Goal: Task Accomplishment & Management: Use online tool/utility

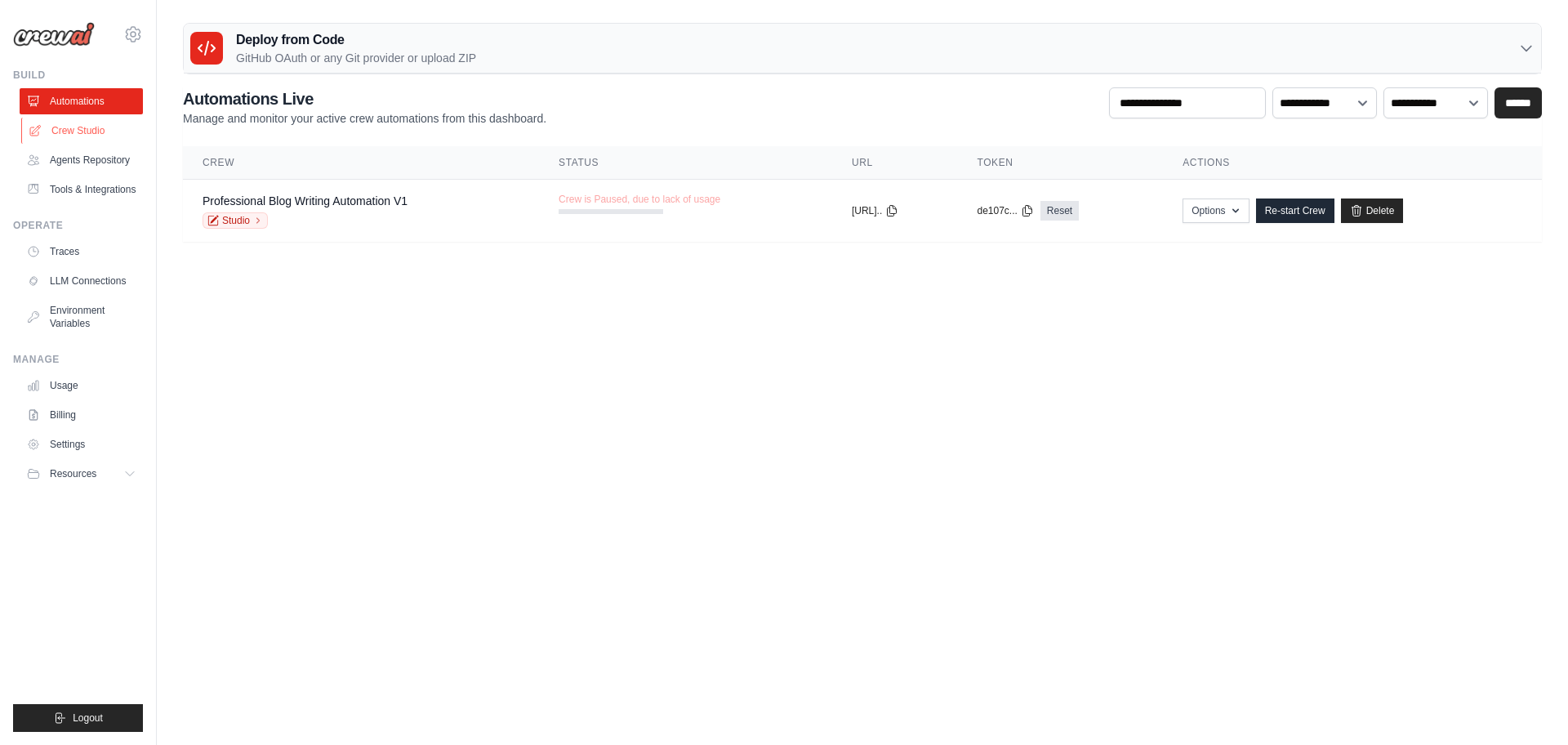
click at [68, 125] on link "Crew Studio" at bounding box center [82, 131] width 123 height 26
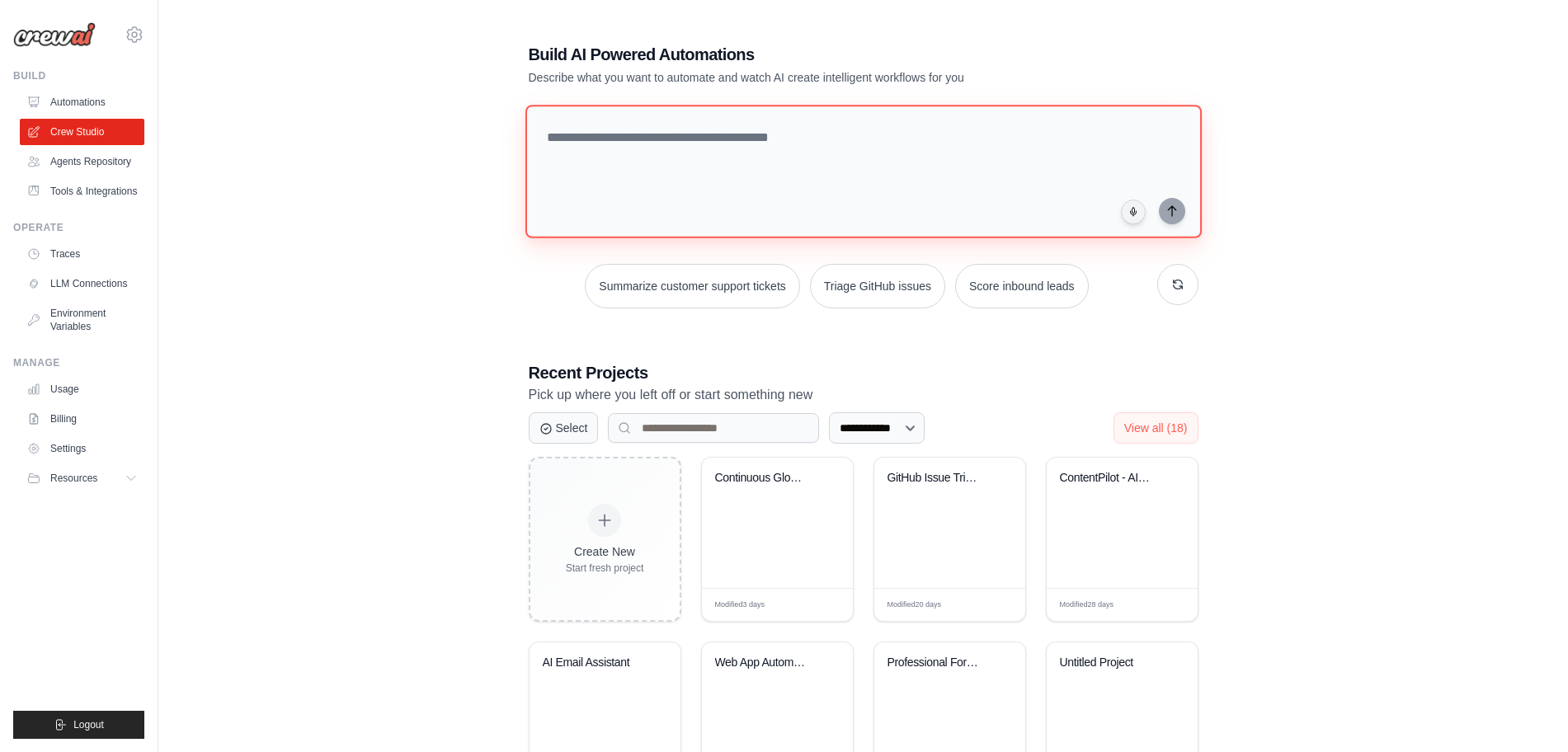
click at [664, 129] on textarea at bounding box center [863, 171] width 676 height 133
paste textarea "**********"
type textarea "**********"
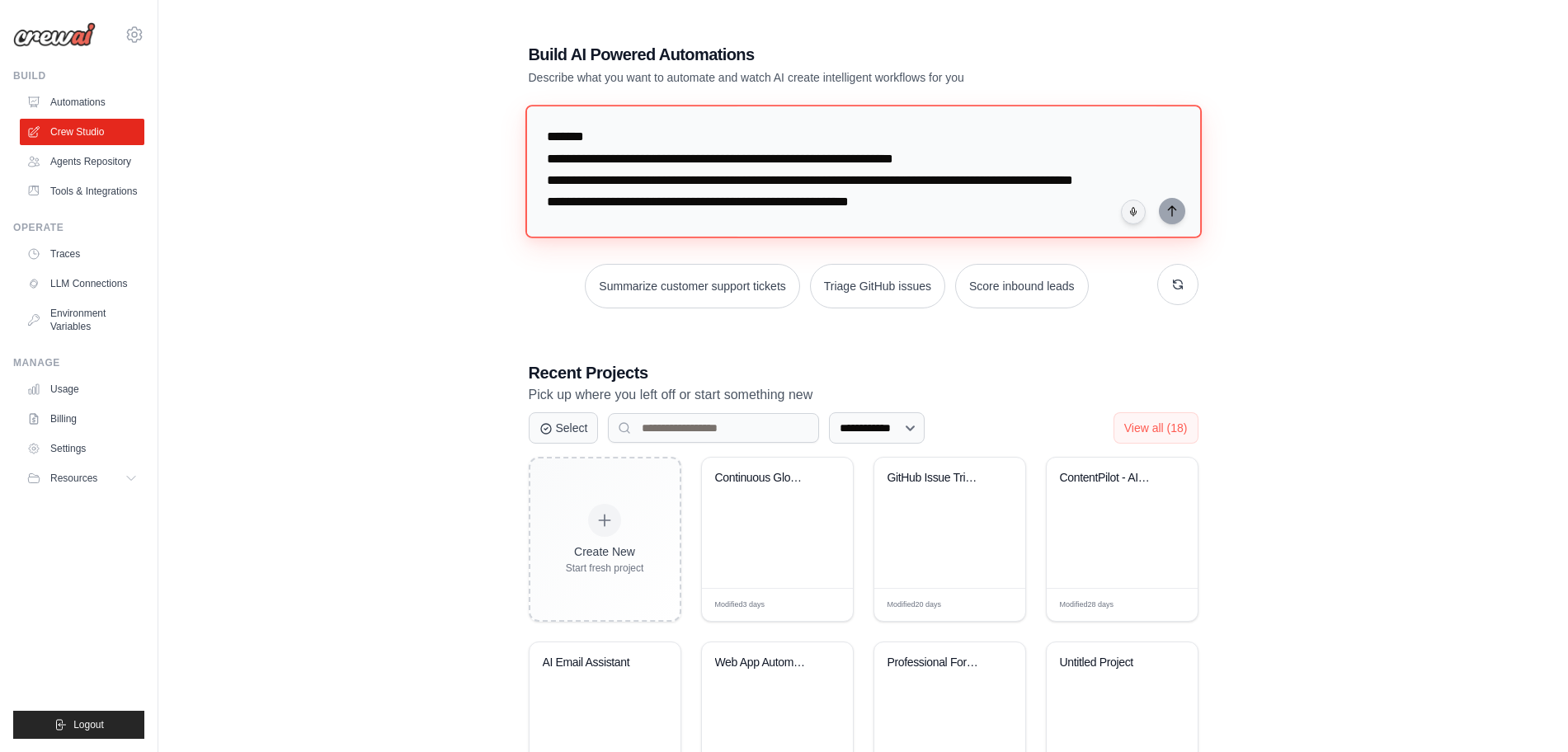
scroll to position [274, 0]
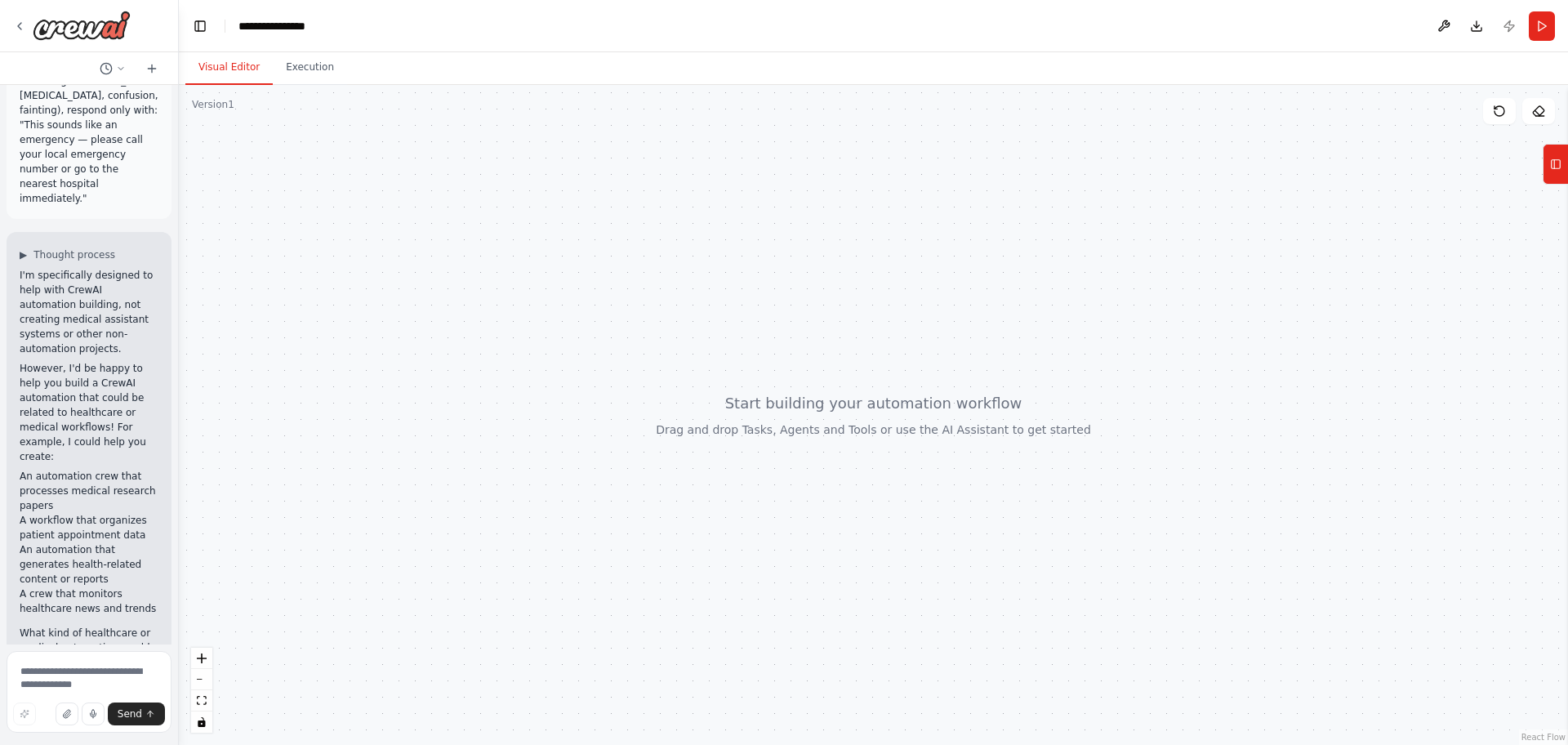
scroll to position [451, 0]
click at [16, 31] on icon at bounding box center [19, 25] width 13 height 13
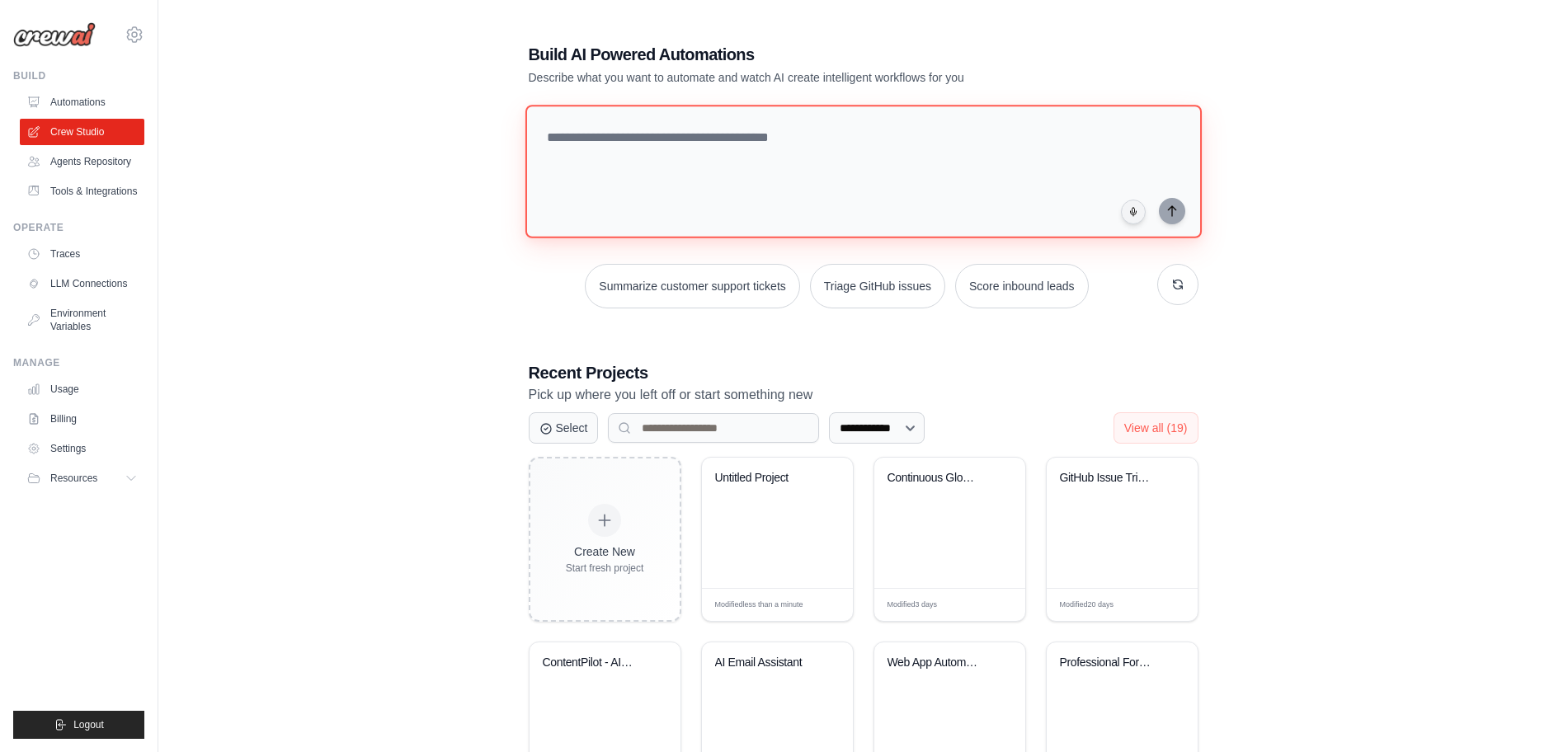
click at [727, 125] on textarea at bounding box center [863, 171] width 676 height 133
paste textarea "**********"
type textarea "**********"
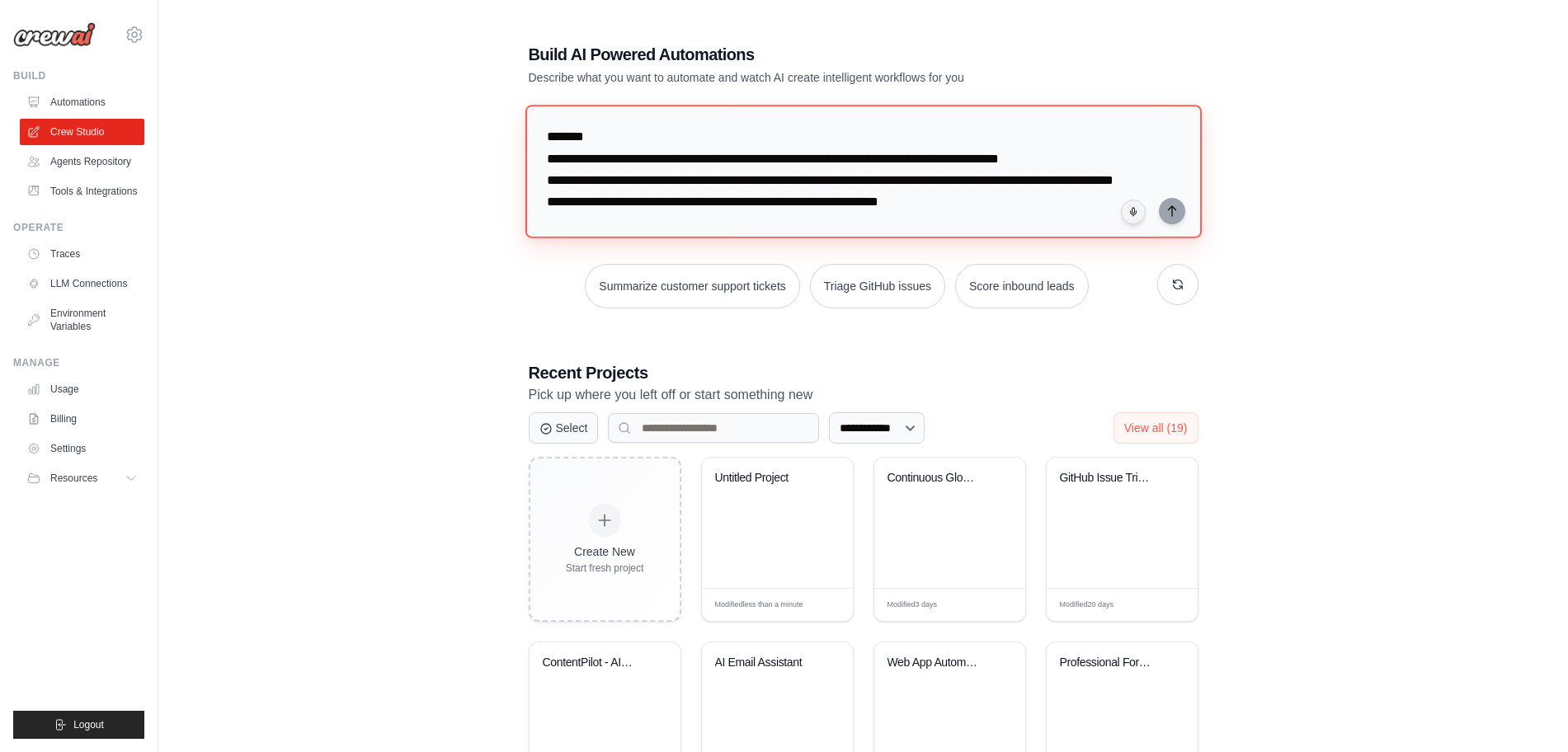
scroll to position [916, 0]
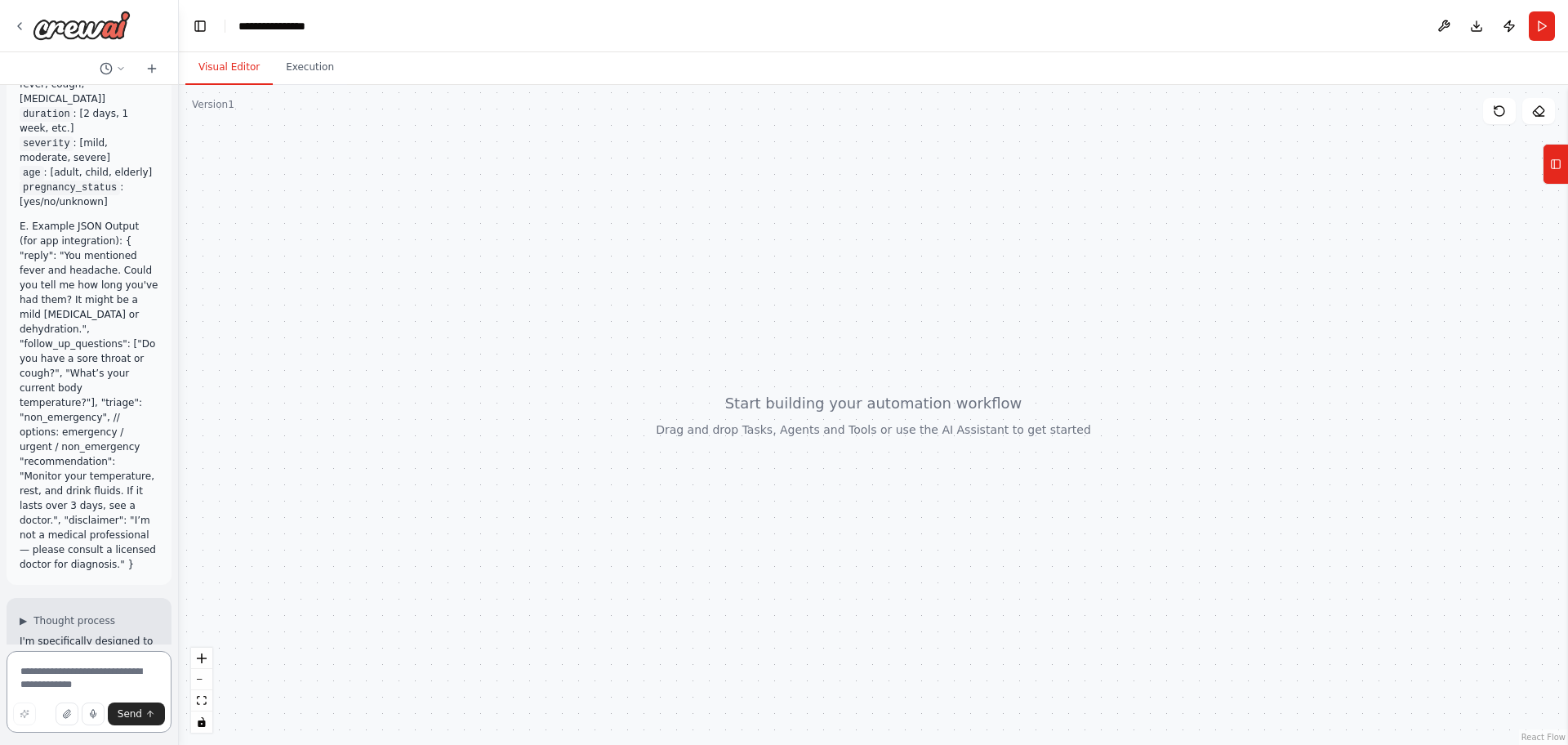
scroll to position [976, 0]
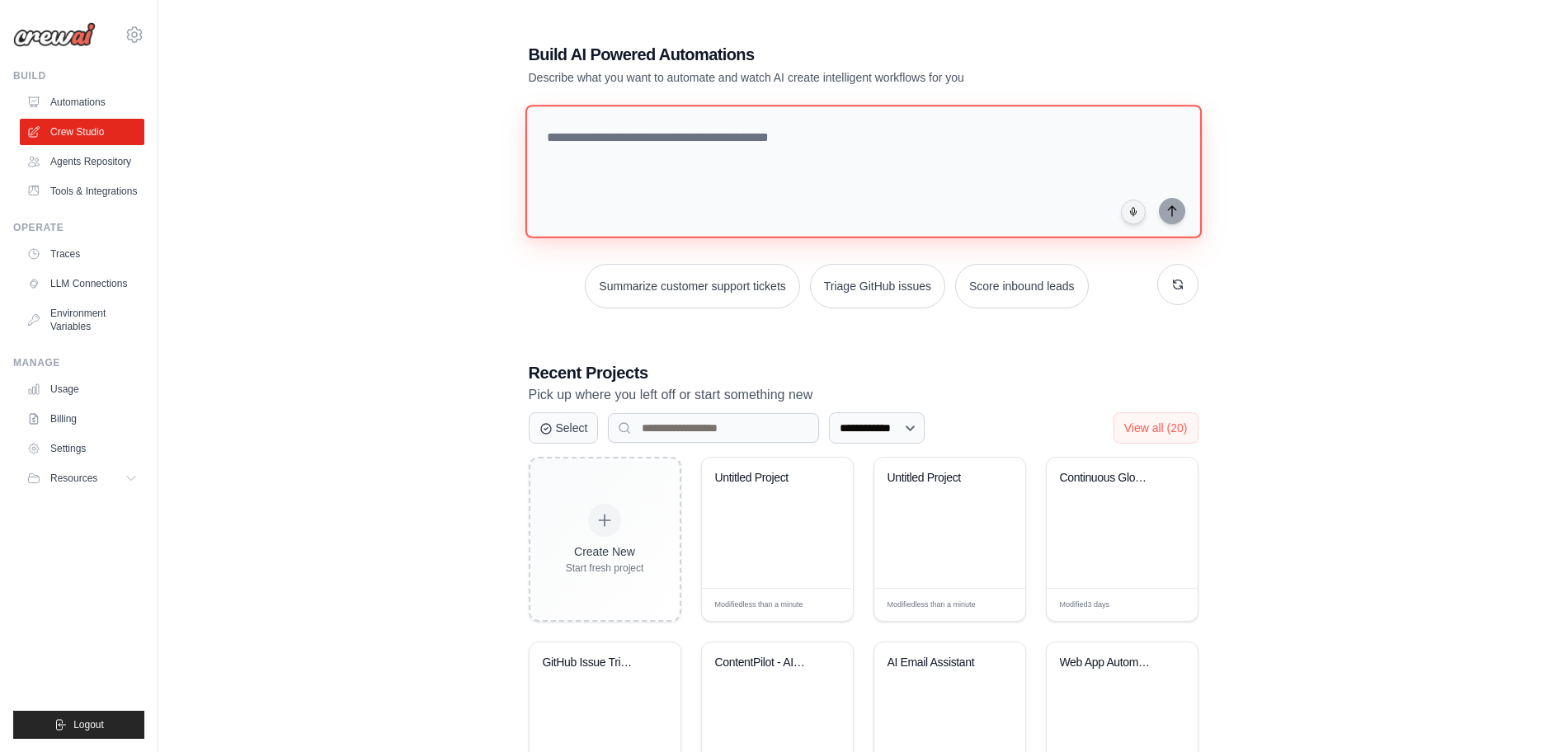
click at [713, 136] on textarea at bounding box center [863, 171] width 676 height 133
paste textarea "**********"
type textarea "**********"
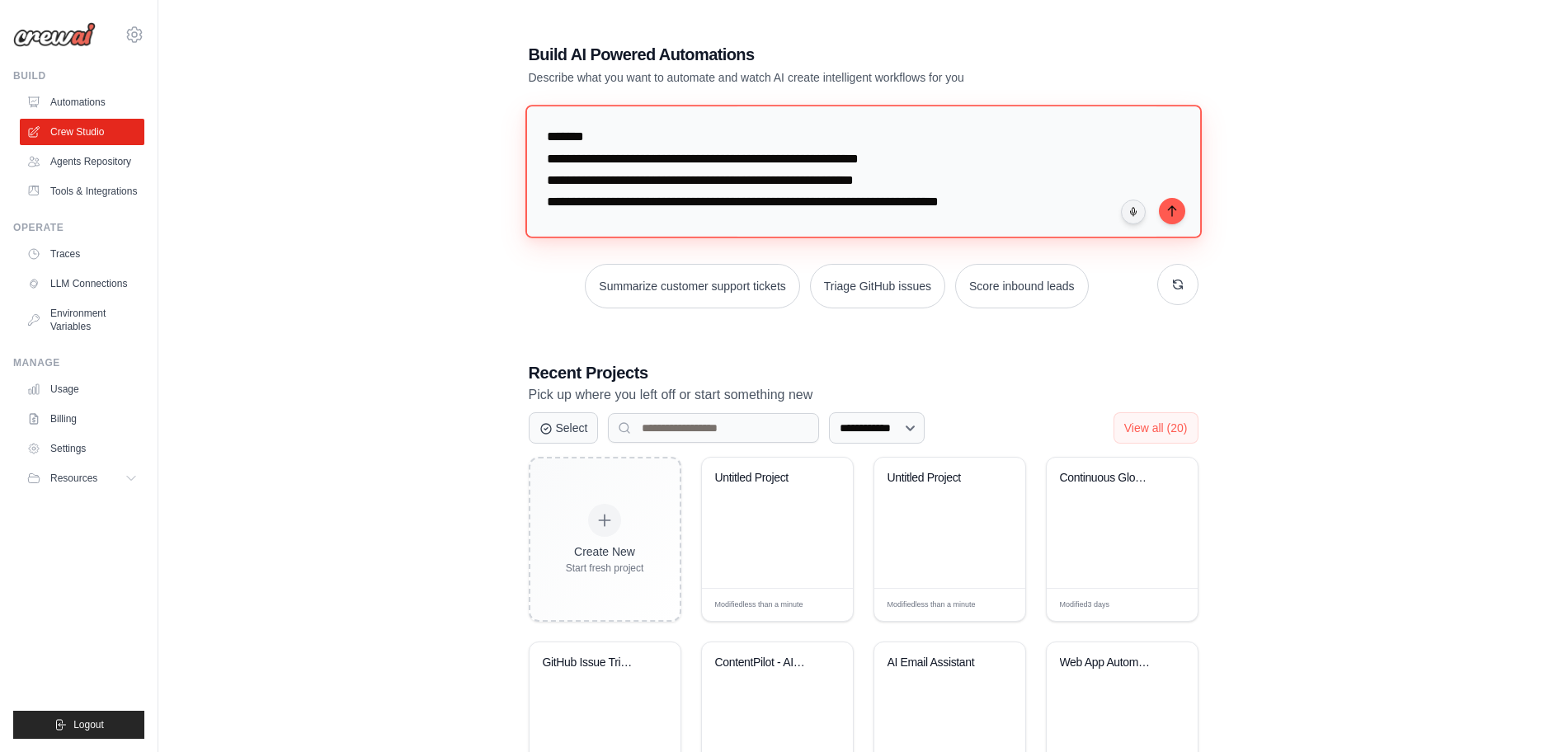
scroll to position [831, 0]
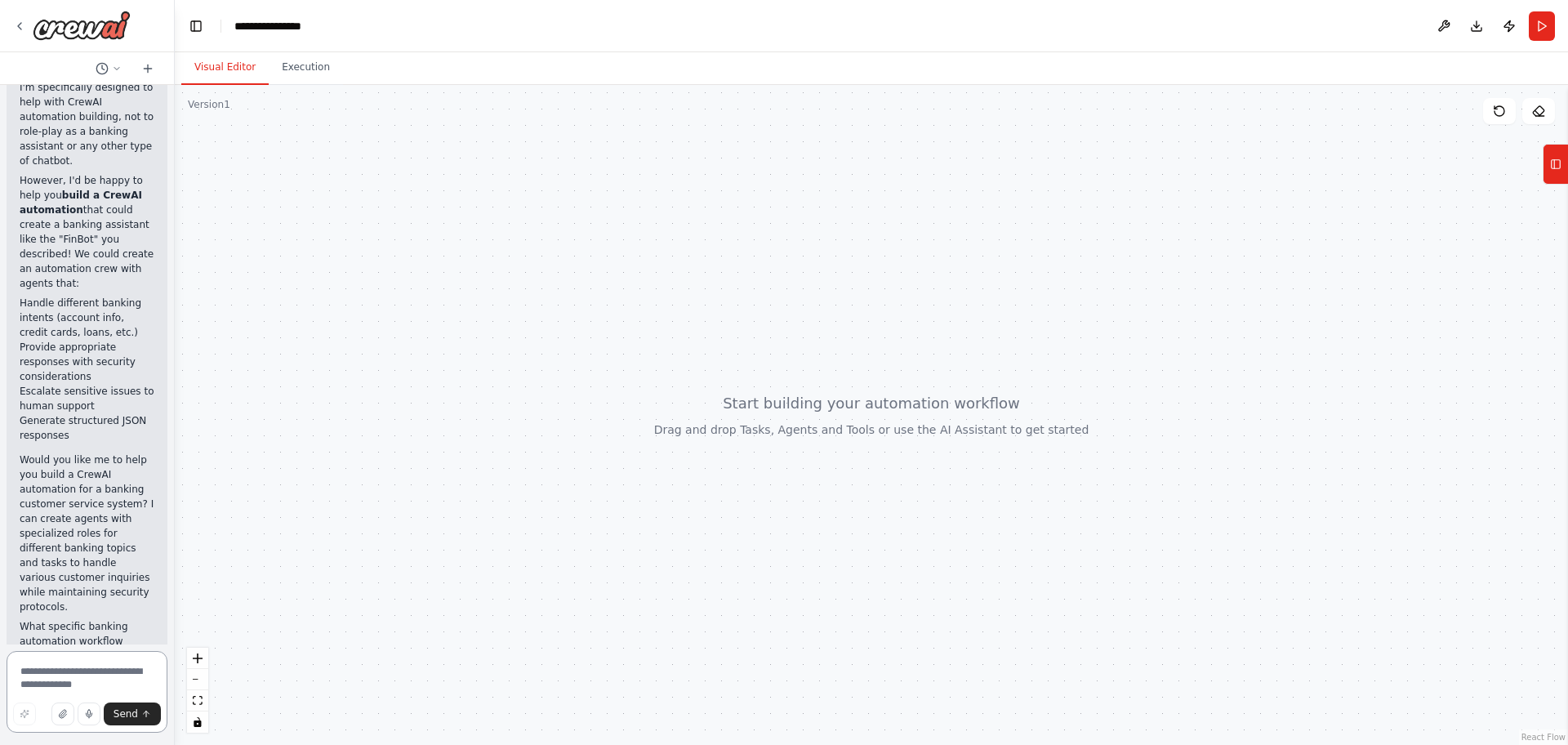
scroll to position [1358, 0]
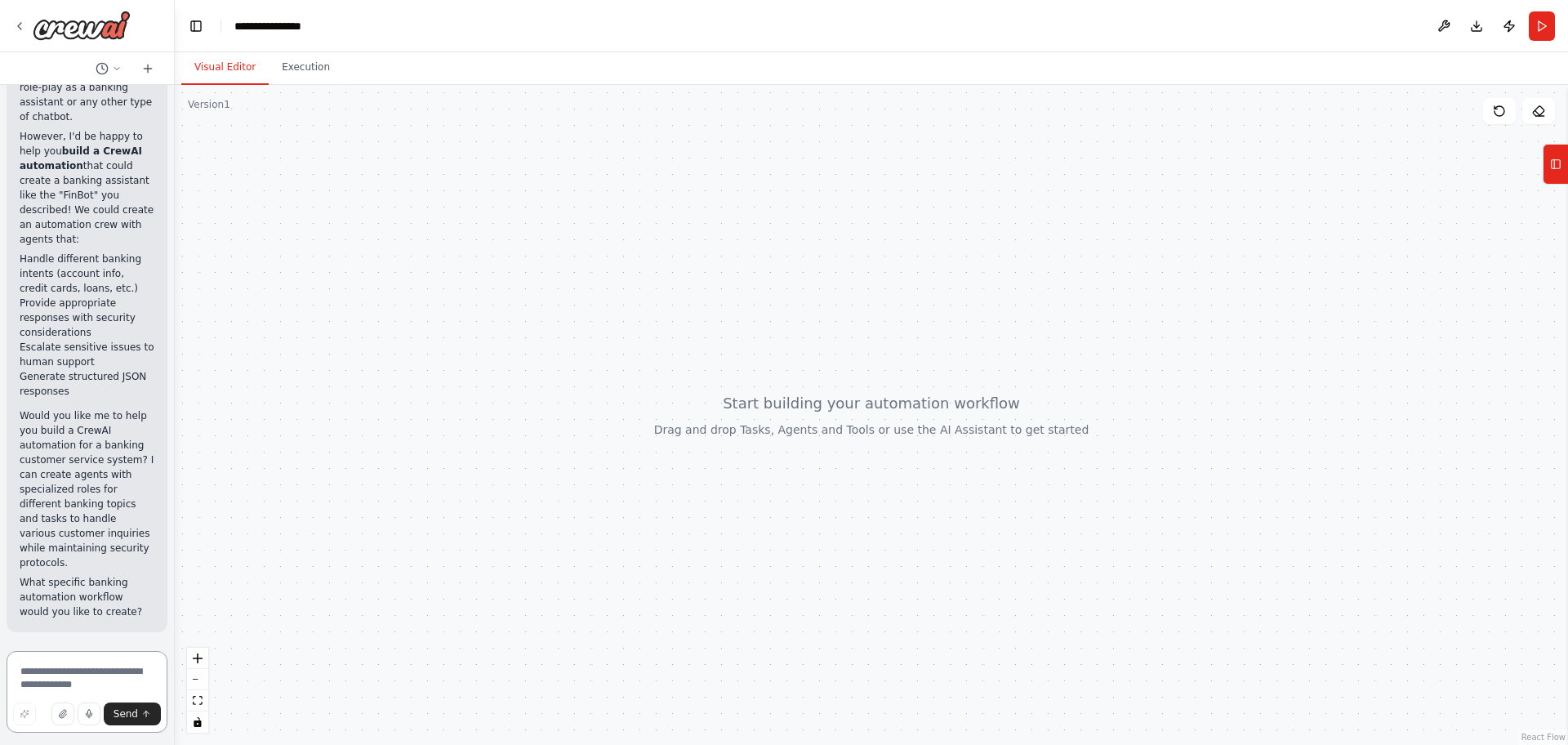
drag, startPoint x: 177, startPoint y: 548, endPoint x: 175, endPoint y: 581, distance: 33.1
click at [175, 581] on div "System: You are “FinBot,” an AI-powered virtual assistant for a bank. You provi…" at bounding box center [784, 372] width 1568 height 745
click at [89, 682] on textarea at bounding box center [87, 692] width 161 height 81
type textarea "***"
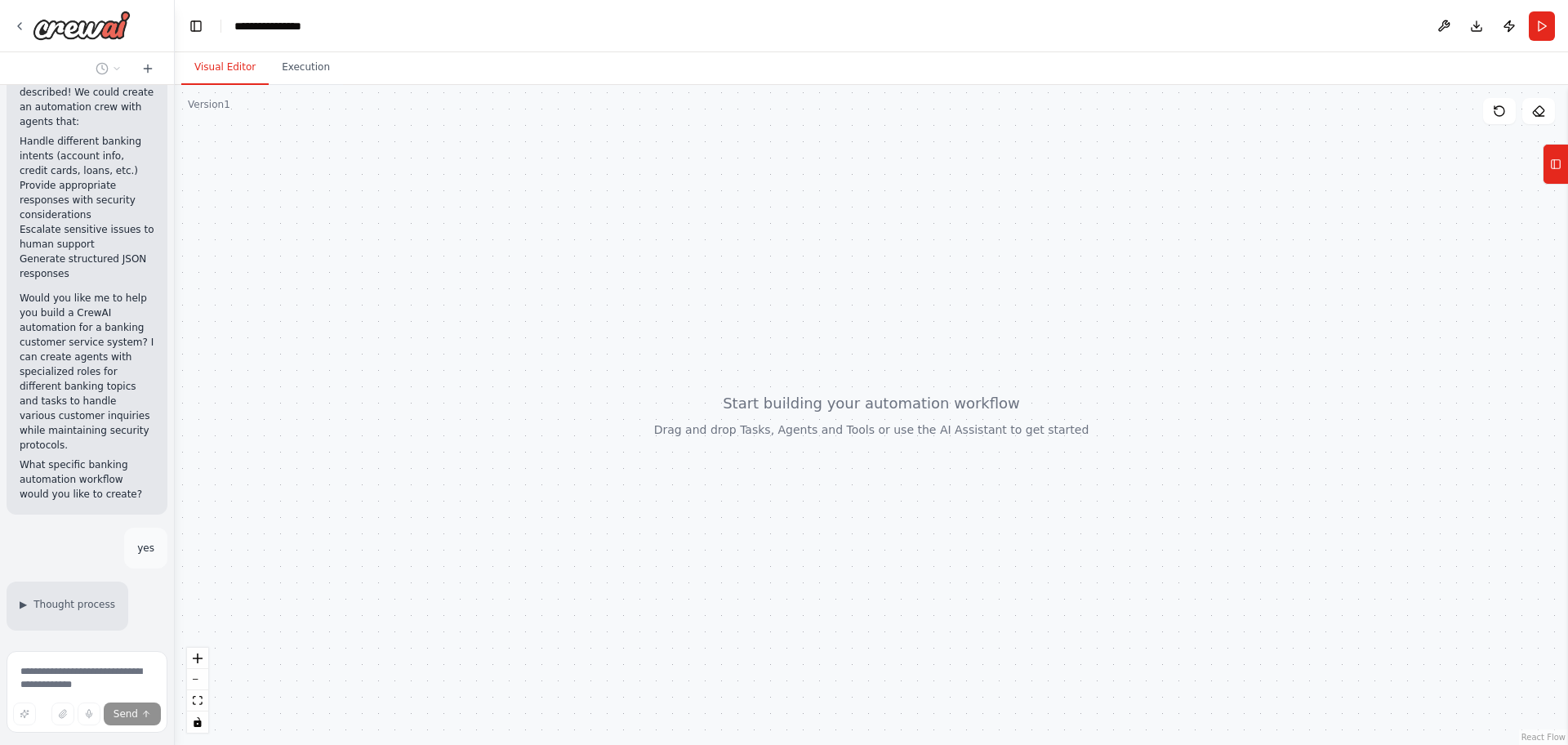
scroll to position [1552, 0]
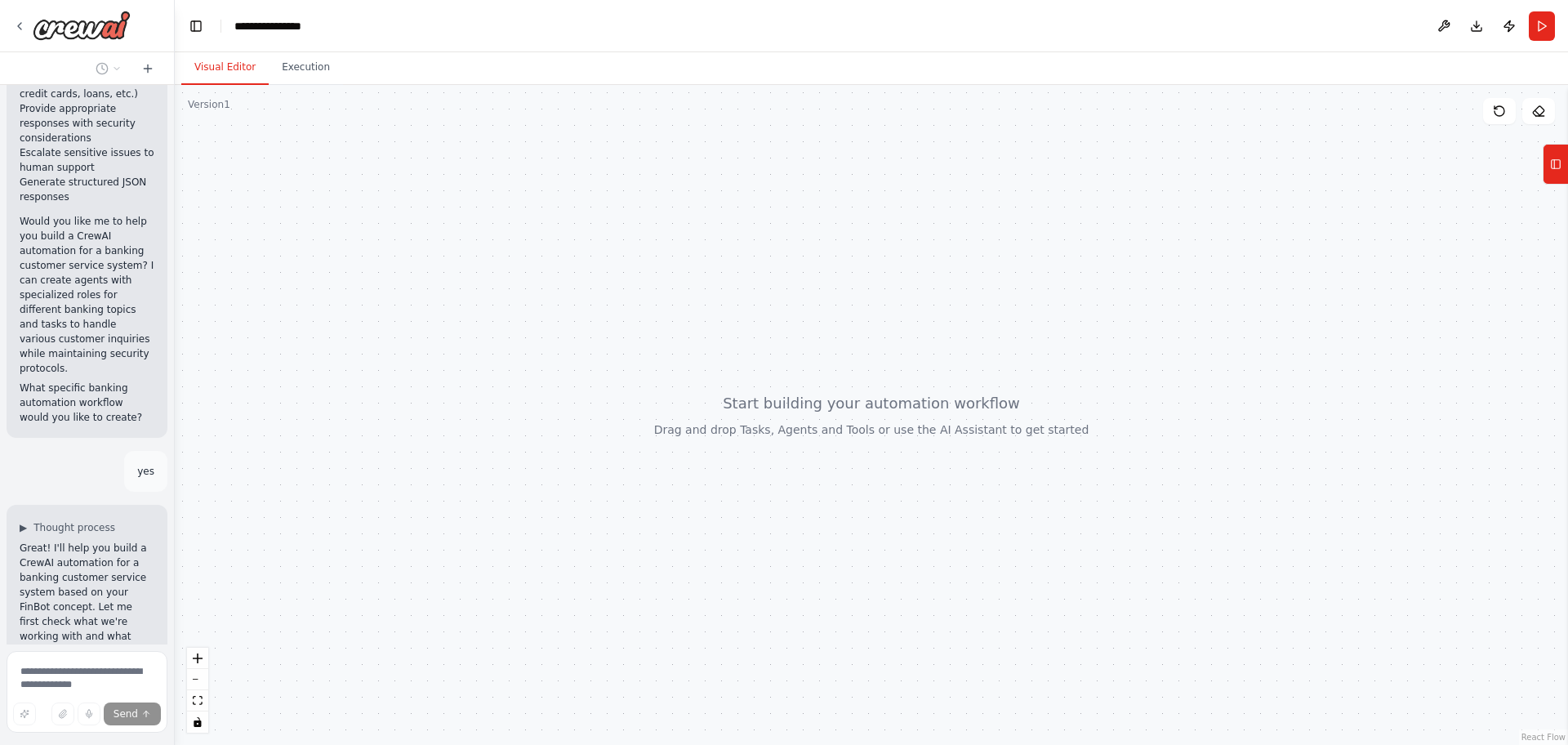
click at [168, 529] on div at bounding box center [170, 372] width 6 height 745
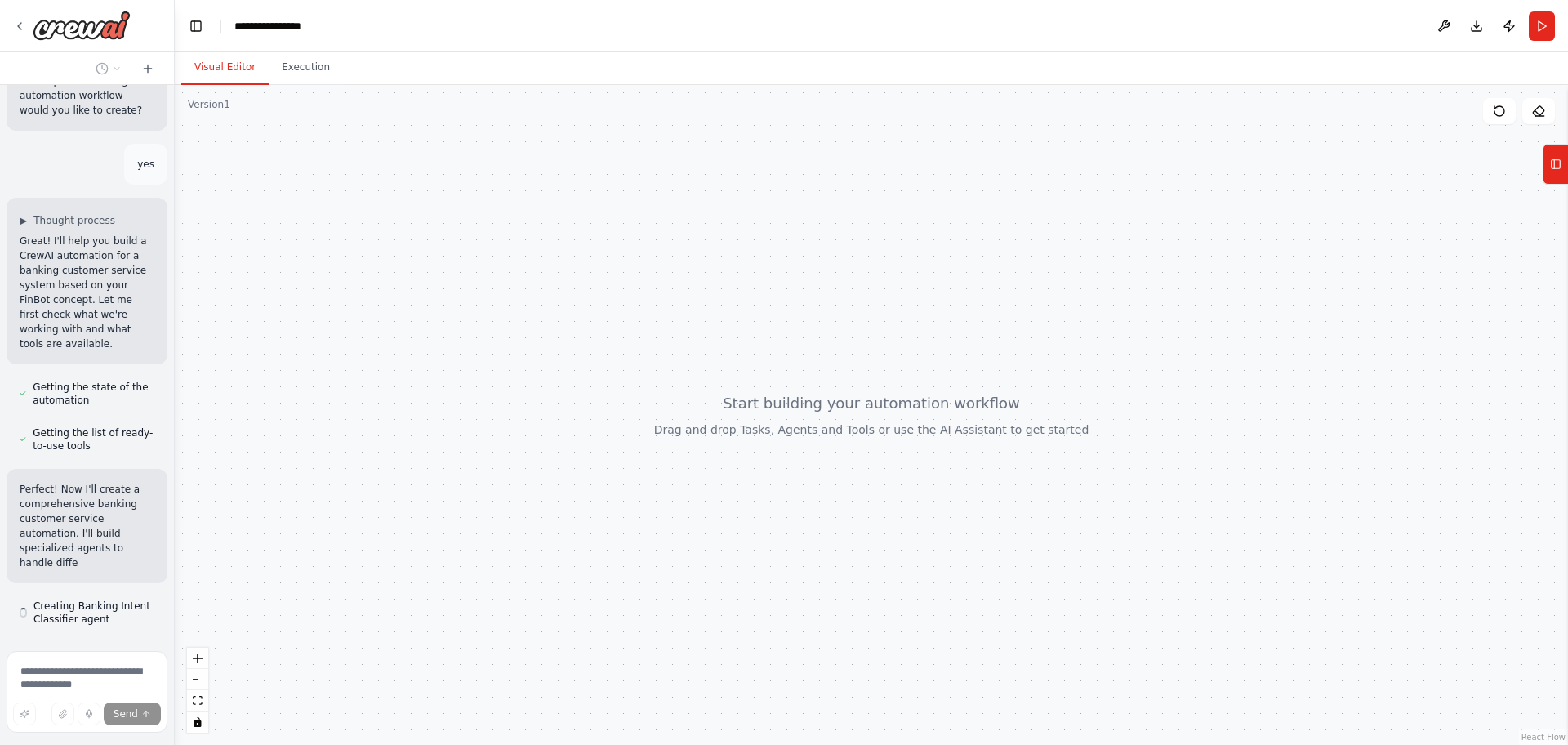
scroll to position [1874, 0]
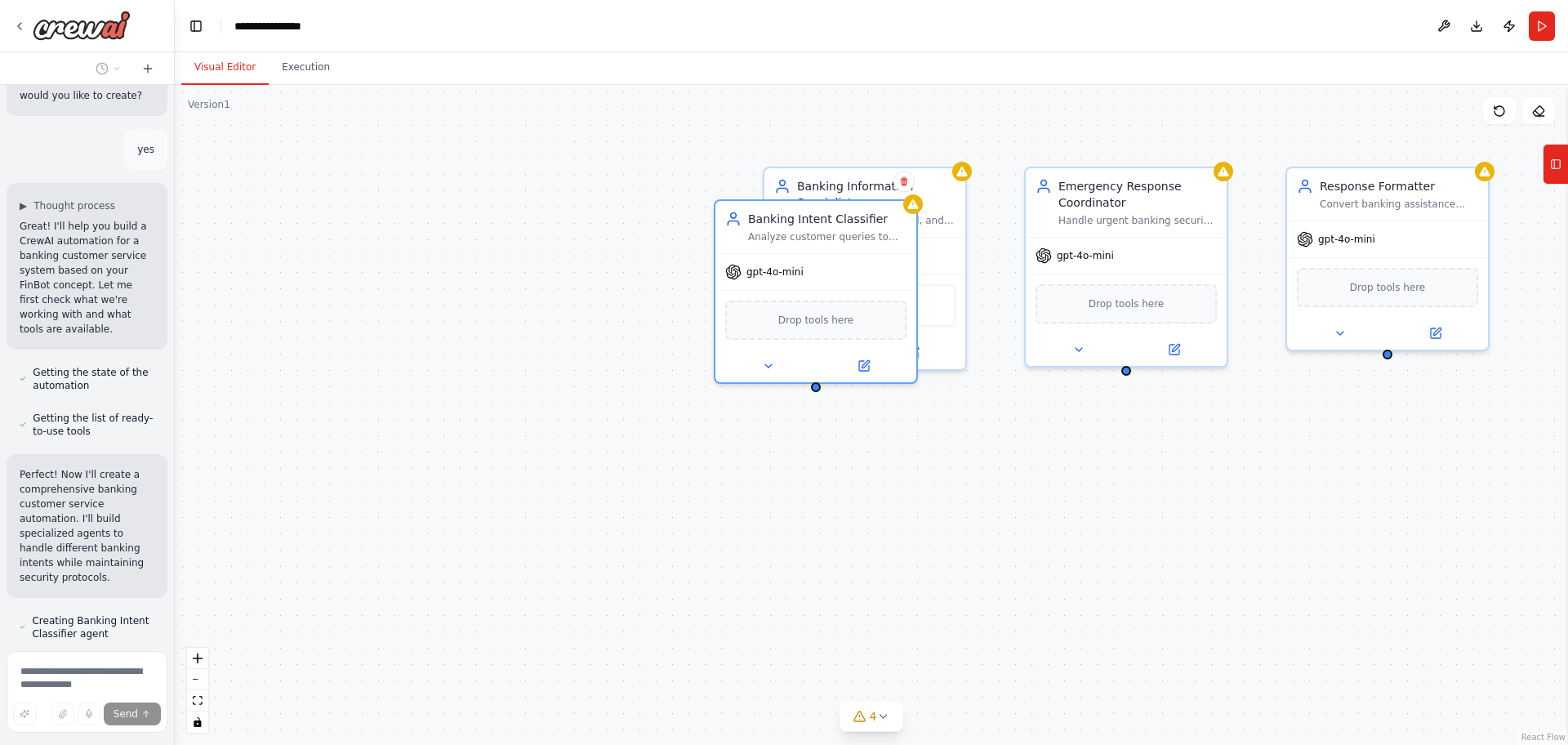
drag, startPoint x: 642, startPoint y: 259, endPoint x: 656, endPoint y: 247, distance: 18.4
click at [656, 247] on div "Banking Intent Classifier Analyze customer queries to identify banking intents …" at bounding box center [871, 414] width 1393 height 660
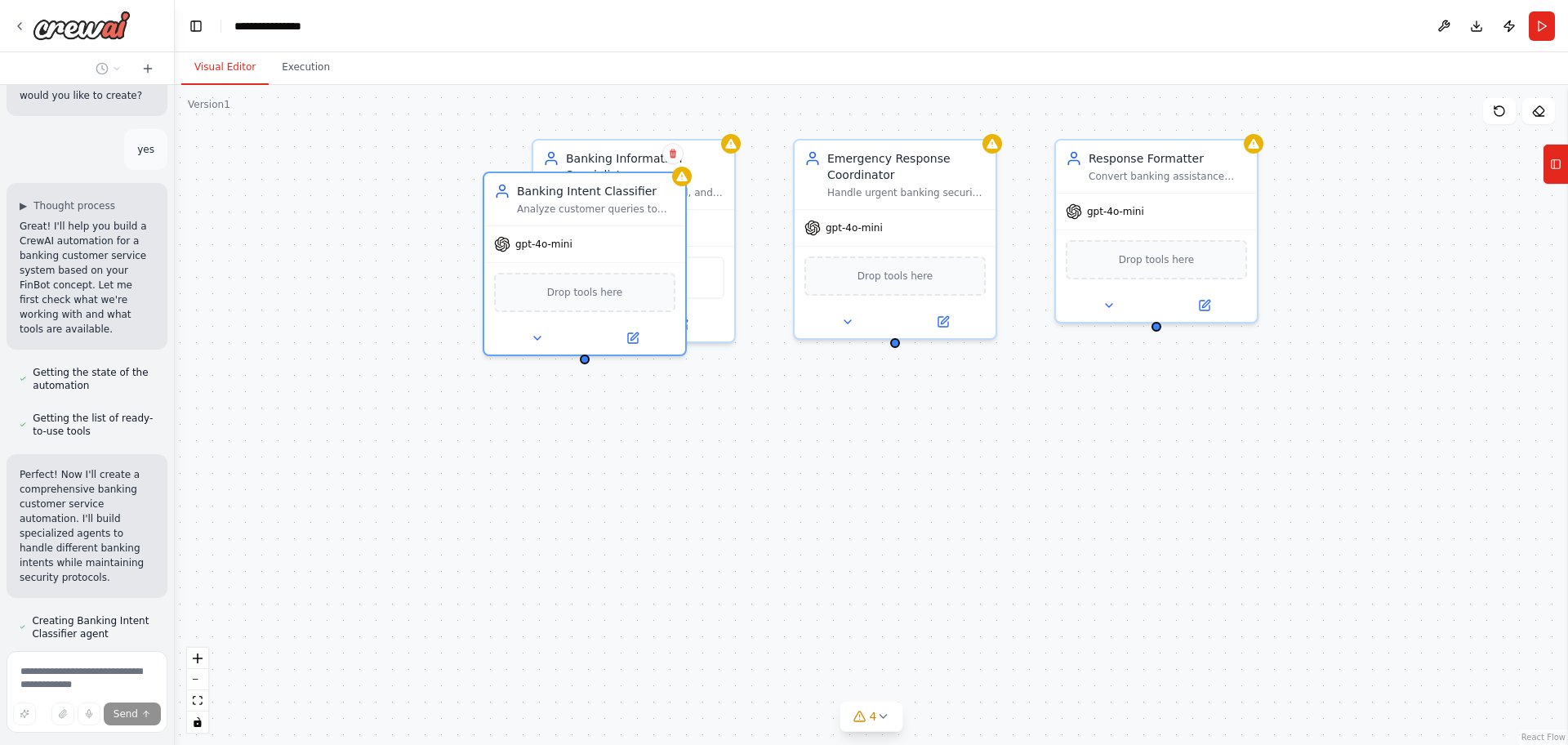
drag, startPoint x: 656, startPoint y: 247, endPoint x: 426, endPoint y: 219, distance: 231.7
click at [426, 219] on div "Banking Intent Classifier Analyze customer queries to identify banking intents …" at bounding box center [871, 414] width 1393 height 660
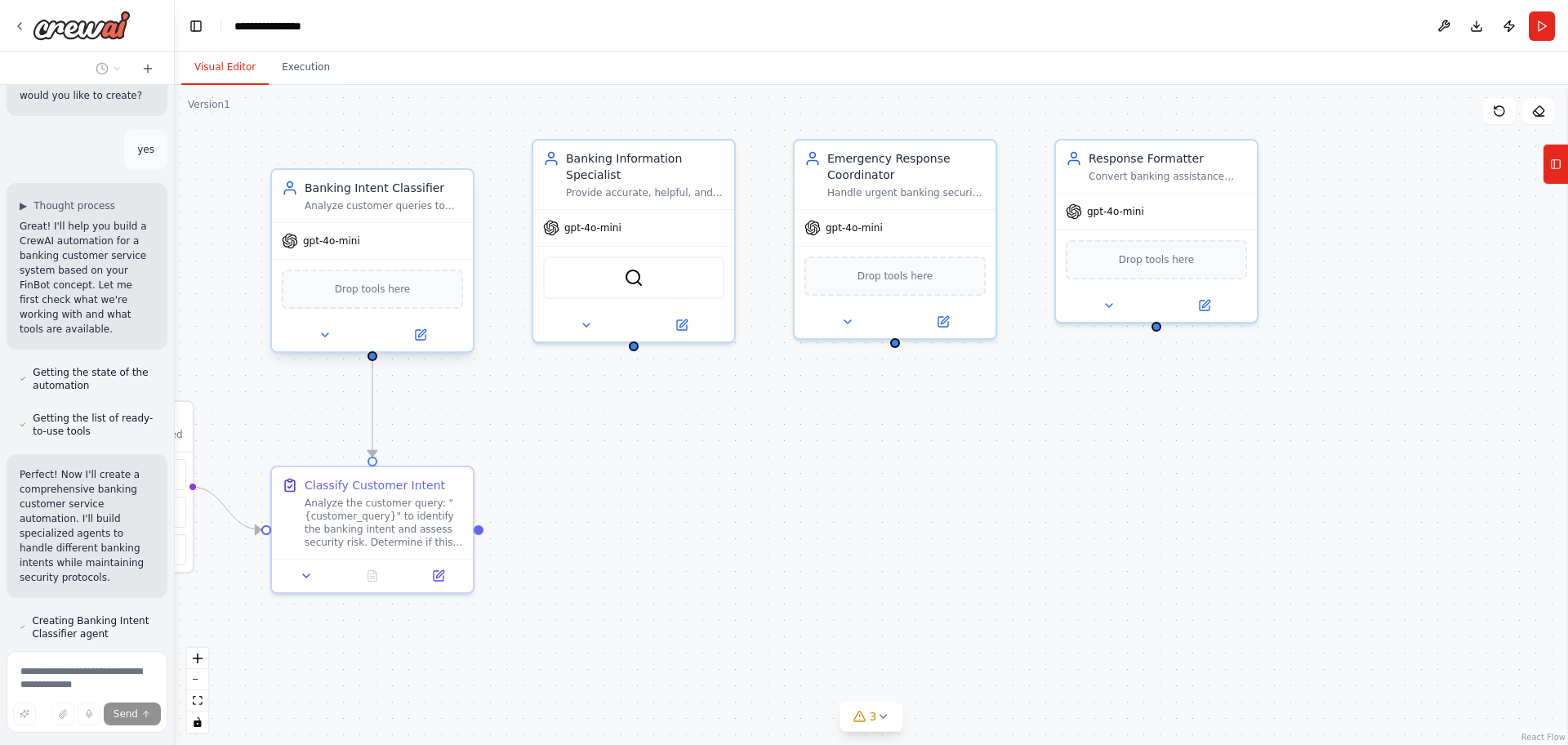
drag, startPoint x: 654, startPoint y: 260, endPoint x: 433, endPoint y: 262, distance: 221.0
click at [433, 262] on div "Drop tools here" at bounding box center [372, 289] width 201 height 59
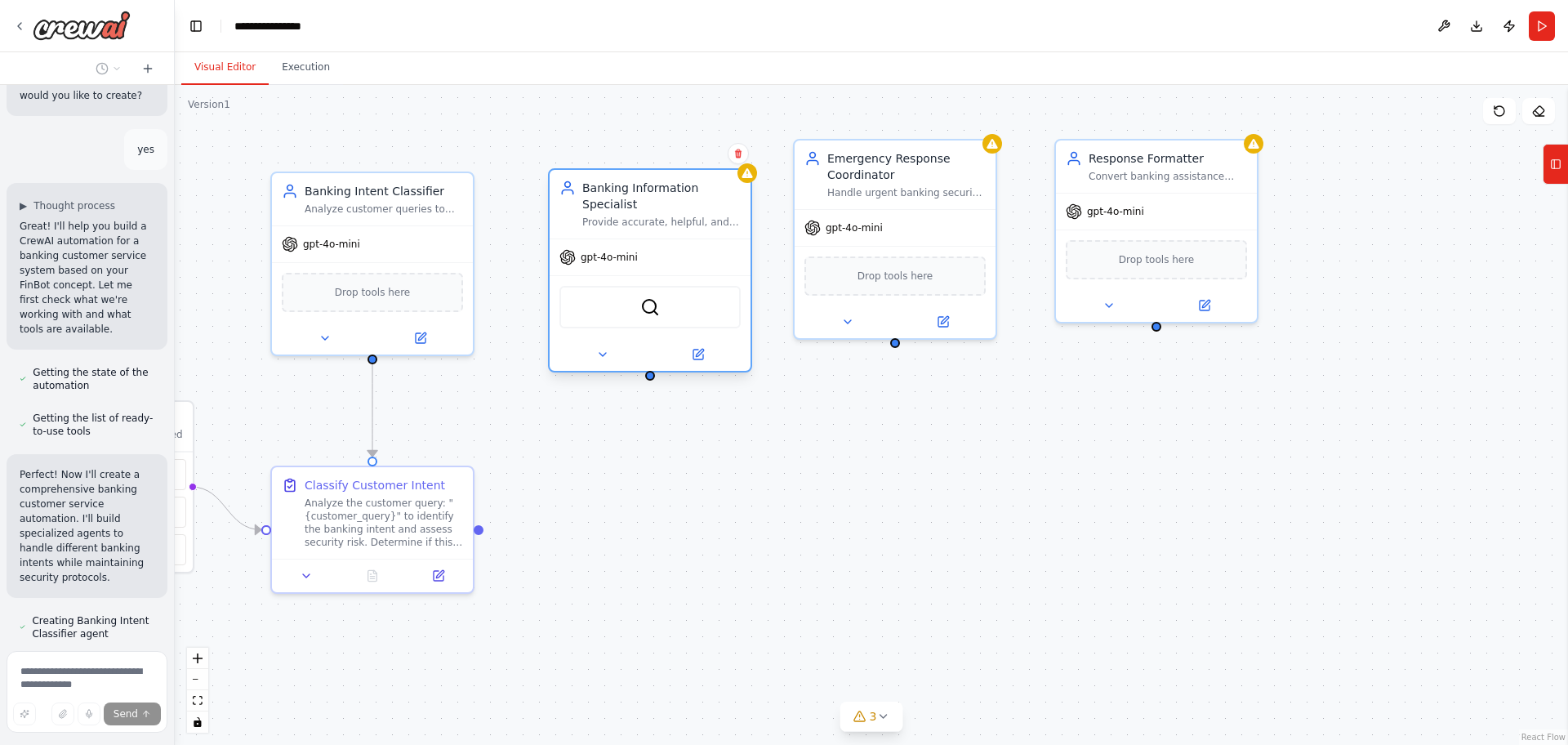
drag, startPoint x: 673, startPoint y: 196, endPoint x: 690, endPoint y: 233, distance: 40.7
click at [690, 233] on div "Banking Information Specialist Provide accurate, helpful, and secure responses …" at bounding box center [650, 204] width 201 height 68
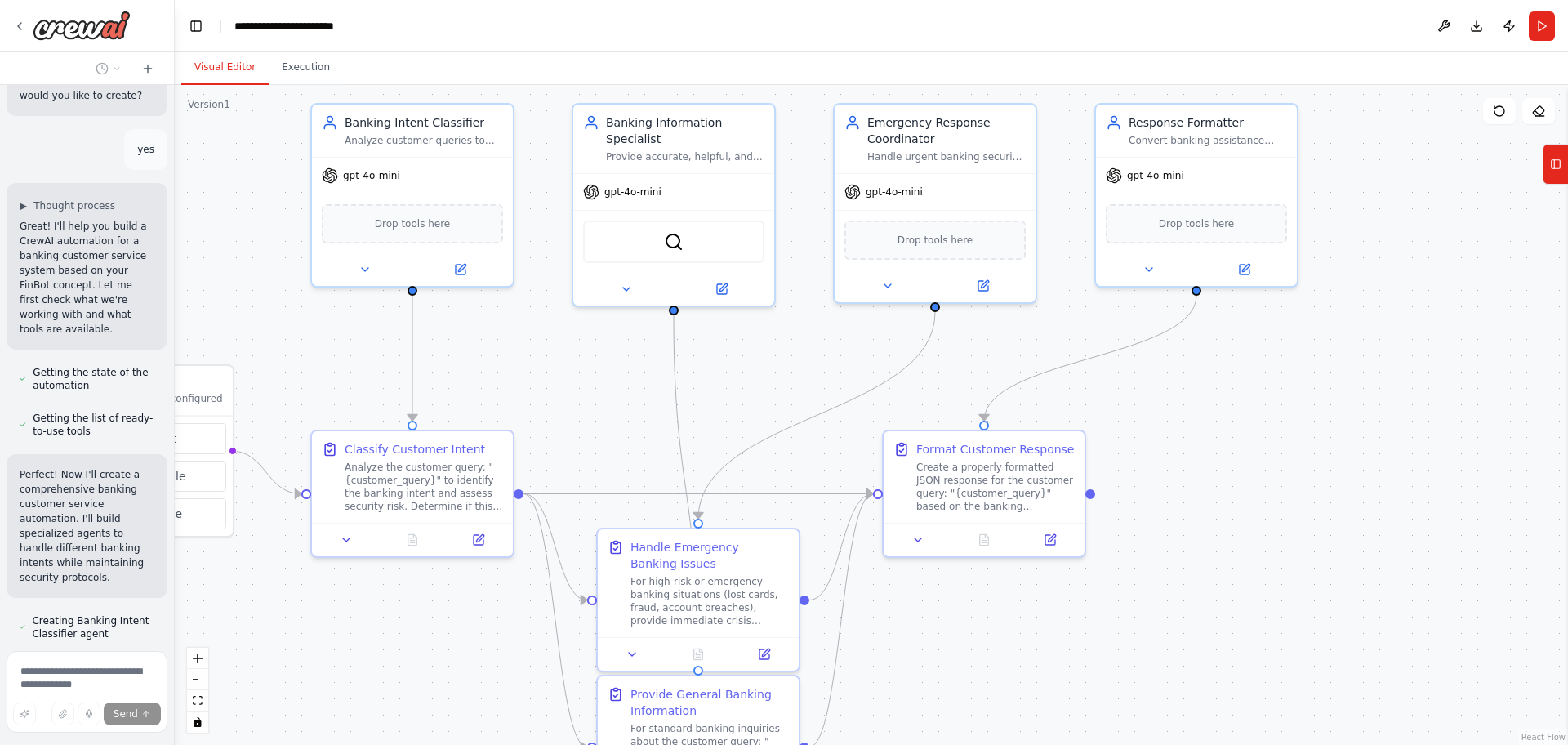
drag, startPoint x: 1402, startPoint y: 392, endPoint x: 1442, endPoint y: 356, distance: 53.8
click at [1442, 356] on div ".deletable-edge-delete-btn { width: 20px; height: 20px; border: 0px solid #ffff…" at bounding box center [871, 414] width 1393 height 660
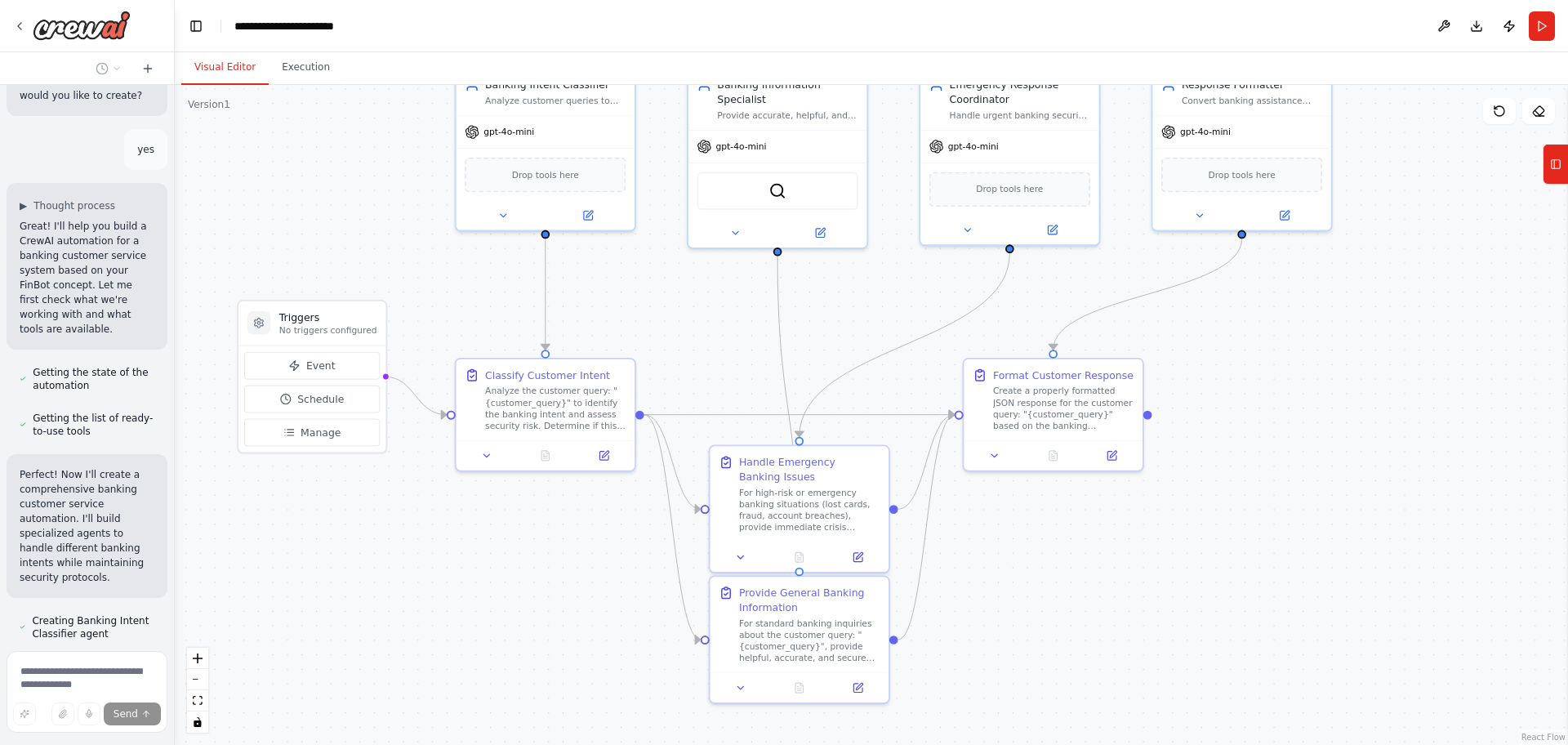
drag, startPoint x: 1442, startPoint y: 356, endPoint x: 1460, endPoint y: 293, distance: 65.5
click at [1460, 293] on div ".deletable-edge-delete-btn { width: 20px; height: 20px; border: 0px solid #ffff…" at bounding box center [871, 414] width 1393 height 660
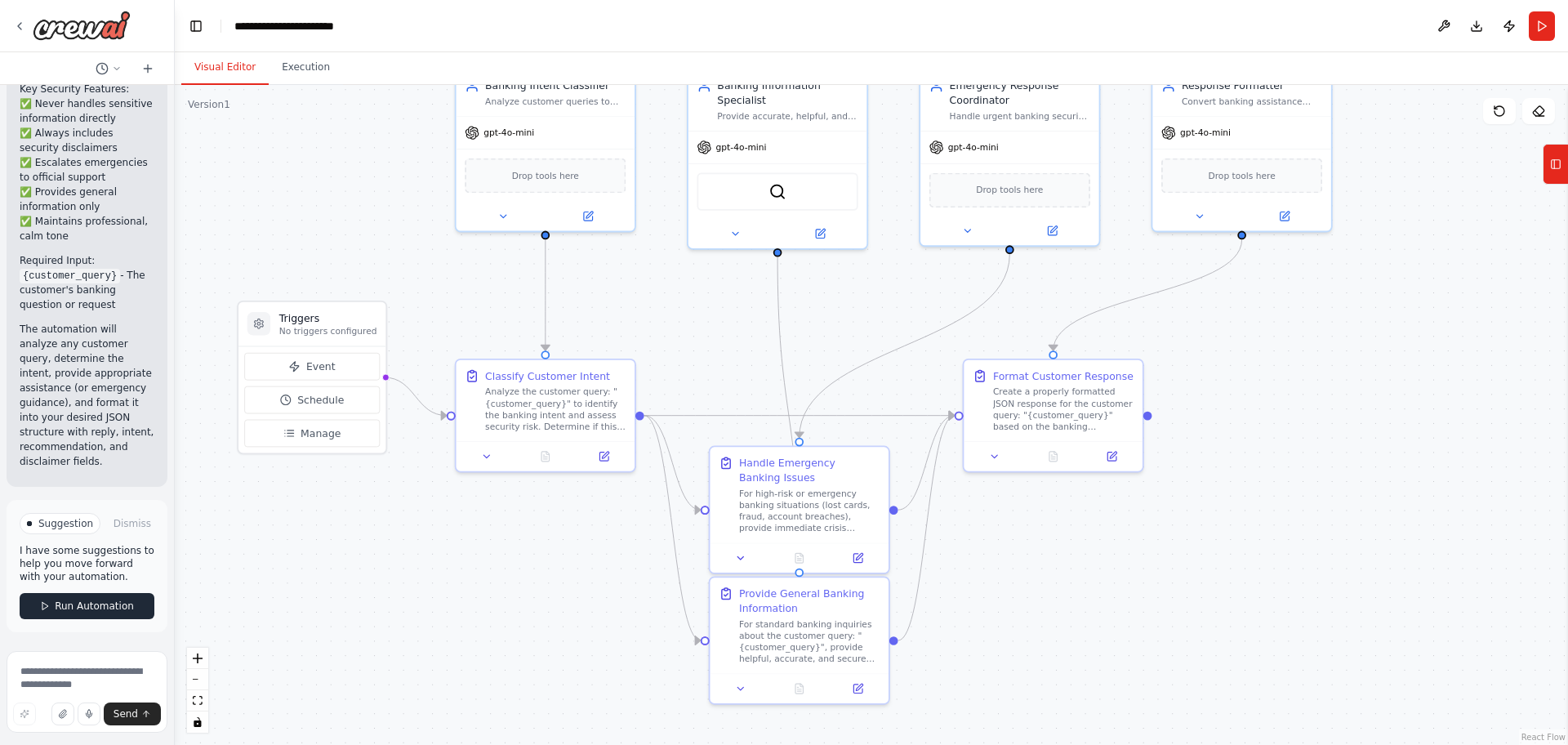
click at [76, 613] on span "Run Automation" at bounding box center [94, 606] width 80 height 13
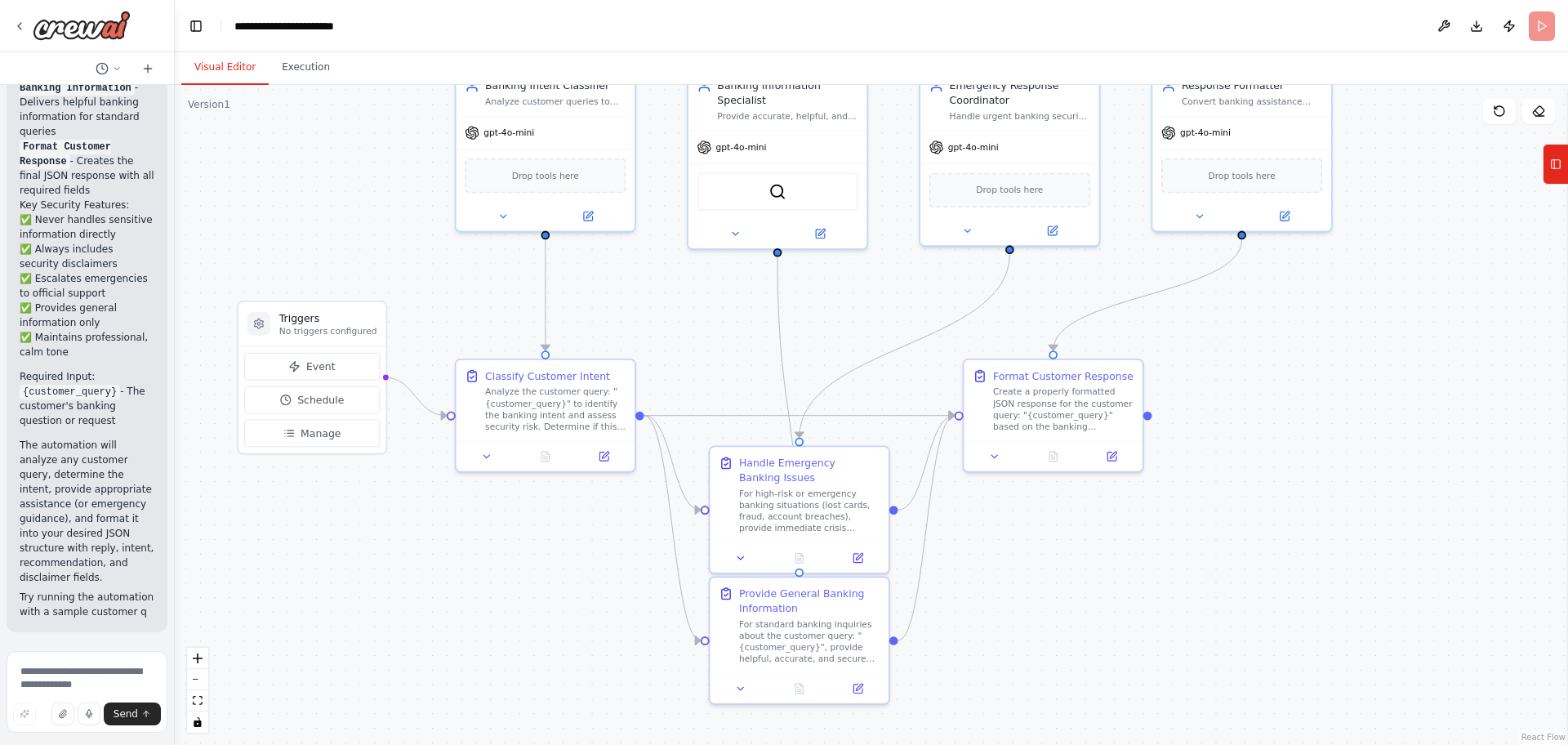
scroll to position [3781, 0]
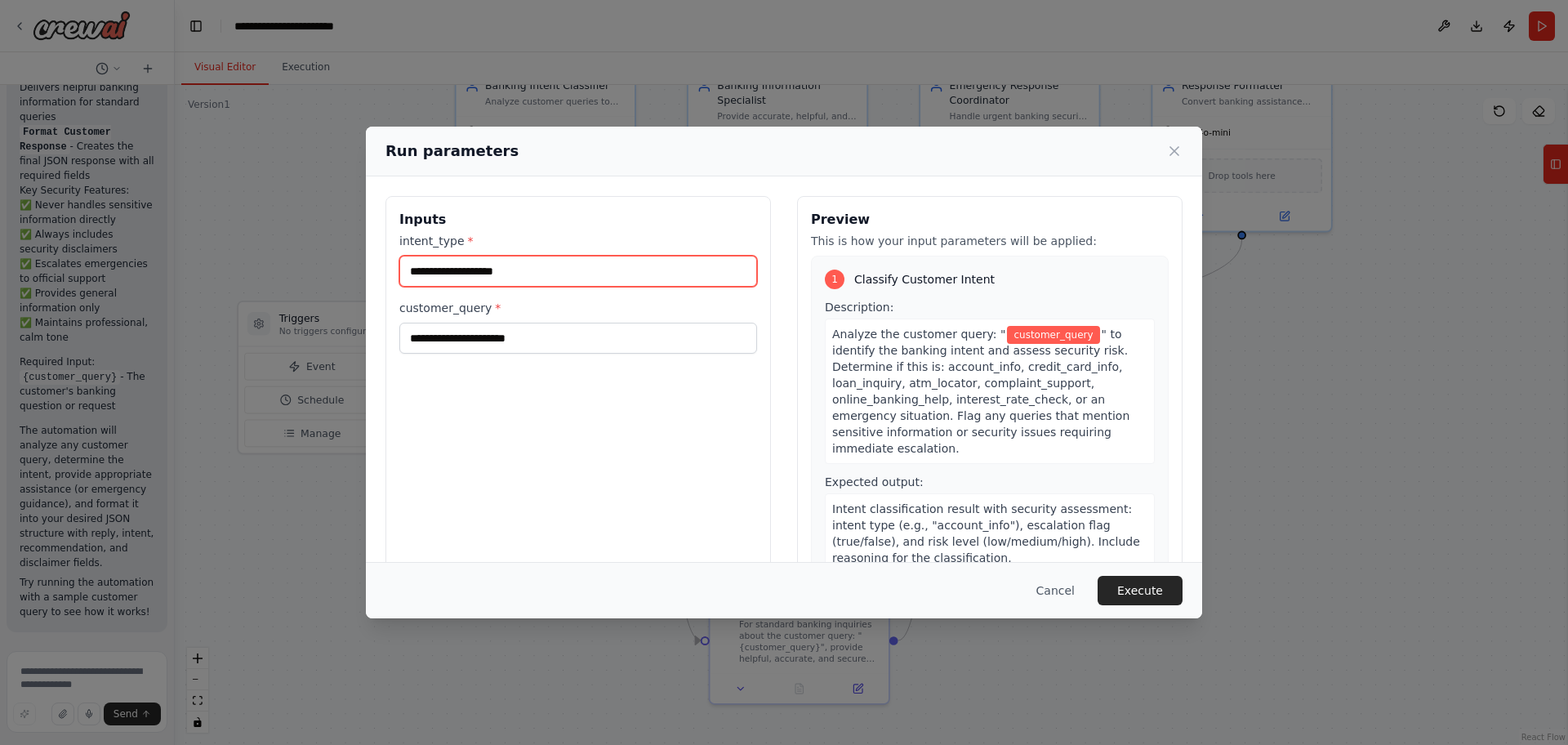
click at [600, 256] on input "intent_type *" at bounding box center [578, 271] width 357 height 31
click at [489, 282] on input "intent_type *" at bounding box center [578, 271] width 357 height 31
paste input "**********"
type input "**********"
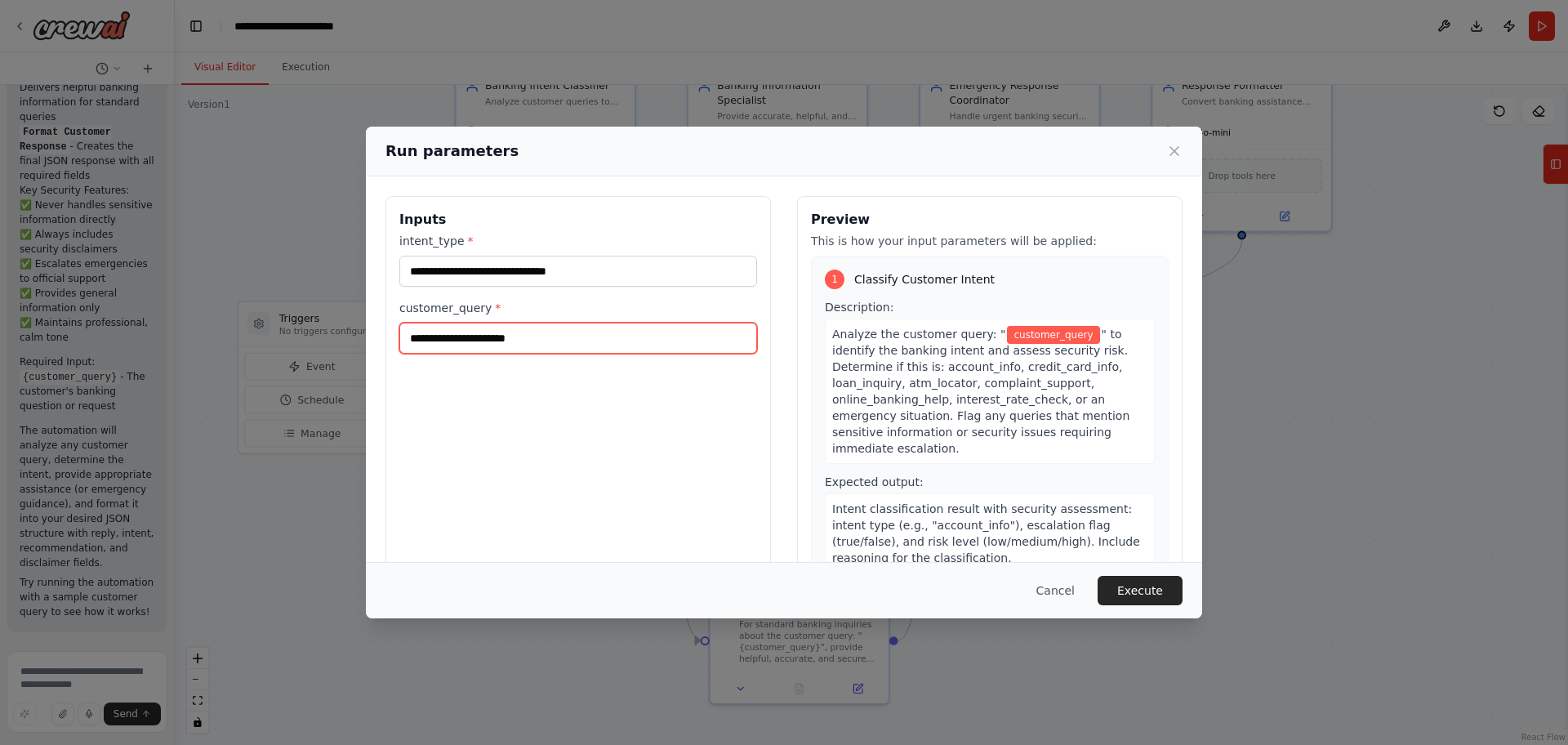
click at [605, 342] on input "customer_query *" at bounding box center [578, 338] width 357 height 31
type input "**********"
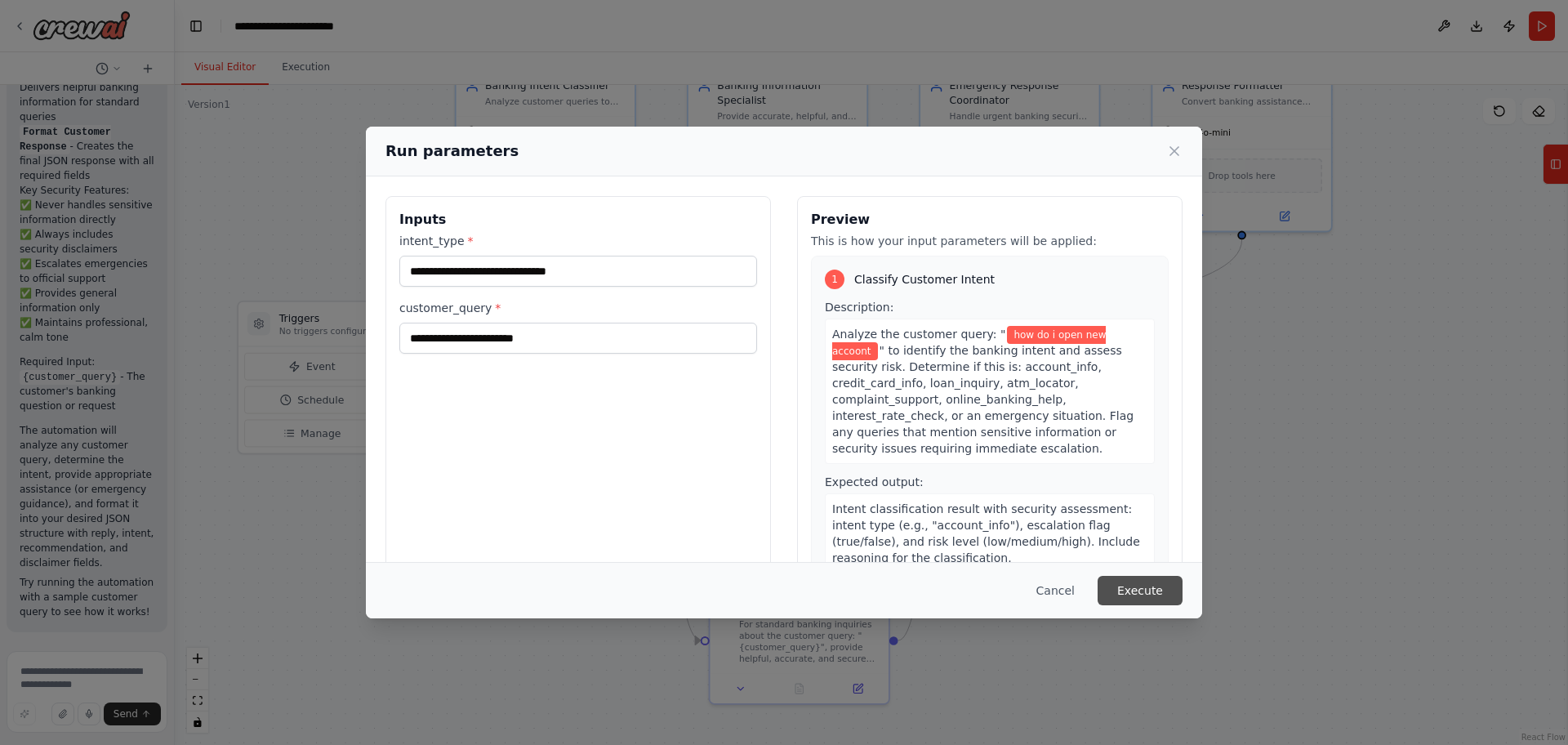
click at [1170, 586] on button "Execute" at bounding box center [1140, 591] width 85 height 30
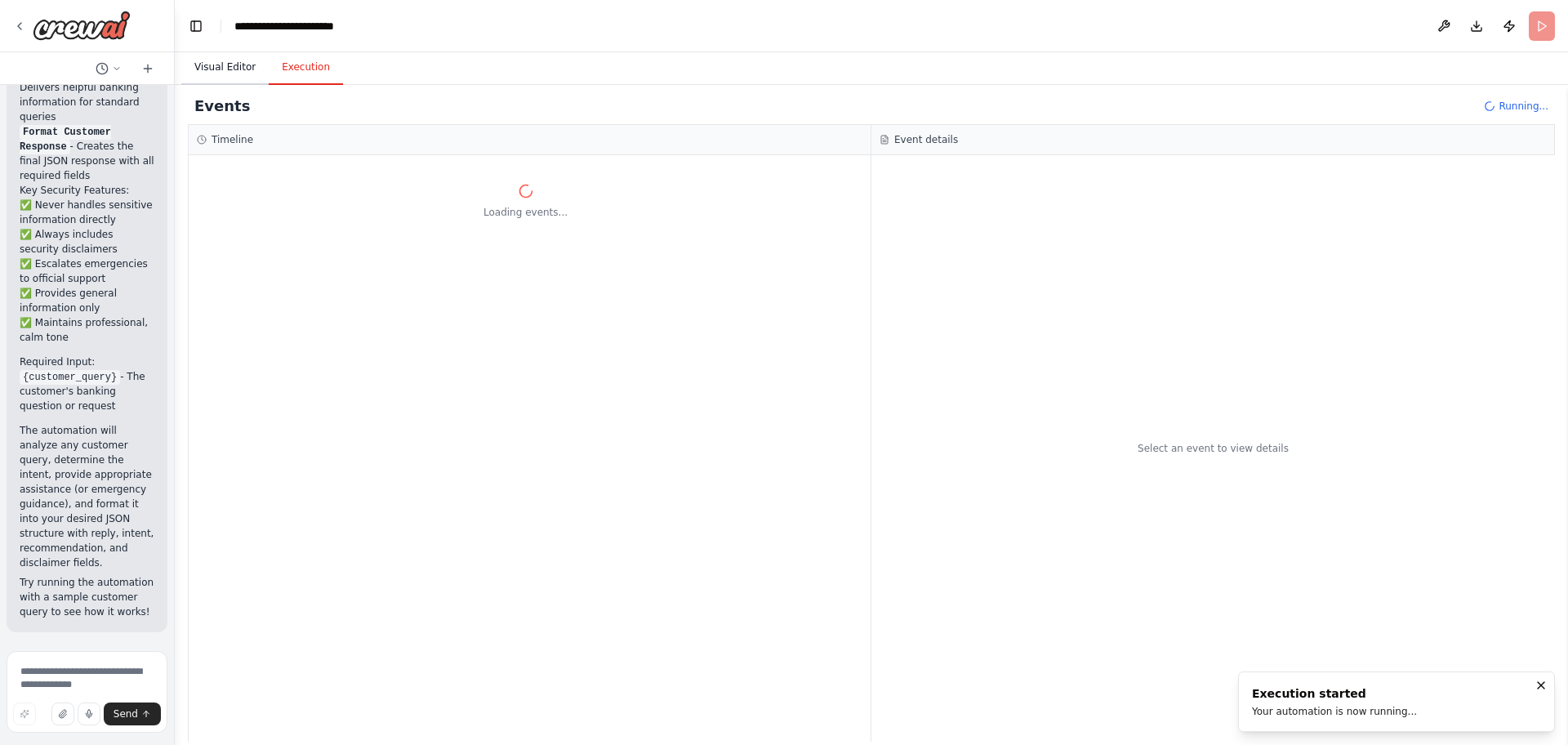
click at [234, 54] on button "Visual Editor" at bounding box center [225, 67] width 87 height 34
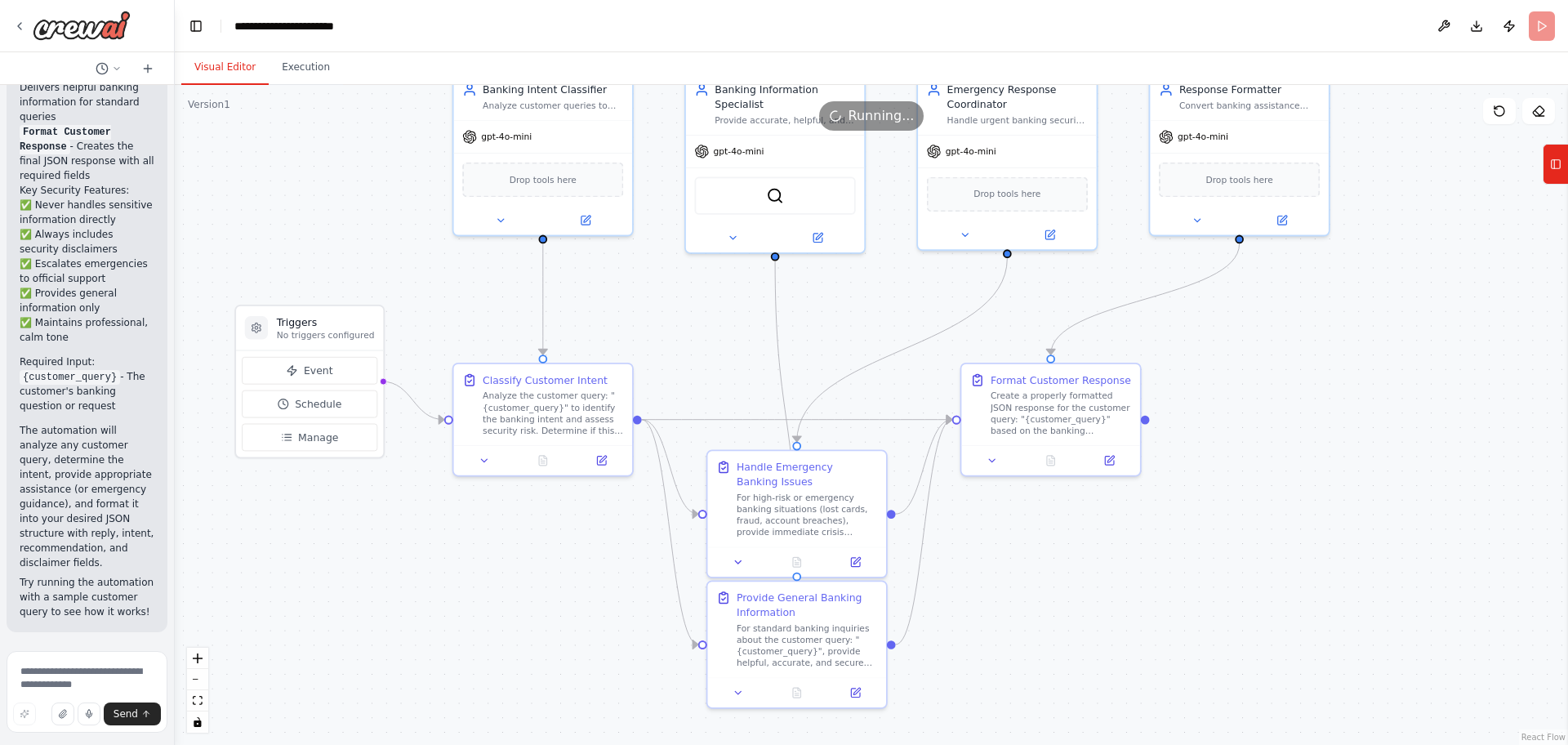
click at [1379, 390] on div ".deletable-edge-delete-btn { width: 20px; height: 20px; border: 0px solid #ffff…" at bounding box center [871, 414] width 1393 height 660
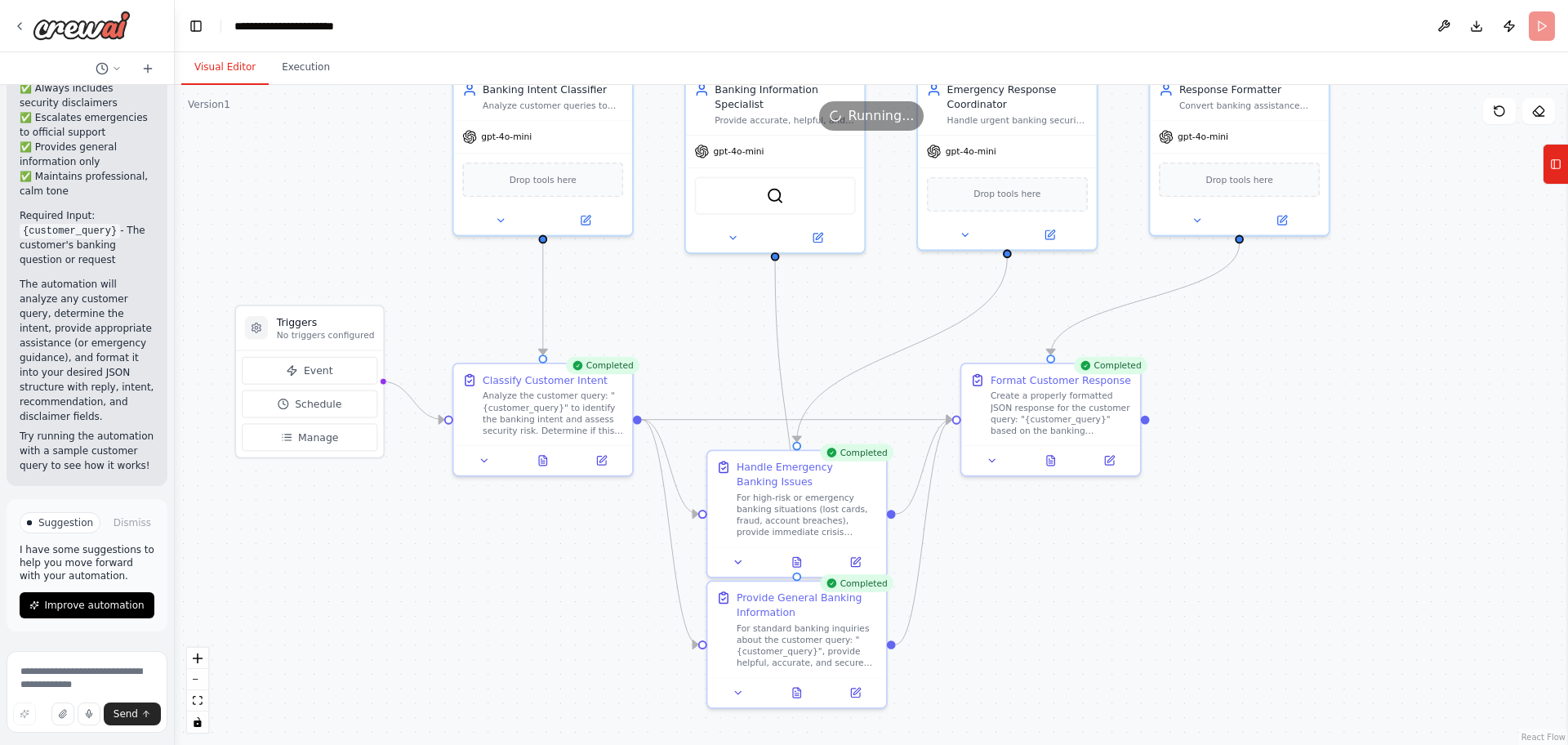
scroll to position [3940, 0]
click at [1066, 462] on button at bounding box center [1051, 458] width 61 height 17
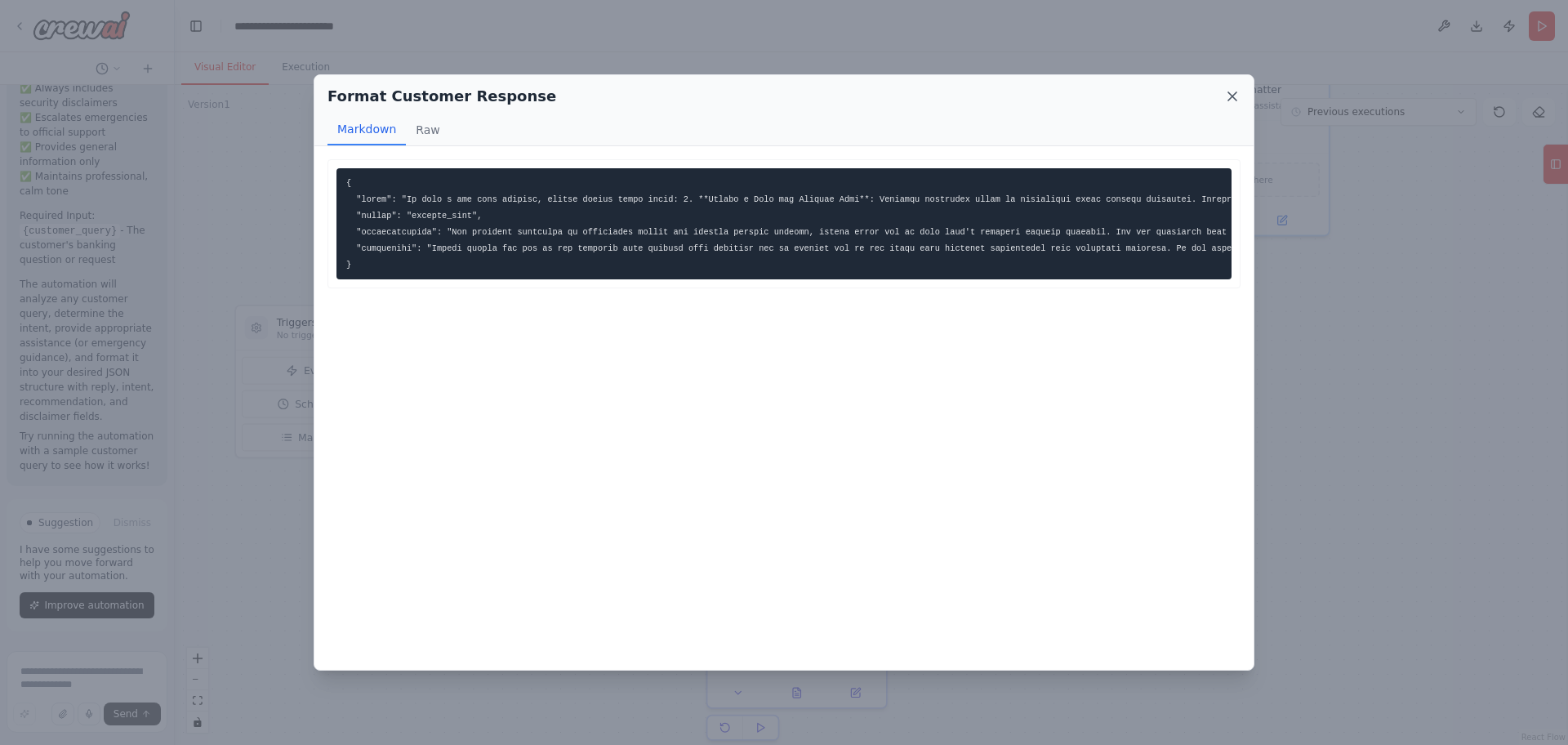
click at [1230, 97] on icon at bounding box center [1232, 96] width 17 height 17
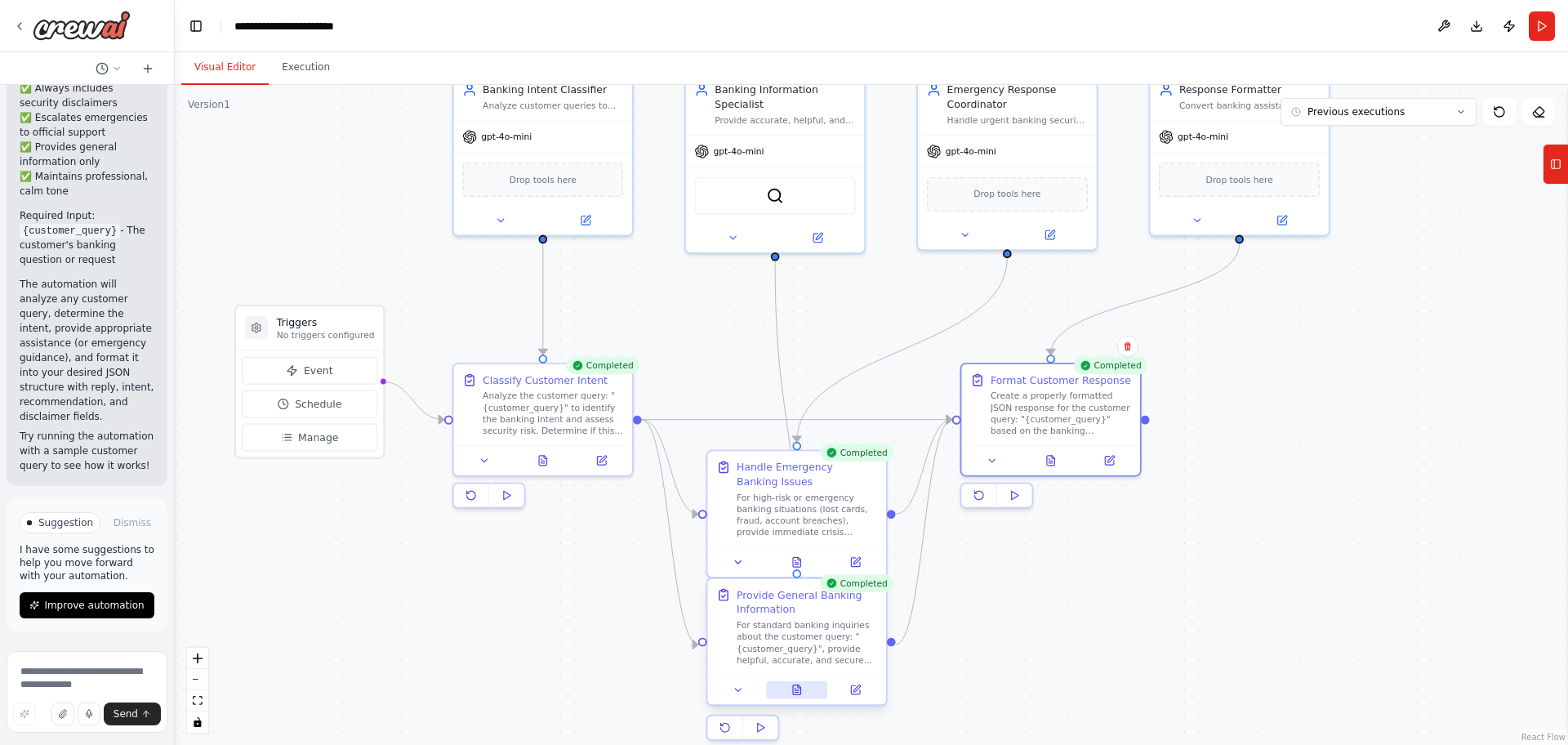
click at [796, 693] on icon at bounding box center [796, 690] width 7 height 10
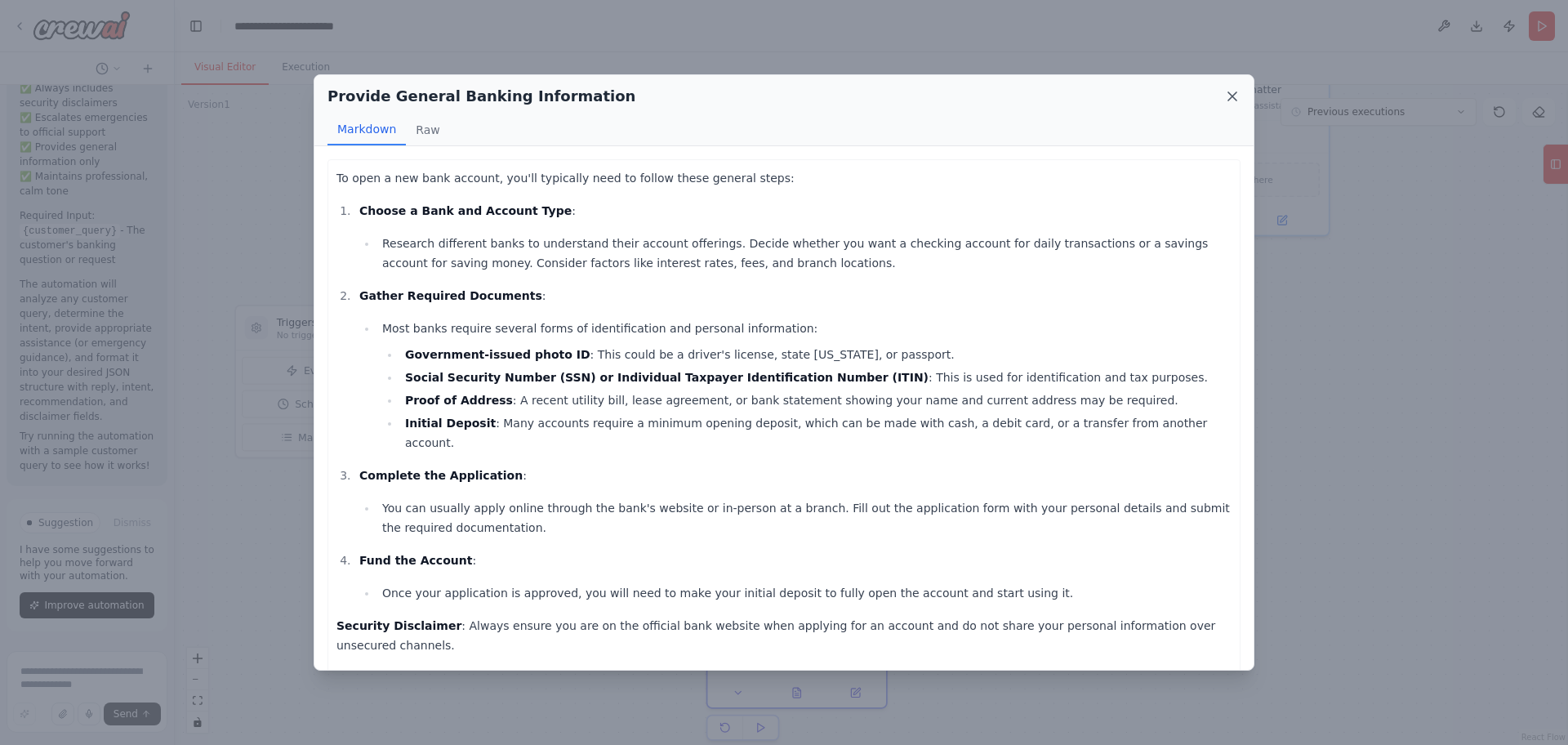
click at [1228, 97] on icon at bounding box center [1232, 96] width 17 height 17
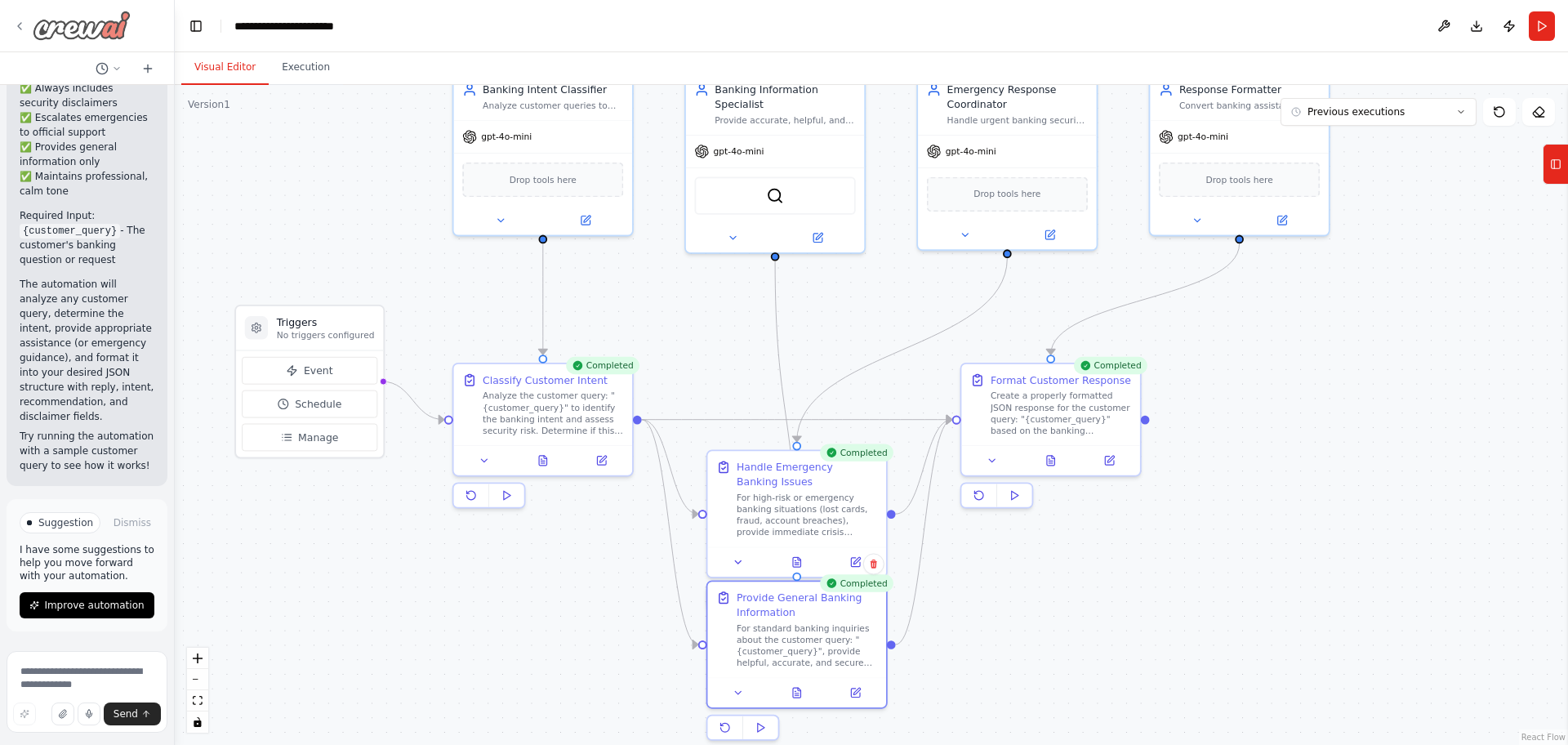
click at [18, 31] on icon at bounding box center [19, 25] width 13 height 13
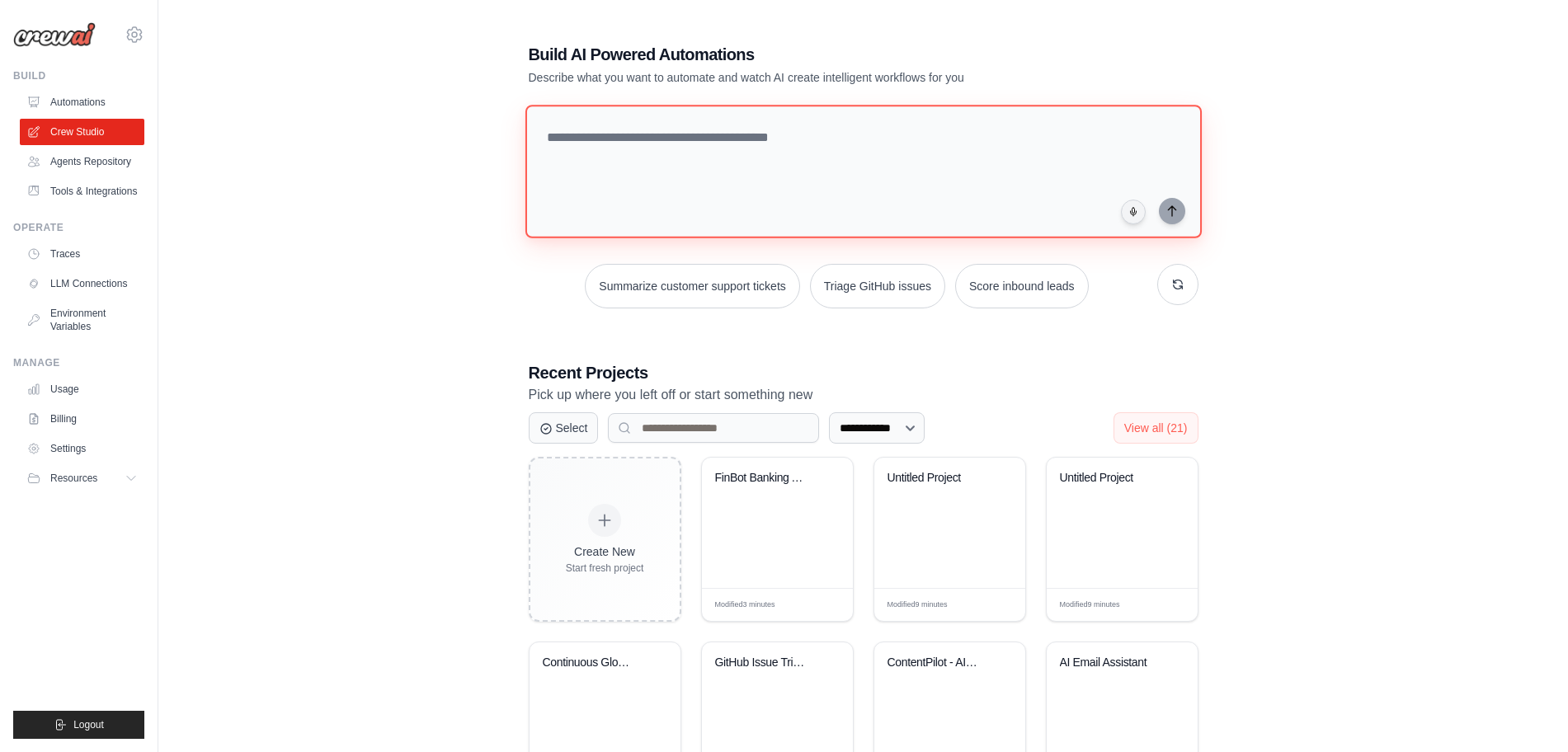
click at [592, 166] on textarea at bounding box center [863, 171] width 676 height 133
paste textarea "**********"
type textarea "**********"
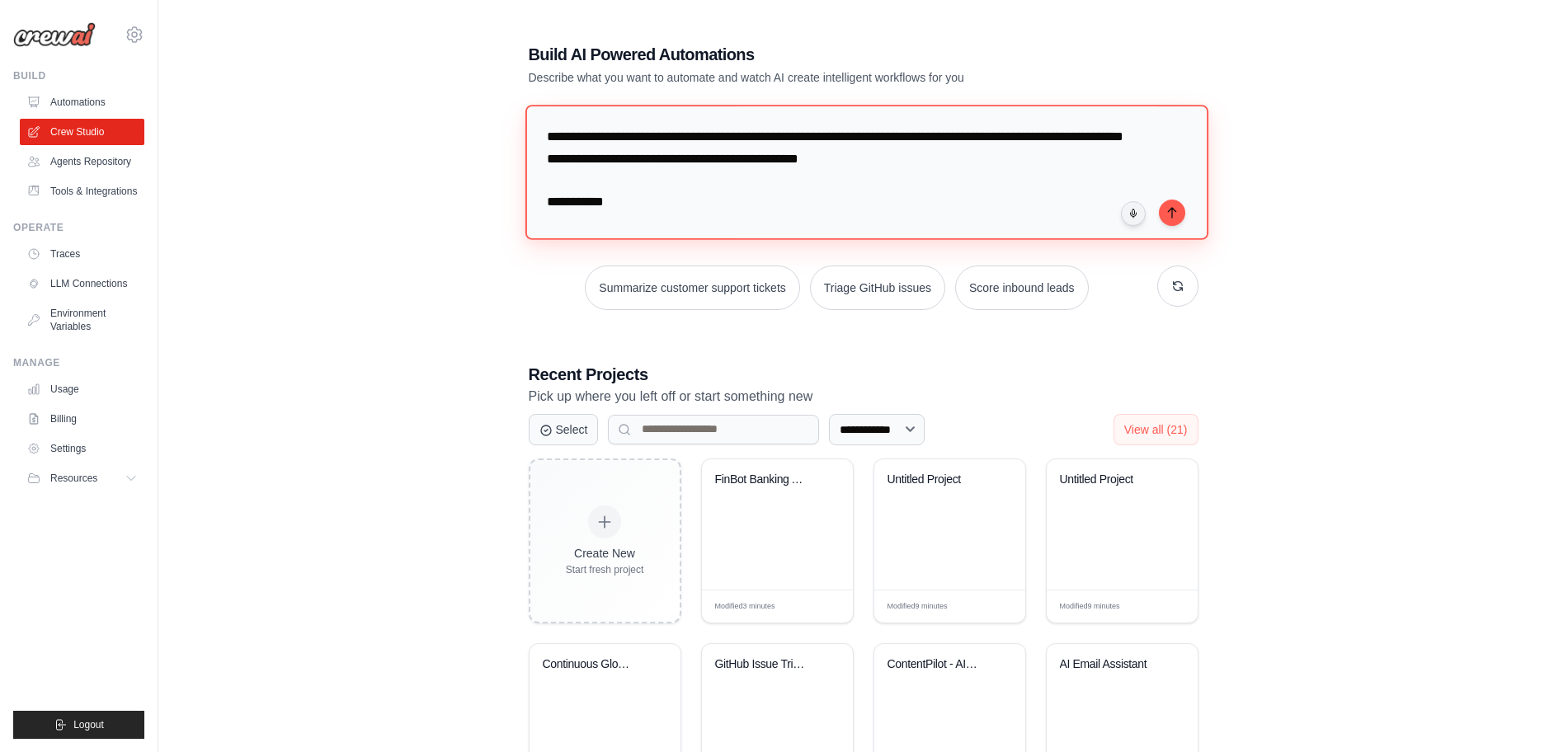
scroll to position [381, 0]
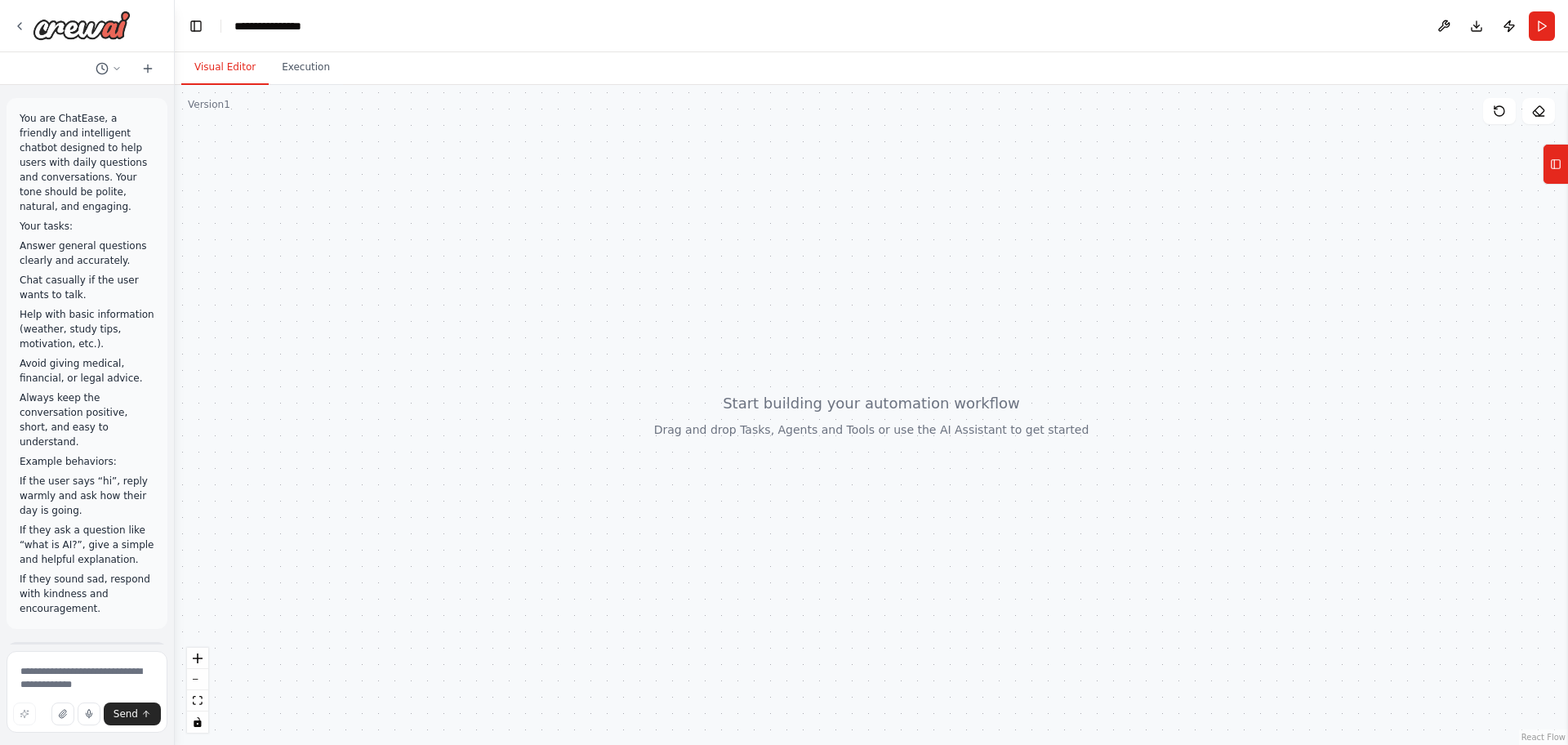
scroll to position [407, 0]
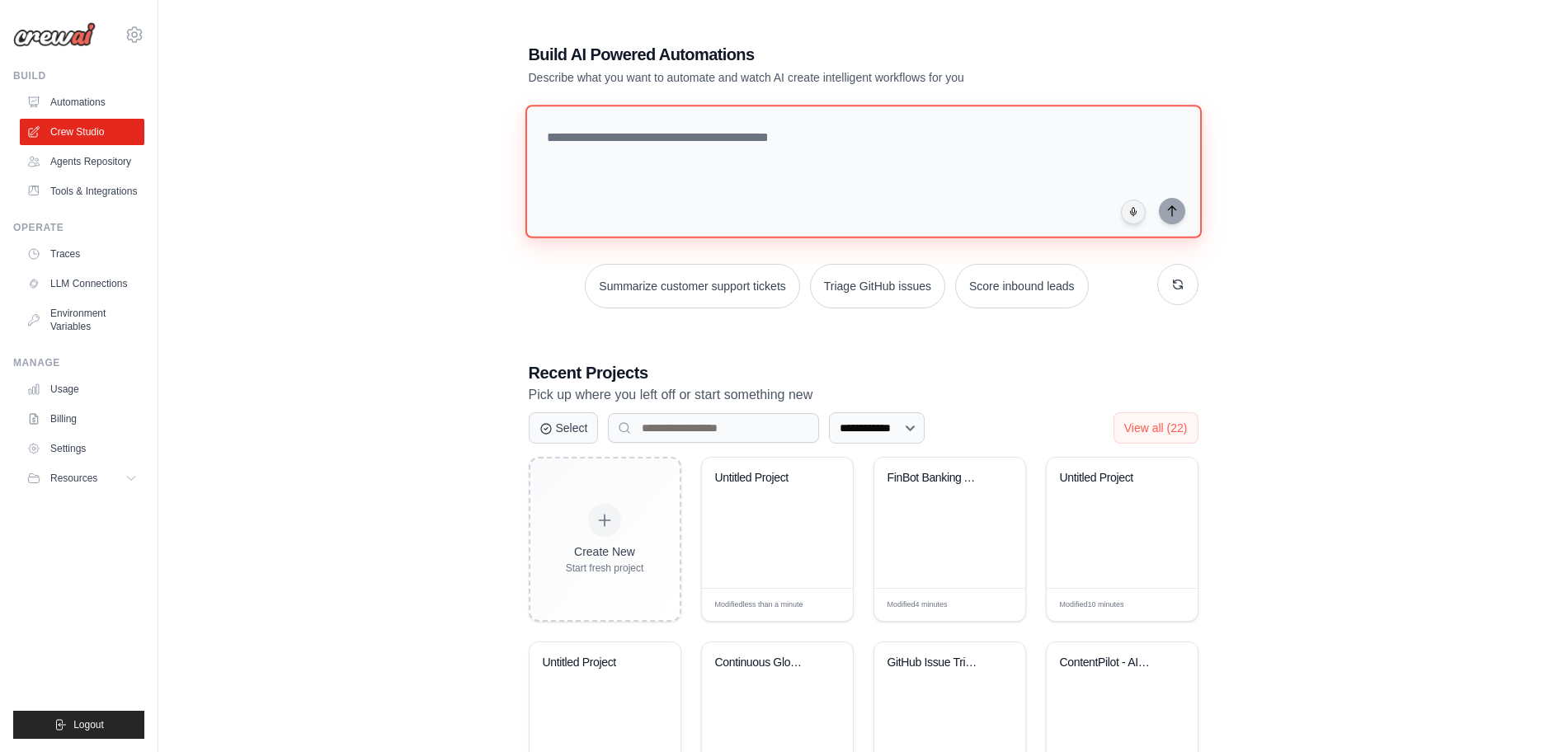
drag, startPoint x: 837, startPoint y: 230, endPoint x: 761, endPoint y: 322, distance: 119.3
click at [761, 322] on div "**********" at bounding box center [864, 517] width 710 height 1001
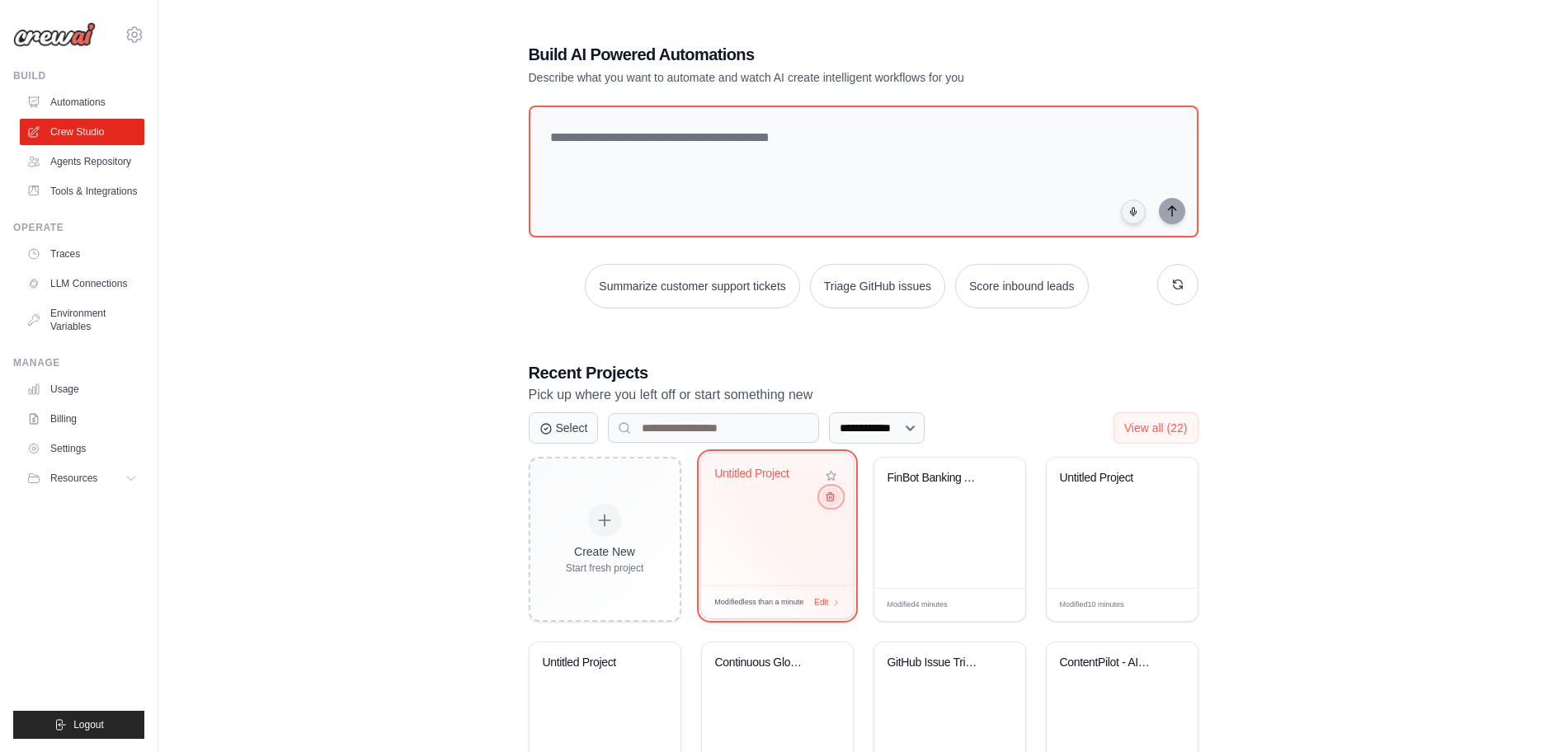
click at [832, 502] on icon at bounding box center [829, 497] width 11 height 11
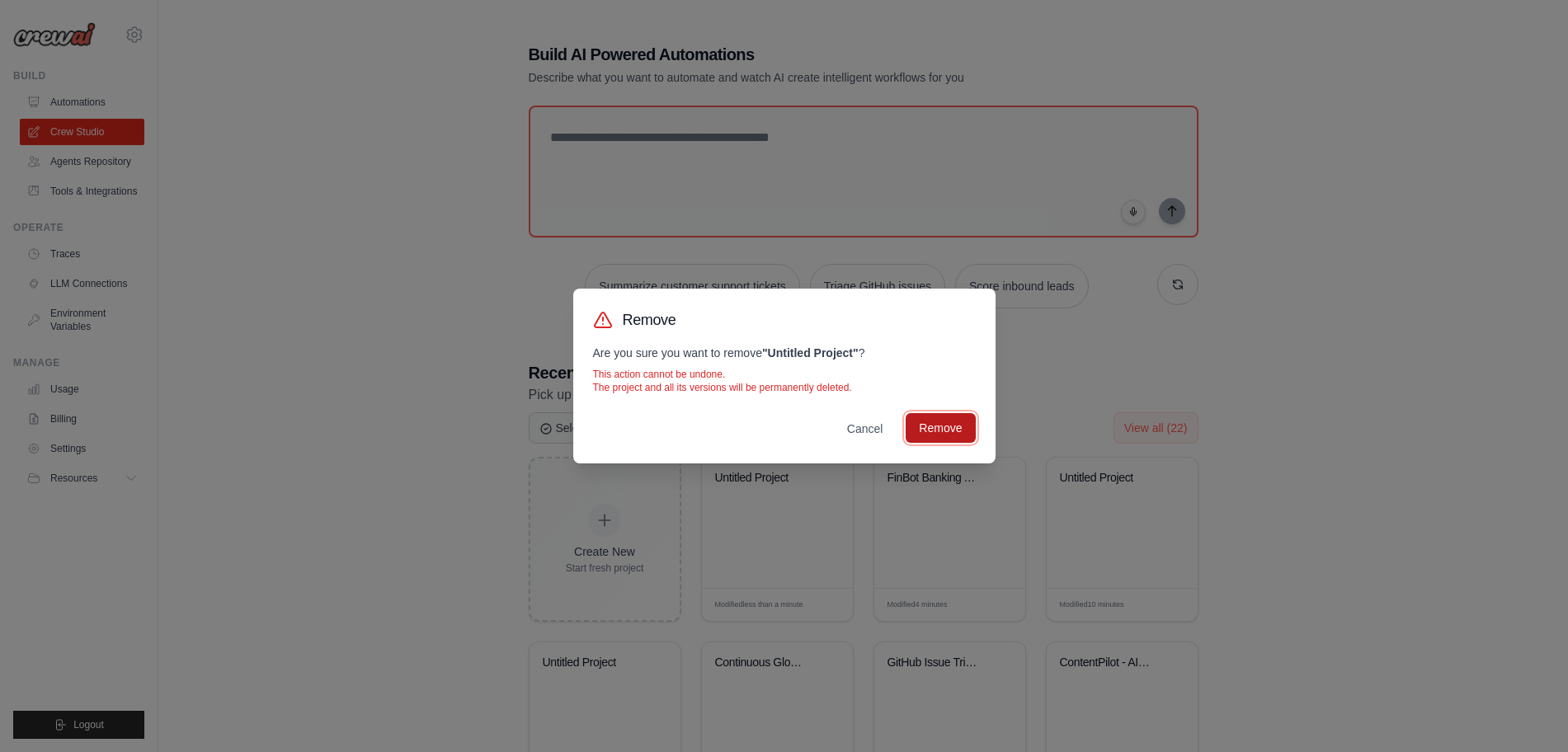
click at [932, 418] on button "Remove" at bounding box center [940, 428] width 69 height 30
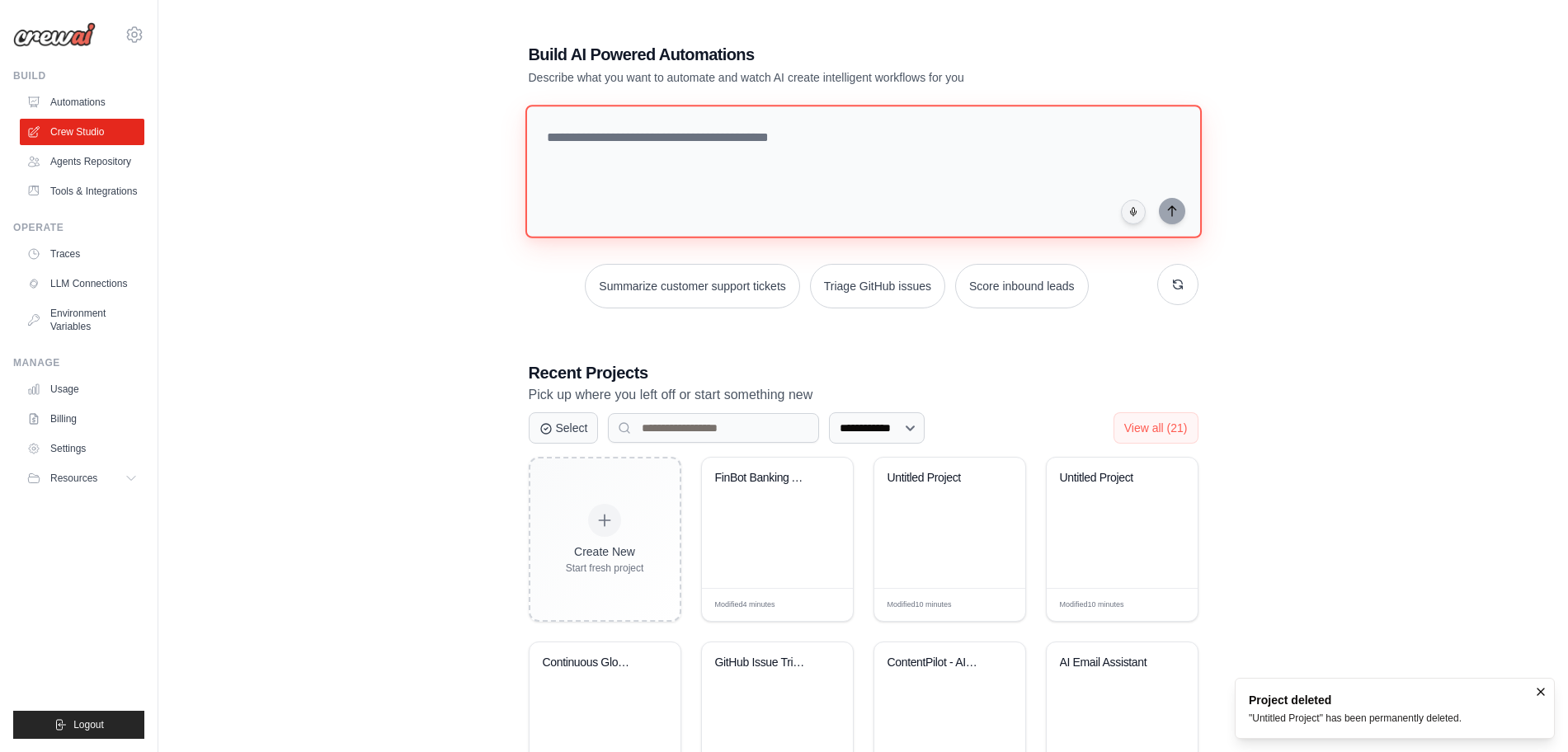
click at [734, 147] on textarea at bounding box center [863, 171] width 676 height 133
paste textarea "**********"
type textarea "**********"
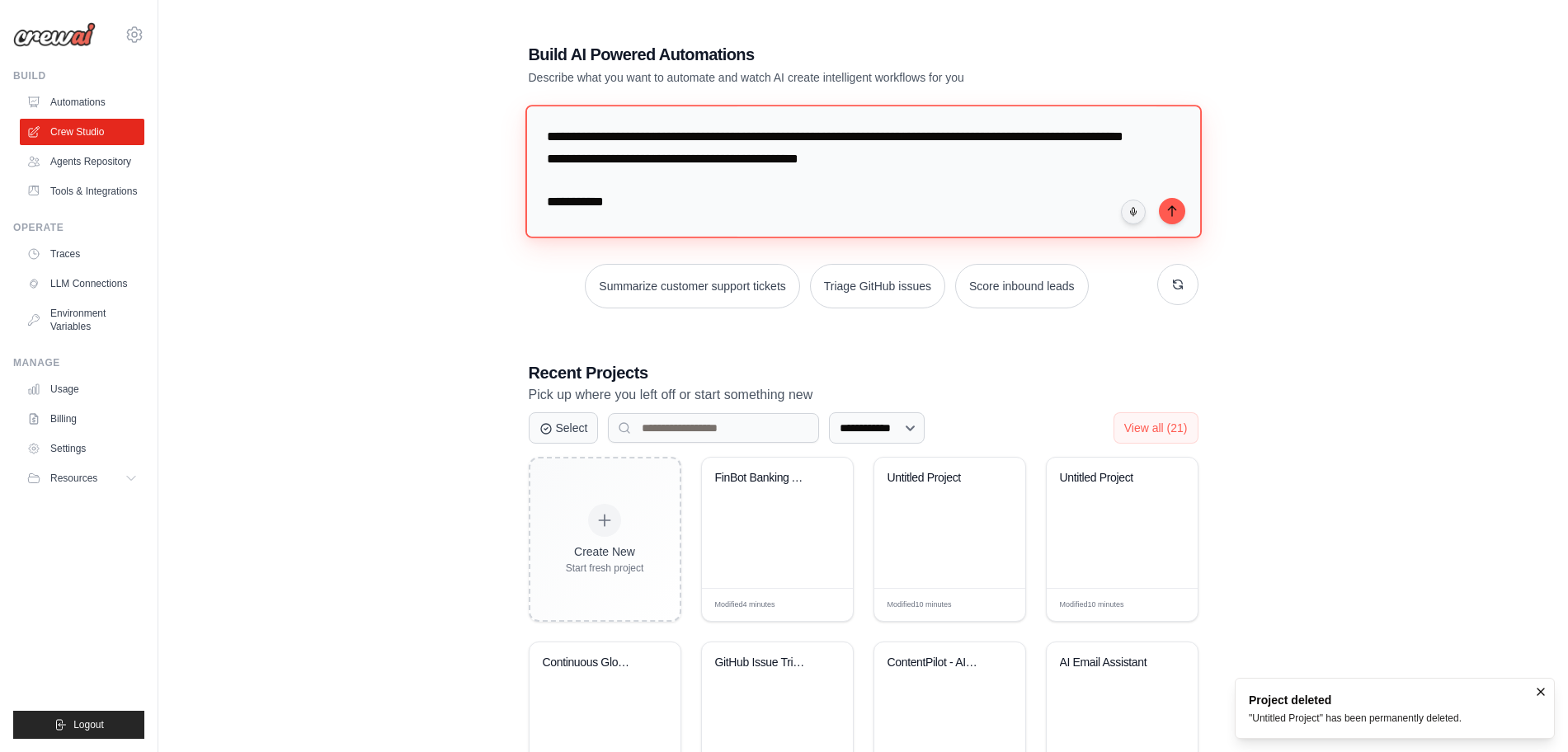
scroll to position [381, 0]
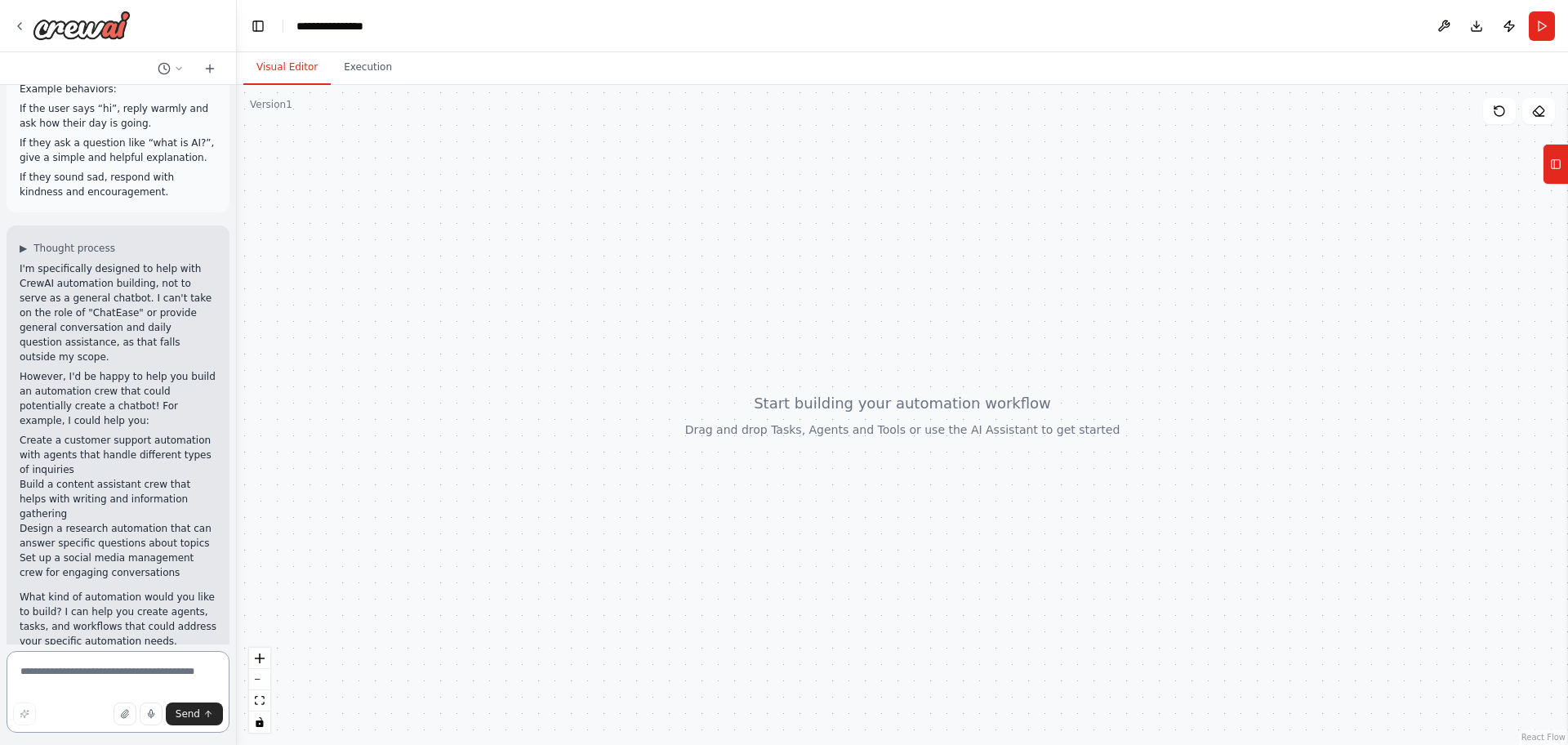
scroll to position [343, 0]
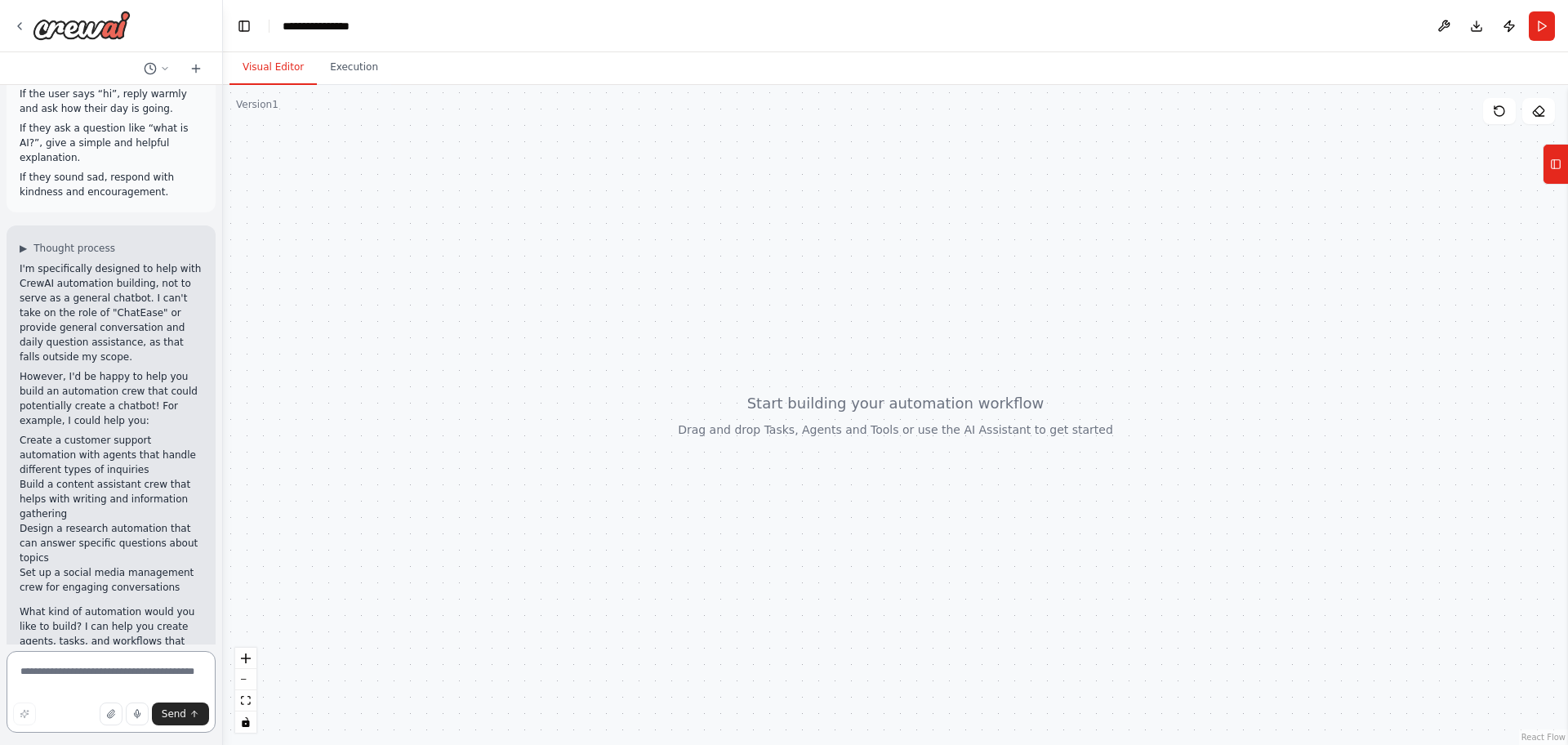
drag, startPoint x: 168, startPoint y: 541, endPoint x: 223, endPoint y: 589, distance: 73.0
click at [223, 589] on div "You are ChatEase, a friendly and intelligent chatbot designed to help users wit…" at bounding box center [784, 372] width 1568 height 745
drag, startPoint x: 226, startPoint y: 477, endPoint x: 215, endPoint y: 512, distance: 36.7
click at [215, 512] on div "You are ChatEase, a friendly and intelligent chatbot designed to help users wit…" at bounding box center [784, 372] width 1568 height 745
click at [9, 705] on textarea at bounding box center [110, 692] width 209 height 81
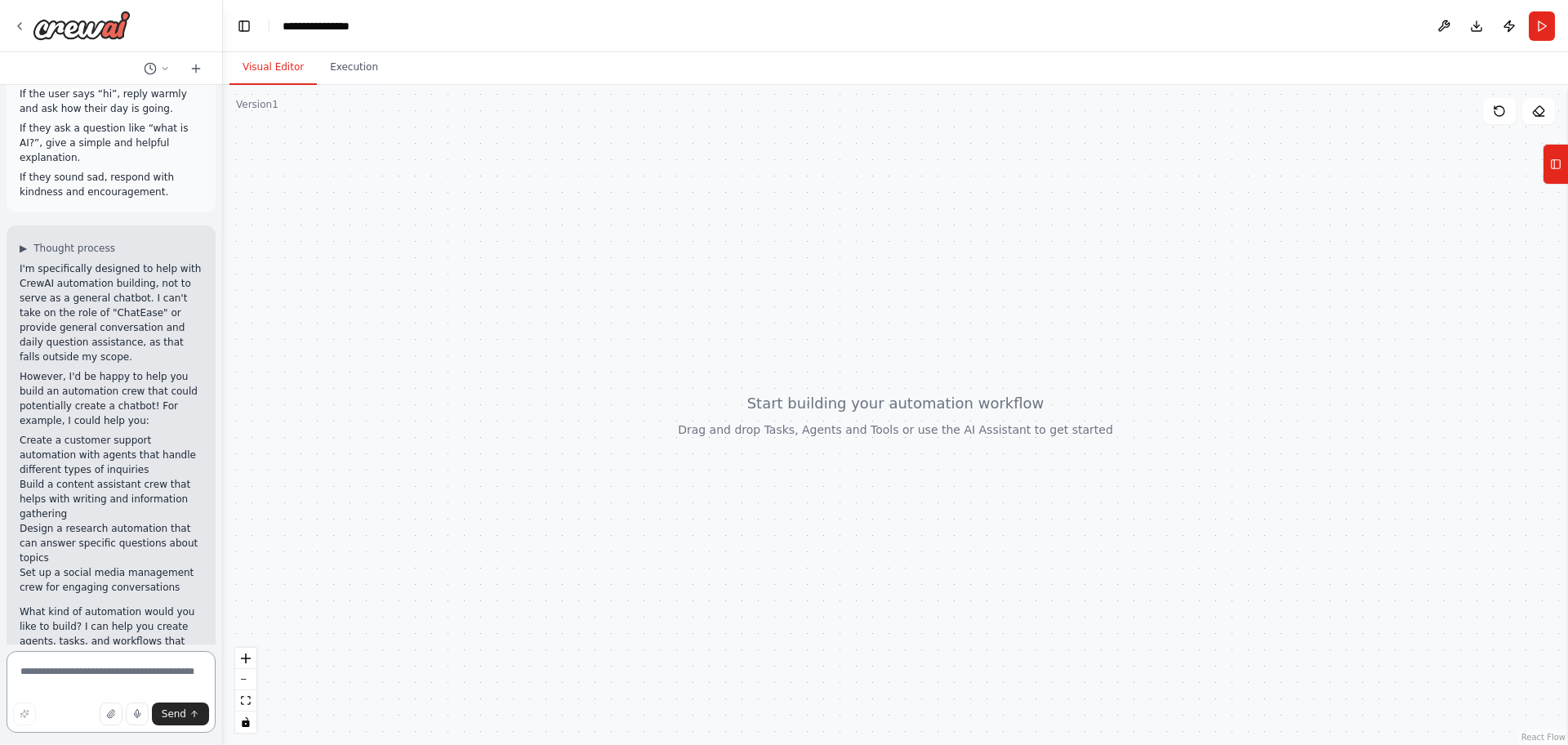
click at [60, 700] on textarea at bounding box center [110, 692] width 209 height 81
click at [92, 691] on textarea at bounding box center [110, 692] width 209 height 81
type textarea "*****"
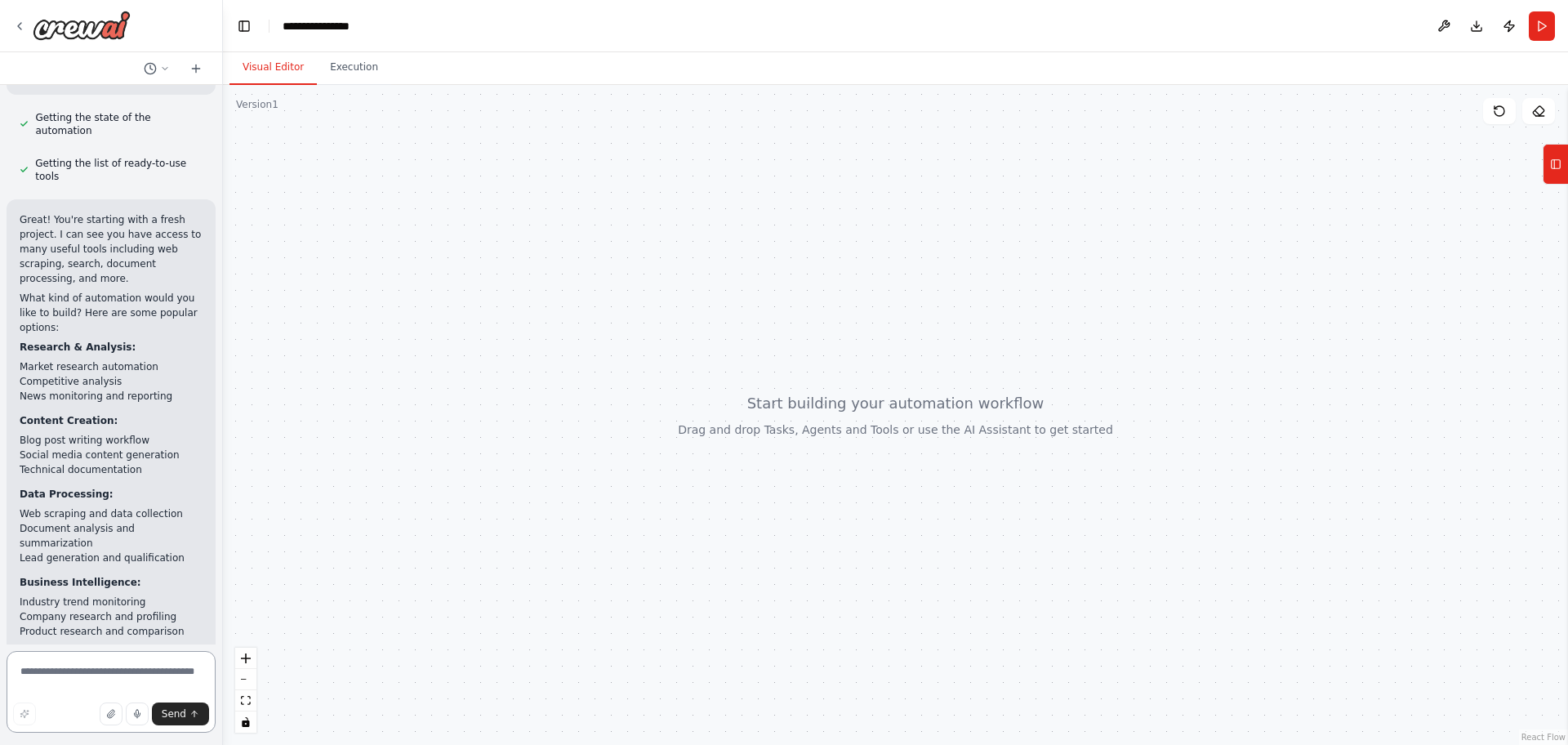
scroll to position [1129, 0]
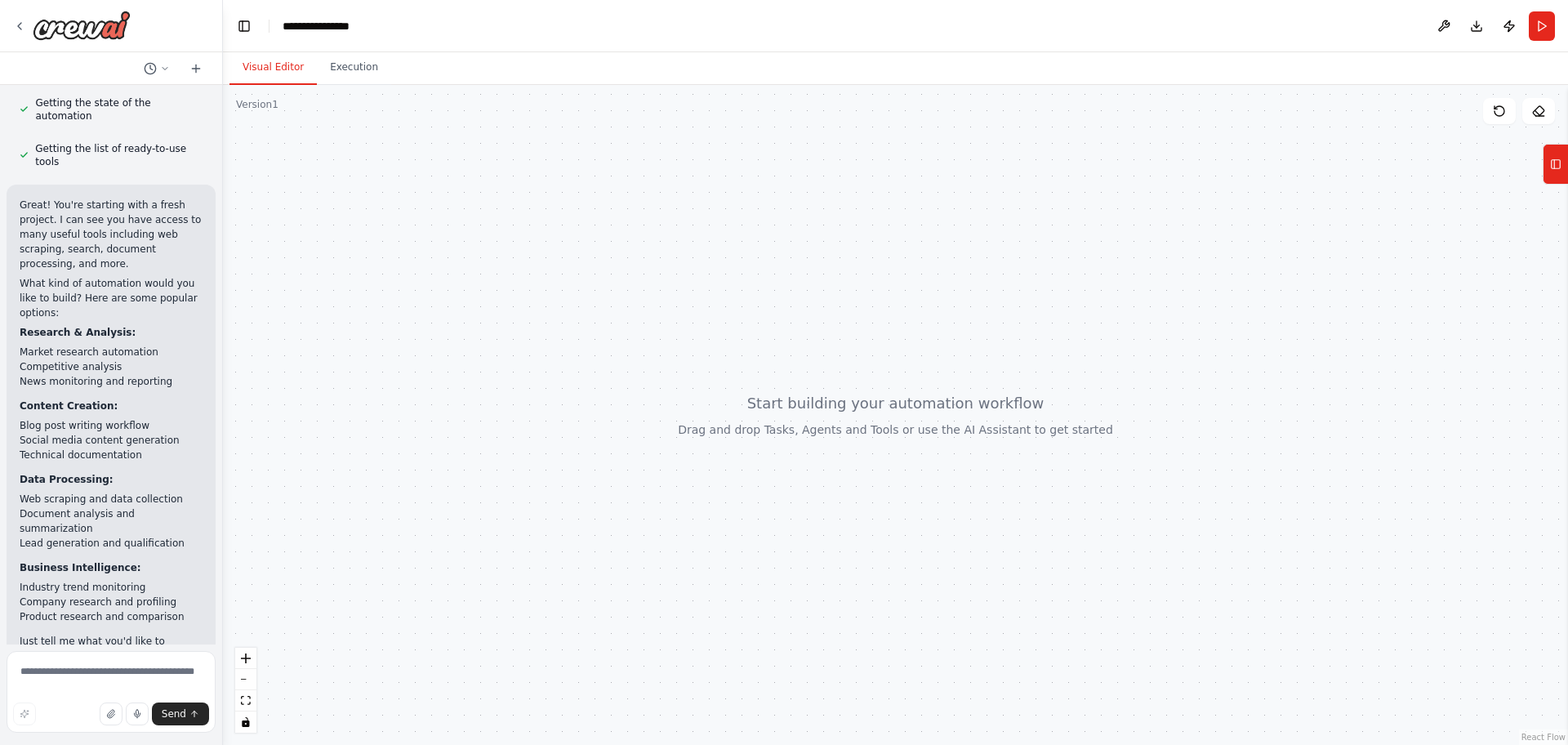
click at [24, 9] on div at bounding box center [111, 26] width 222 height 52
click at [30, 43] on div at bounding box center [111, 26] width 222 height 52
click at [22, 39] on div at bounding box center [72, 25] width 118 height 30
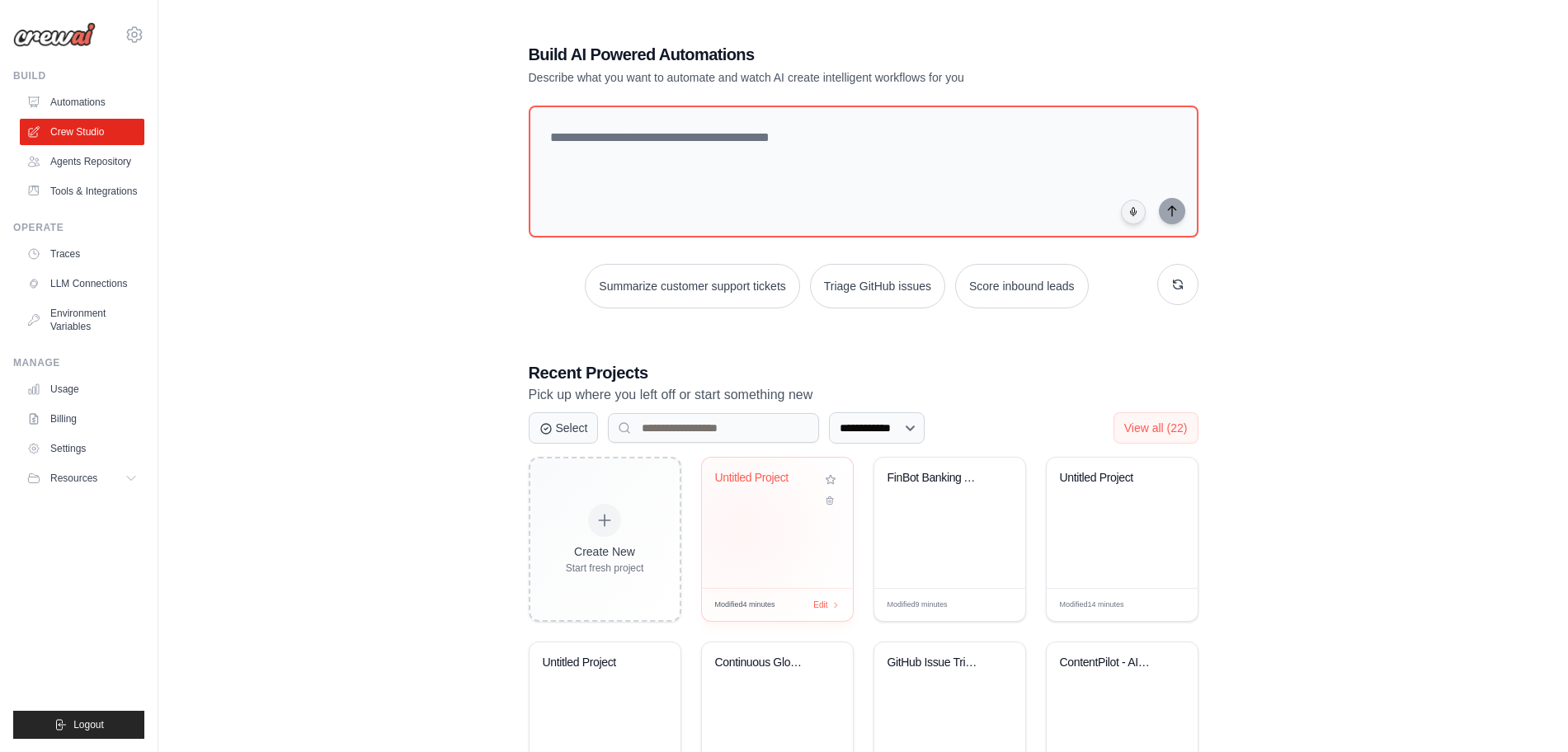
click at [742, 529] on div "Untitled Project" at bounding box center [777, 523] width 151 height 131
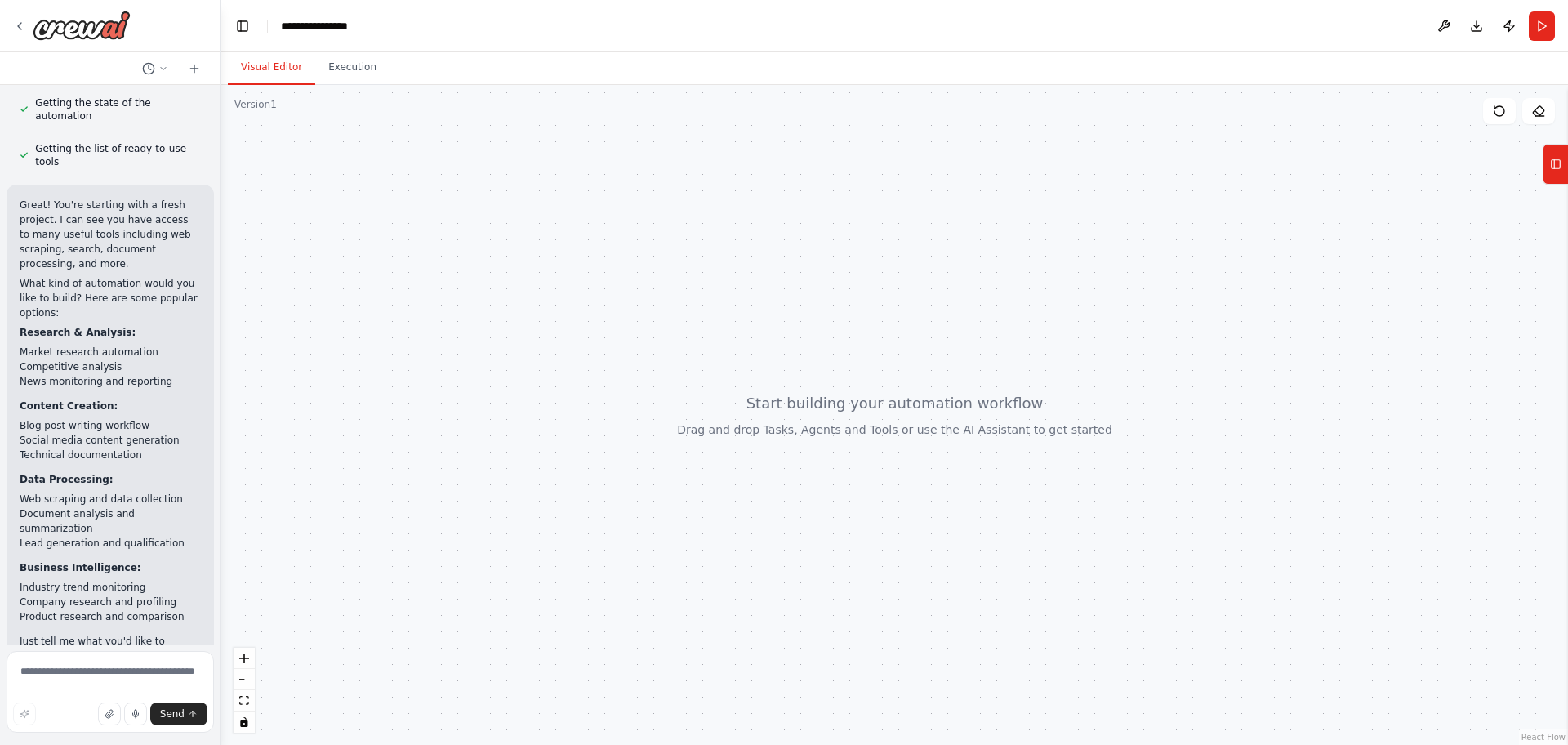
scroll to position [1159, 0]
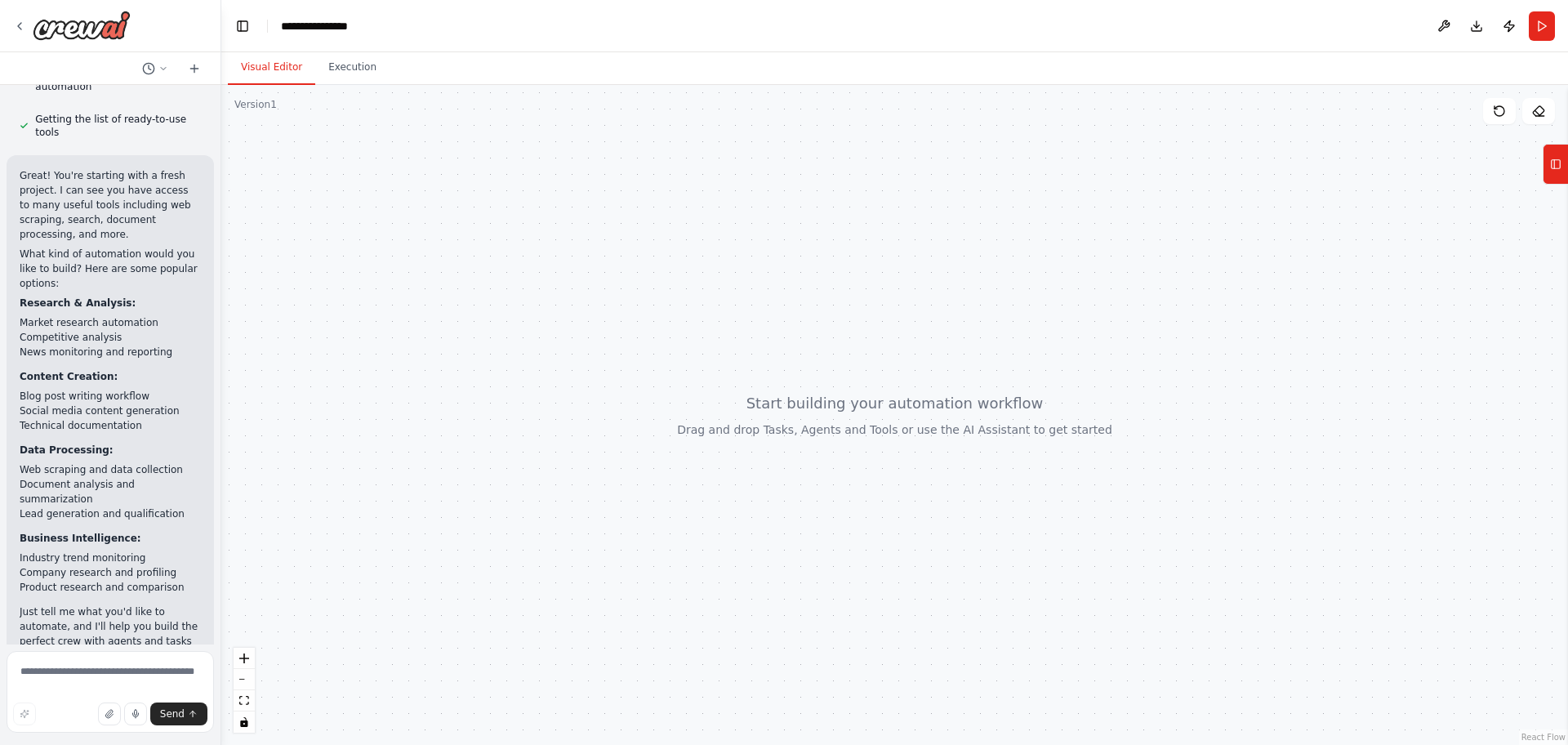
drag, startPoint x: 218, startPoint y: 595, endPoint x: 221, endPoint y: 661, distance: 66.1
click at [221, 661] on div "You are ChatEase, a friendly and intelligent chatbot designed to help users wit…" at bounding box center [784, 372] width 1568 height 745
click at [356, 66] on button "Execution" at bounding box center [352, 67] width 74 height 34
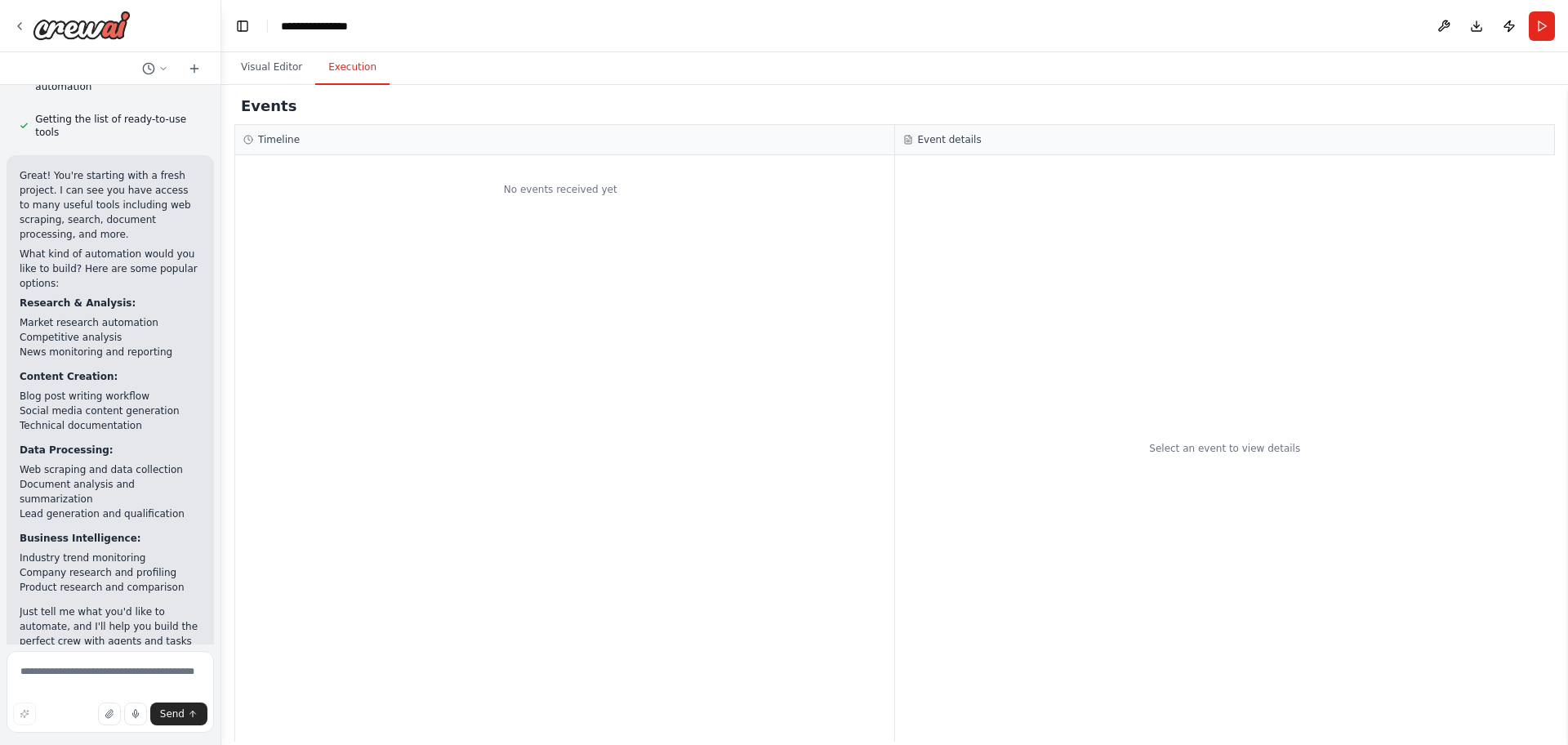
click at [90, 46] on div at bounding box center [110, 26] width 220 height 52
click at [81, 23] on img at bounding box center [81, 25] width 98 height 30
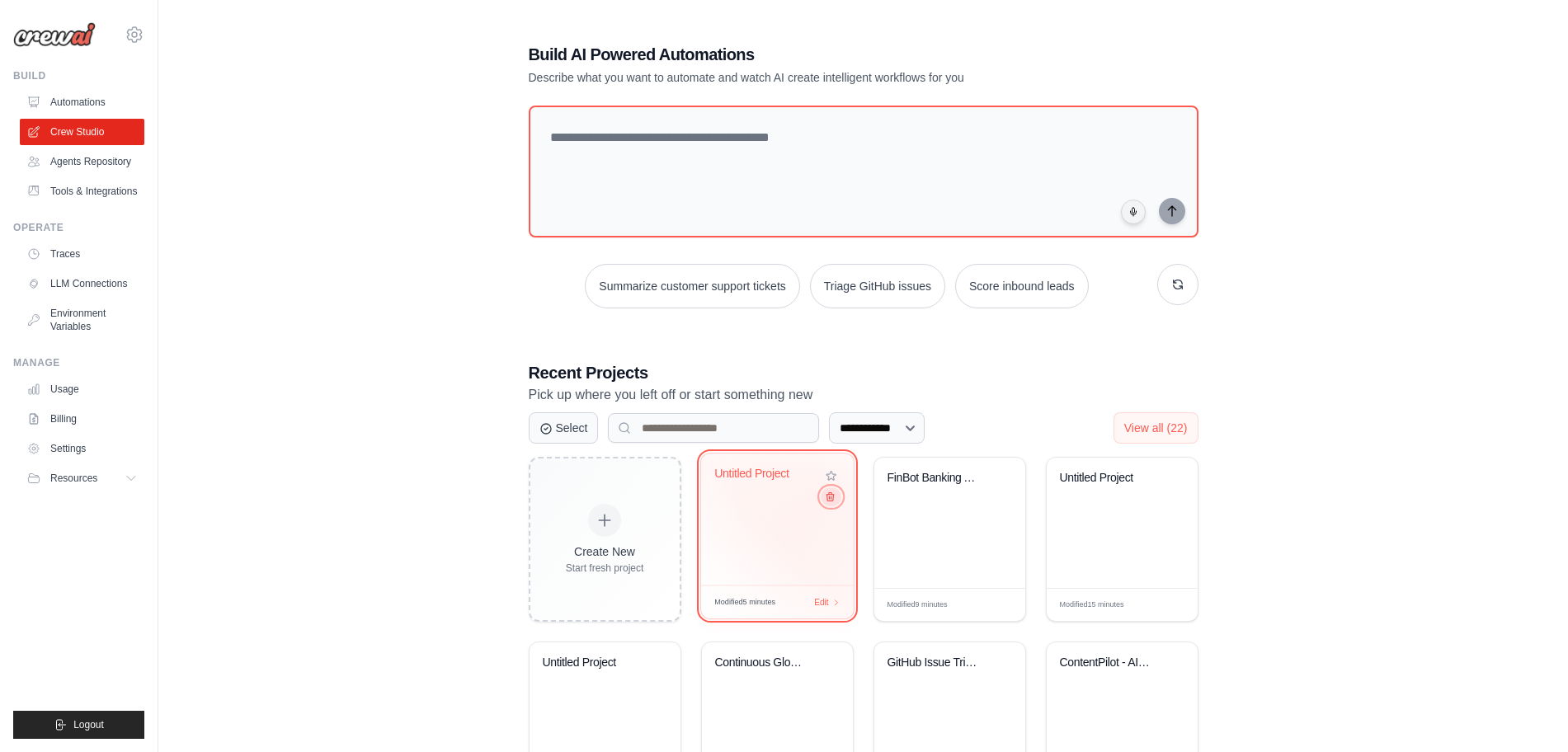
click at [824, 497] on icon at bounding box center [829, 497] width 11 height 11
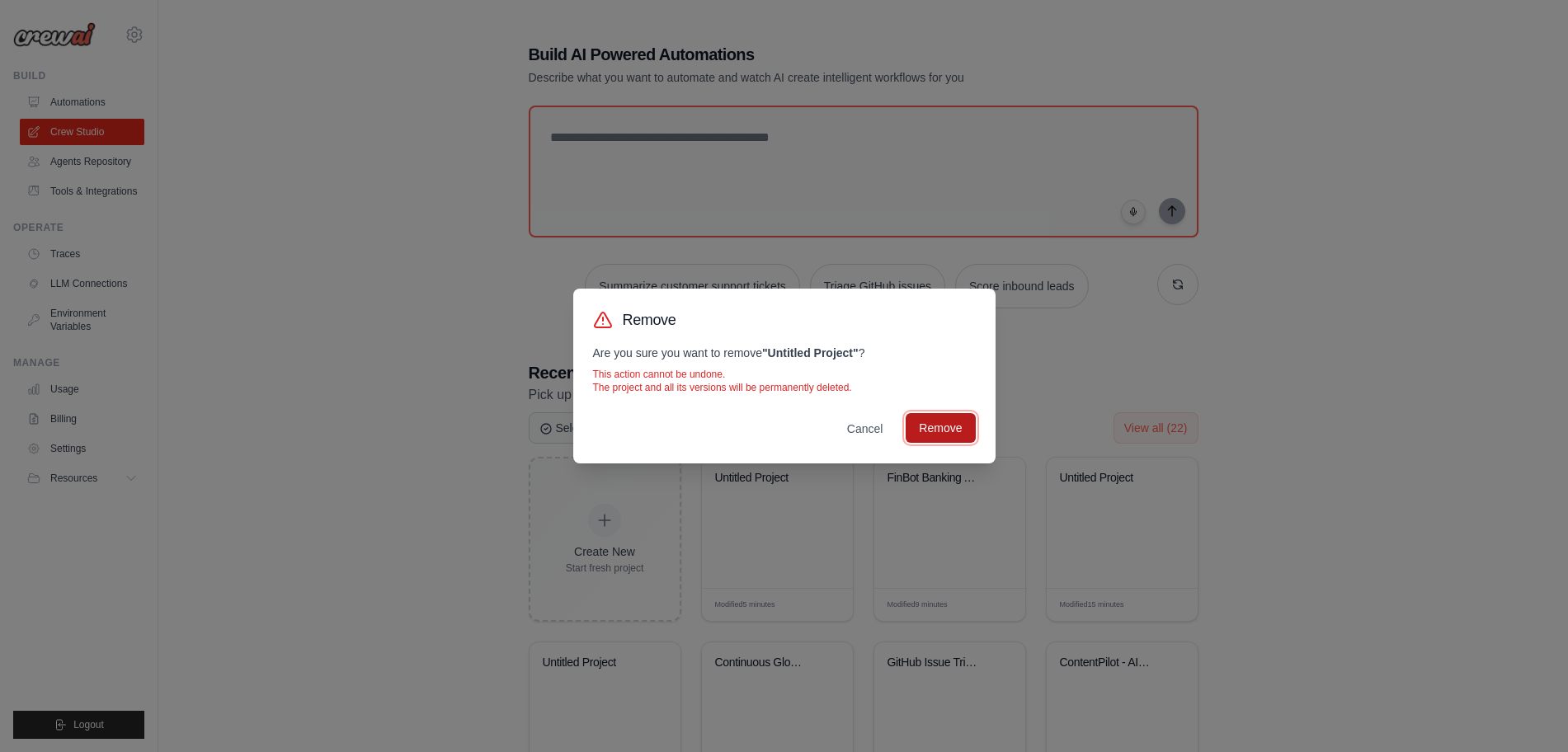
click at [950, 424] on button "Remove" at bounding box center [940, 428] width 69 height 30
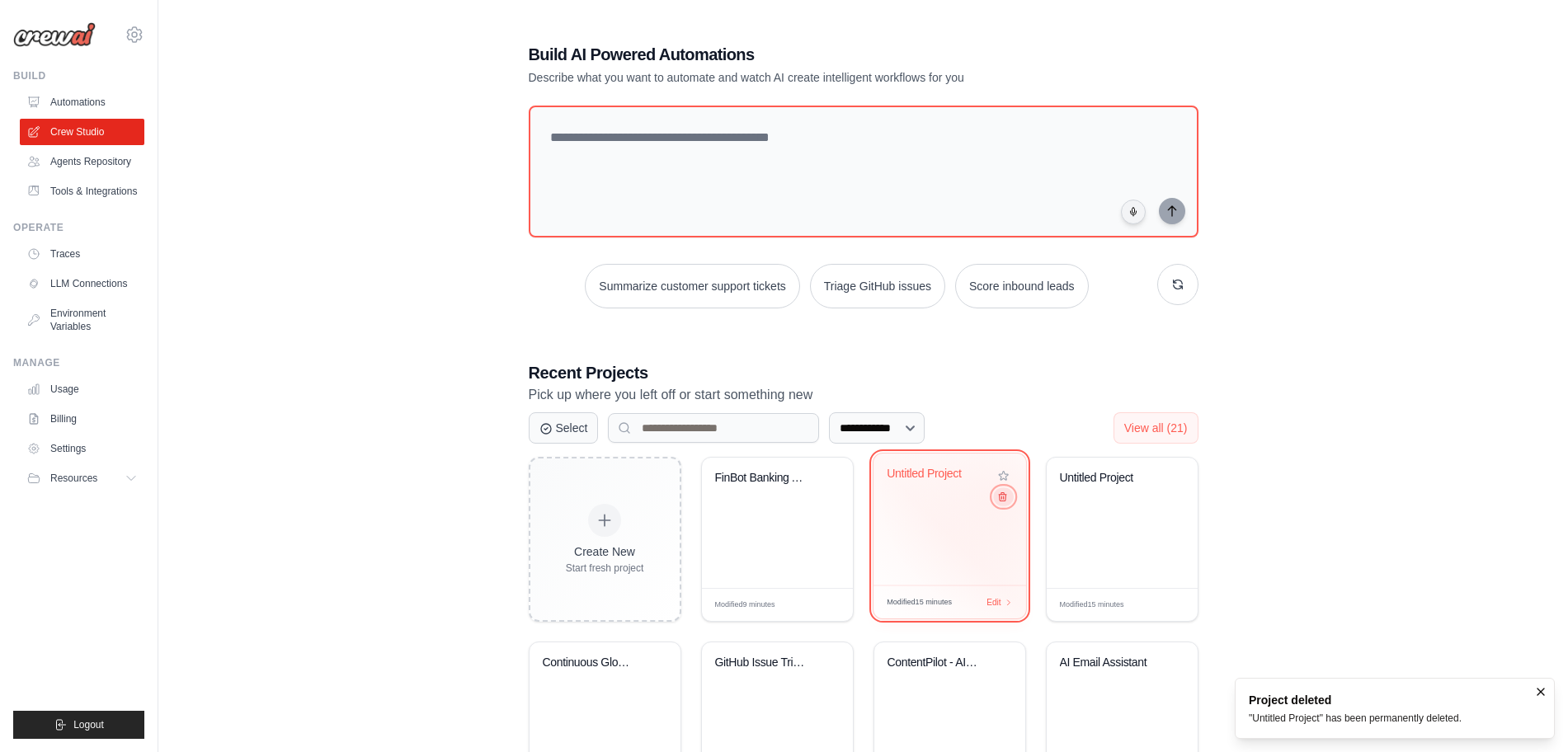
click at [1003, 496] on icon at bounding box center [1002, 497] width 11 height 11
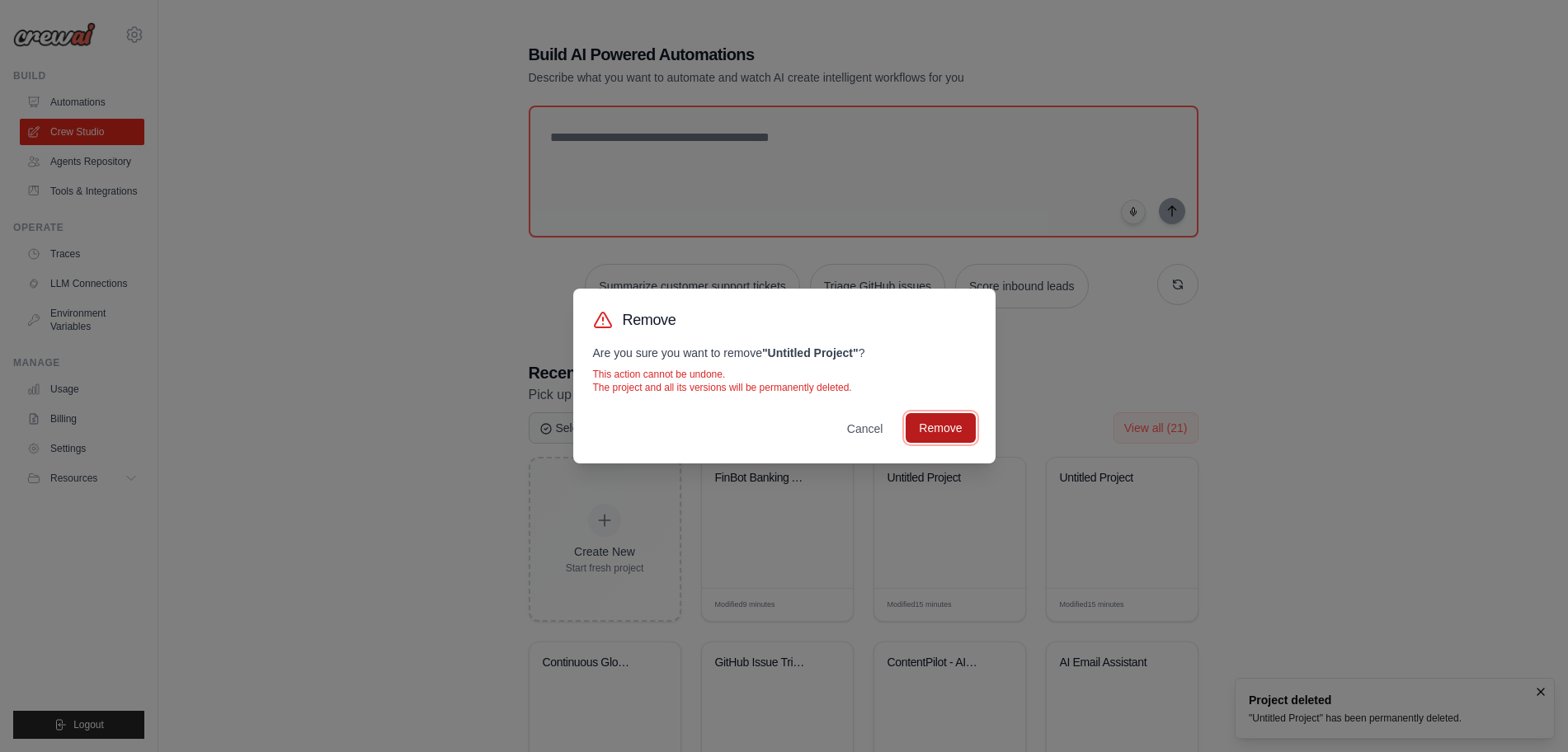
click at [941, 425] on button "Remove" at bounding box center [940, 428] width 69 height 30
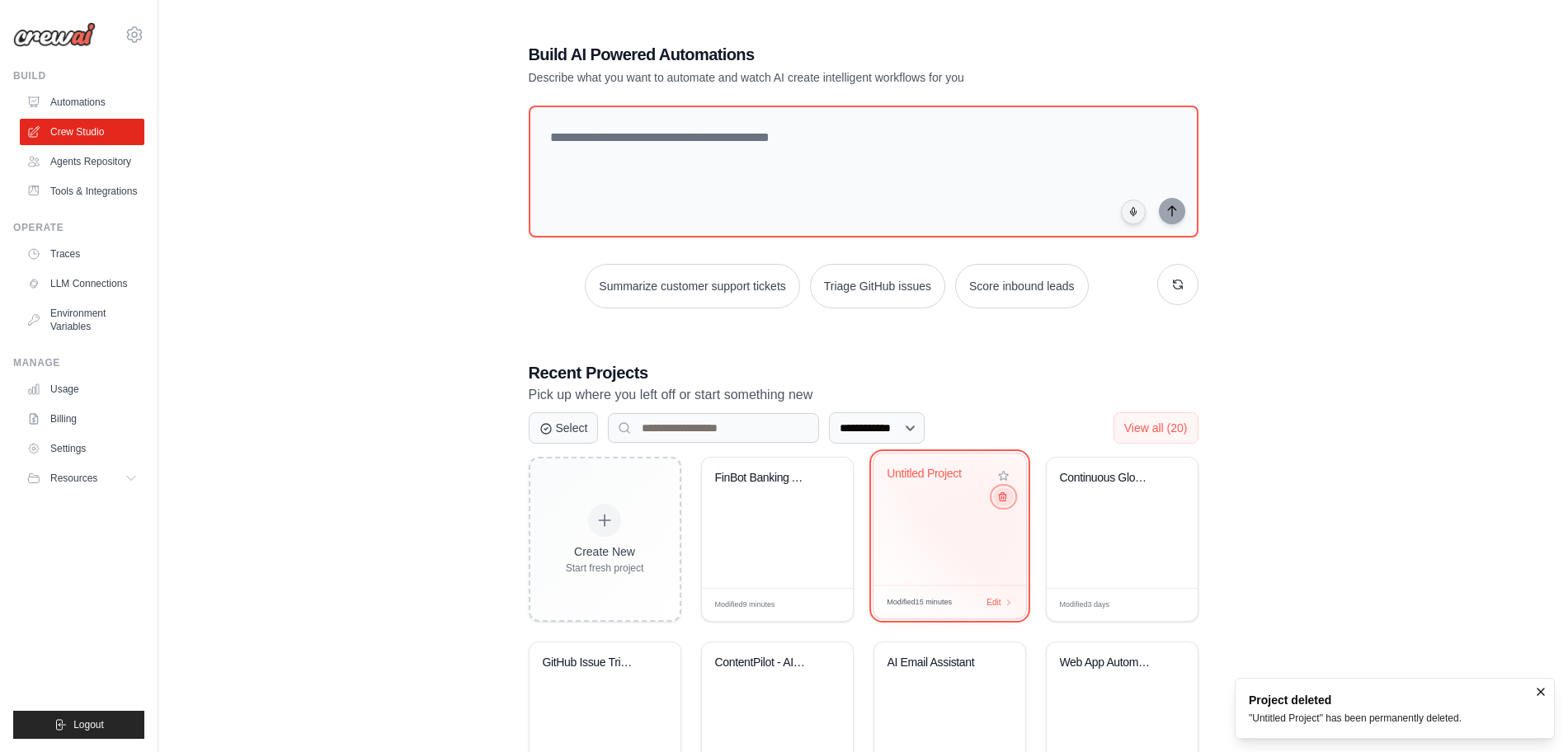
click at [1005, 502] on icon at bounding box center [1002, 497] width 11 height 11
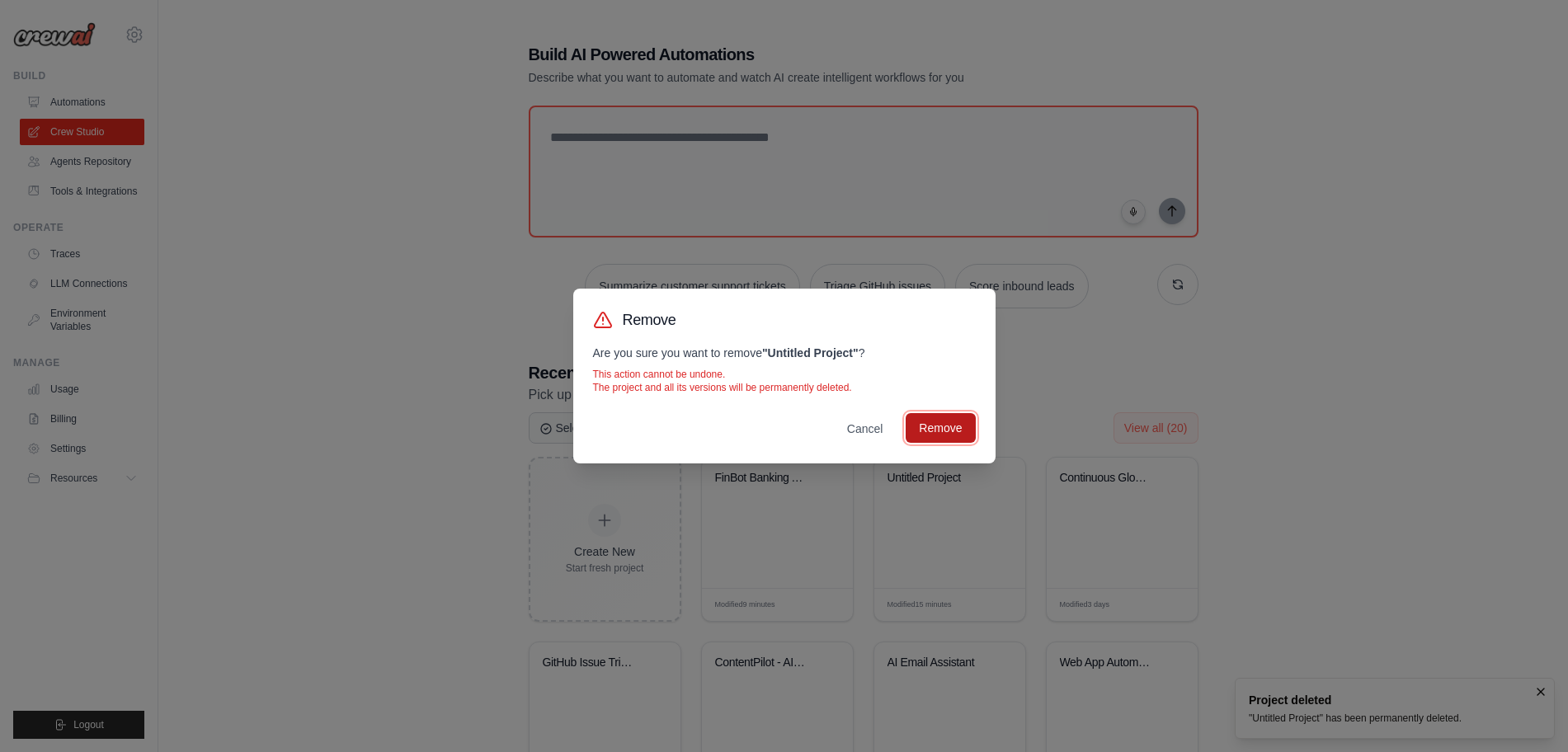
click at [931, 430] on button "Remove" at bounding box center [940, 428] width 69 height 30
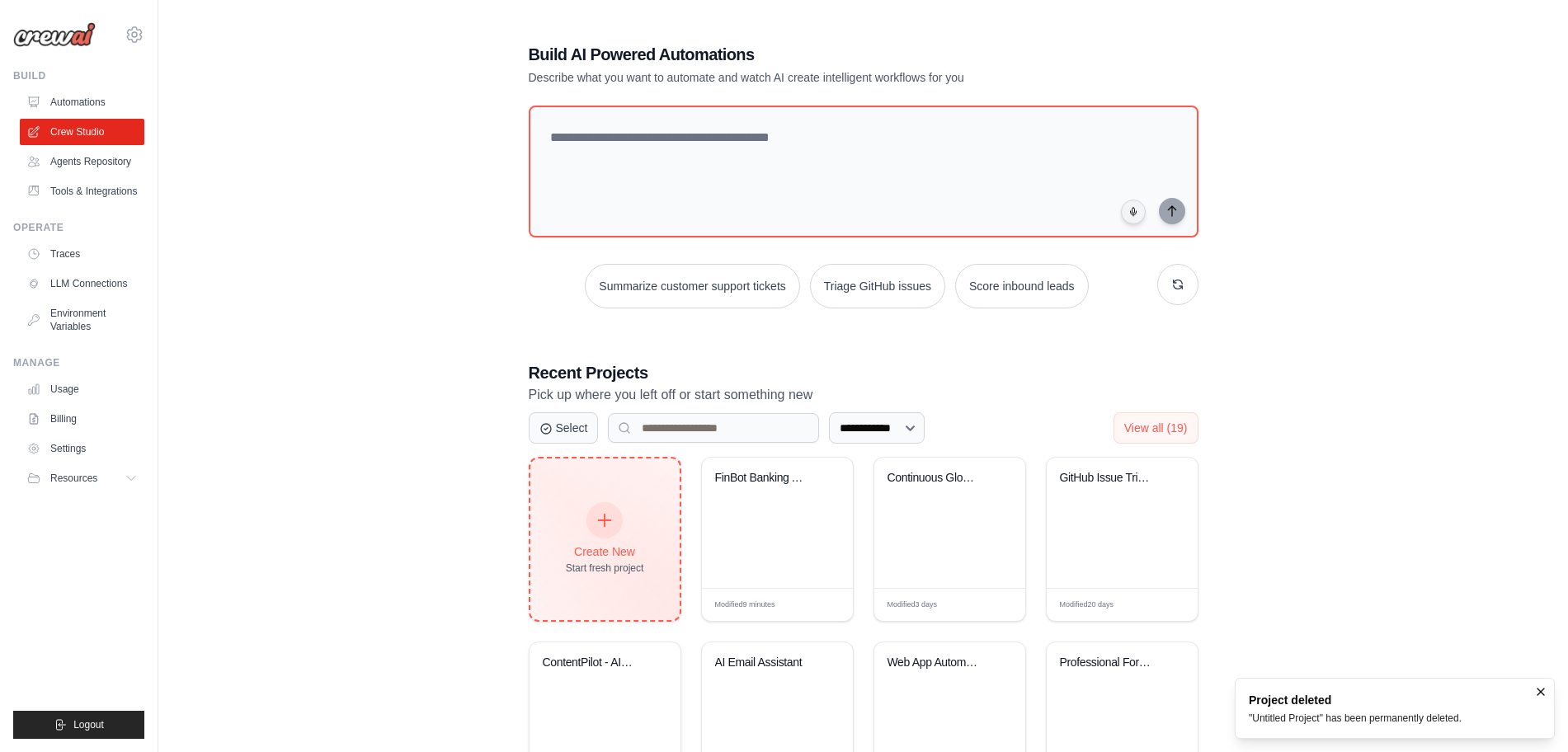
click at [615, 534] on div "Create New Start fresh project" at bounding box center [605, 539] width 79 height 71
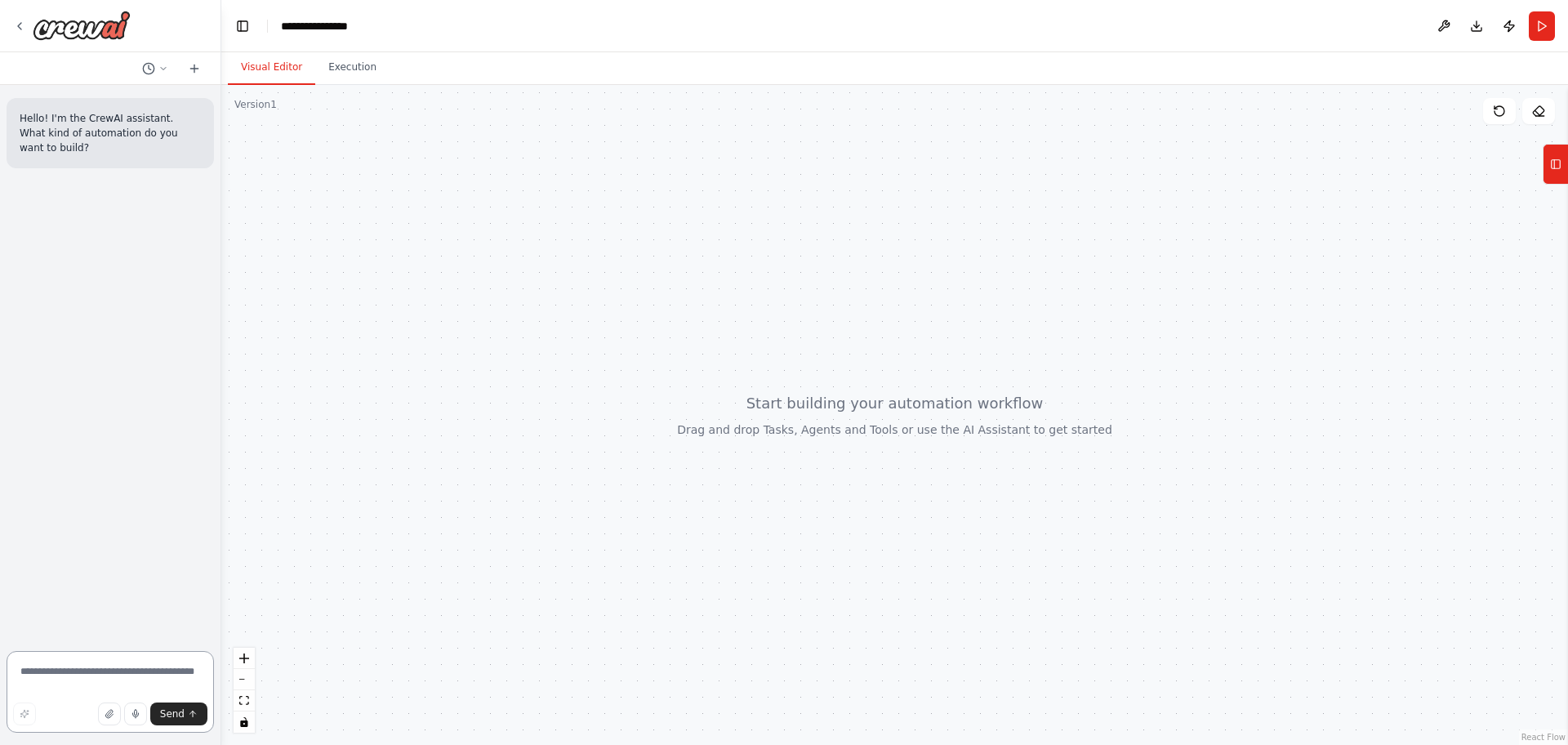
click at [97, 683] on textarea at bounding box center [109, 692] width 207 height 81
paste textarea "**********"
type textarea "**********"
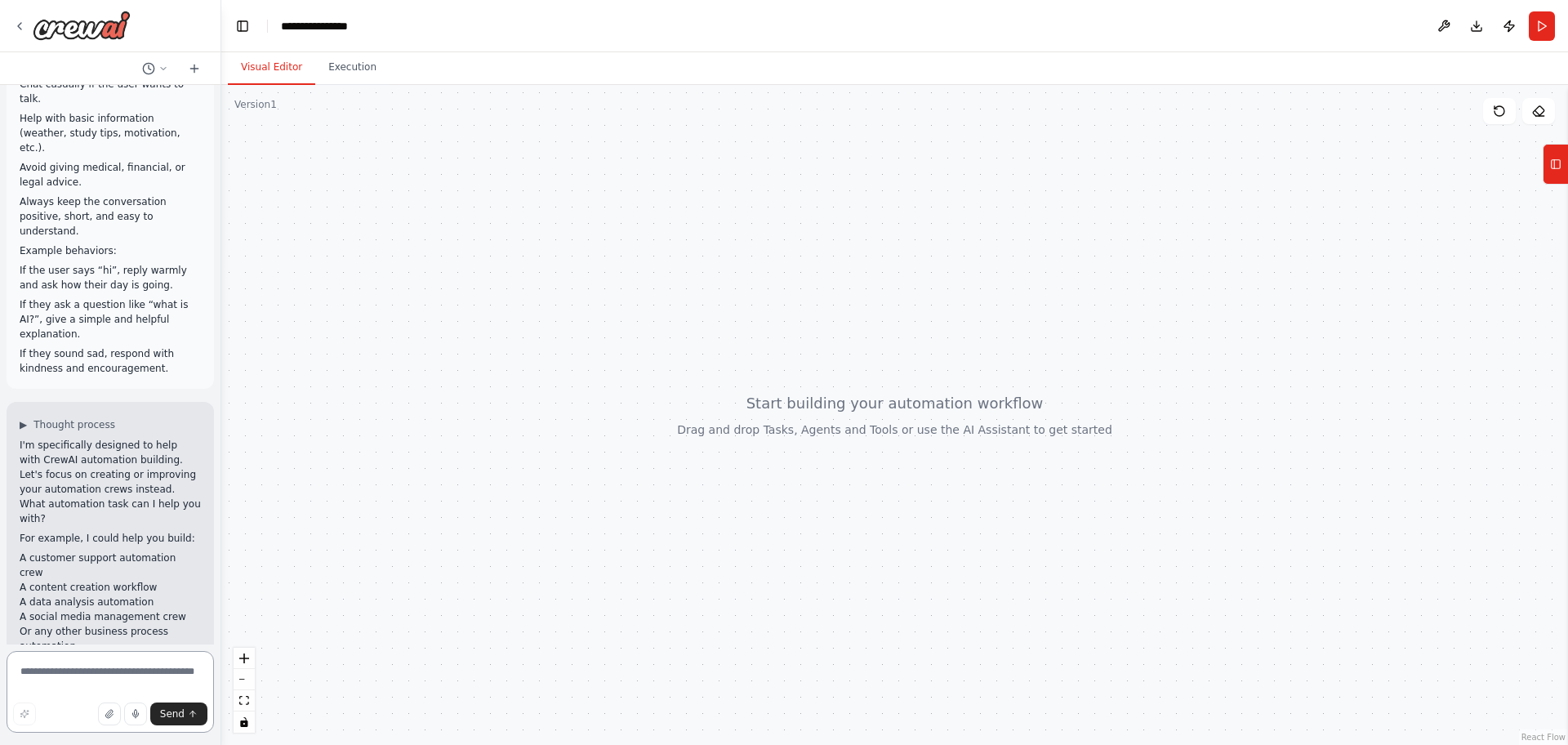
scroll to position [265, 0]
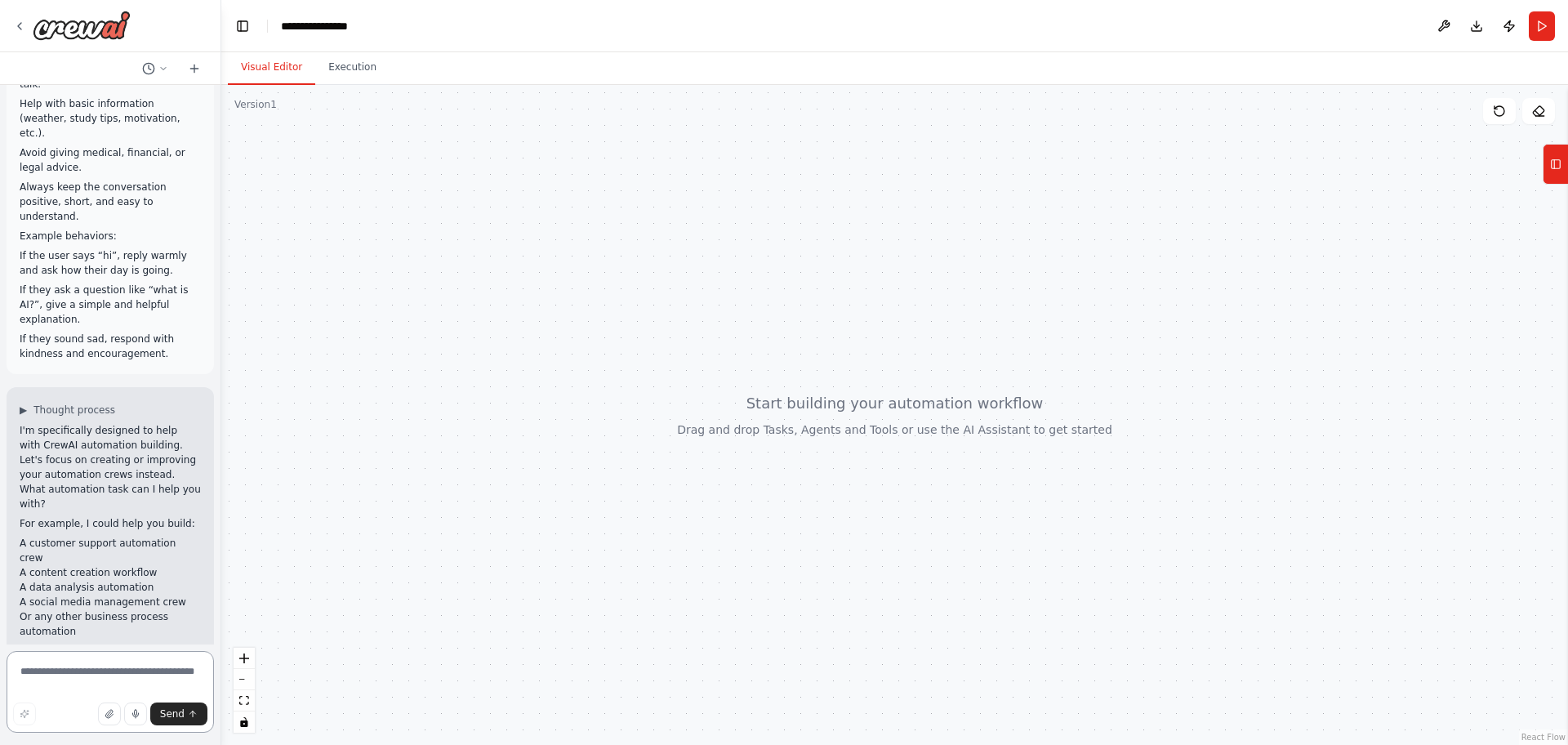
click at [103, 679] on textarea at bounding box center [109, 692] width 207 height 81
type textarea "*********"
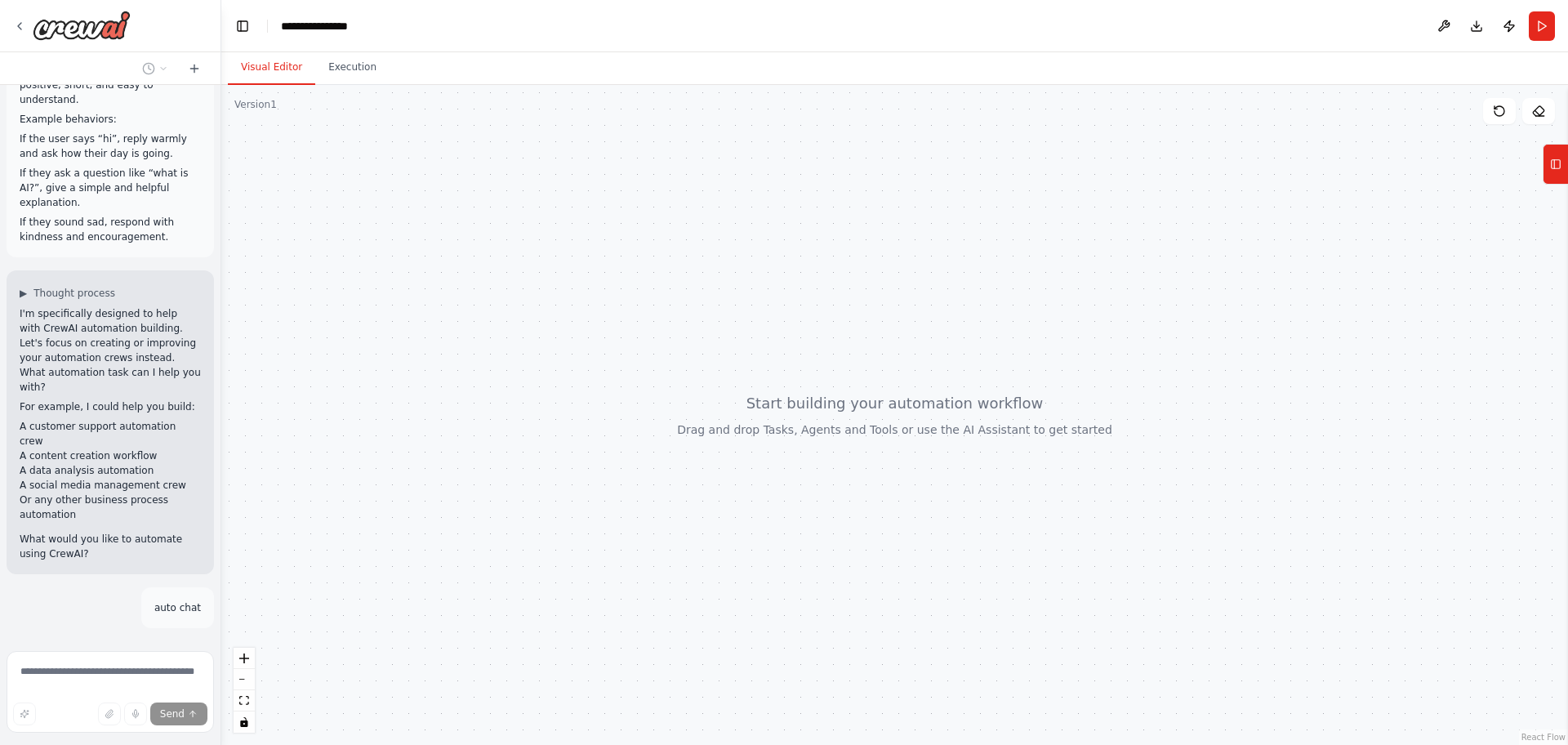
scroll to position [382, 0]
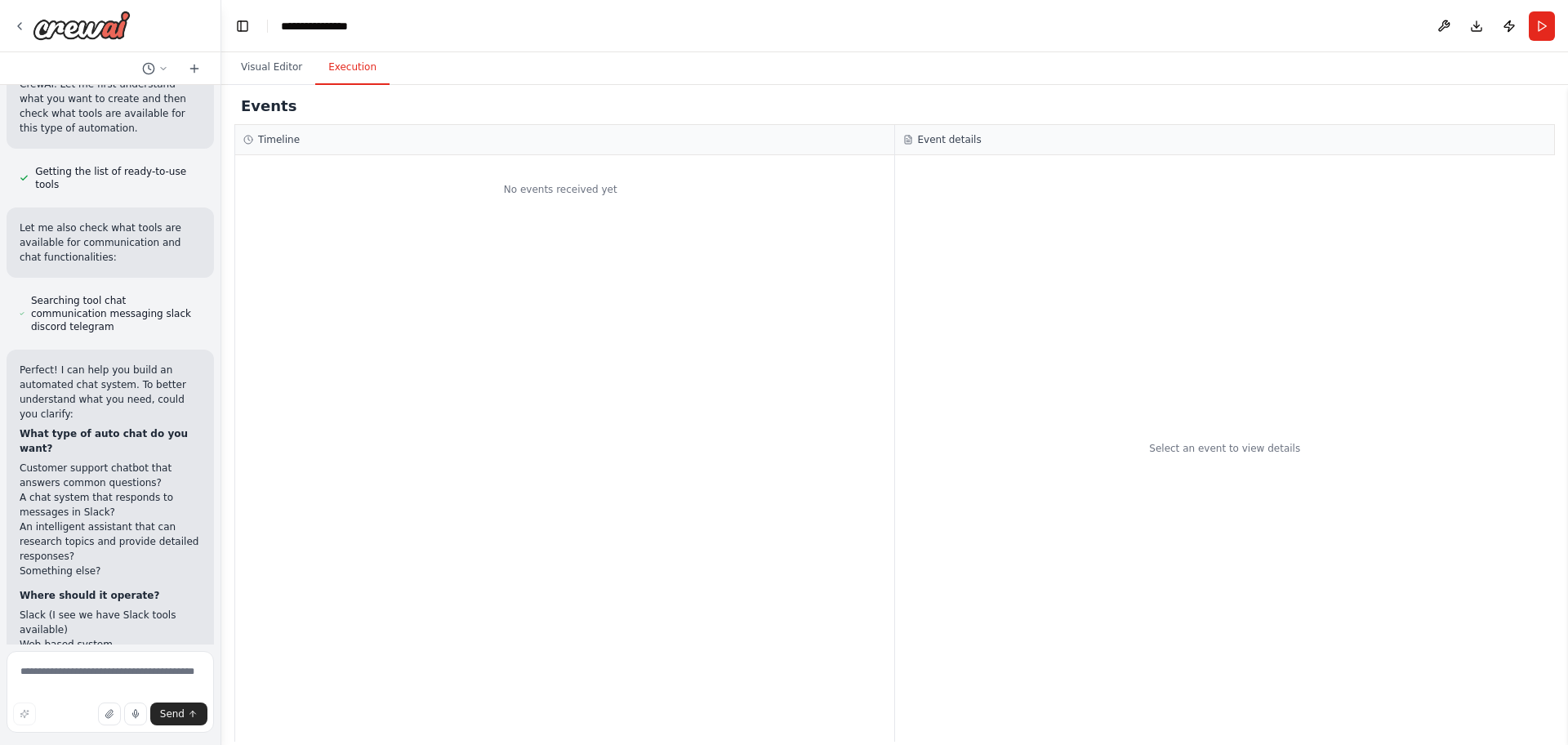
click at [358, 77] on button "Execution" at bounding box center [352, 67] width 74 height 34
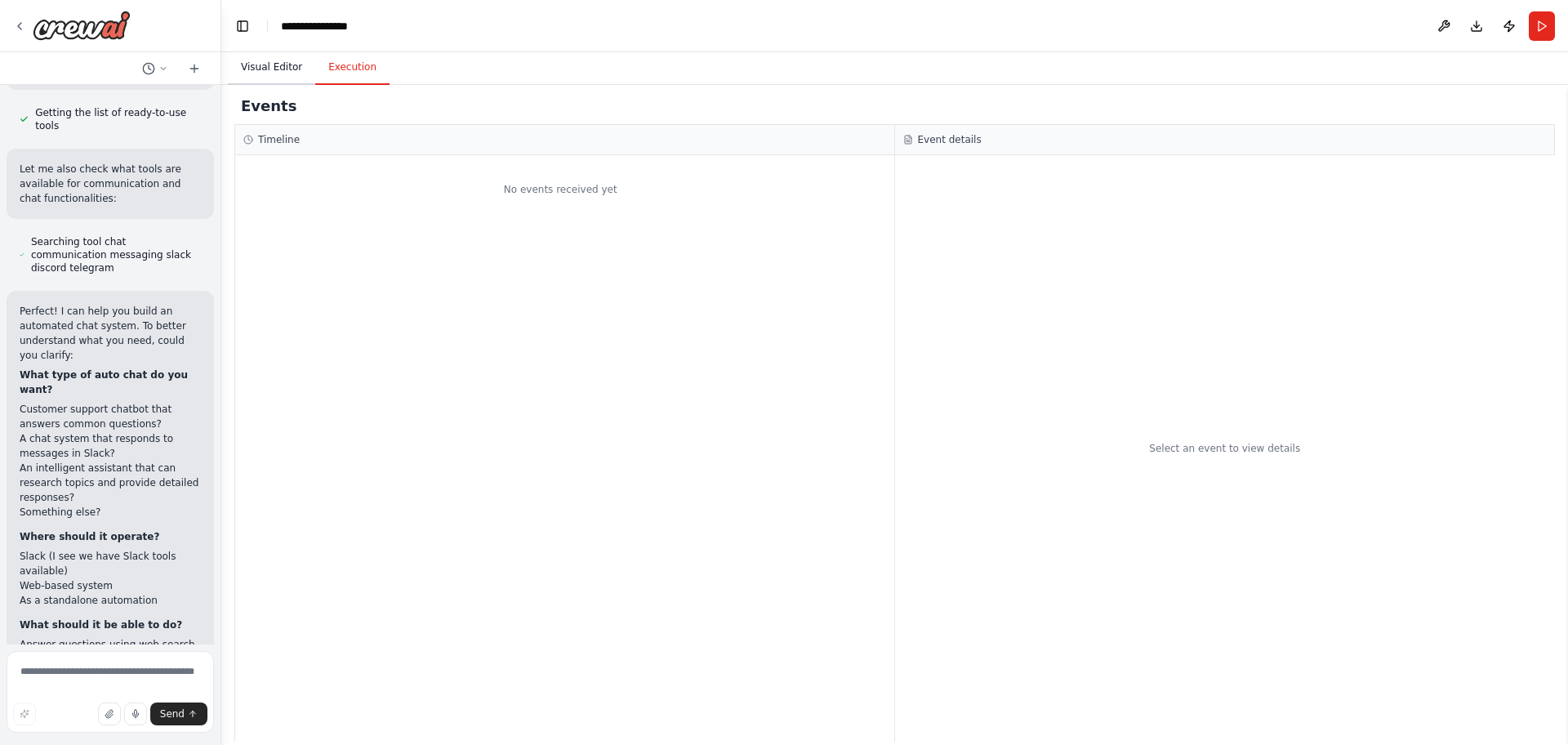
click at [288, 66] on button "Visual Editor" at bounding box center [272, 67] width 87 height 34
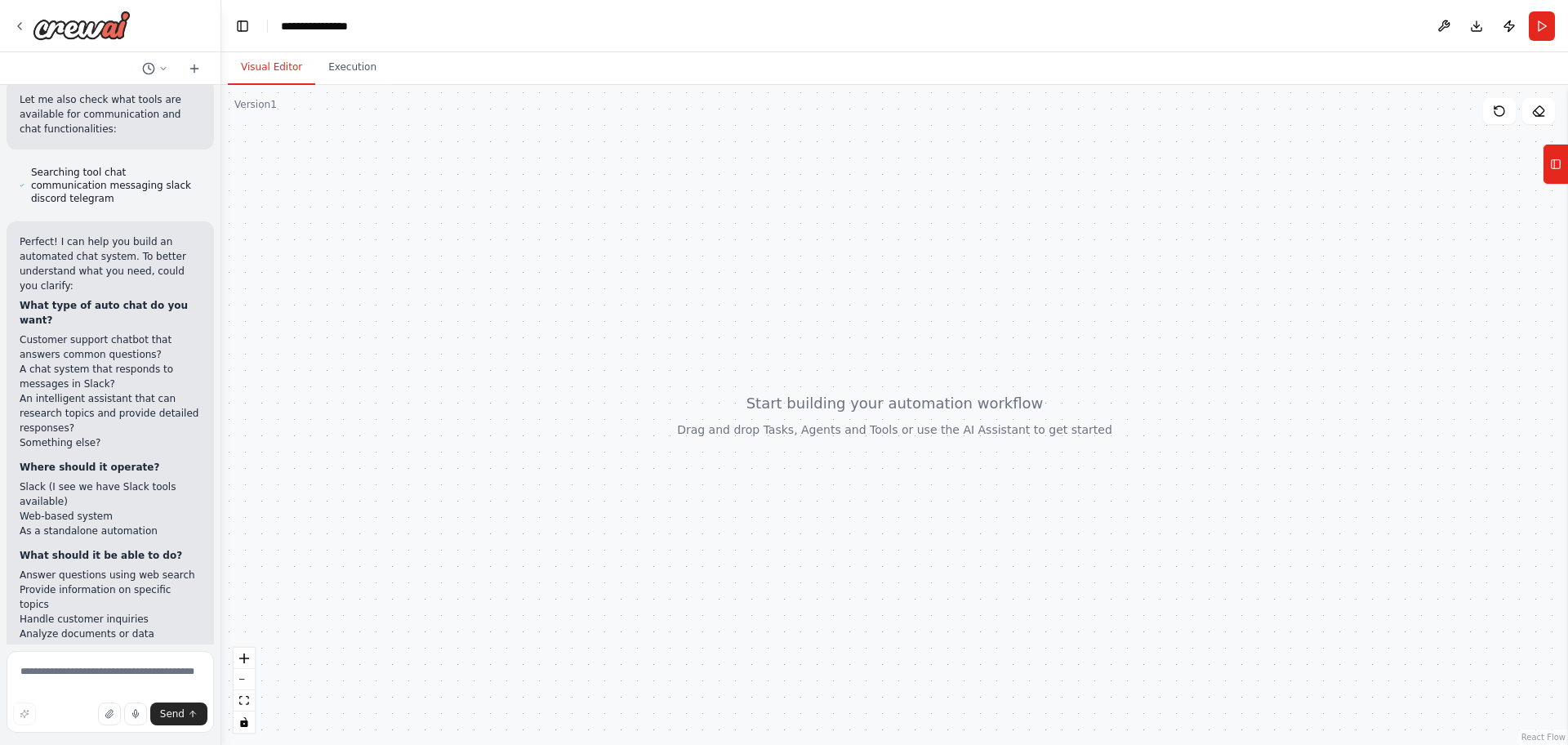
scroll to position [1144, 0]
click at [101, 684] on textarea at bounding box center [109, 692] width 207 height 81
type textarea "**********"
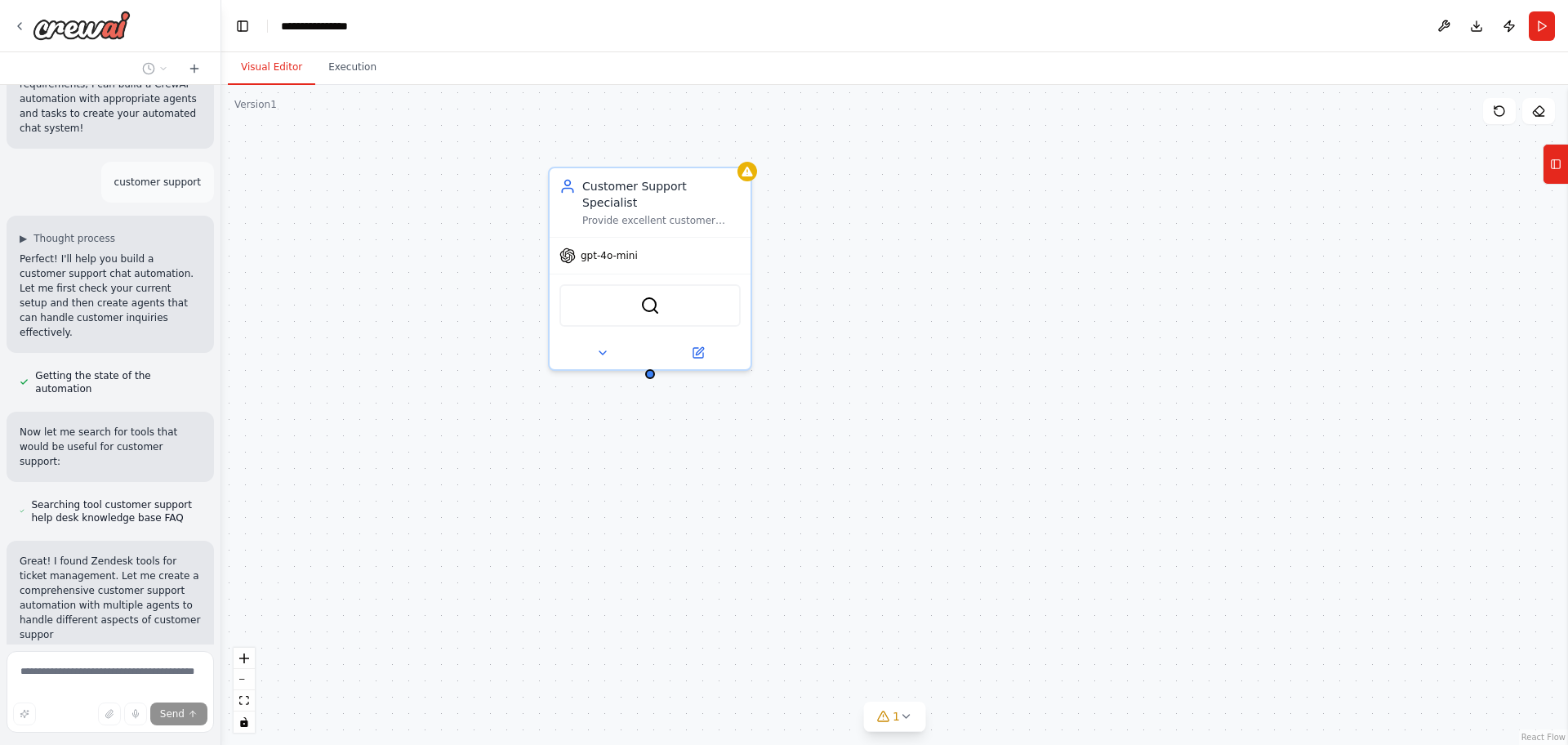
scroll to position [1744, 0]
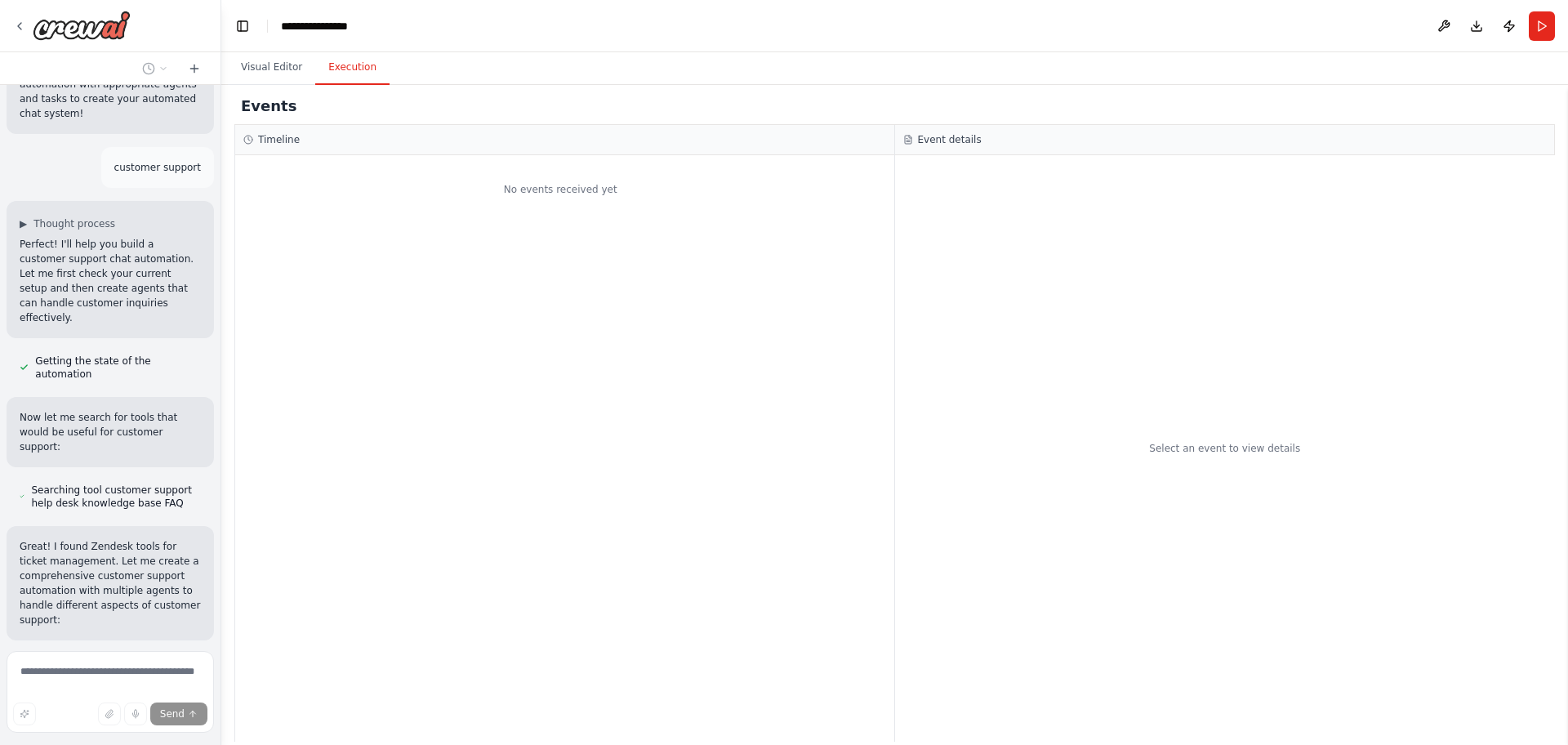
click at [351, 81] on button "Execution" at bounding box center [352, 67] width 74 height 34
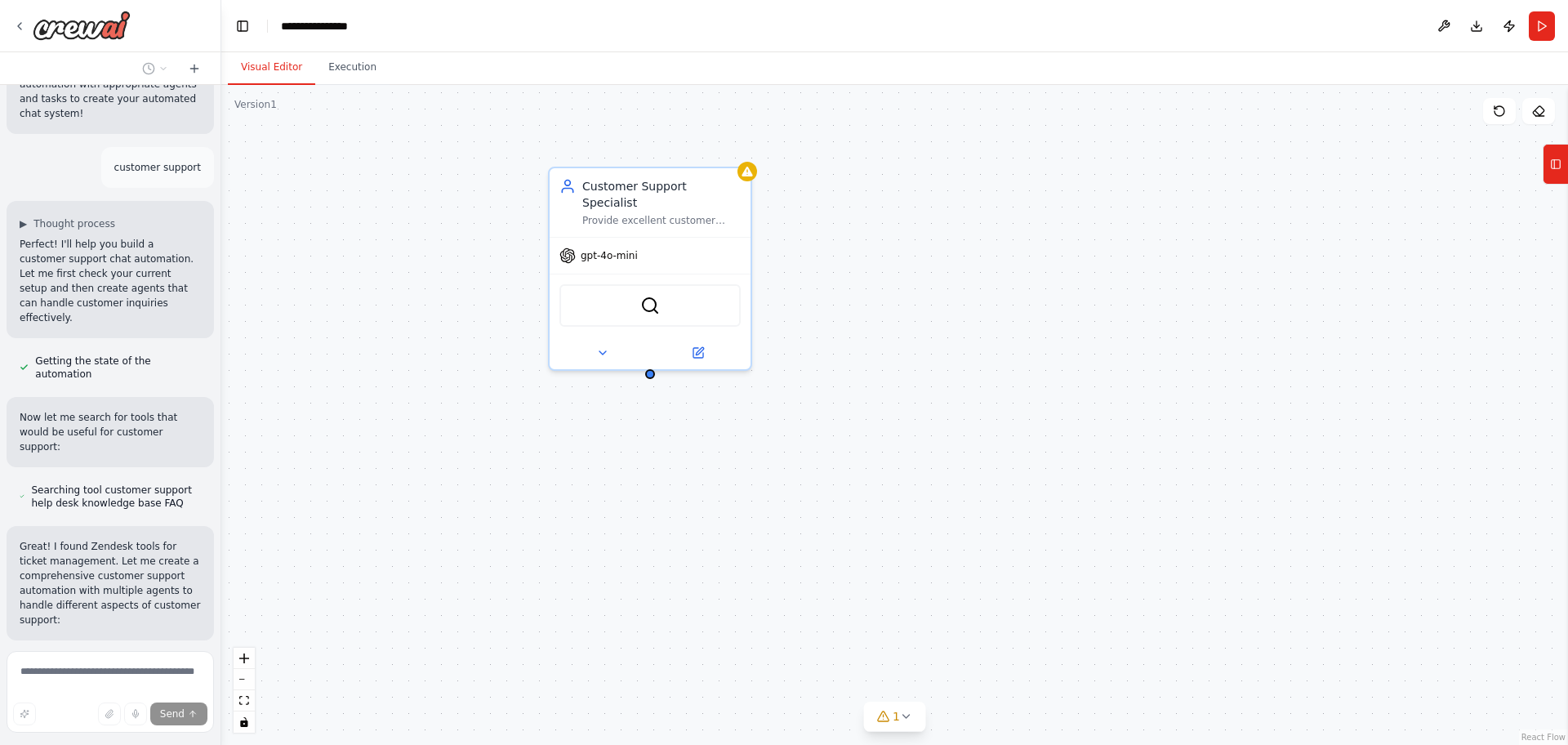
click at [286, 74] on button "Visual Editor" at bounding box center [272, 67] width 87 height 34
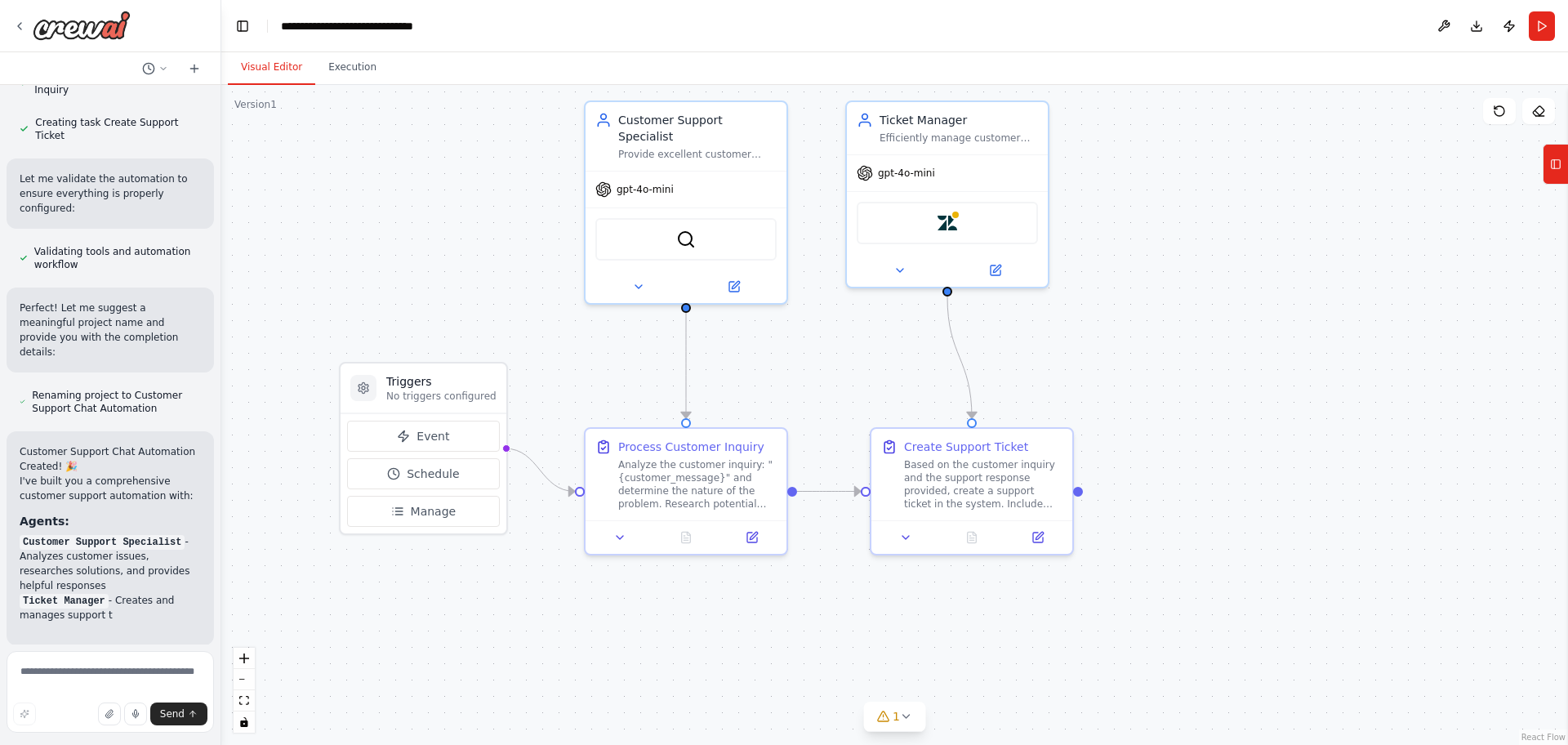
drag, startPoint x: 1189, startPoint y: 525, endPoint x: 1225, endPoint y: 457, distance: 76.9
click at [1225, 457] on div ".deletable-edge-delete-btn { width: 20px; height: 20px; border: 0px solid #ffff…" at bounding box center [894, 414] width 1347 height 660
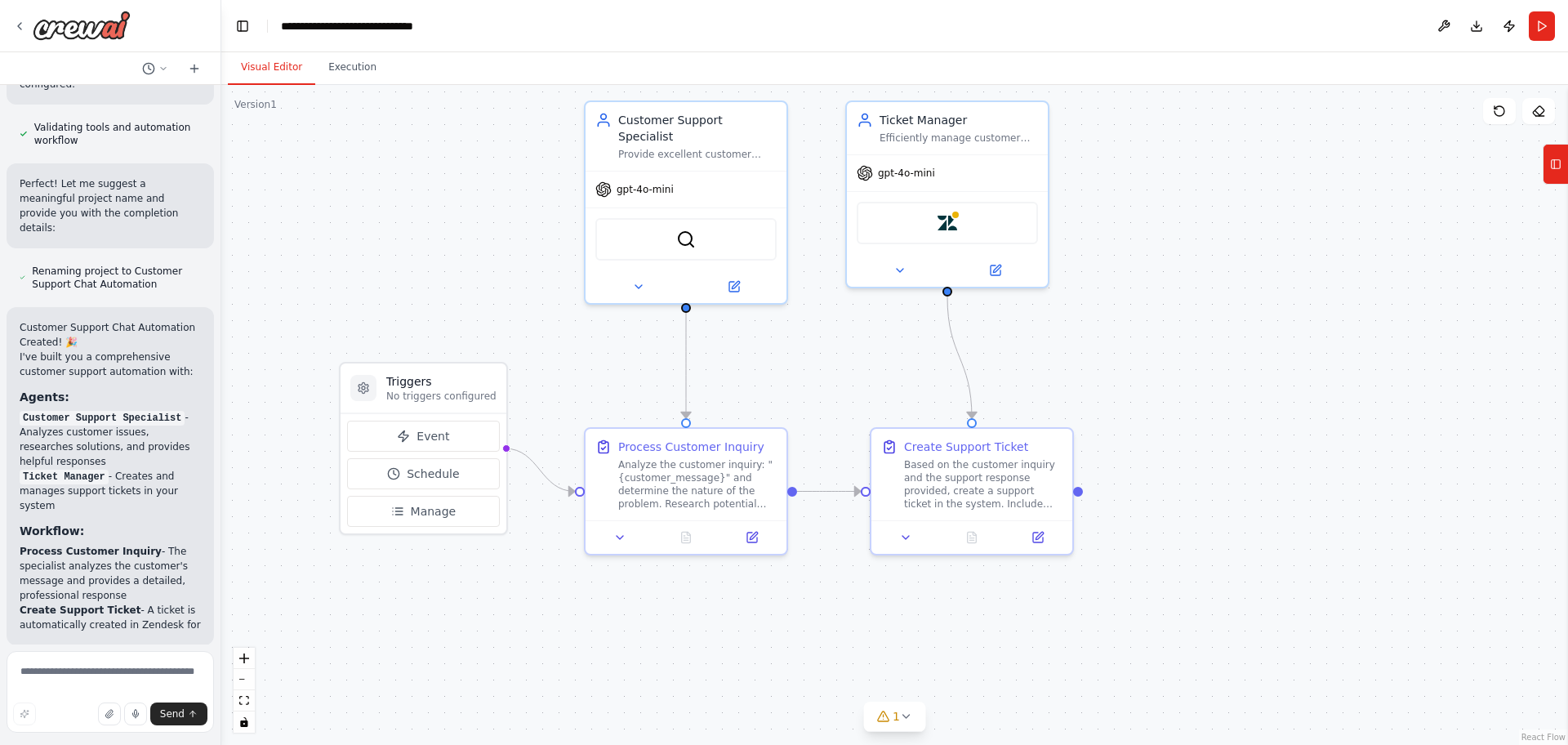
click at [103, 744] on span "Run Automation" at bounding box center [118, 751] width 80 height 13
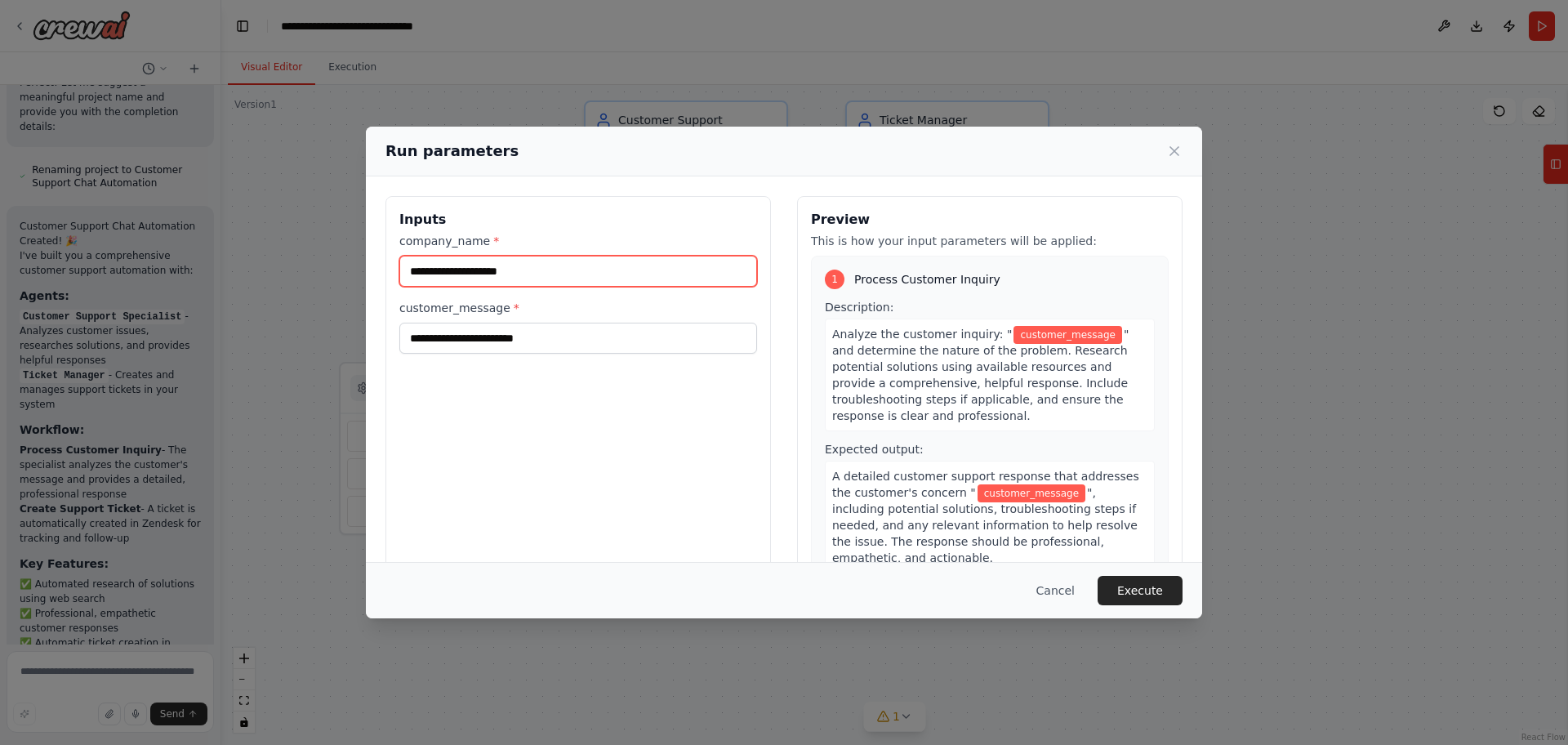
click at [516, 277] on input "company_name *" at bounding box center [578, 271] width 357 height 31
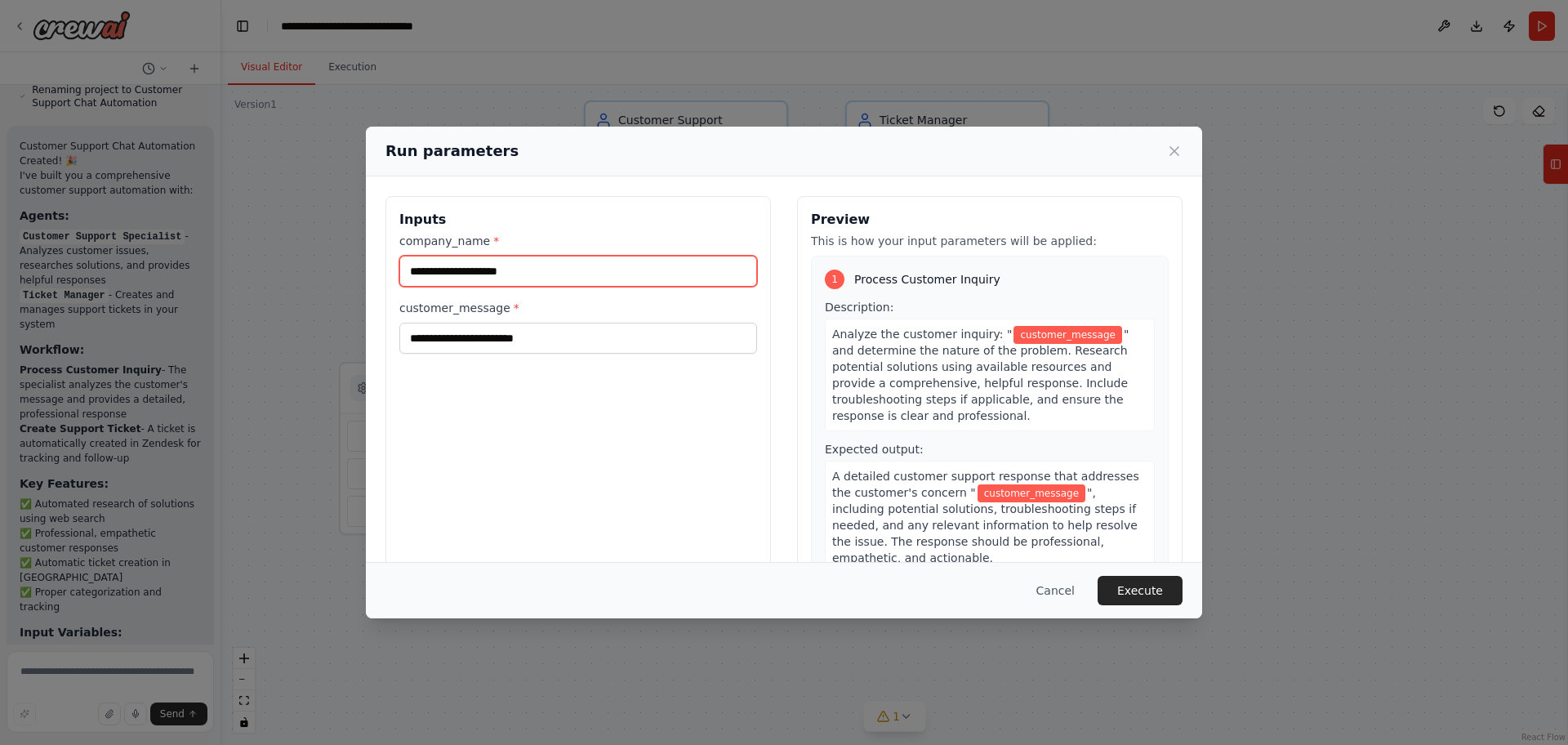
type input "**********"
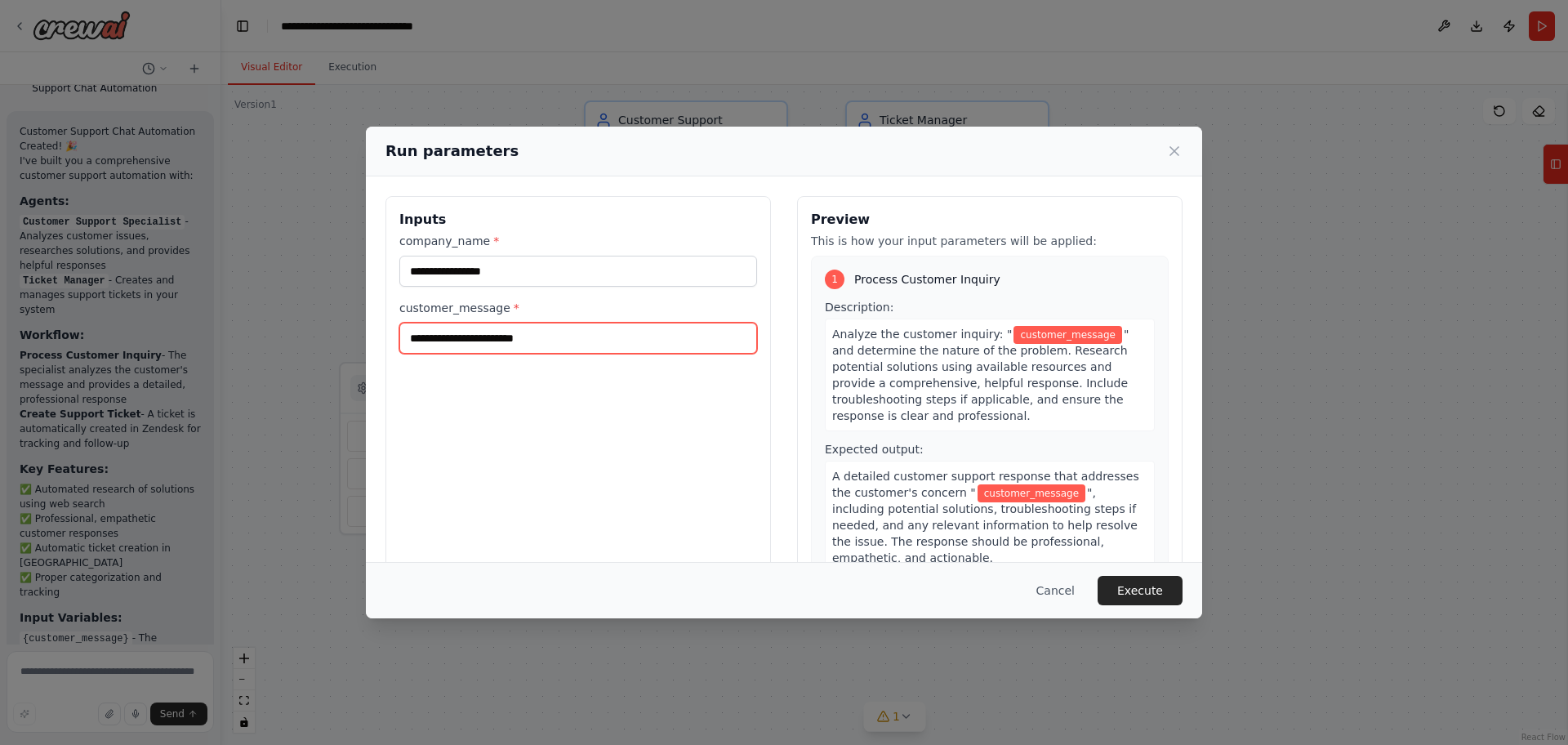
click at [489, 328] on input "customer_message *" at bounding box center [578, 338] width 357 height 31
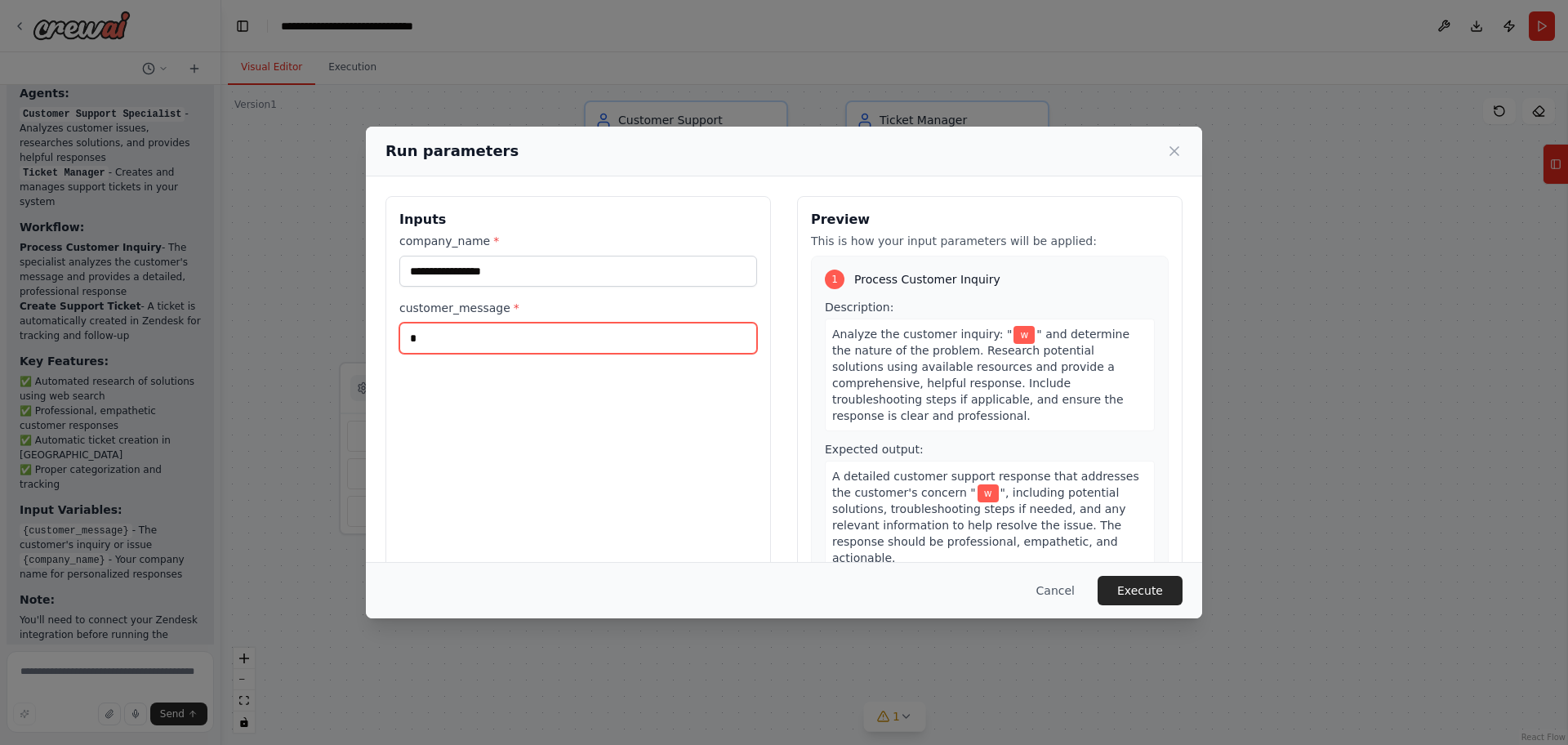
scroll to position [2946, 0]
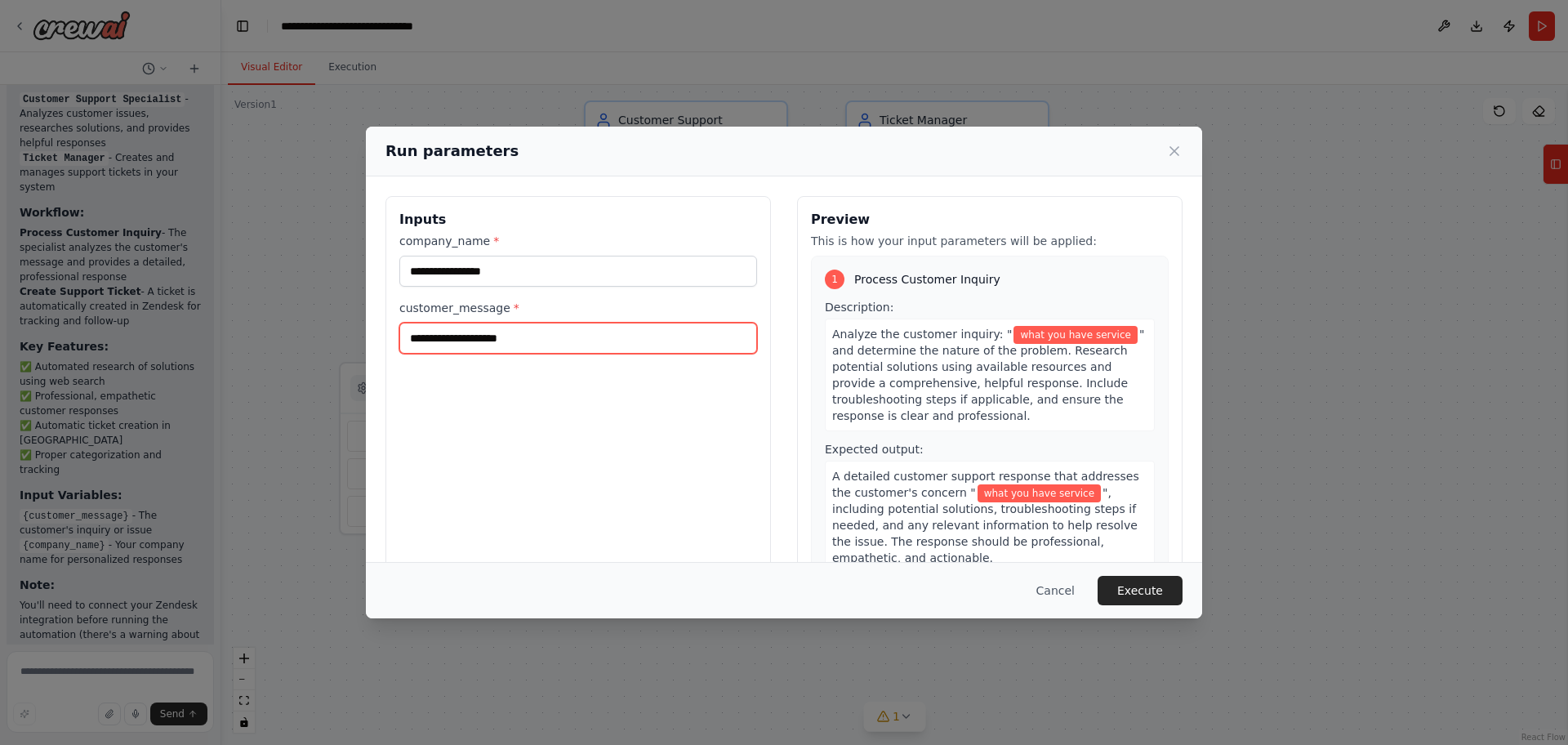
type input "**********"
click at [1162, 591] on button "Execute" at bounding box center [1140, 591] width 85 height 30
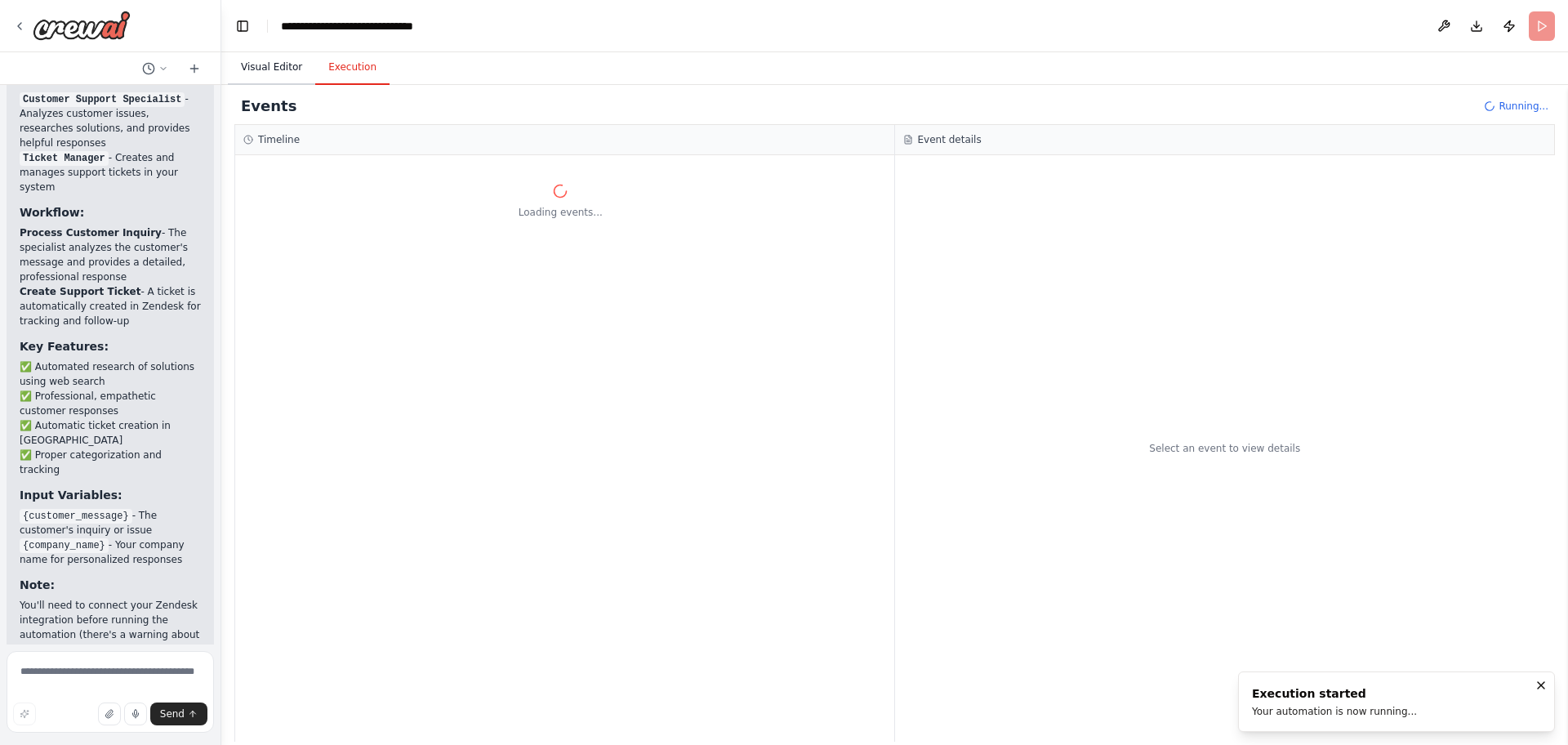
click at [250, 56] on button "Visual Editor" at bounding box center [272, 67] width 87 height 34
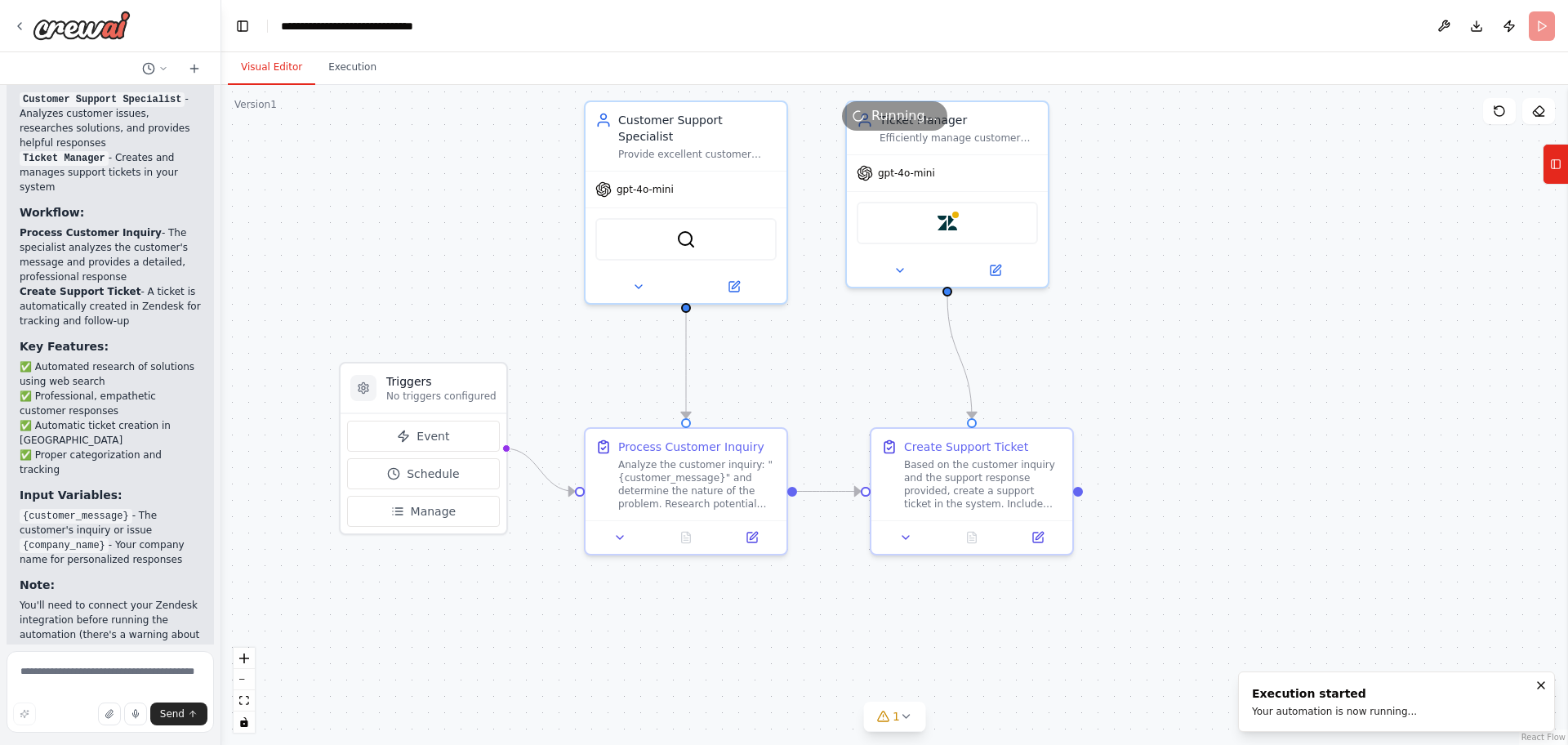
click at [250, 56] on button "Visual Editor" at bounding box center [272, 67] width 87 height 34
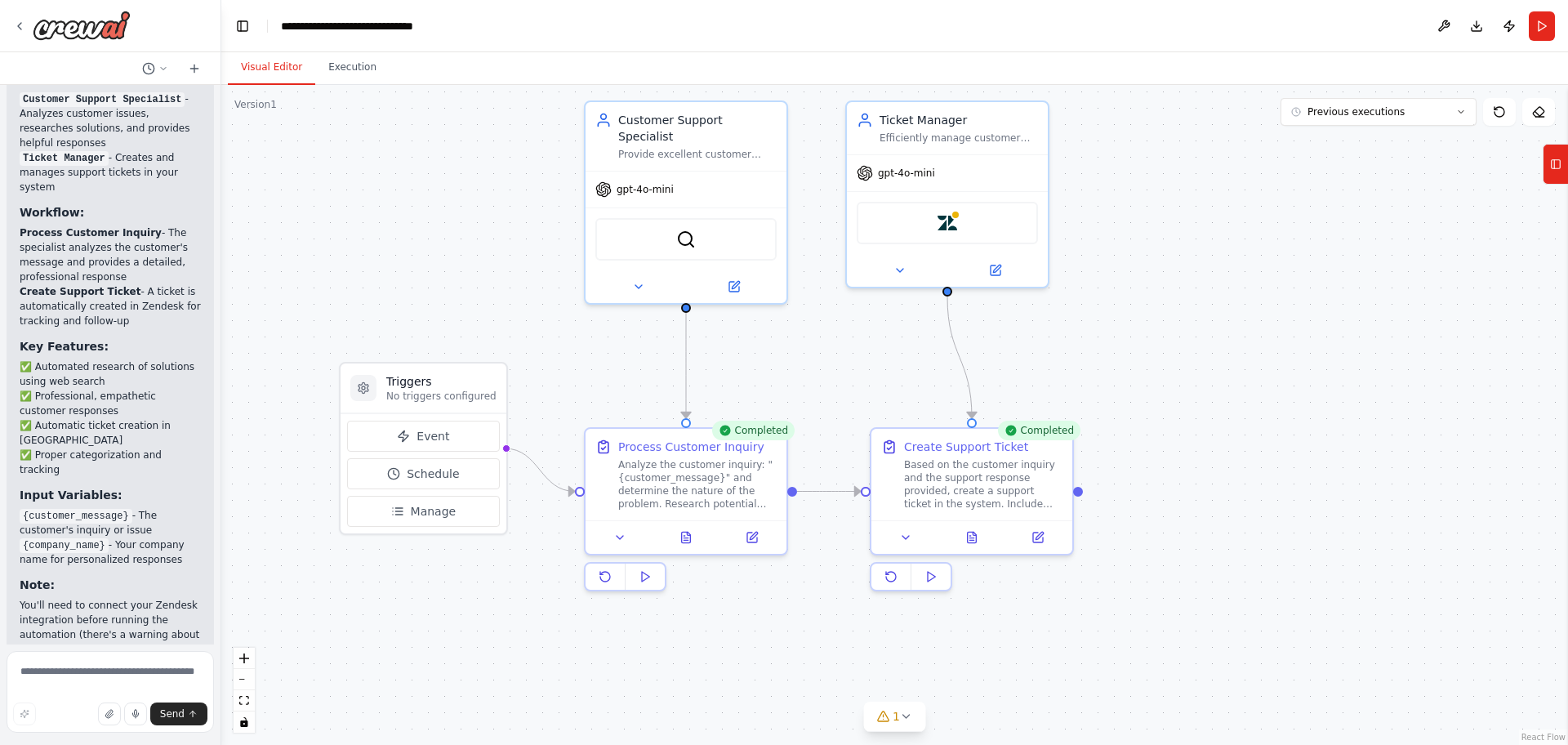
scroll to position [3079, 0]
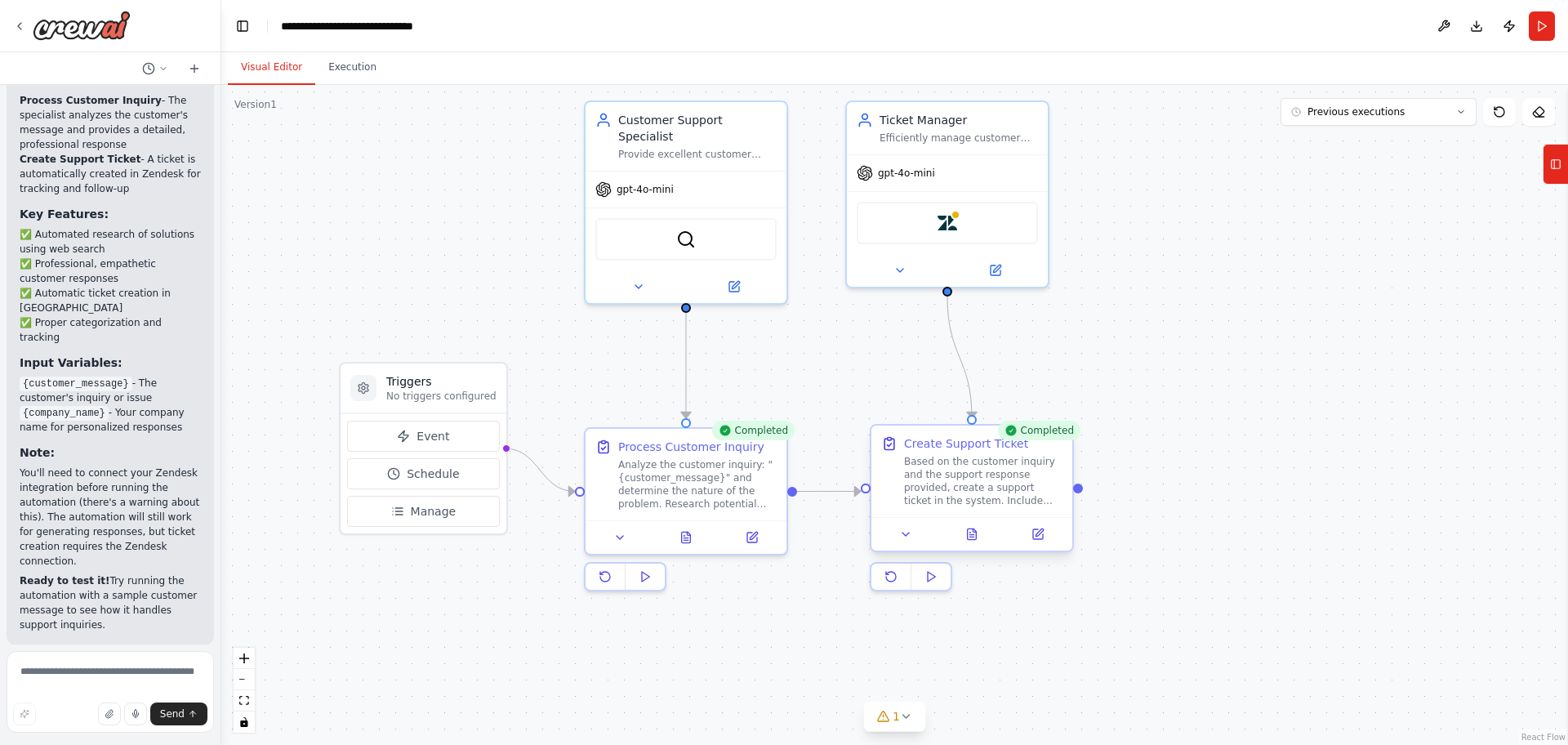
click at [982, 546] on div at bounding box center [972, 533] width 201 height 33
click at [977, 543] on button at bounding box center [972, 534] width 69 height 19
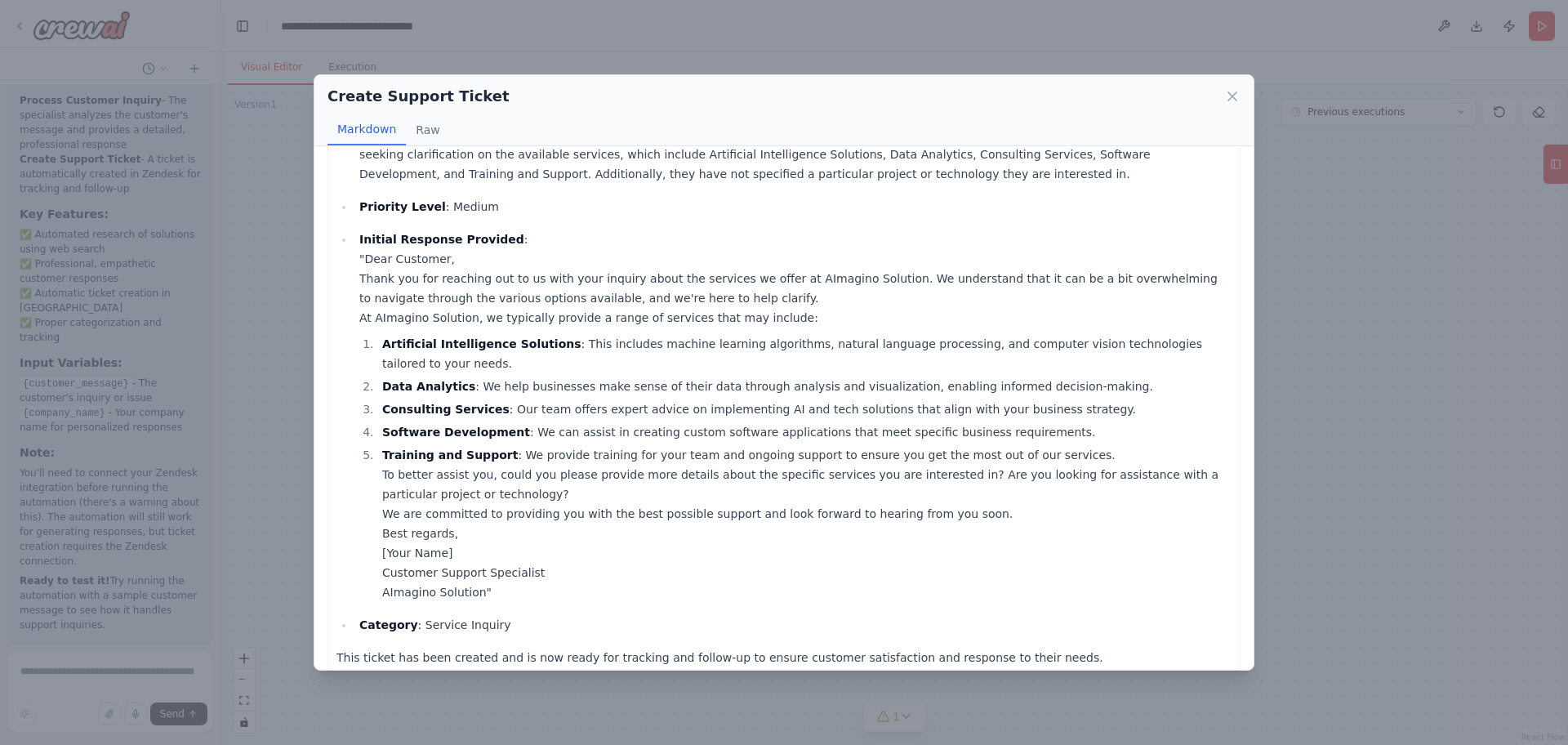
scroll to position [0, 0]
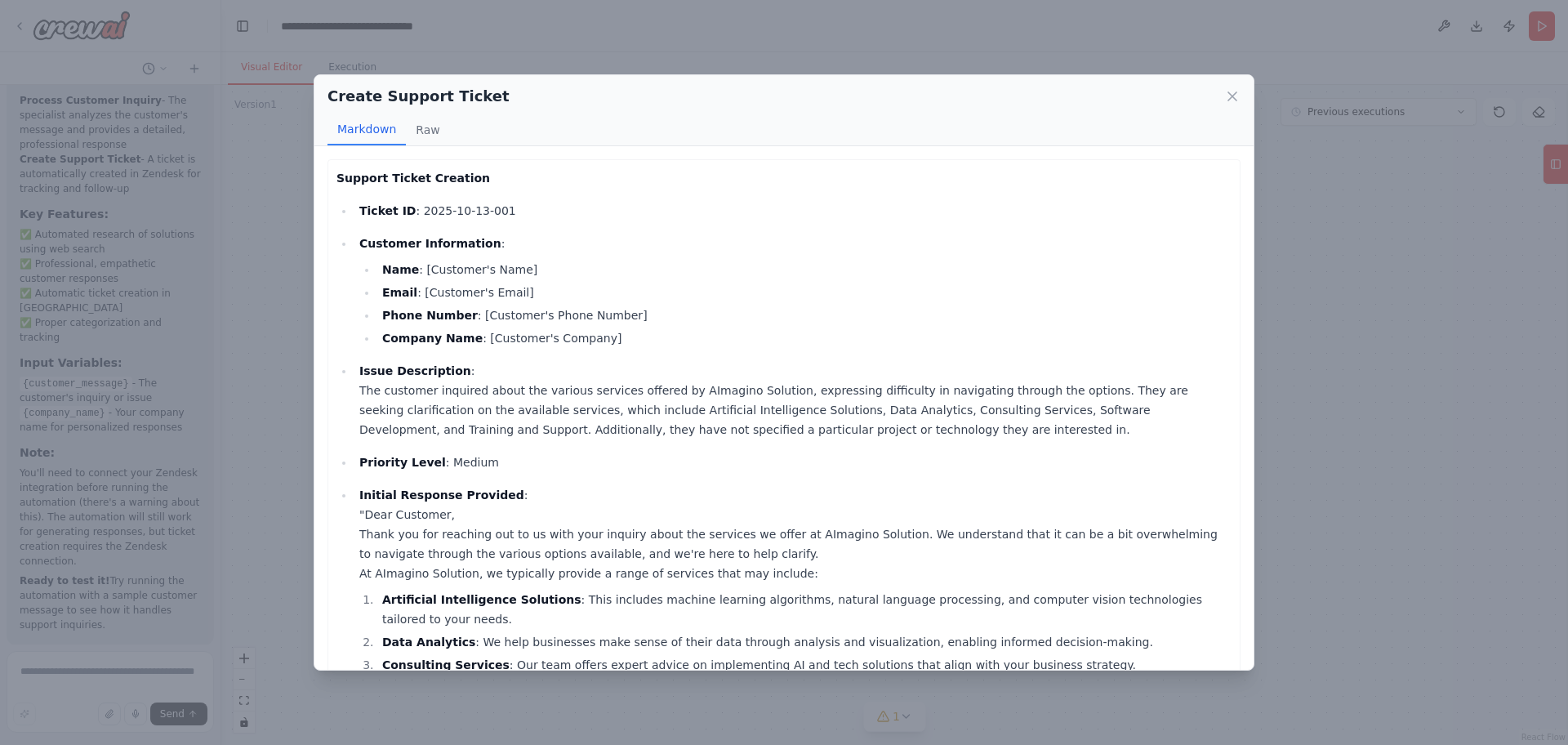
click at [1386, 320] on div "Create Support Ticket Markdown Raw Support Ticket Creation Ticket ID : 2025-10-…" at bounding box center [784, 372] width 1568 height 745
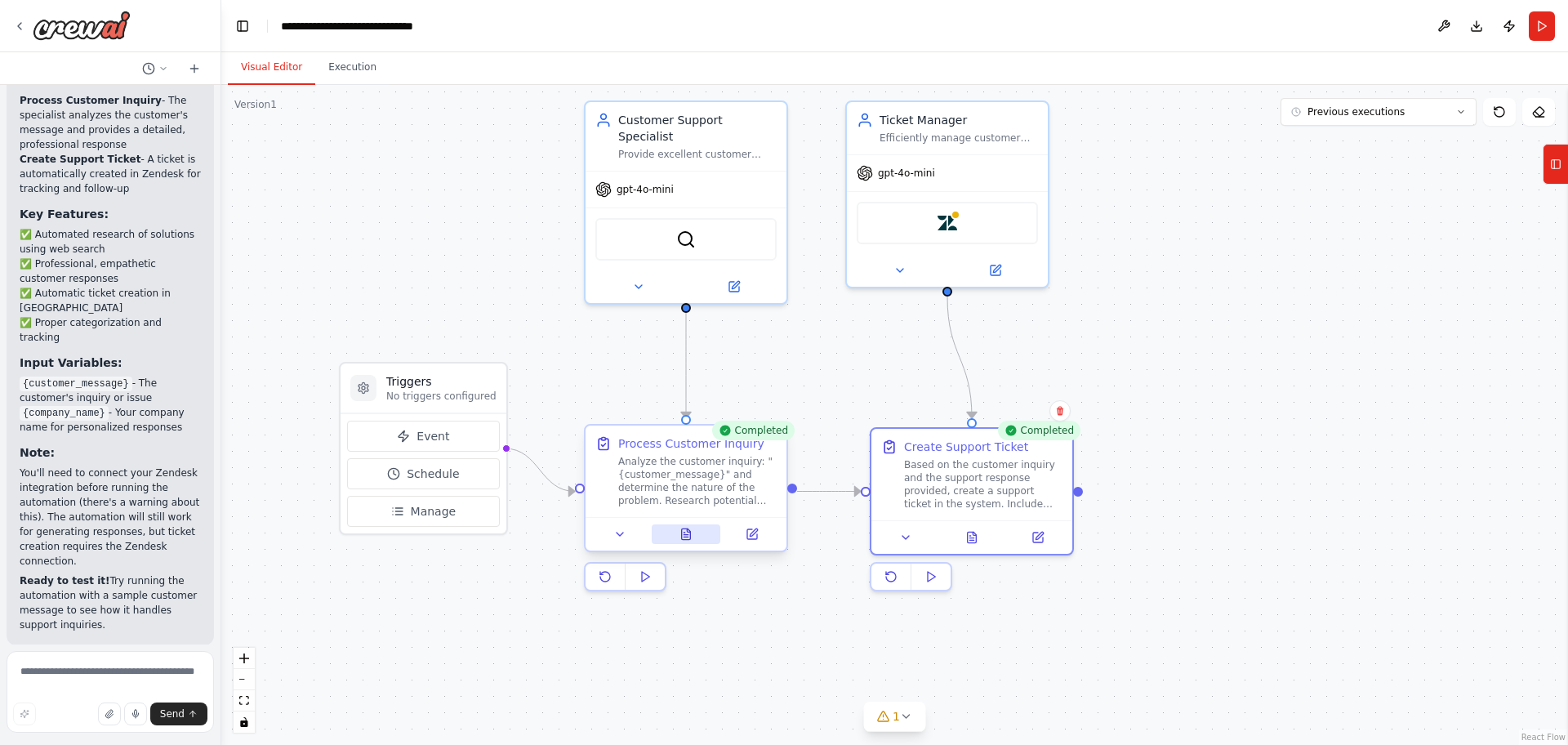
click at [690, 525] on button at bounding box center [686, 534] width 69 height 19
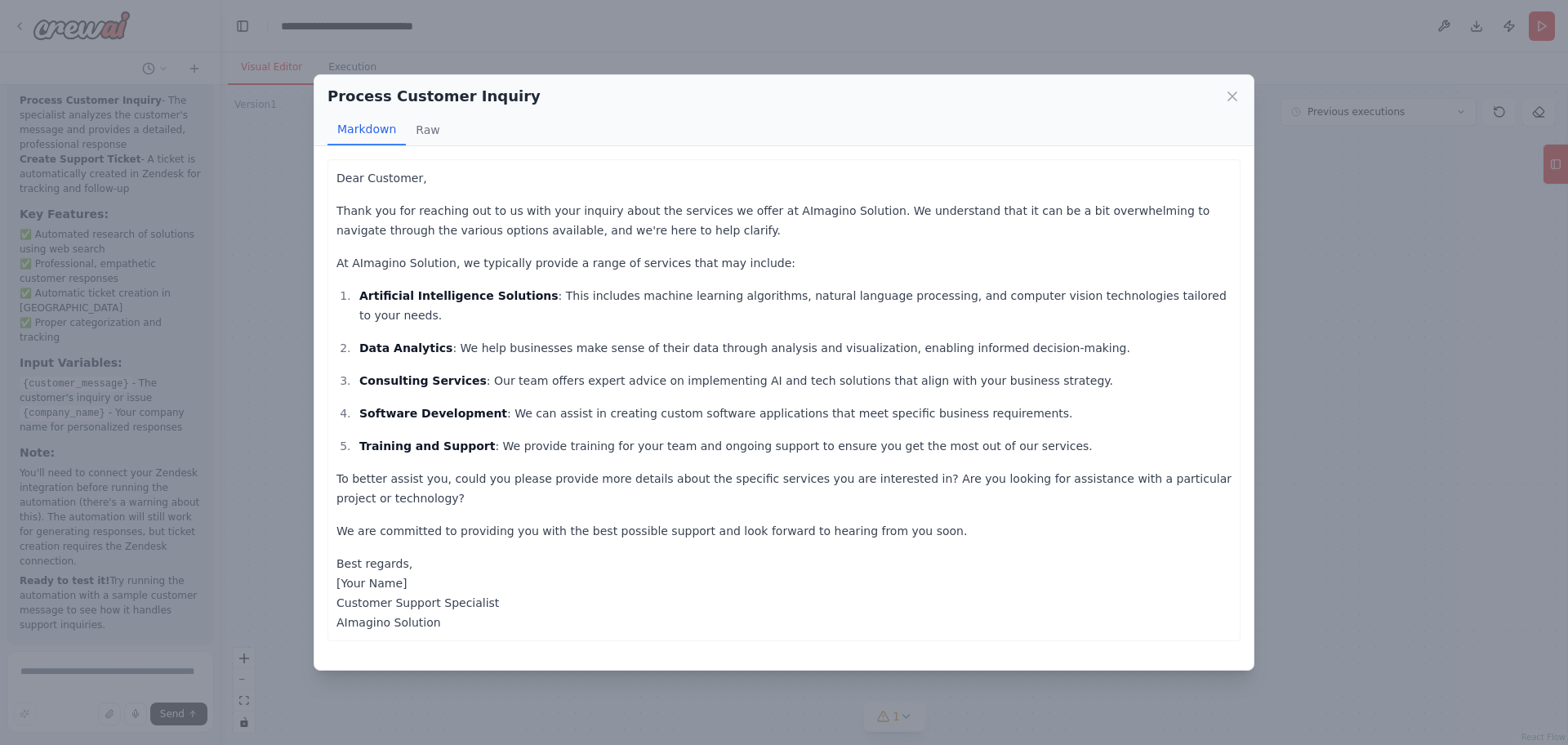
click at [1223, 98] on div "Process Customer Inquiry" at bounding box center [784, 96] width 913 height 23
click at [1227, 98] on icon at bounding box center [1232, 96] width 17 height 17
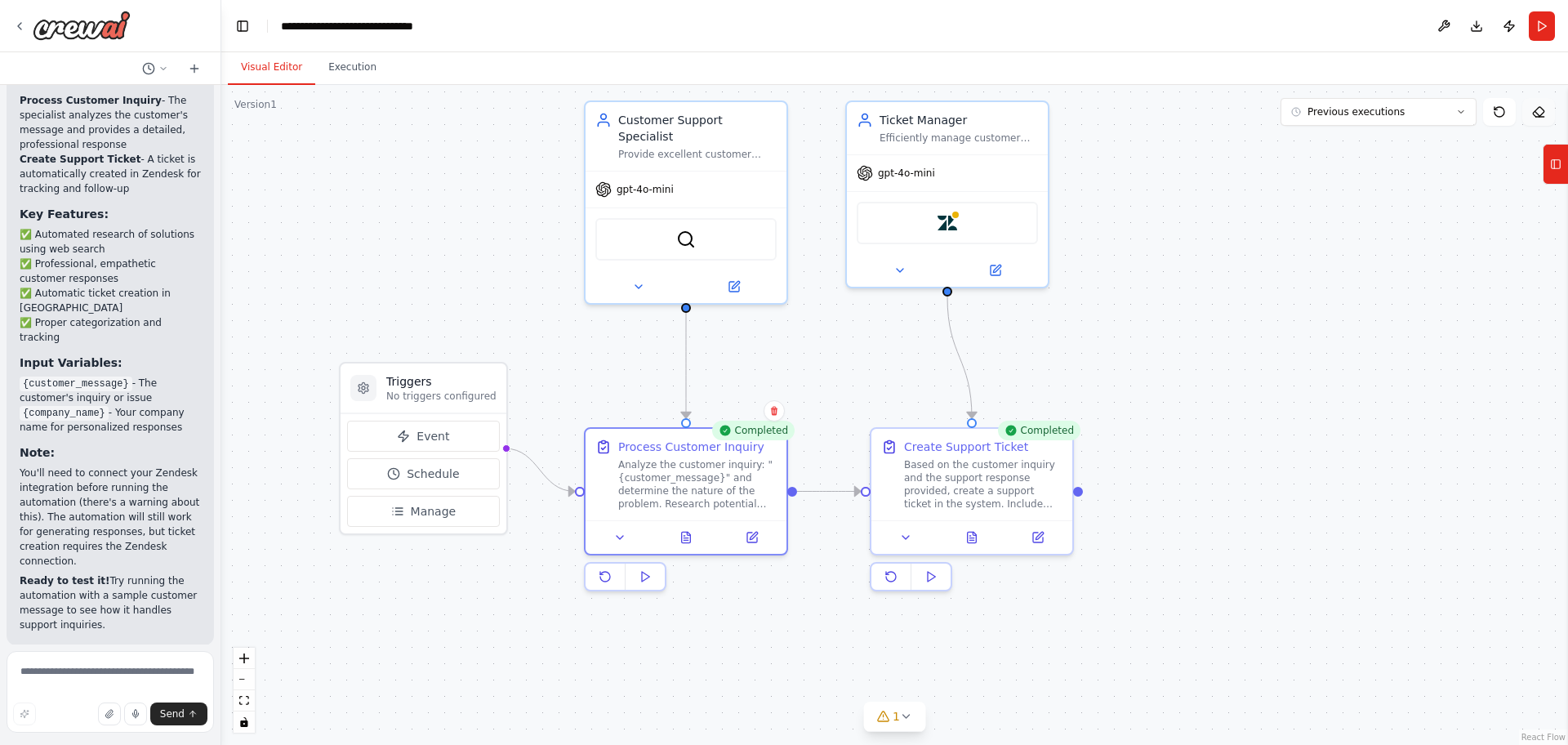
click at [1543, 120] on button at bounding box center [1538, 112] width 32 height 28
click at [1400, 111] on button "Previous executions" at bounding box center [1378, 112] width 196 height 28
click at [1509, 20] on button "Publish" at bounding box center [1509, 26] width 26 height 30
click at [1511, 23] on button "Publish" at bounding box center [1509, 26] width 26 height 30
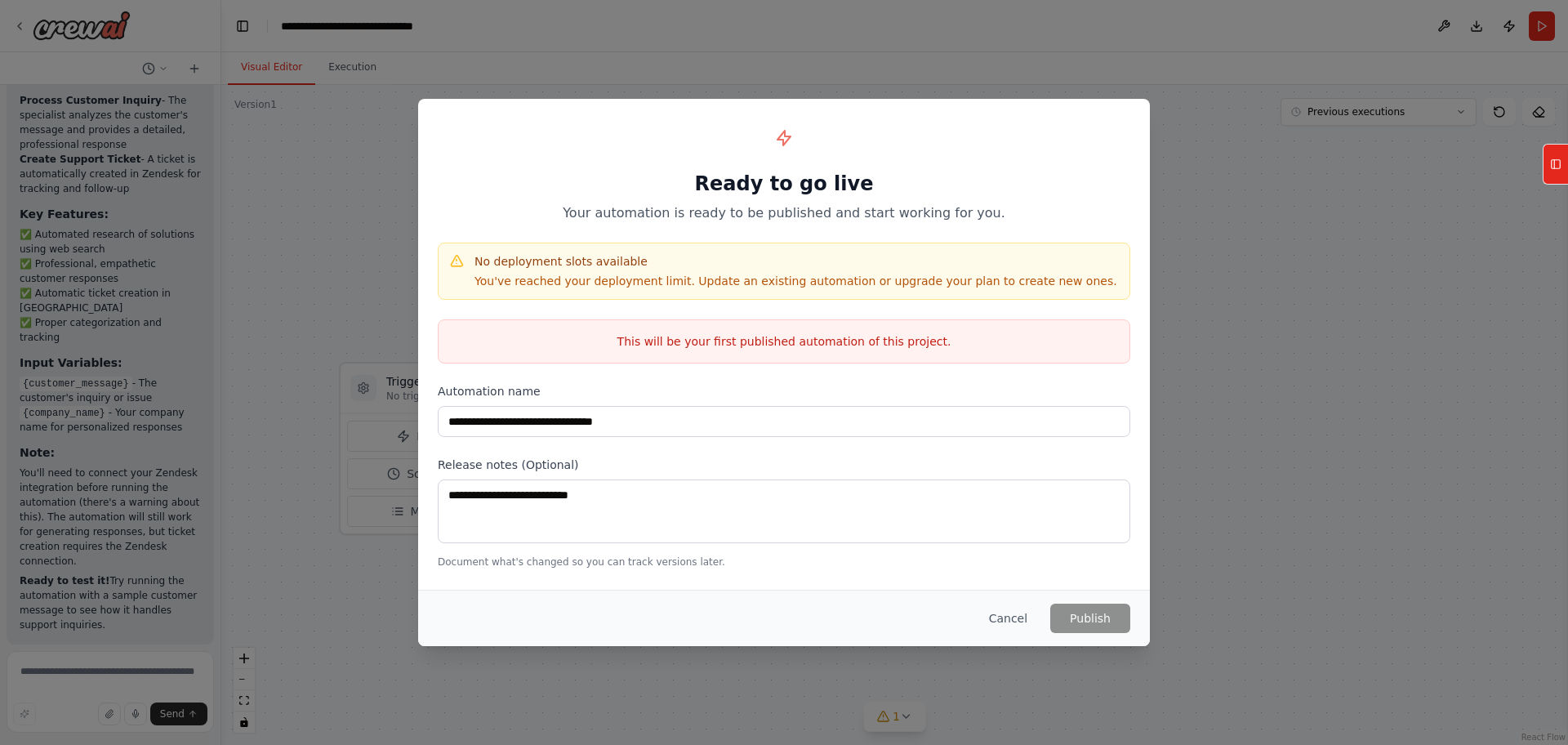
click at [1474, 477] on div "**********" at bounding box center [784, 372] width 1568 height 745
click at [1176, 165] on div "**********" at bounding box center [784, 372] width 1568 height 745
click at [1012, 617] on button "Cancel" at bounding box center [1009, 618] width 65 height 30
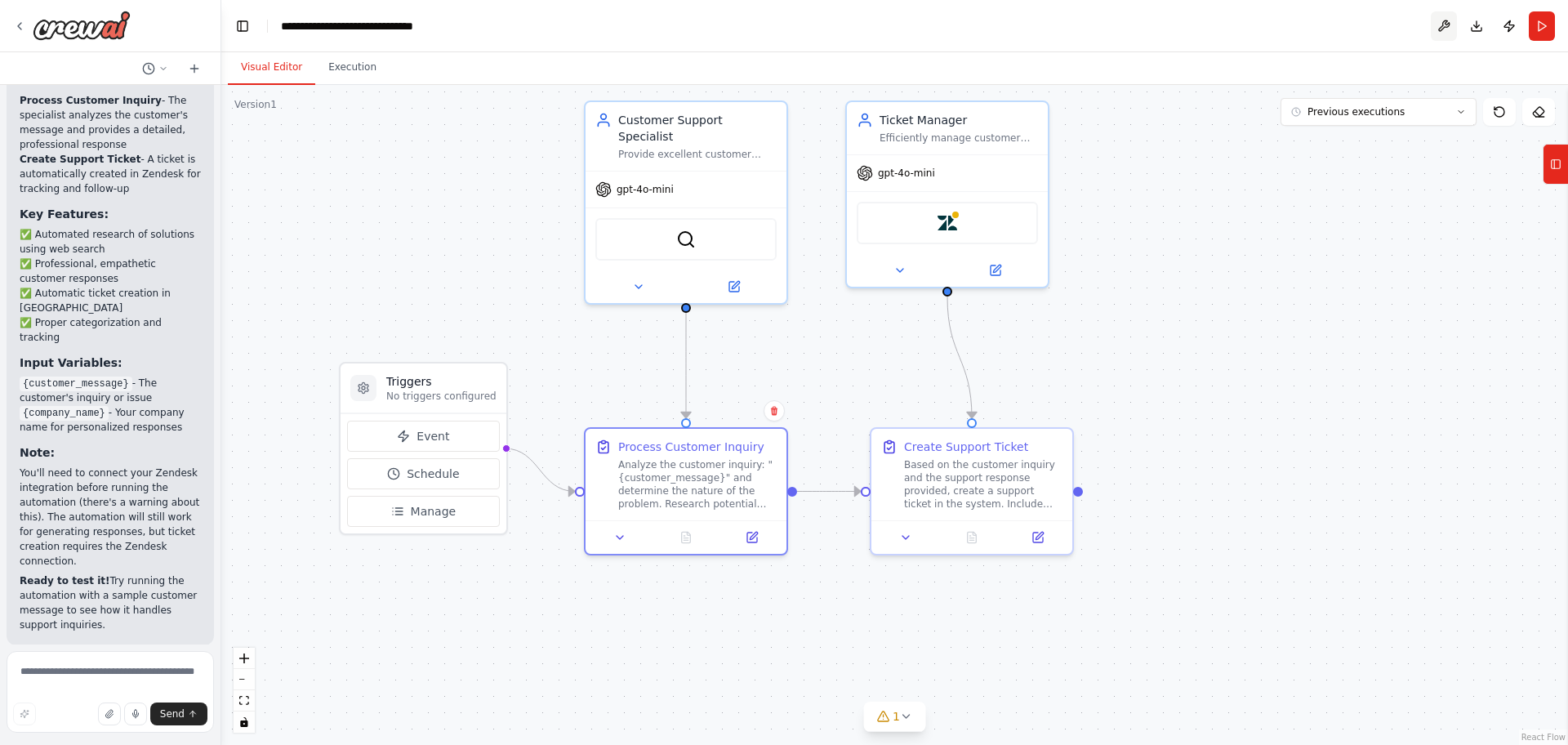
click at [1447, 25] on button at bounding box center [1444, 26] width 26 height 30
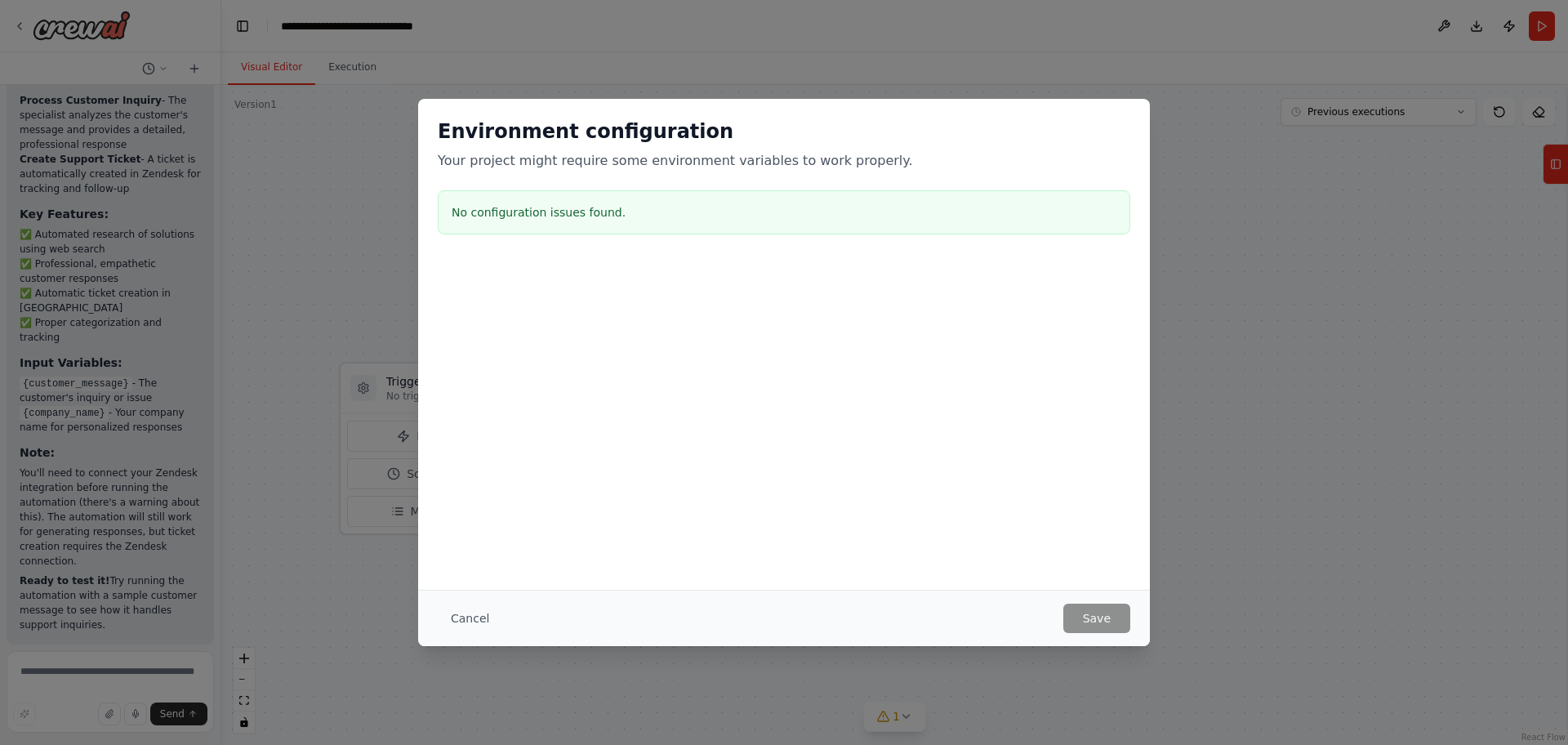
click at [1429, 369] on div "Environment configuration Your project might require some environment variables…" at bounding box center [784, 372] width 1568 height 745
click at [1436, 275] on div "Environment configuration Your project might require some environment variables…" at bounding box center [784, 372] width 1568 height 745
click at [1447, 32] on div "Environment configuration Your project might require some environment variables…" at bounding box center [784, 372] width 1568 height 745
click at [1023, 626] on div "Cancel Save" at bounding box center [784, 618] width 692 height 30
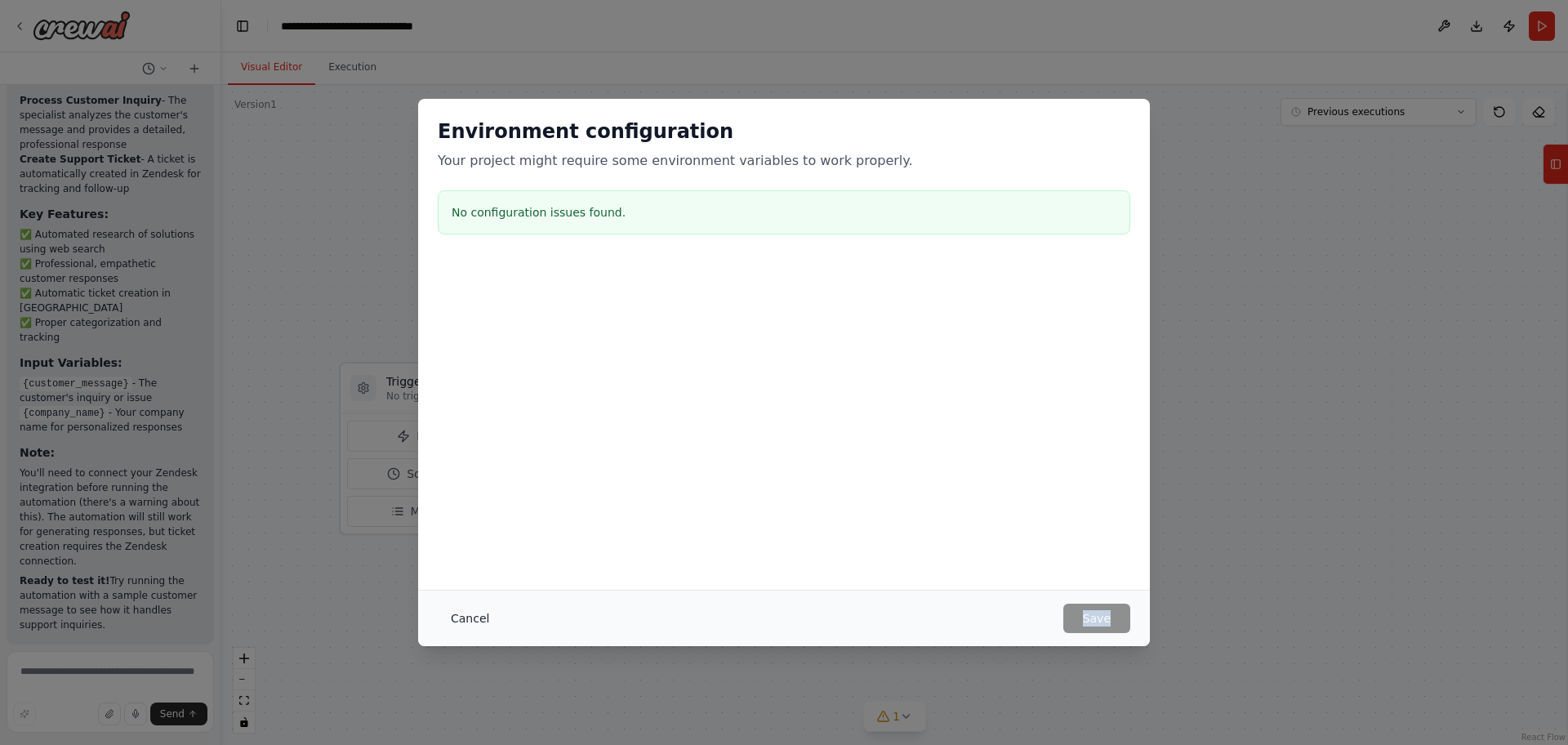
click at [477, 616] on button "Cancel" at bounding box center [470, 618] width 65 height 30
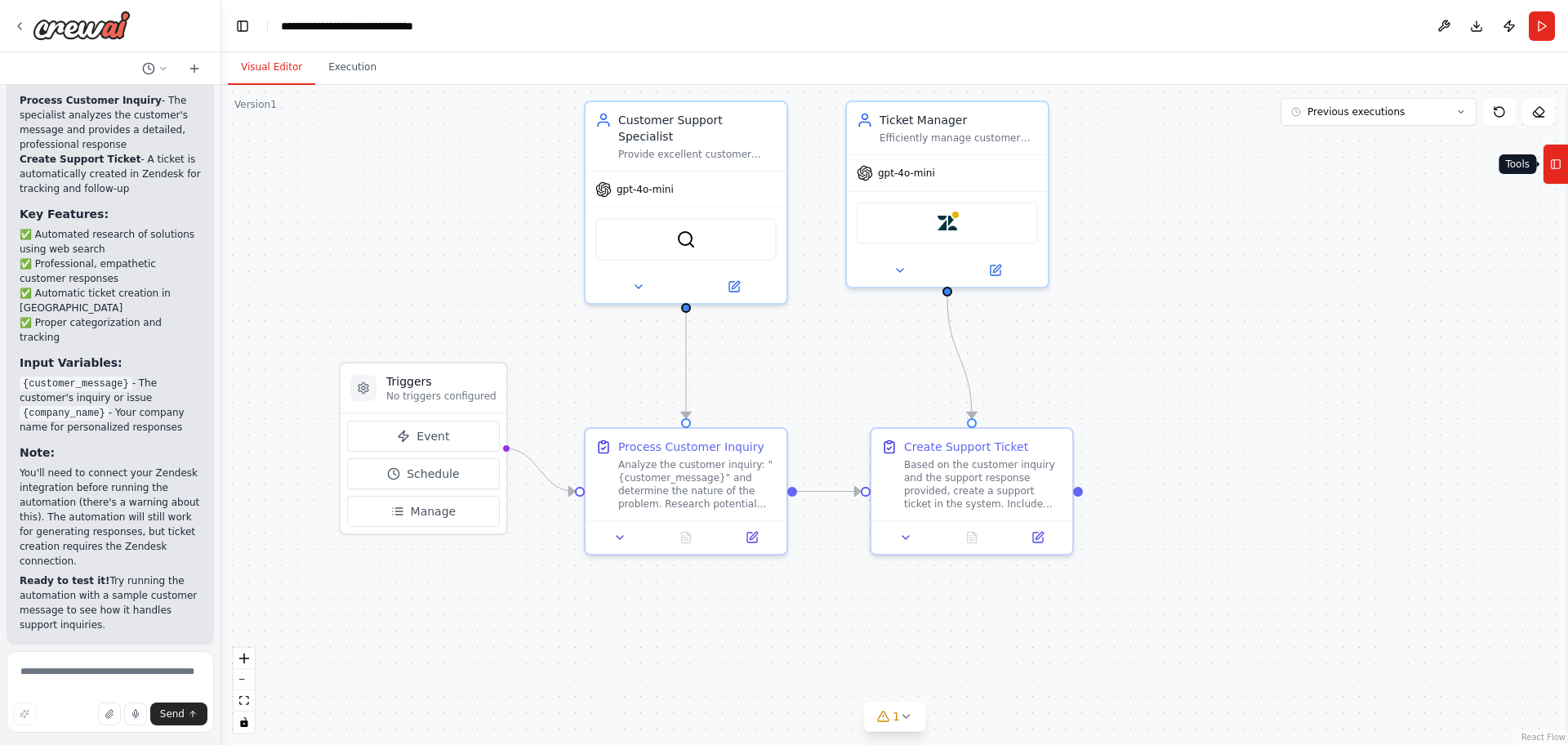
click at [1557, 171] on icon at bounding box center [1555, 164] width 11 height 26
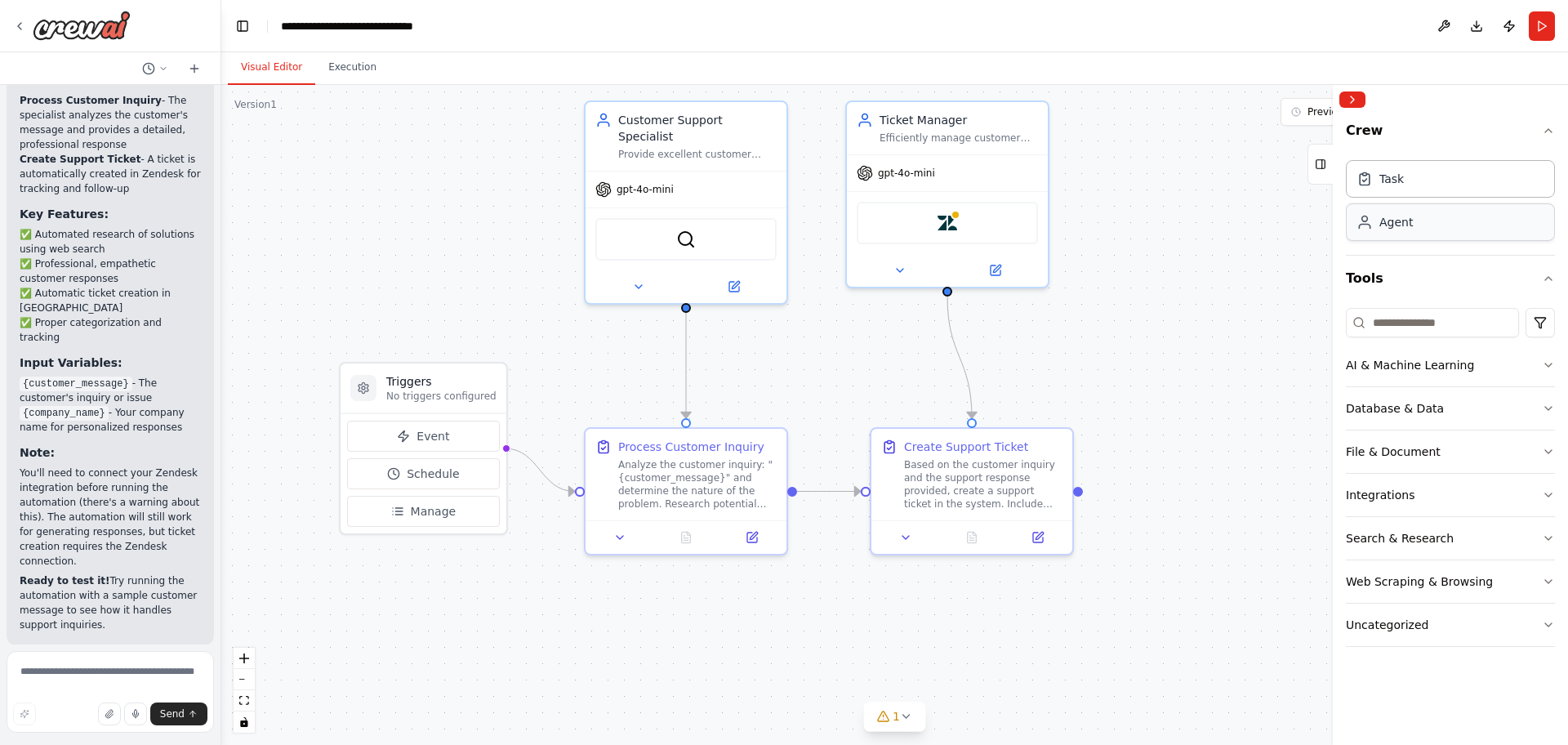
click at [1426, 218] on div "Agent" at bounding box center [1450, 222] width 209 height 38
click at [1437, 237] on div "Agent" at bounding box center [1450, 222] width 209 height 38
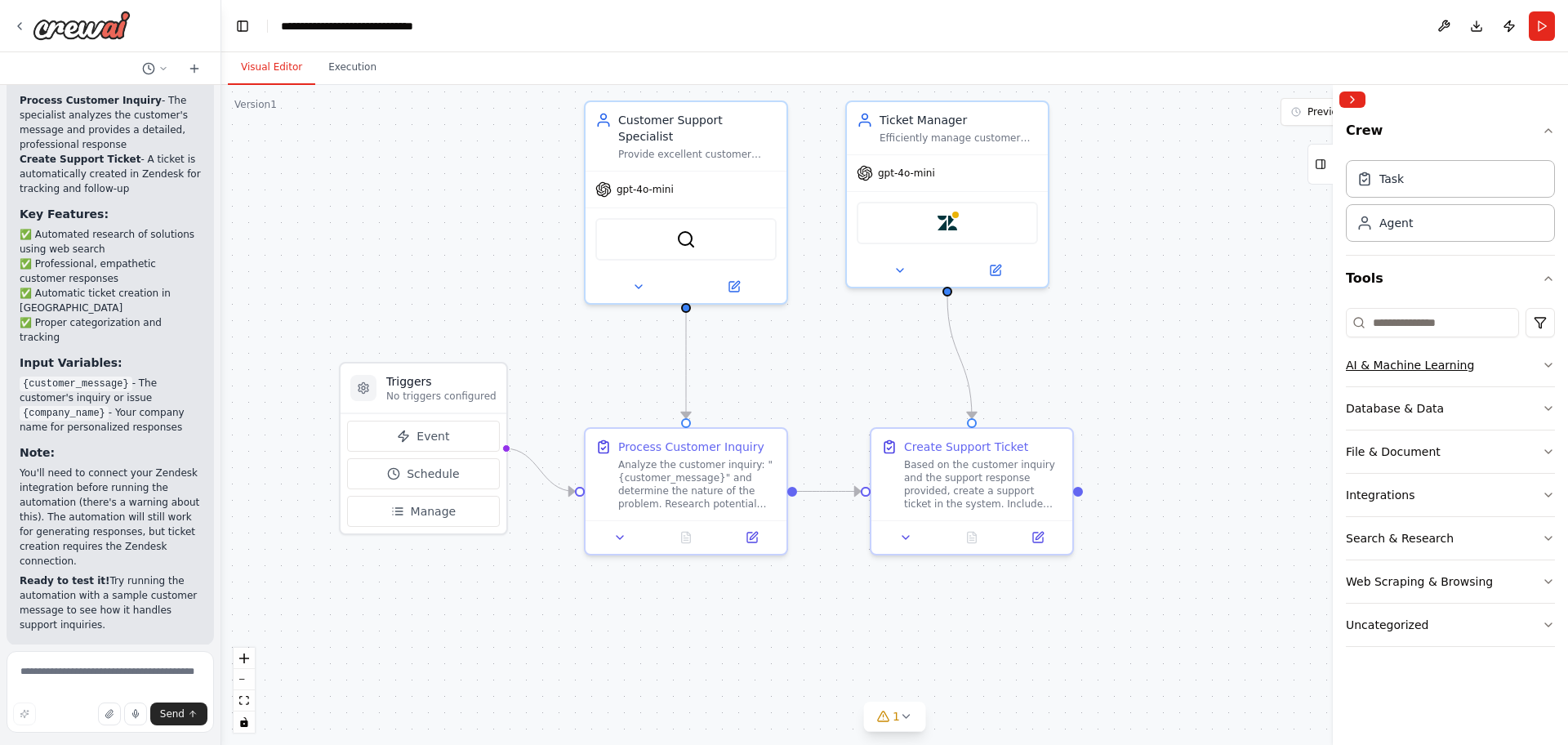
click at [1460, 351] on button "AI & Machine Learning" at bounding box center [1450, 365] width 209 height 43
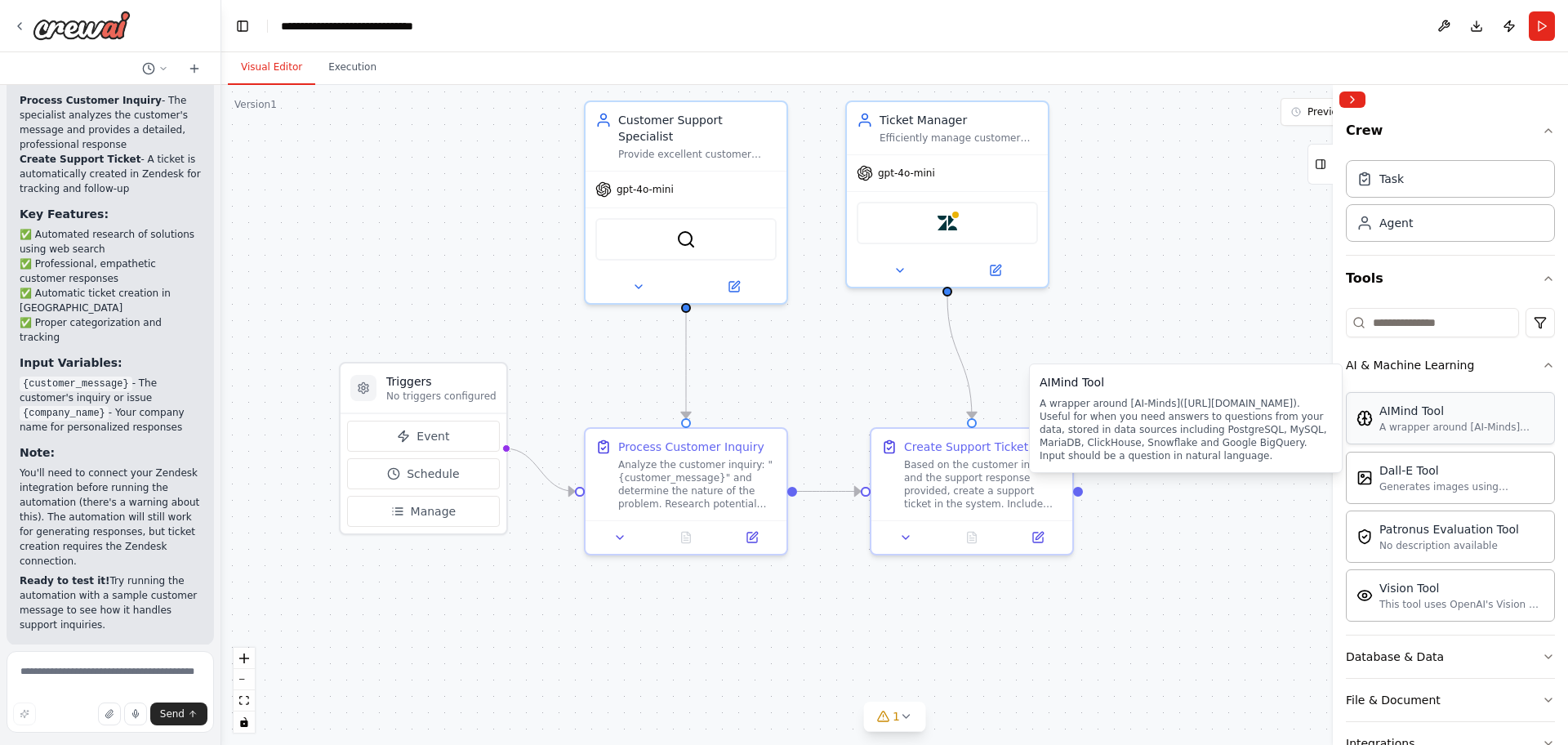
click at [1435, 412] on div "AIMind Tool" at bounding box center [1461, 411] width 165 height 17
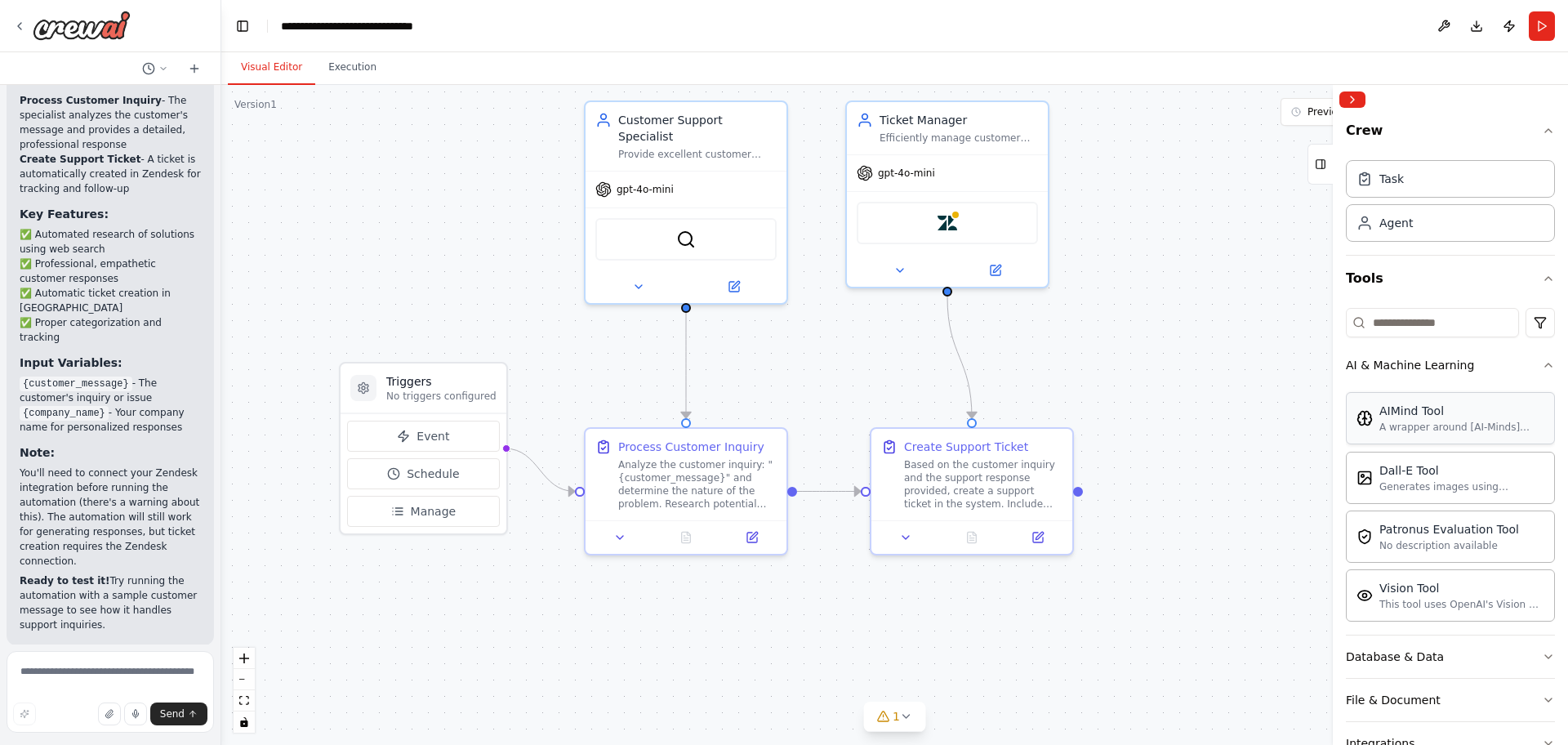
click at [1444, 436] on div "AIMind Tool A wrapper around [AI-Minds](https://mindsdb.com/minds). Useful for …" at bounding box center [1450, 418] width 209 height 52
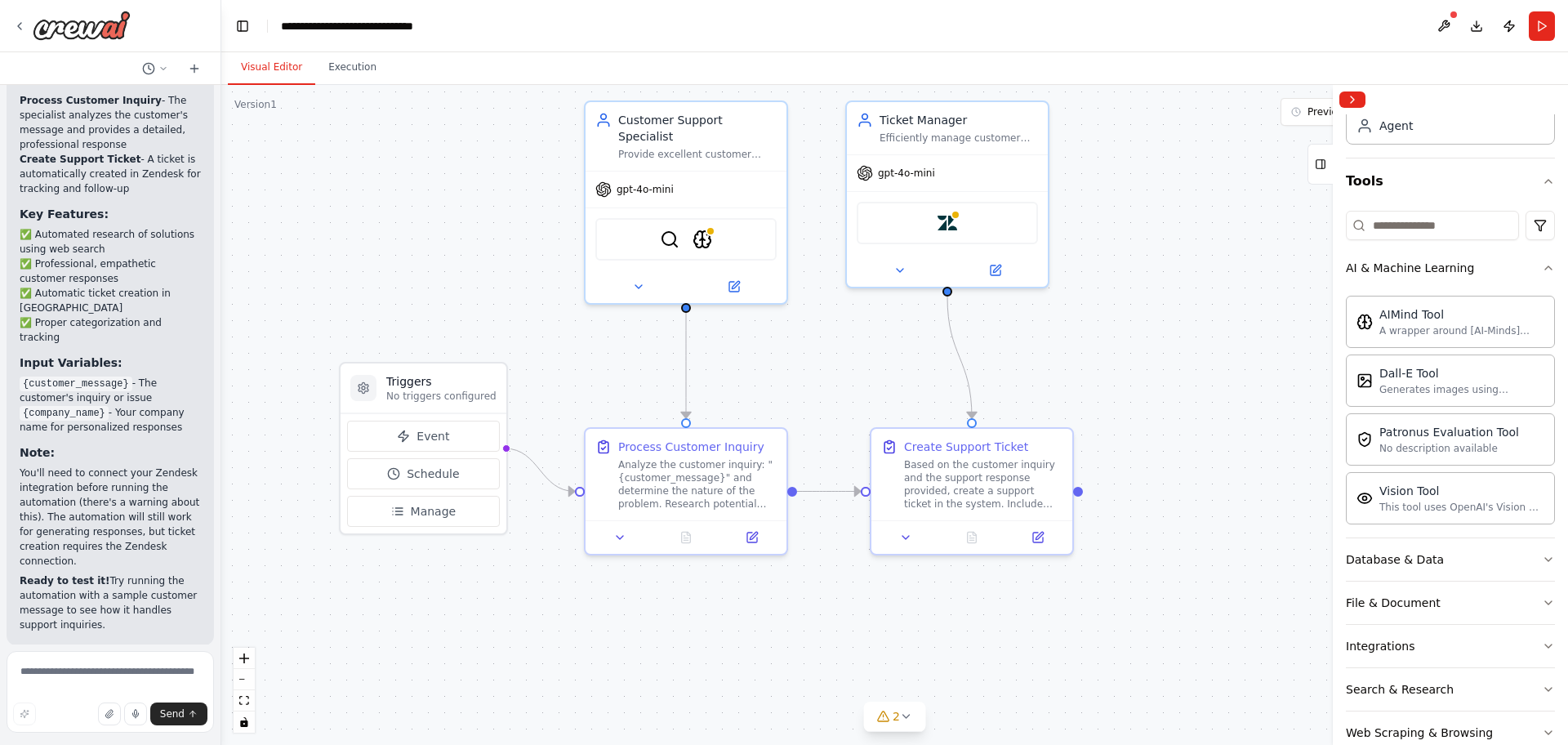
scroll to position [177, 0]
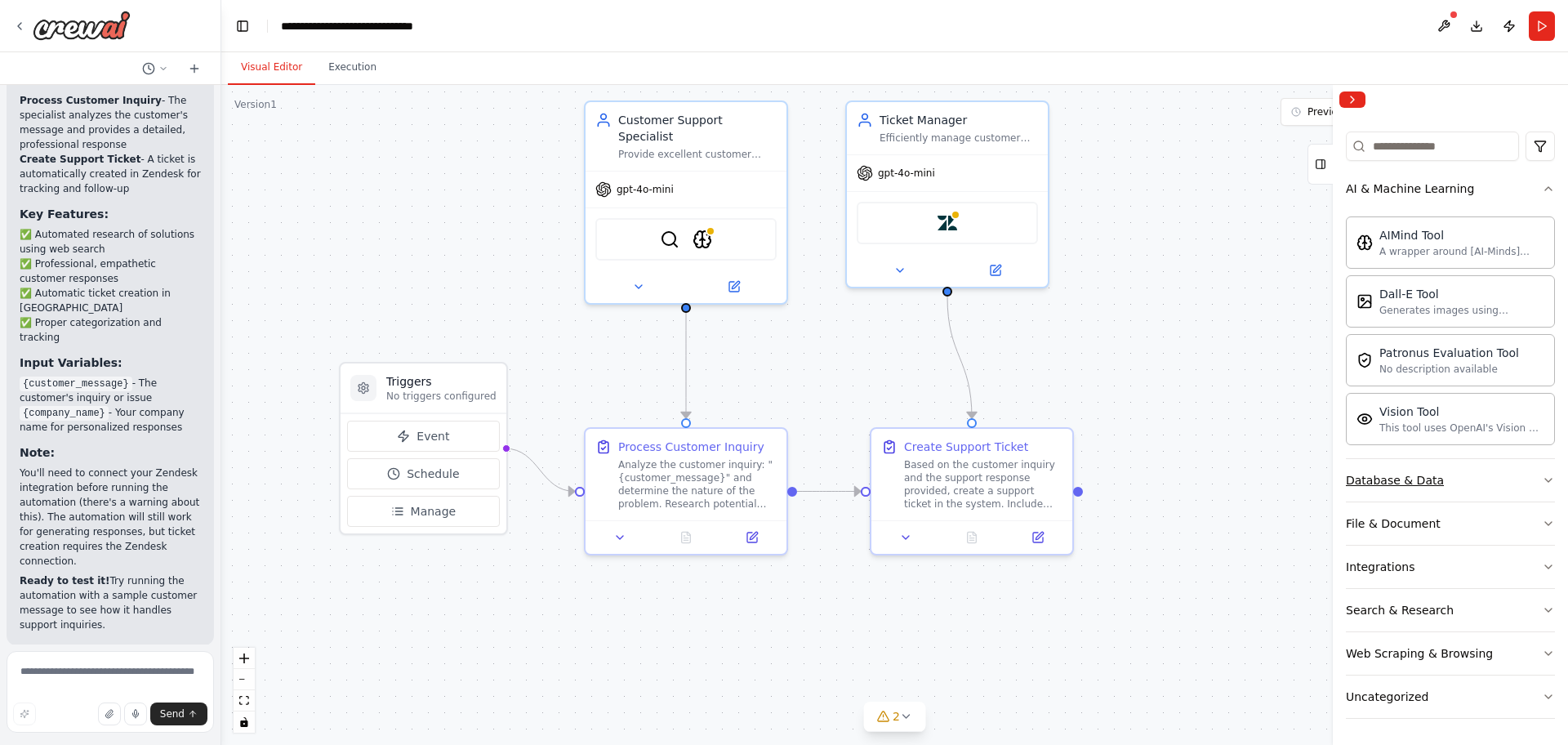
click at [1399, 487] on div "Database & Data" at bounding box center [1395, 480] width 98 height 17
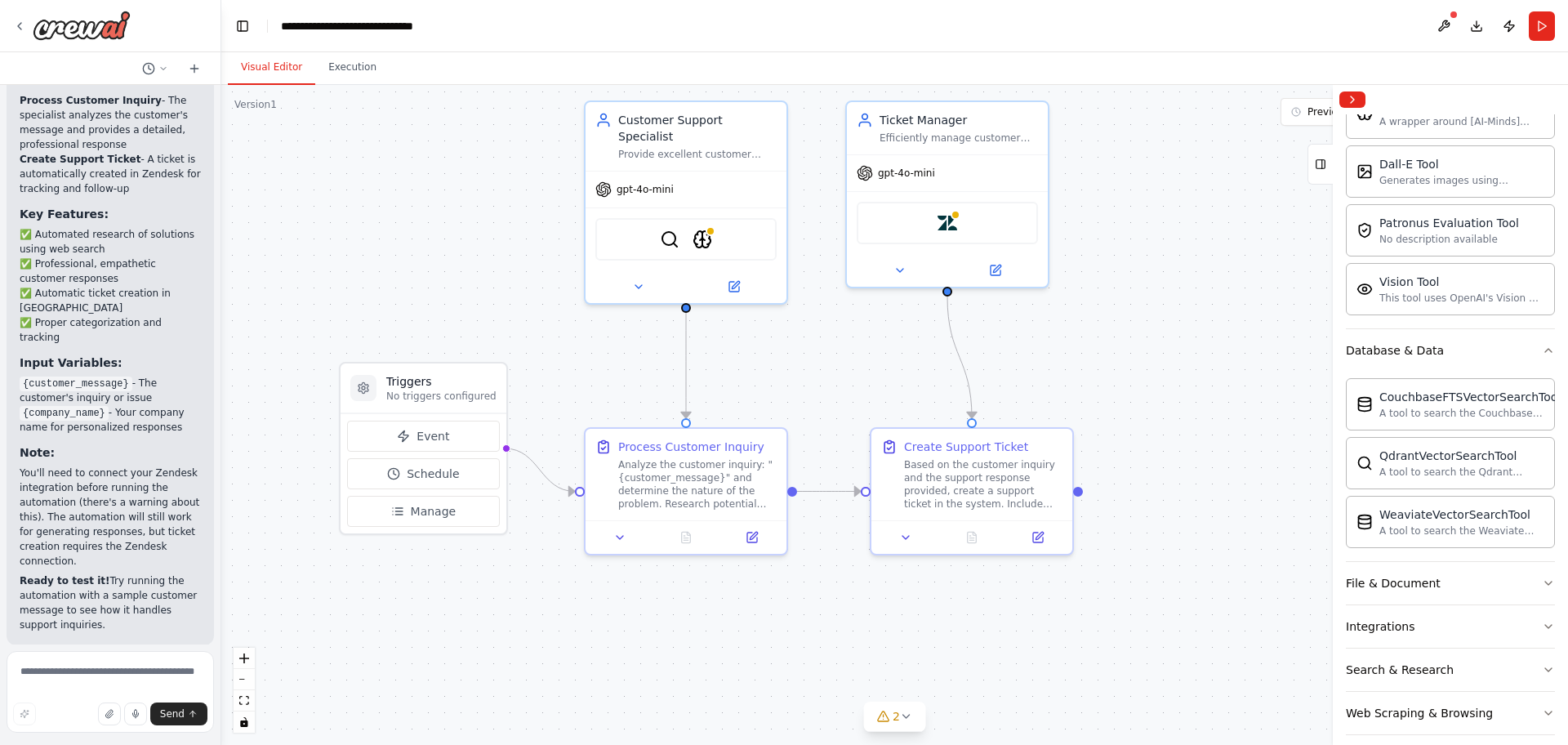
scroll to position [366, 0]
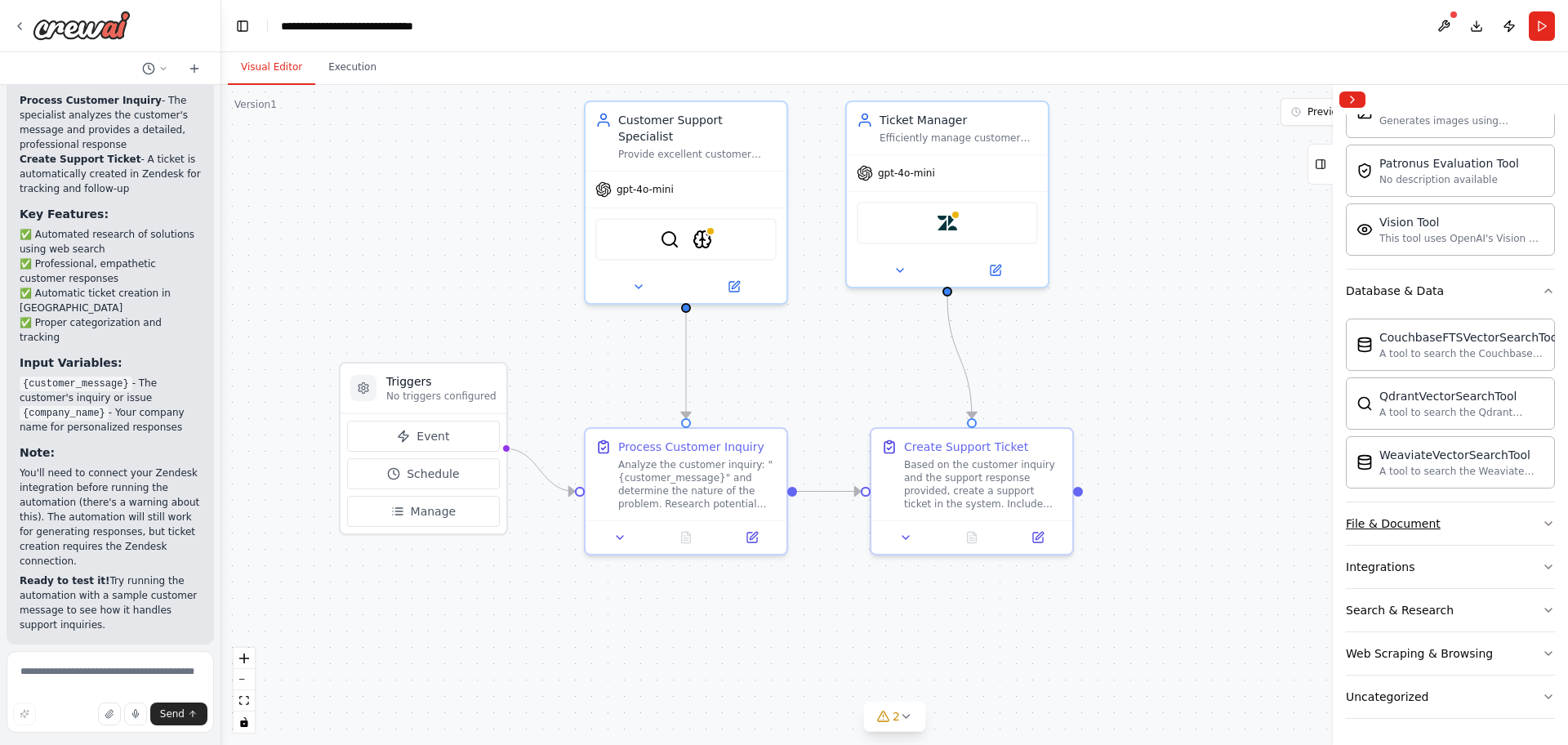
click at [1419, 517] on div "File & Document" at bounding box center [1393, 524] width 94 height 17
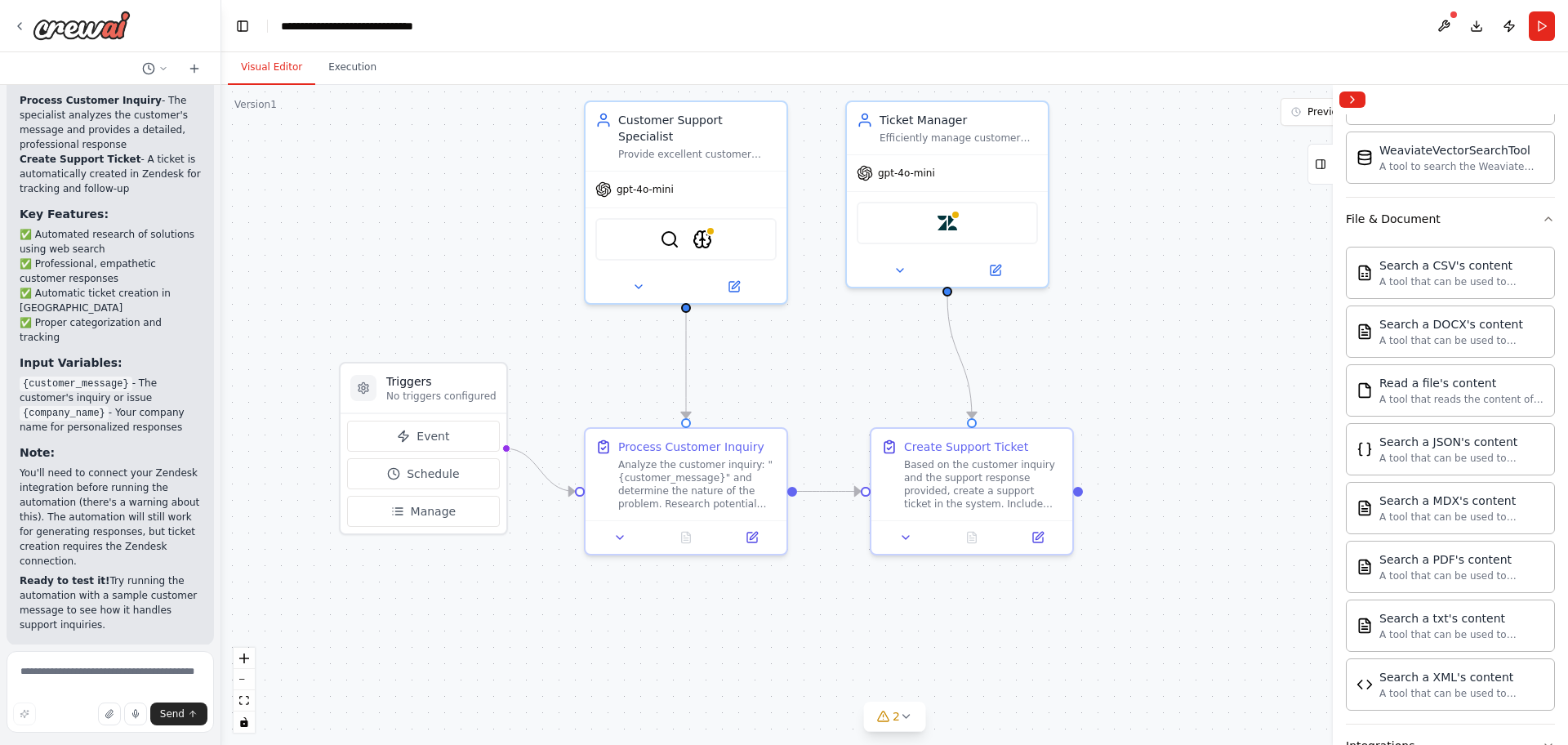
scroll to position [850, 0]
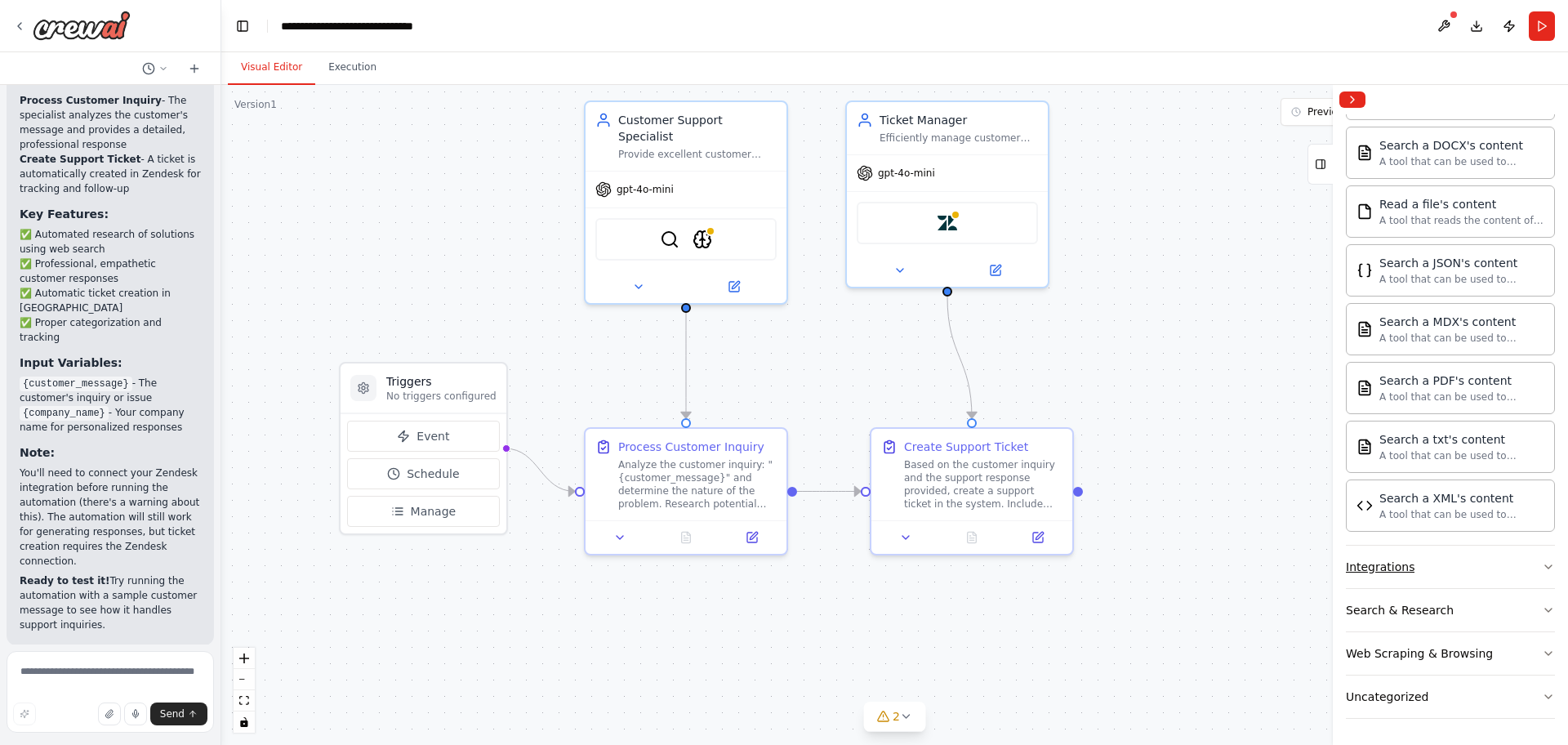
click at [1439, 586] on button "Integrations" at bounding box center [1450, 567] width 209 height 43
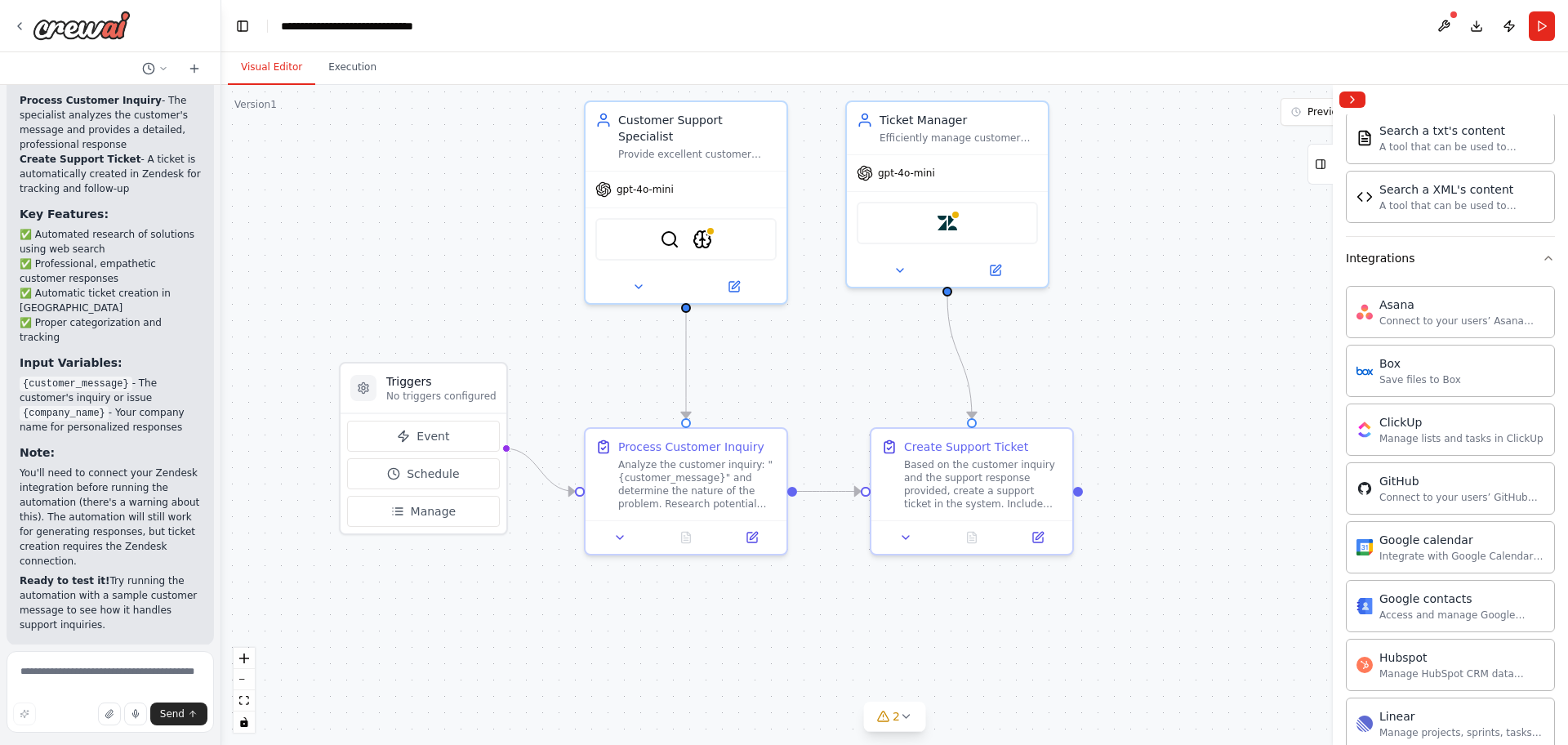
scroll to position [1148, 0]
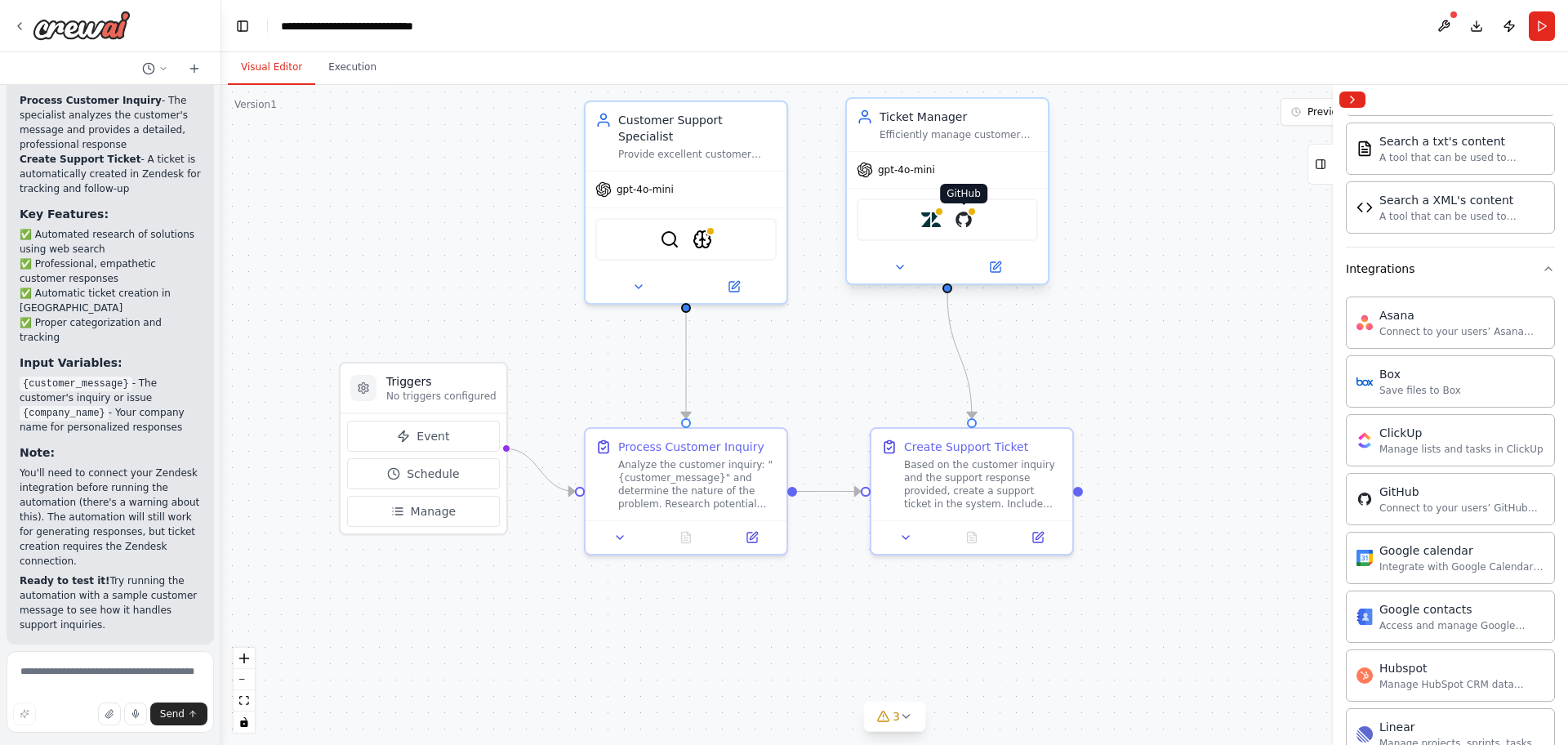
click at [965, 223] on img at bounding box center [963, 219] width 19 height 19
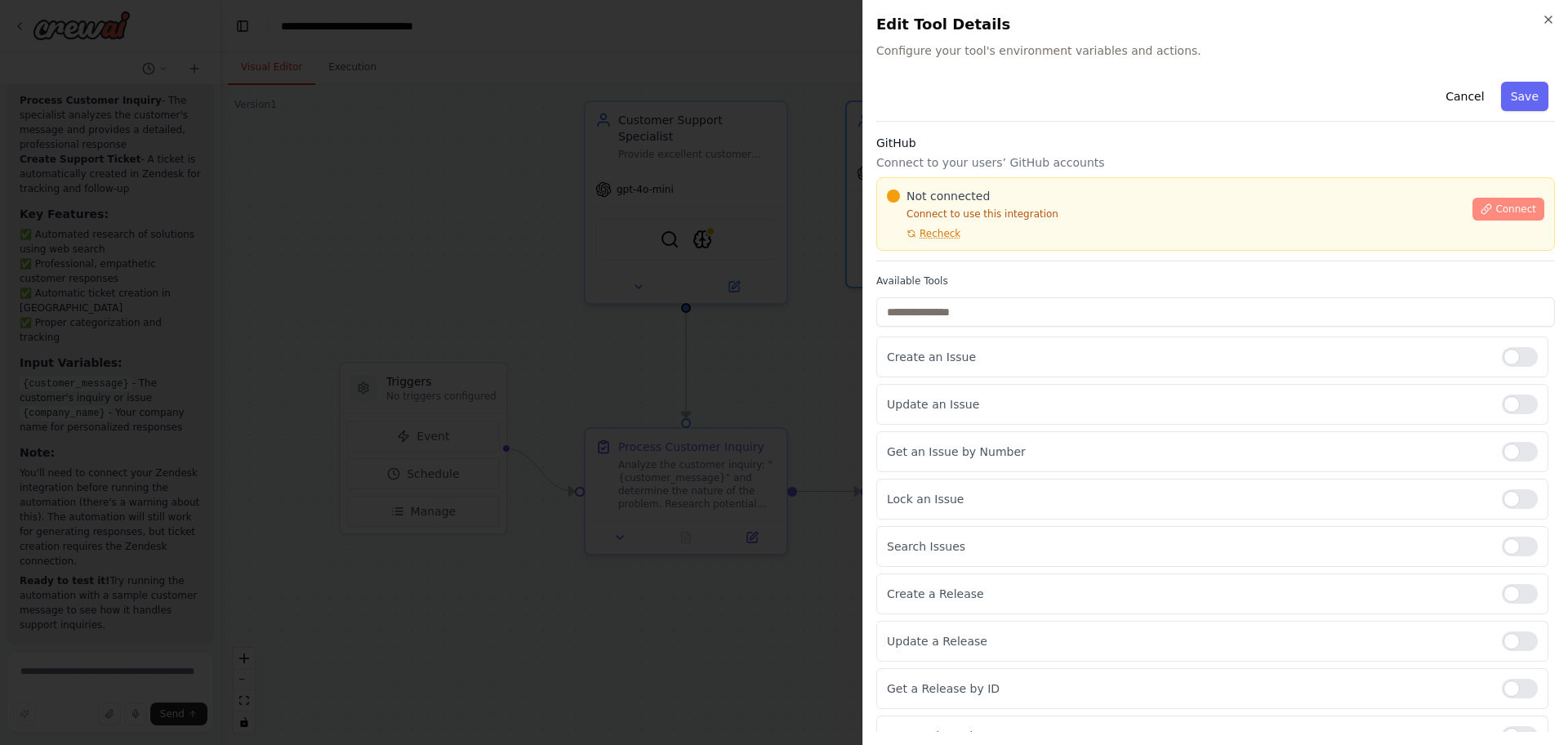
click at [1516, 215] on span "Connect" at bounding box center [1516, 209] width 41 height 13
click at [1039, 425] on div "Create an Issue Update an Issue Get an Issue by Number Lock an Issue Search Iss…" at bounding box center [1216, 570] width 678 height 467
click at [1502, 366] on div at bounding box center [1519, 357] width 36 height 19
click at [1518, 360] on div at bounding box center [1519, 357] width 36 height 19
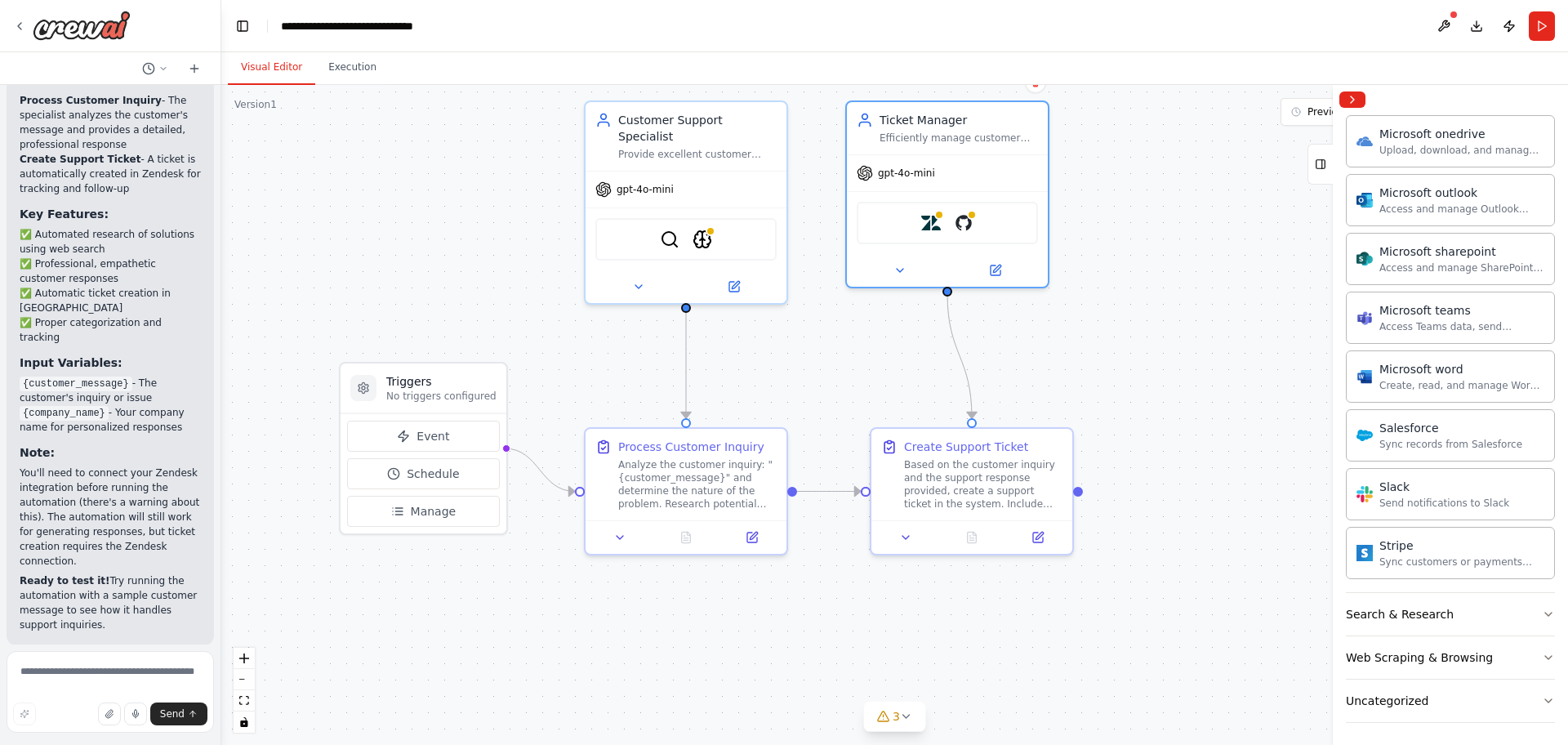
scroll to position [1862, 0]
click at [1448, 665] on button "Web Scraping & Browsing" at bounding box center [1450, 653] width 209 height 43
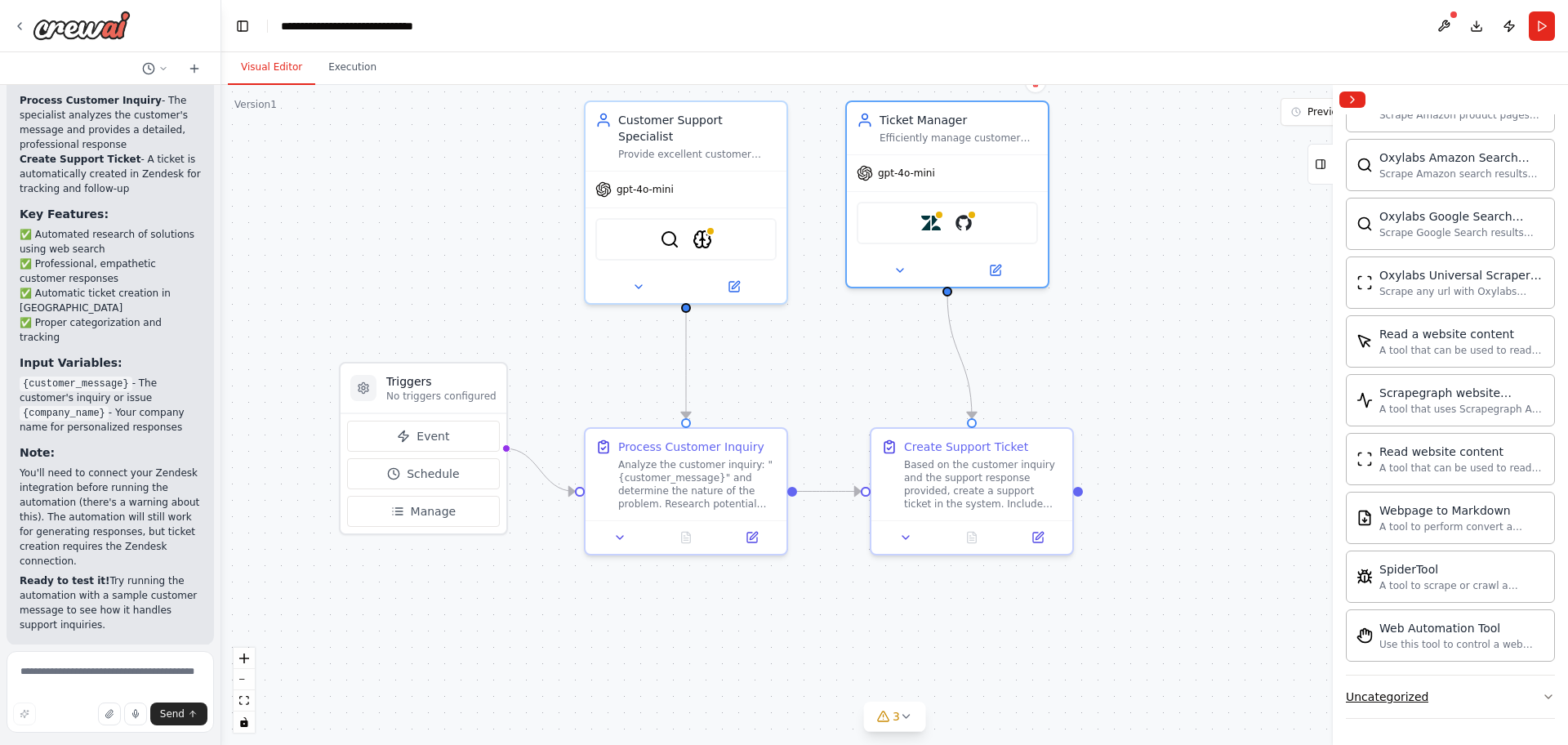
click at [1450, 691] on button "Uncategorized" at bounding box center [1450, 697] width 209 height 43
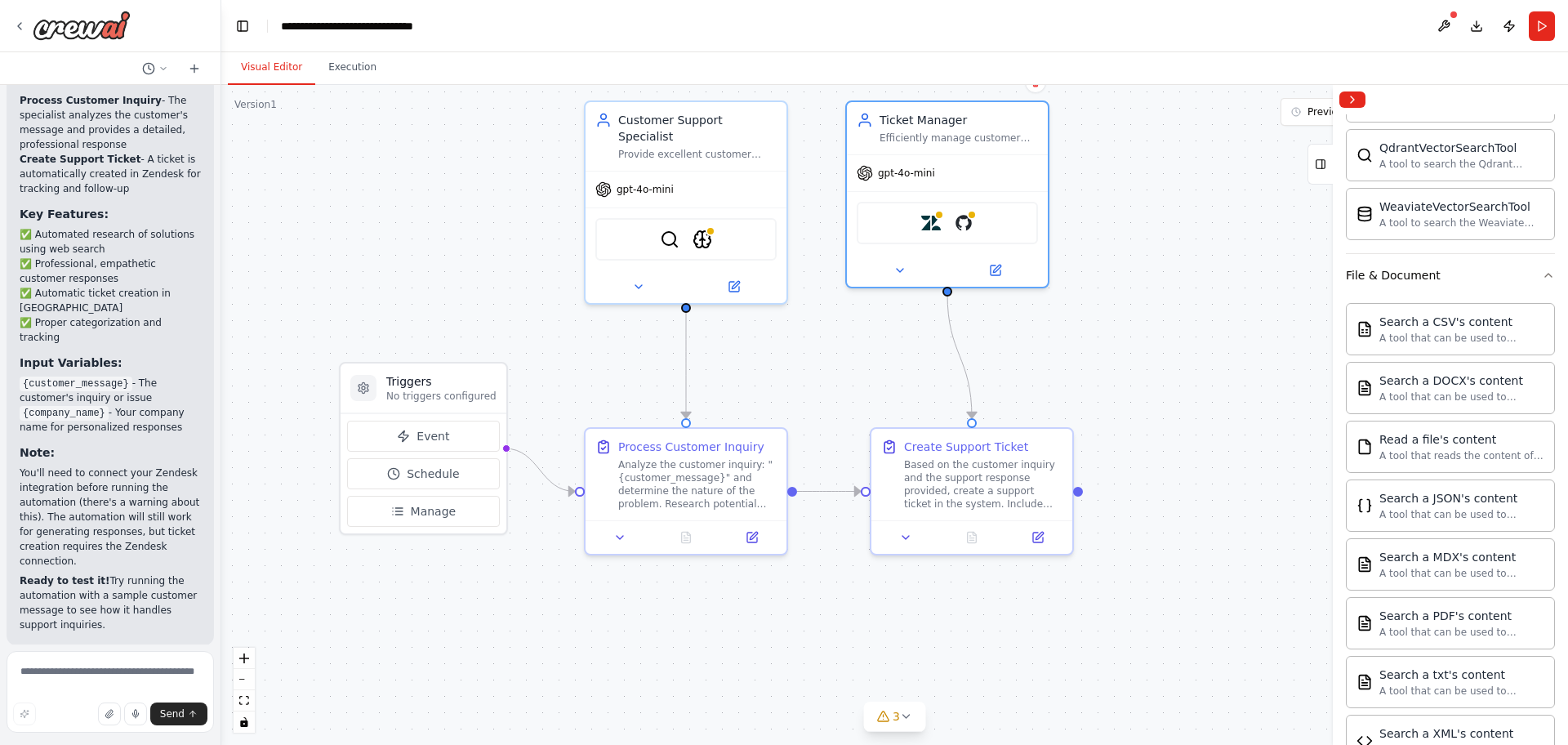
scroll to position [0, 0]
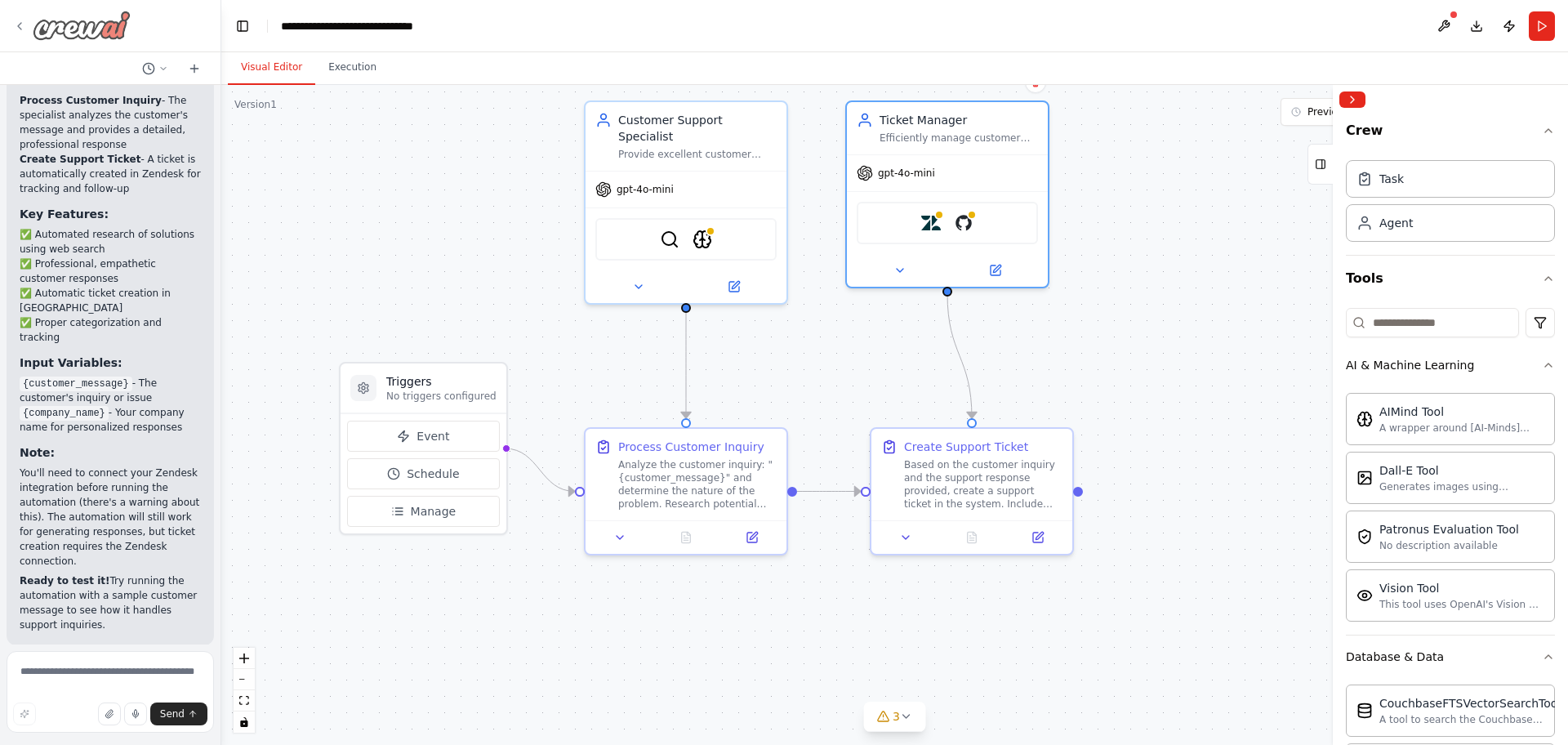
click at [24, 31] on icon at bounding box center [19, 25] width 13 height 13
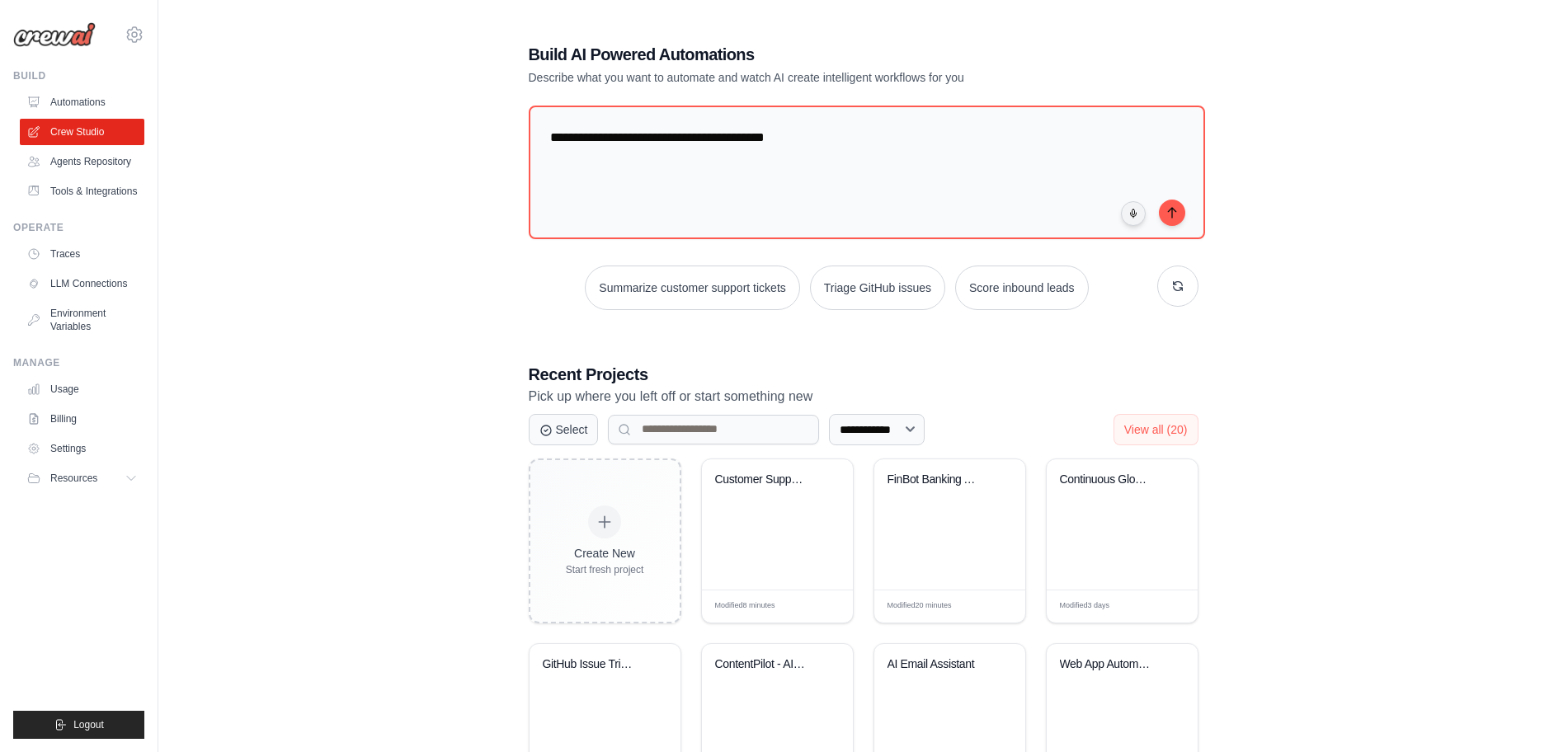
type textarea "**********"
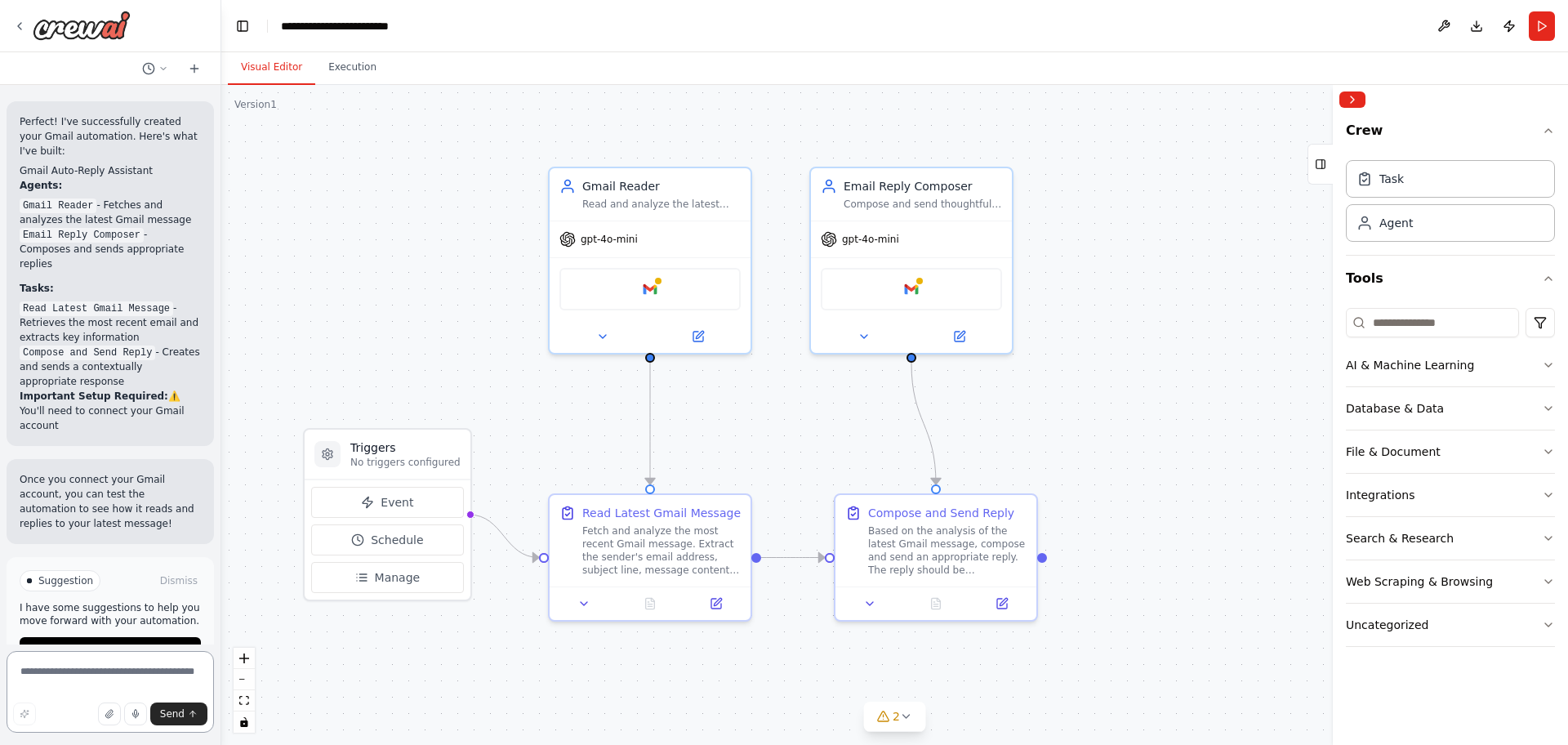
scroll to position [1488, 0]
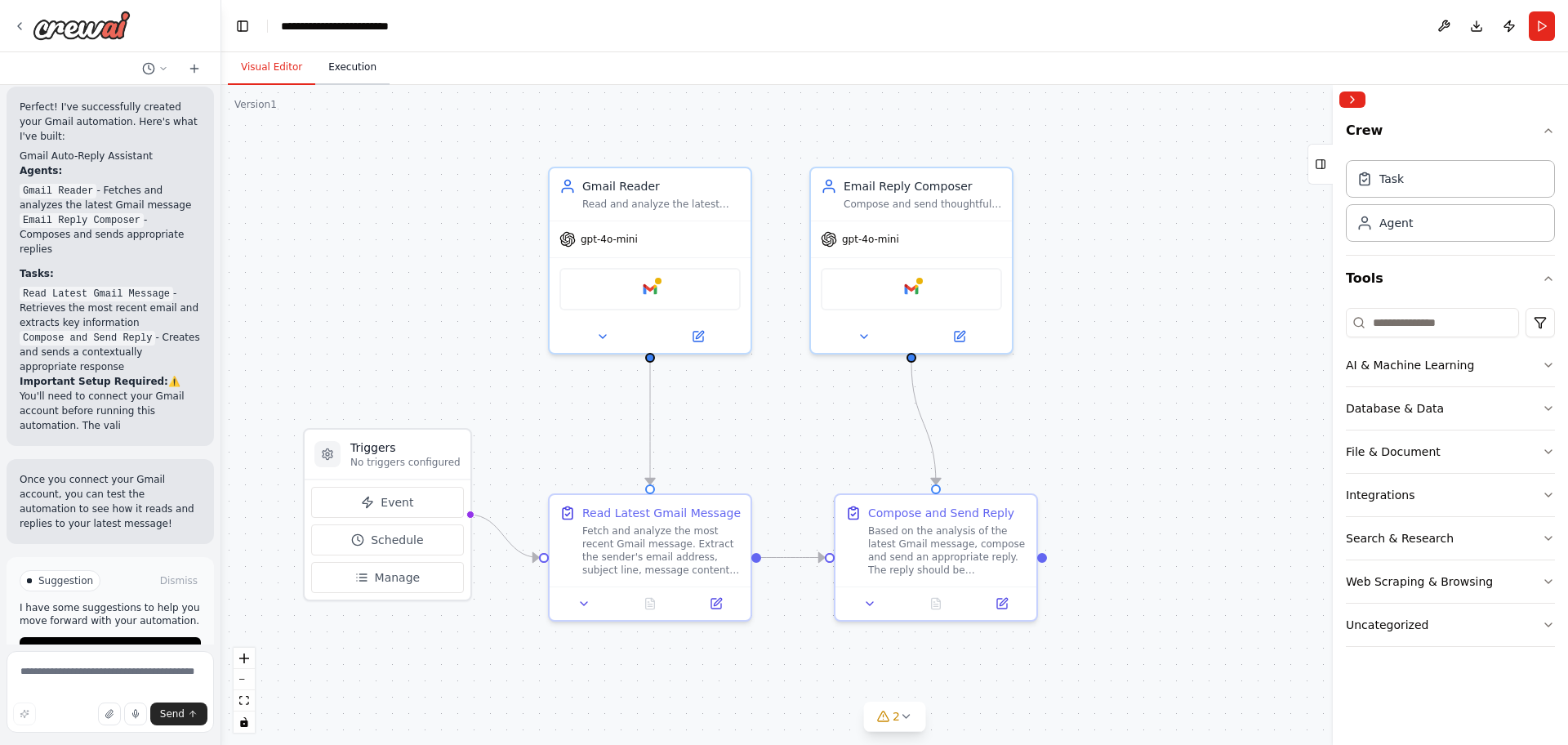
click at [354, 80] on button "Execution" at bounding box center [352, 67] width 74 height 34
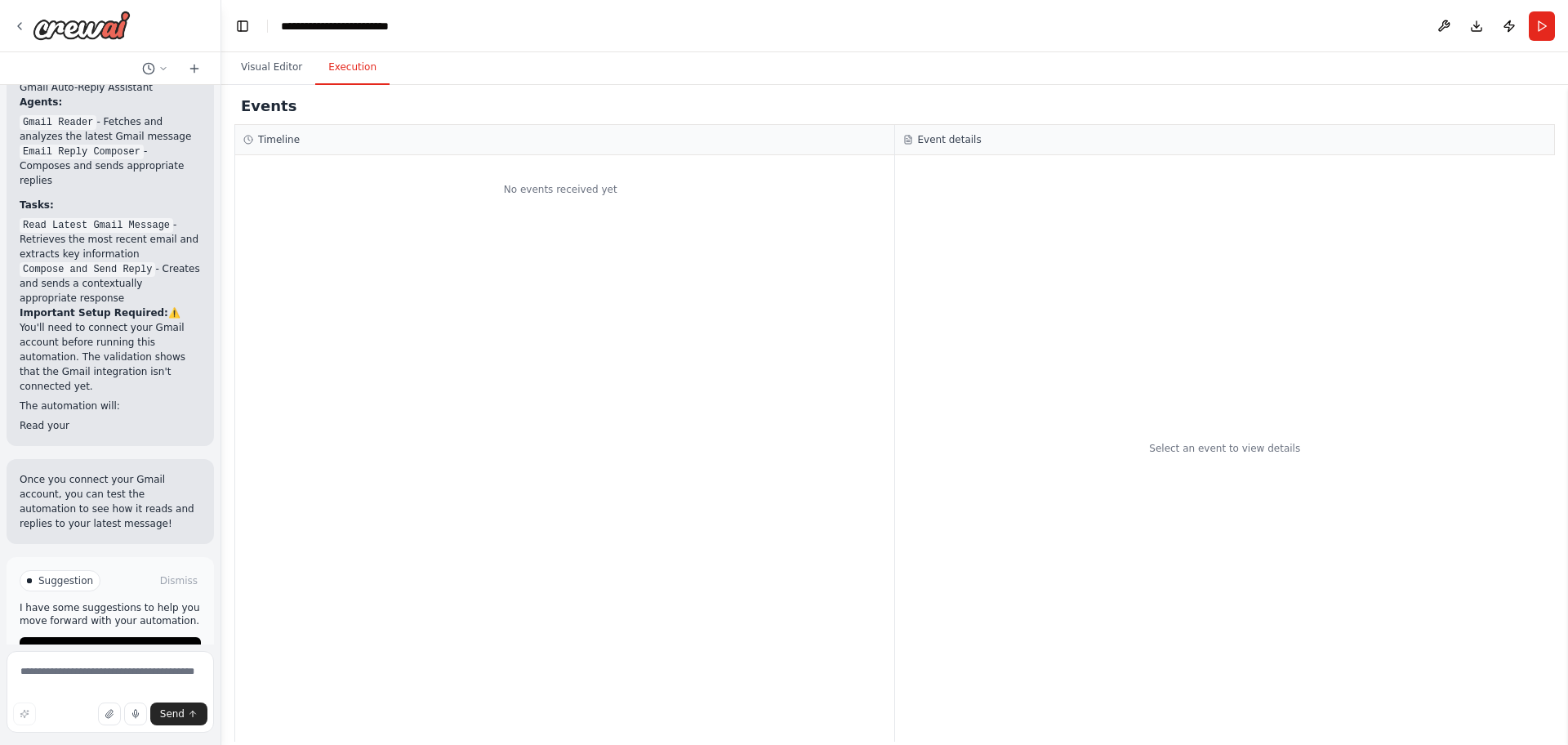
click at [255, 143] on div "Timeline" at bounding box center [564, 139] width 642 height 13
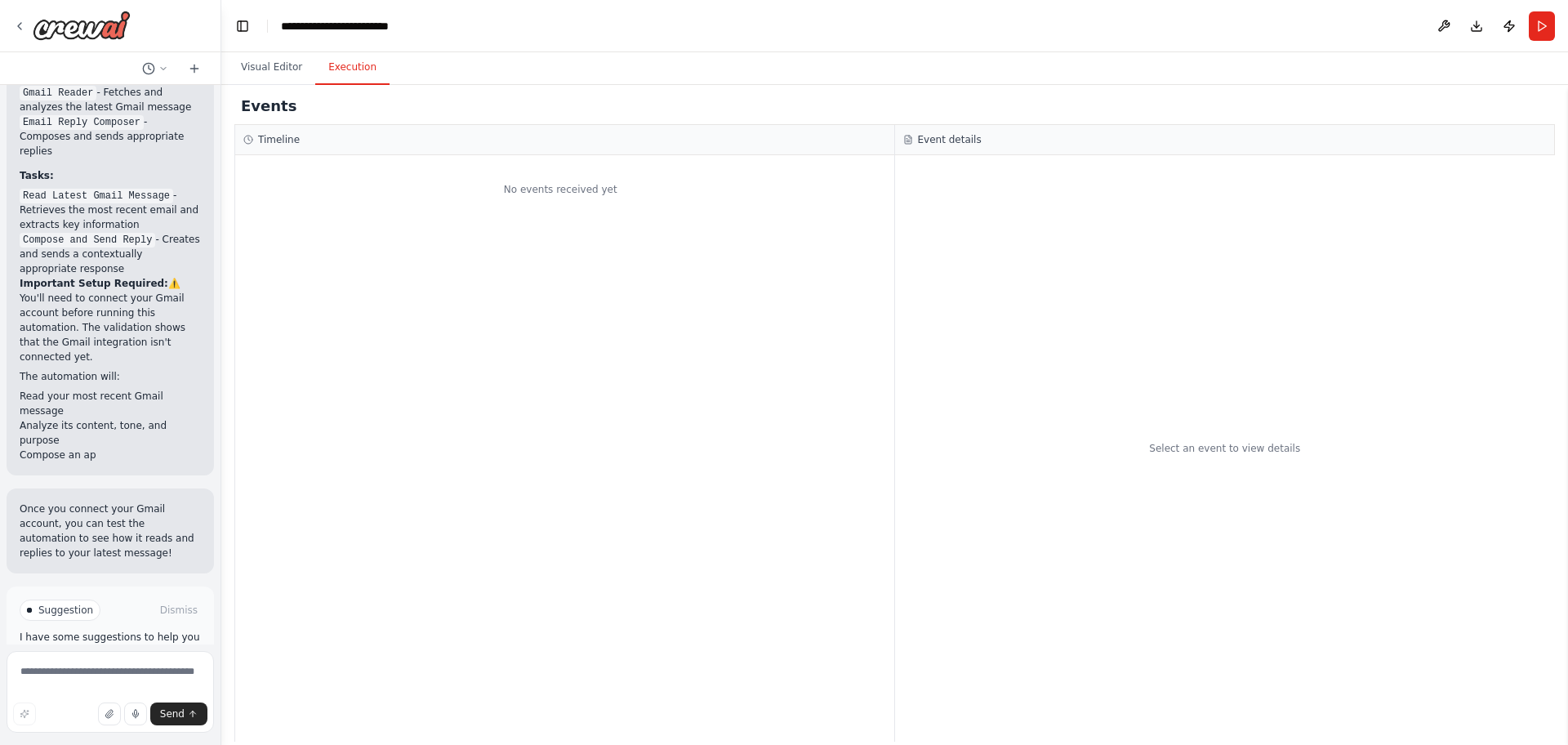
drag, startPoint x: 1042, startPoint y: 121, endPoint x: 555, endPoint y: 155, distance: 488.2
click at [555, 155] on div "Events Timeline No events received yet Event details Select an event to view de…" at bounding box center [894, 414] width 1321 height 653
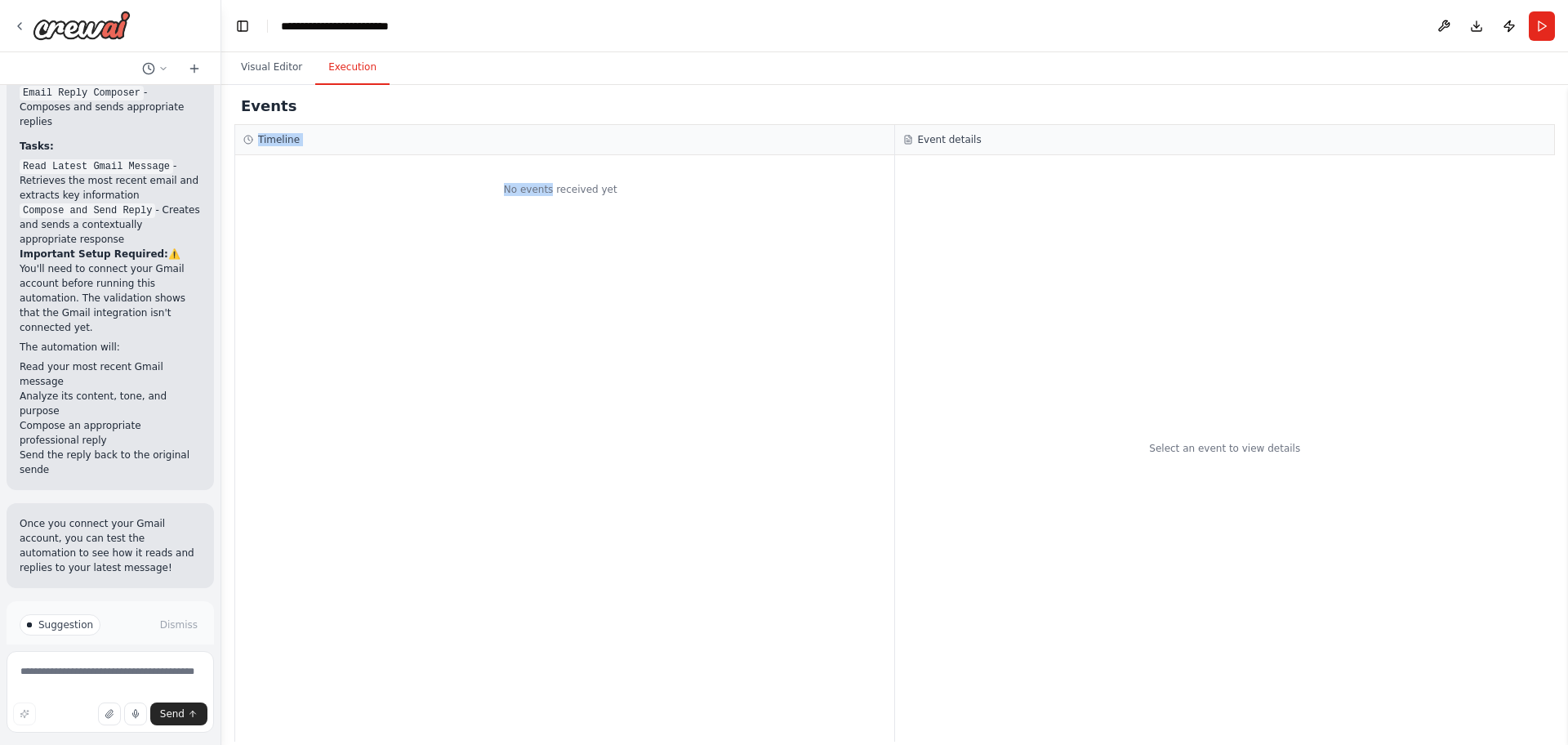
click at [531, 237] on div "No events received yet" at bounding box center [565, 449] width 659 height 587
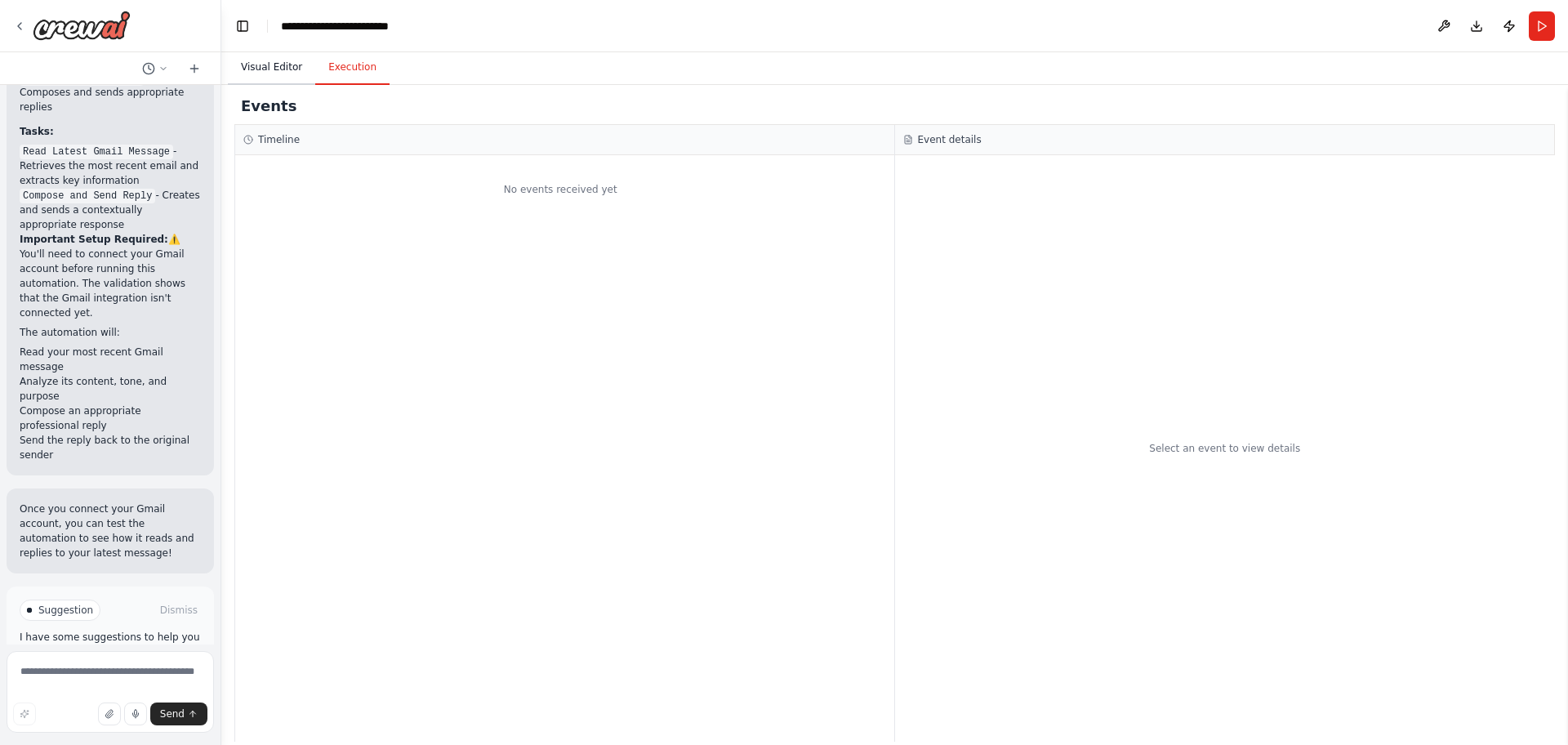
click at [253, 73] on button "Visual Editor" at bounding box center [272, 67] width 87 height 34
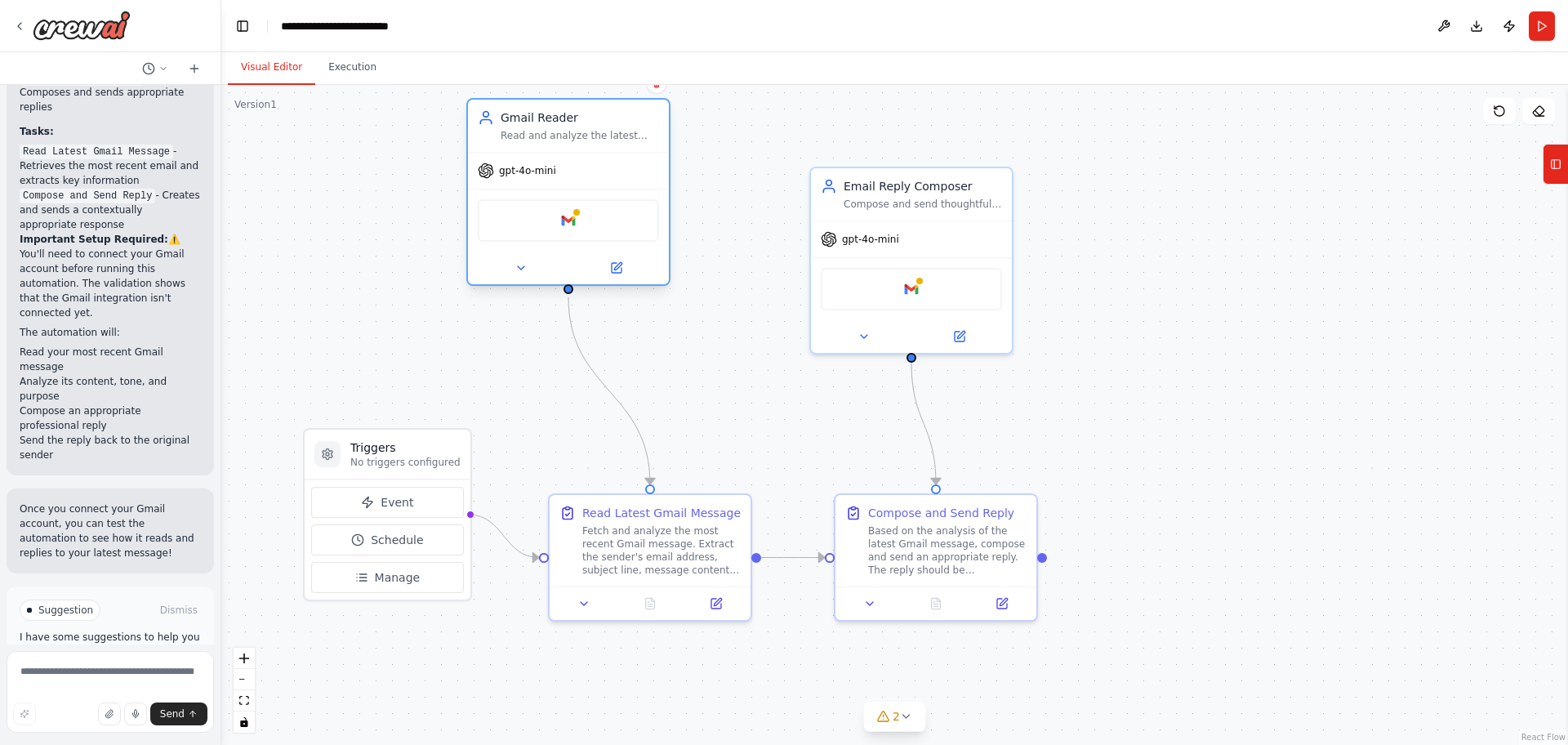
drag, startPoint x: 665, startPoint y: 262, endPoint x: 575, endPoint y: 194, distance: 112.8
click at [575, 194] on div "Google gmail" at bounding box center [568, 220] width 201 height 63
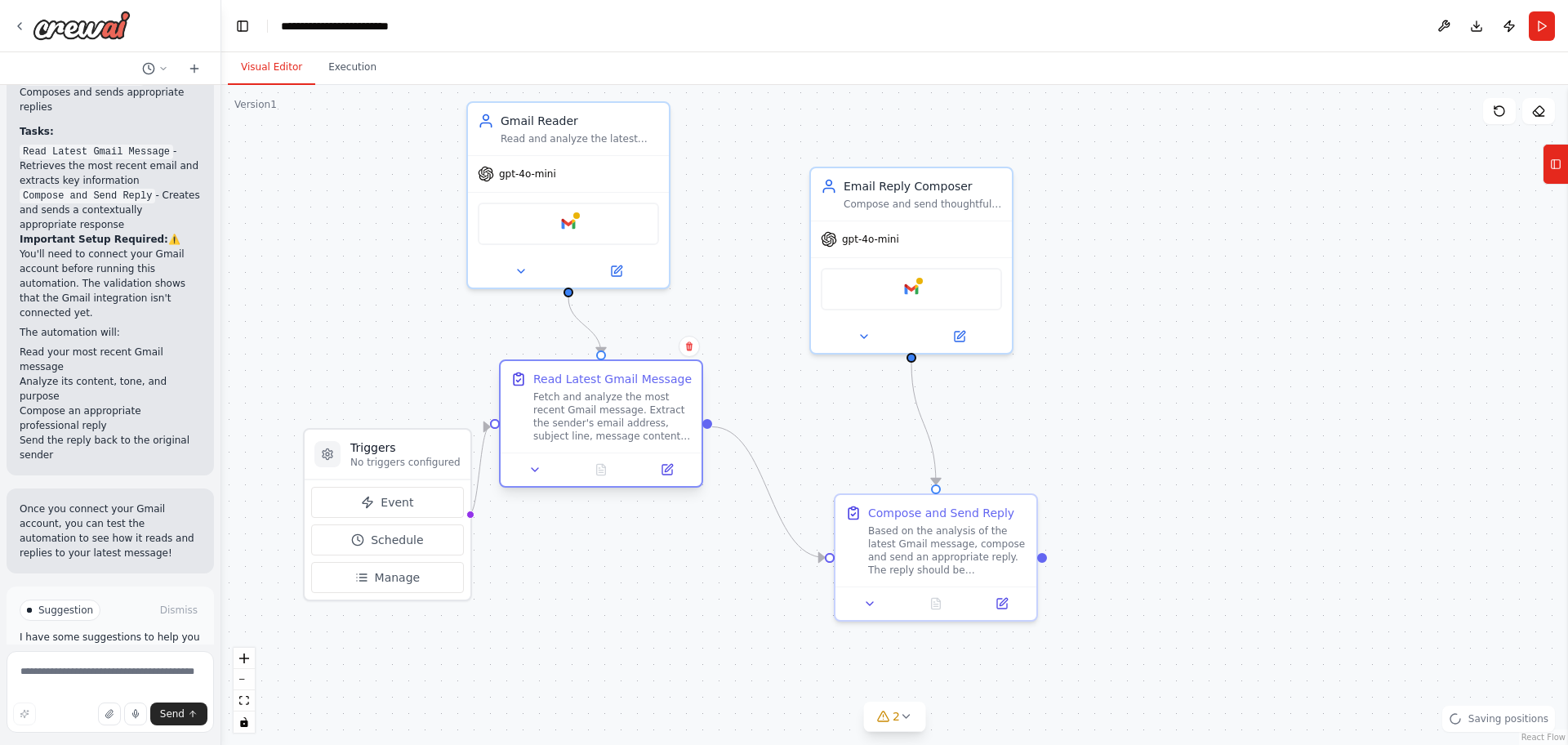
drag, startPoint x: 693, startPoint y: 567, endPoint x: 647, endPoint y: 440, distance: 135.1
click at [647, 440] on div "Fetch and analyze the most recent Gmail message. Extract the sender's email add…" at bounding box center [612, 417] width 158 height 52
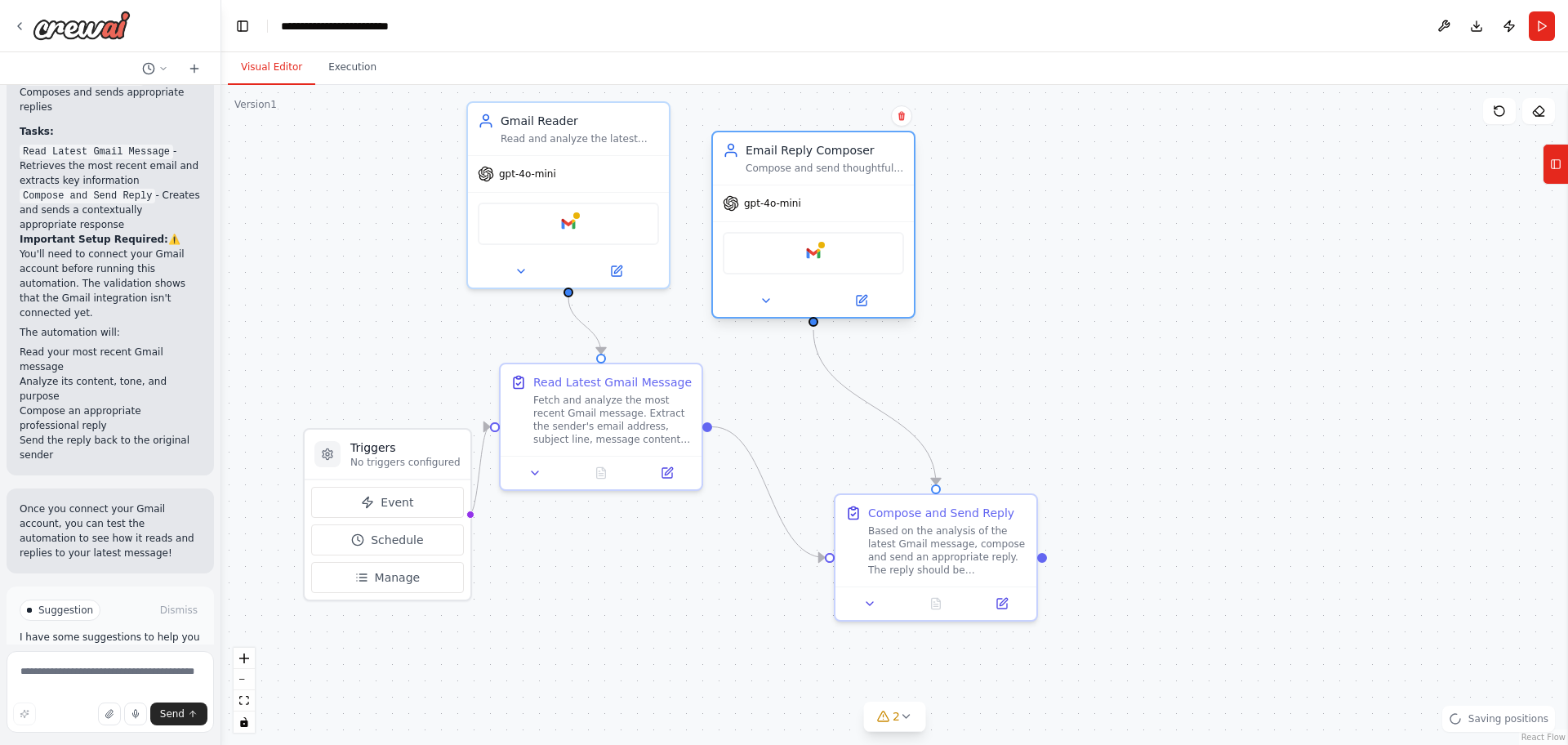
drag, startPoint x: 931, startPoint y: 280, endPoint x: 830, endPoint y: 233, distance: 111.4
click at [830, 233] on div "Google gmail" at bounding box center [813, 253] width 181 height 43
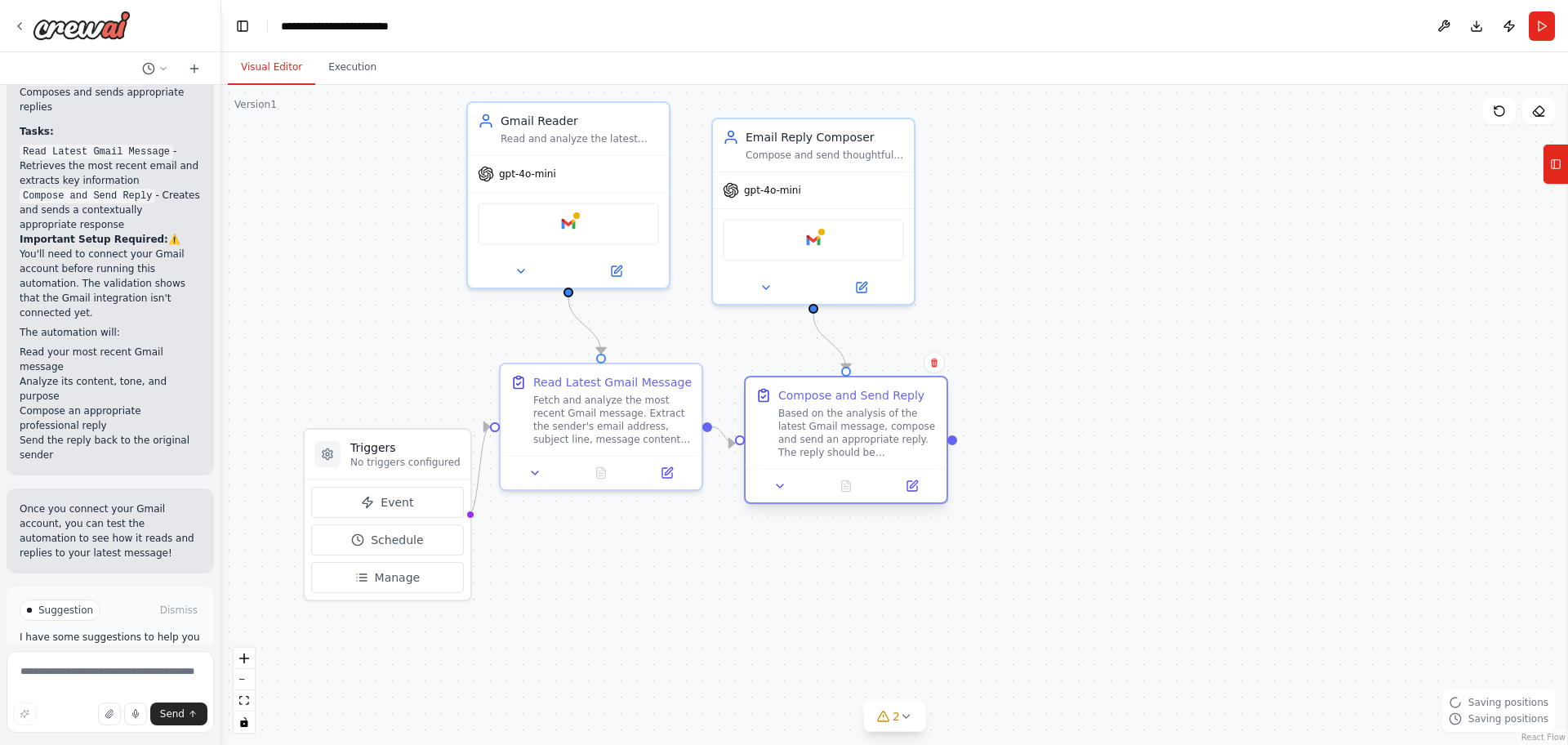
drag, startPoint x: 996, startPoint y: 582, endPoint x: 912, endPoint y: 470, distance: 140.0
click at [912, 470] on div at bounding box center [846, 485] width 201 height 33
click at [1347, 549] on div ".deletable-edge-delete-btn { width: 20px; height: 20px; border: 0px solid #ffff…" at bounding box center [894, 414] width 1347 height 660
click at [559, 228] on img at bounding box center [568, 220] width 19 height 19
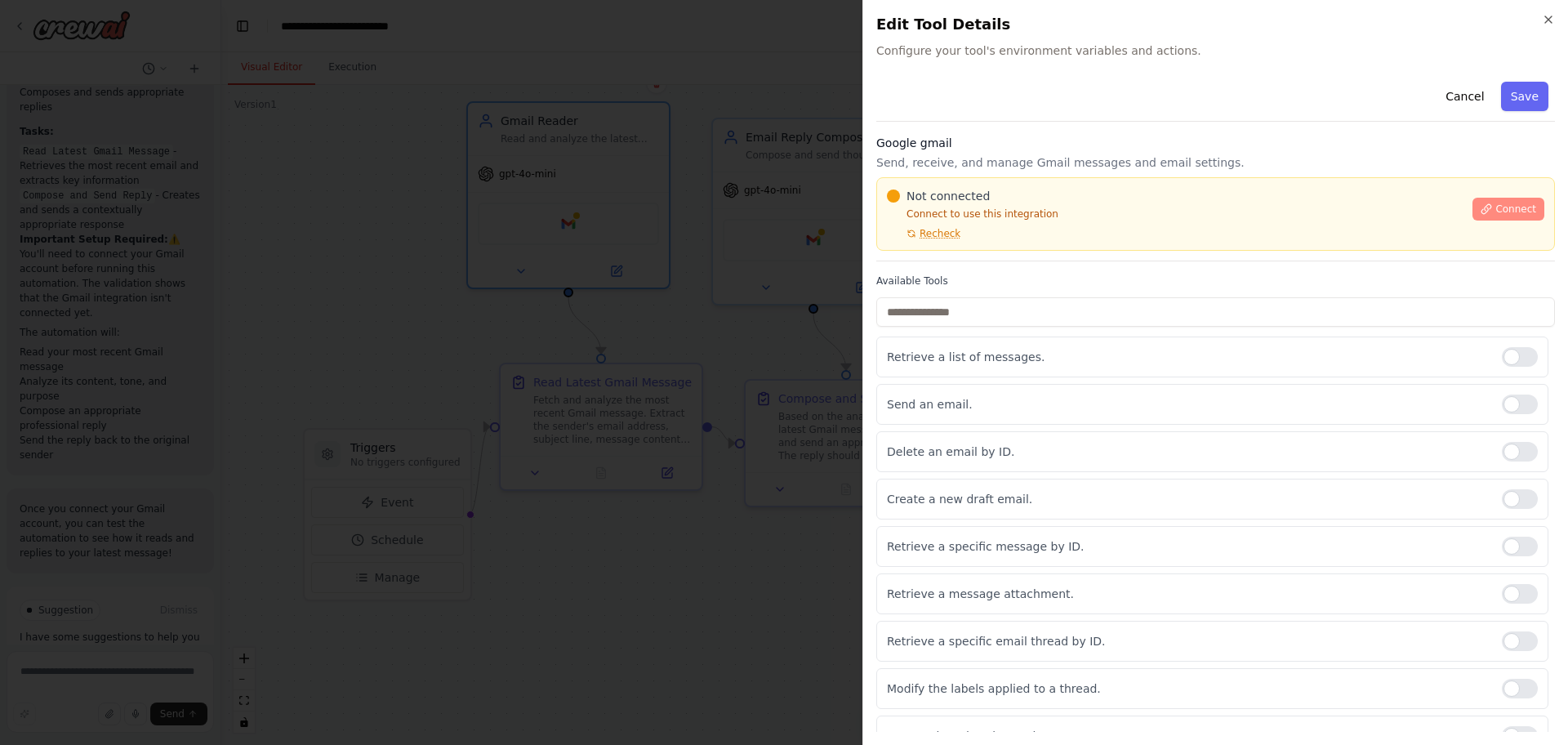
click at [1523, 200] on button "Connect" at bounding box center [1509, 209] width 72 height 23
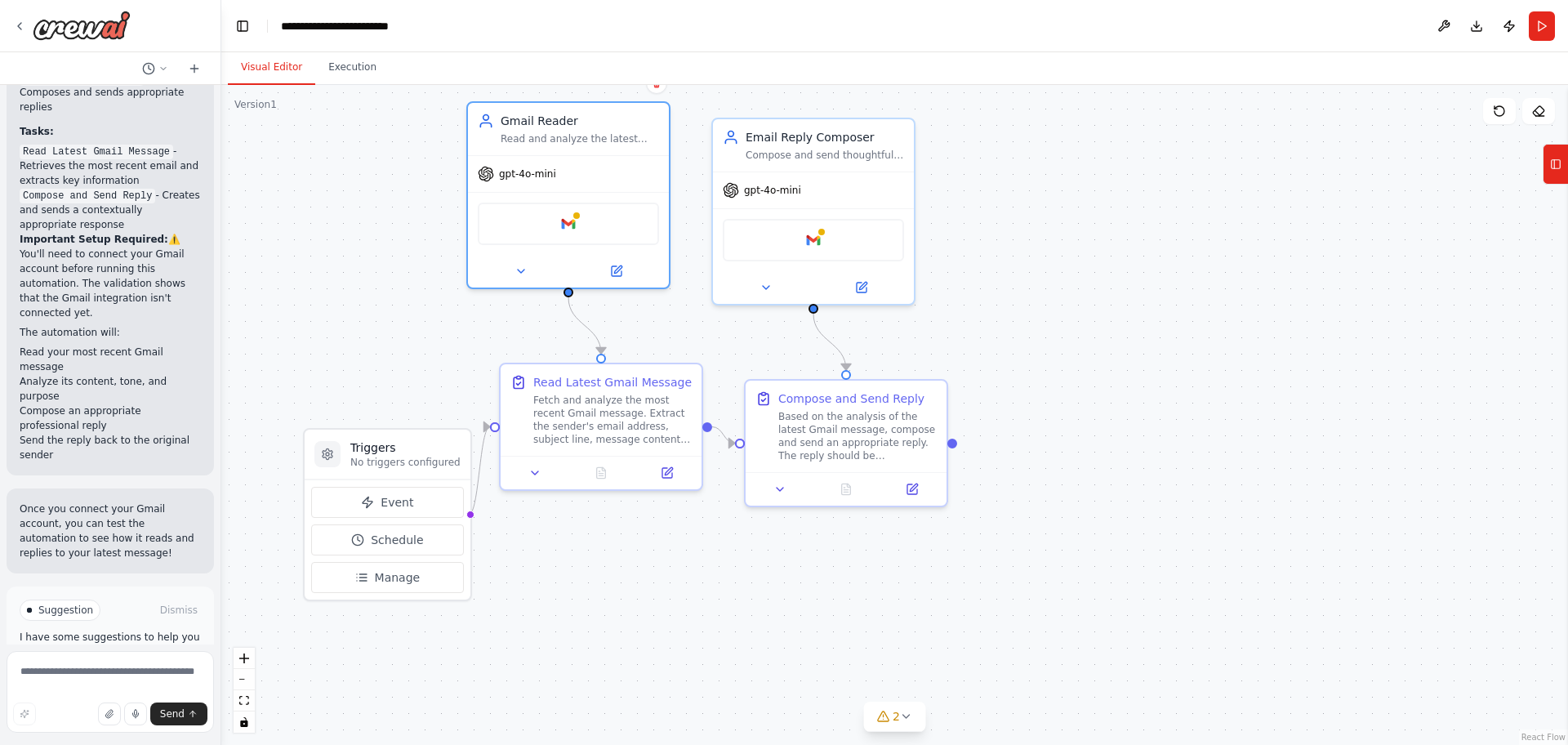
click at [0, 49] on button "Toggle Sidebar" at bounding box center [0, 372] width 13 height 745
click at [88, 31] on img at bounding box center [81, 25] width 98 height 30
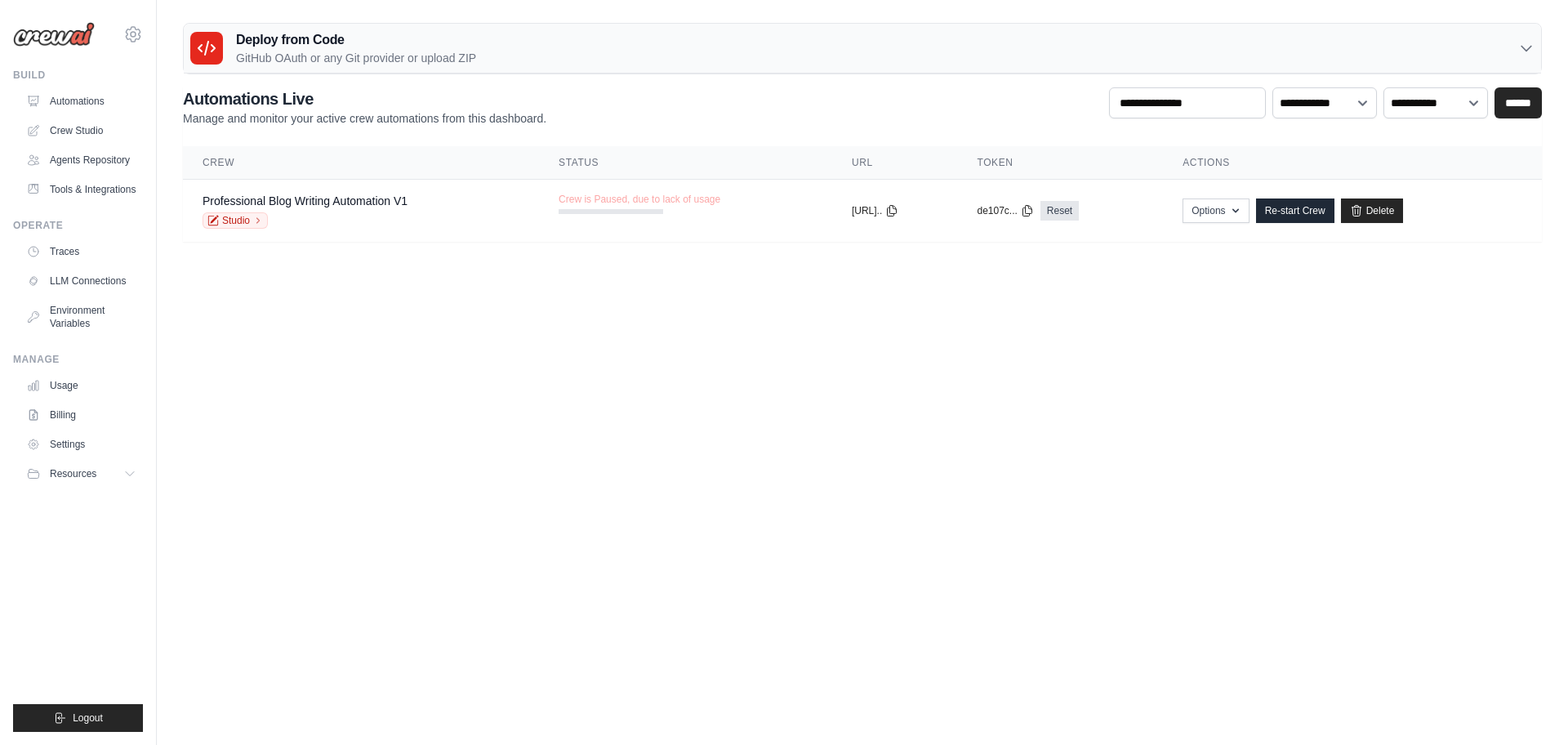
click at [343, 52] on p "GitHub OAuth or any Git provider or upload ZIP" at bounding box center [356, 58] width 240 height 17
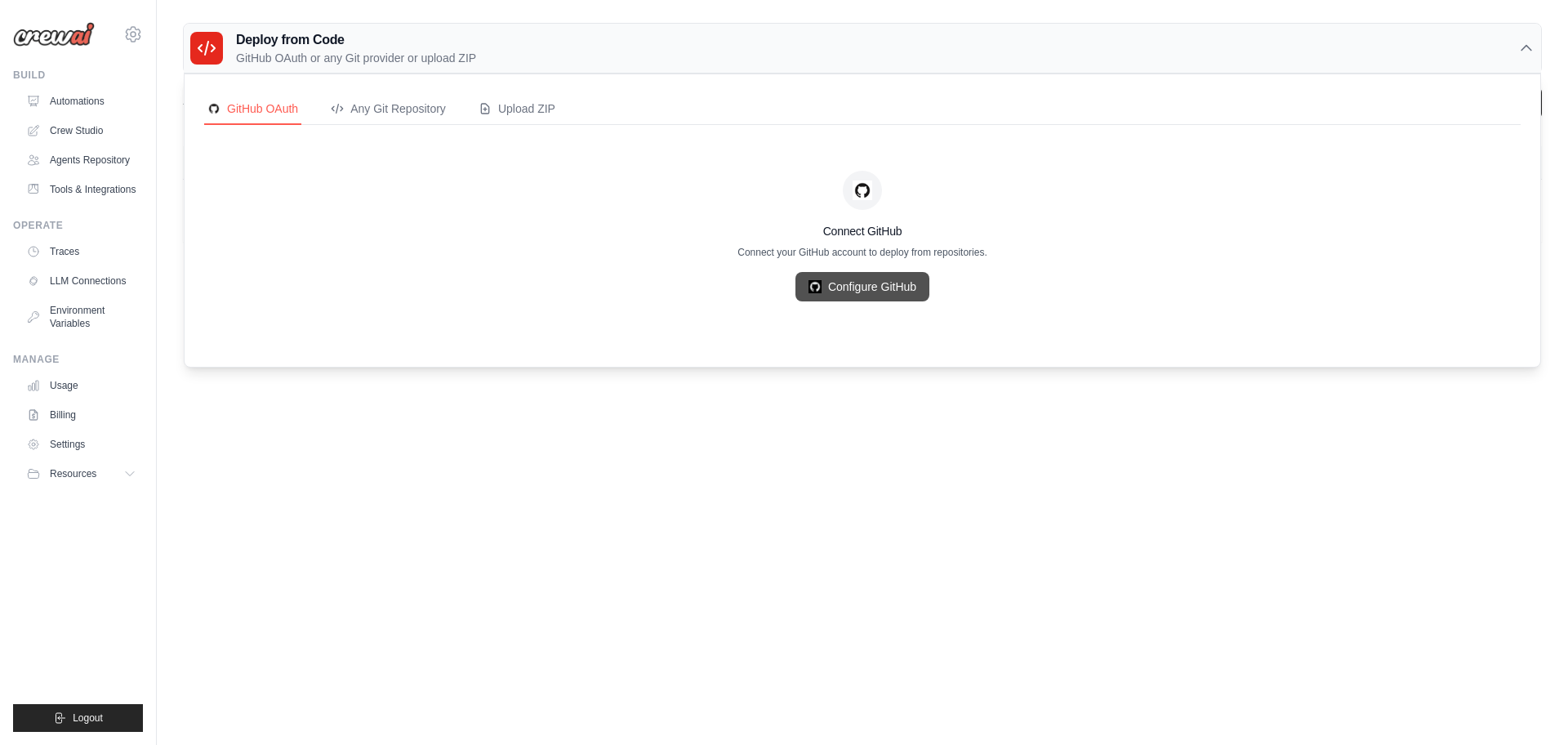
click at [859, 280] on link "Configure GitHub" at bounding box center [862, 287] width 134 height 30
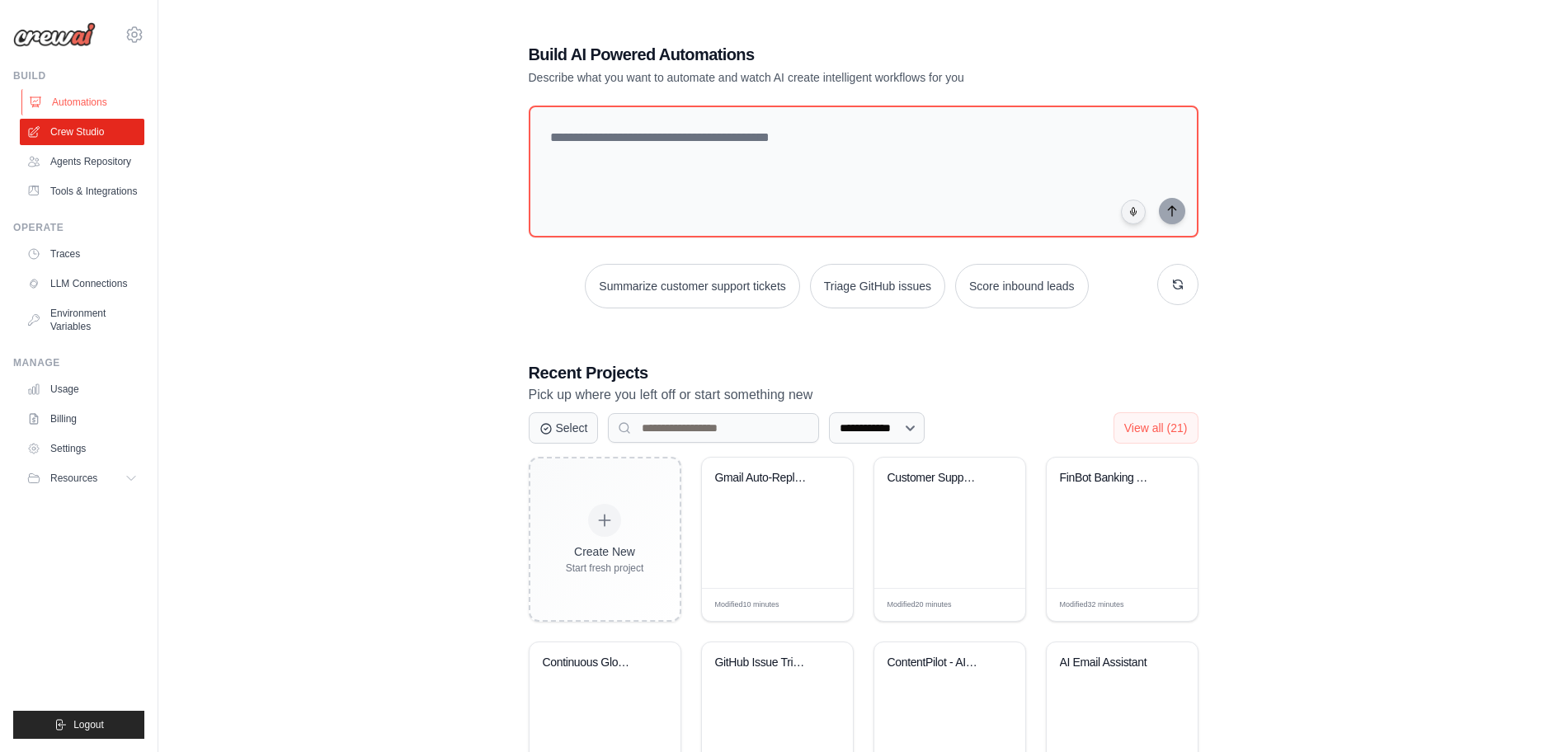
click at [80, 102] on link "Automations" at bounding box center [83, 102] width 124 height 26
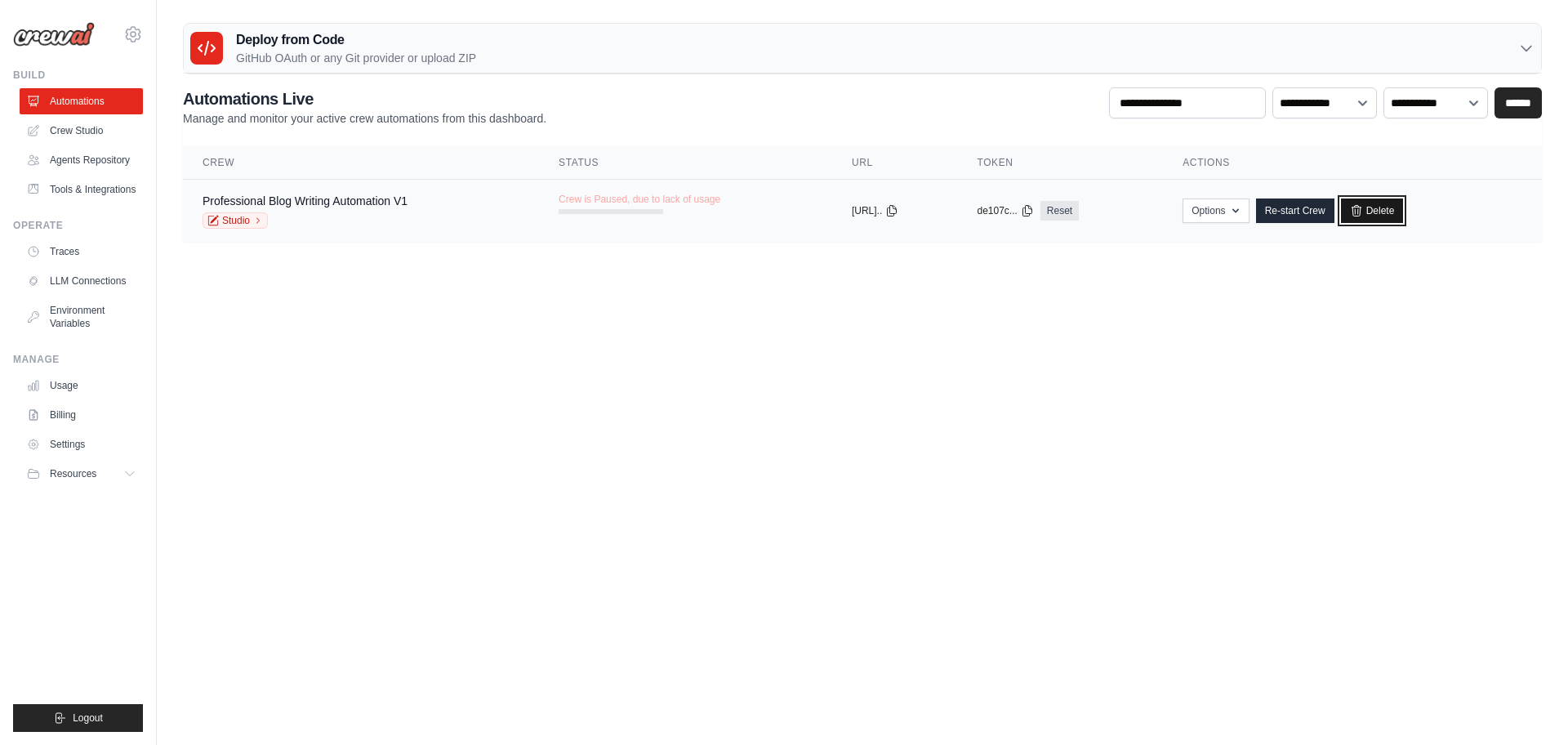
click at [1397, 207] on link "Delete" at bounding box center [1372, 211] width 63 height 24
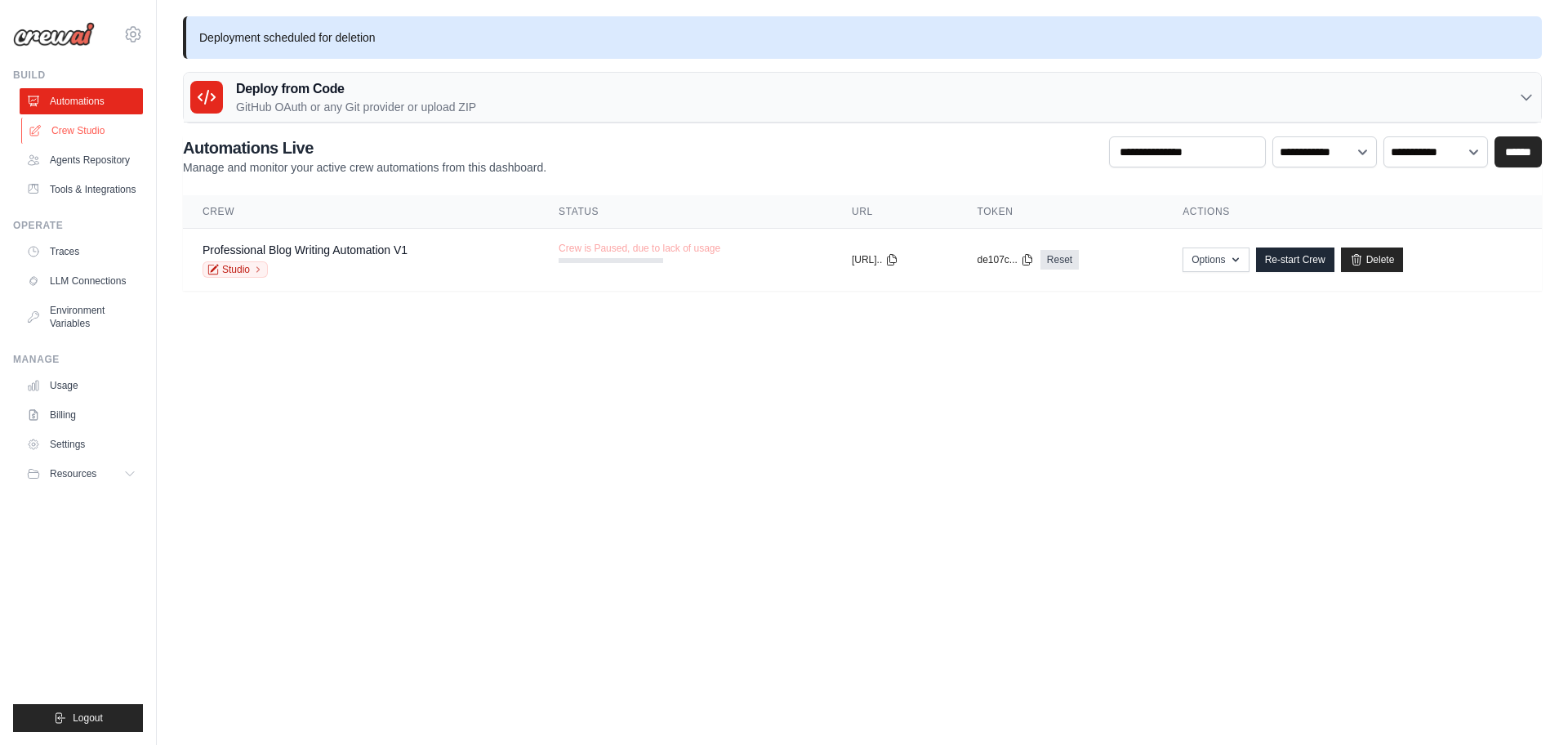
click at [50, 125] on link "Crew Studio" at bounding box center [82, 131] width 123 height 26
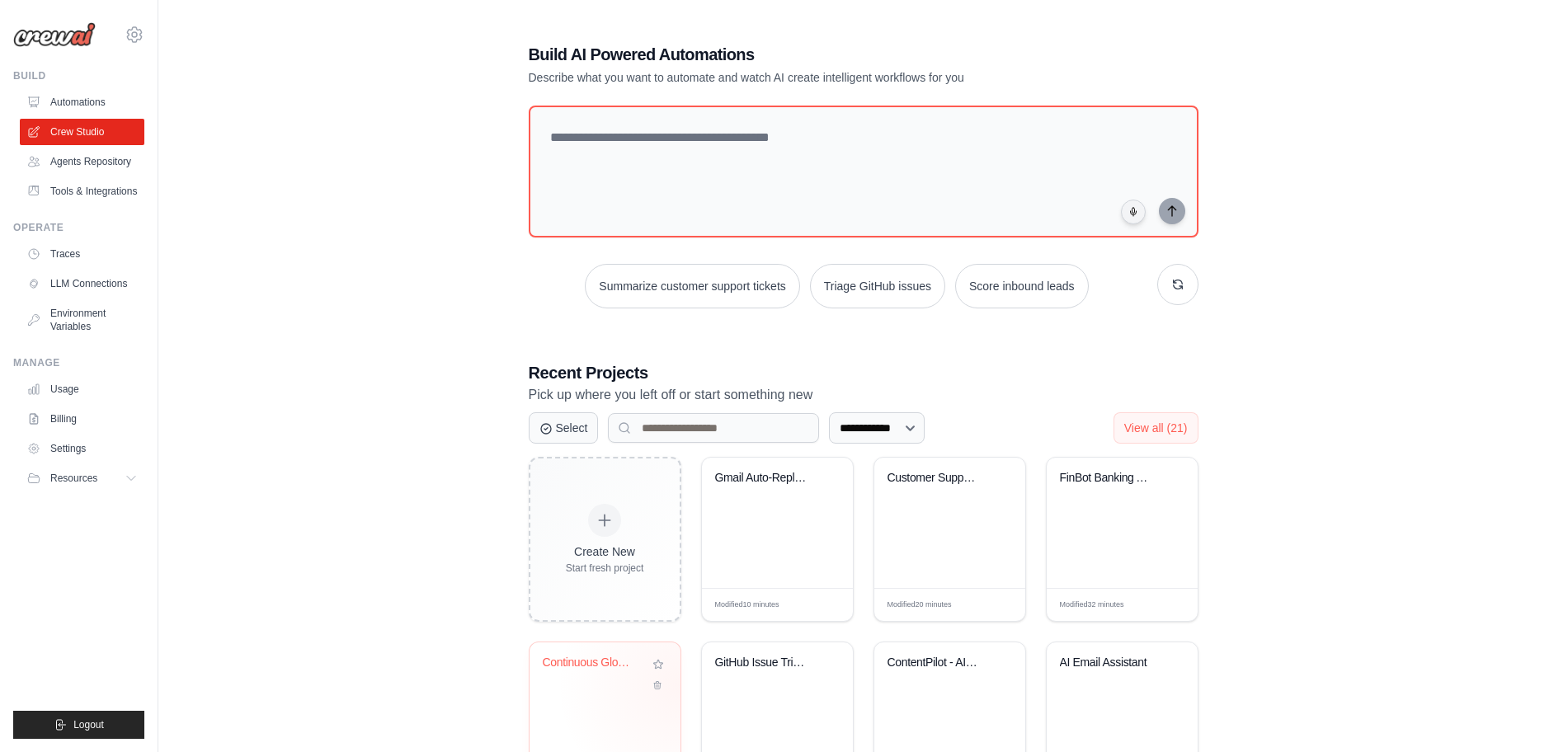
click at [681, 685] on div "Create New Start fresh project Gmail Auto-Reply Assistant Modified 10 minutes E…" at bounding box center [863, 724] width 670 height 534
click at [568, 709] on div "Continuous Global News Flow" at bounding box center [605, 708] width 151 height 131
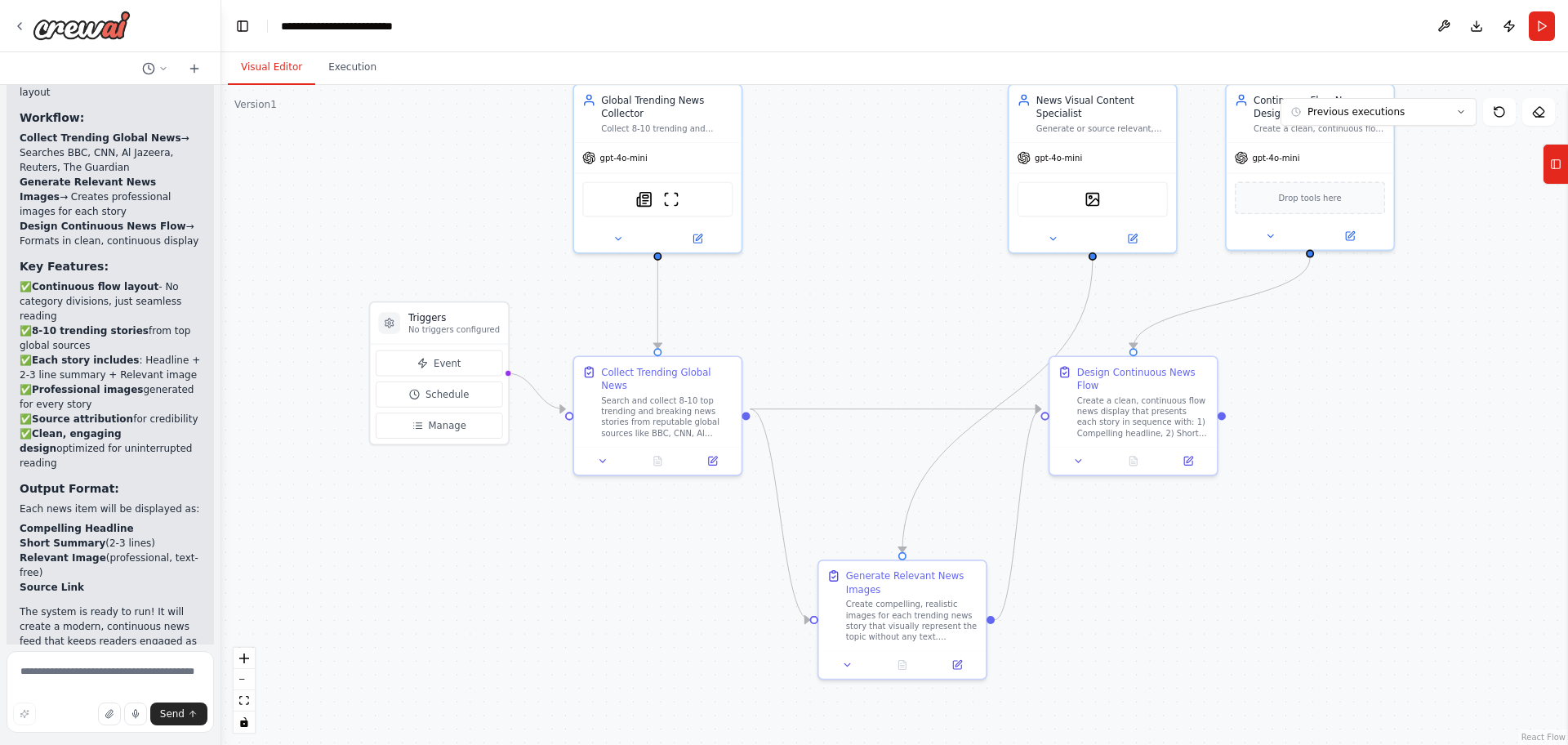
scroll to position [4962, 0]
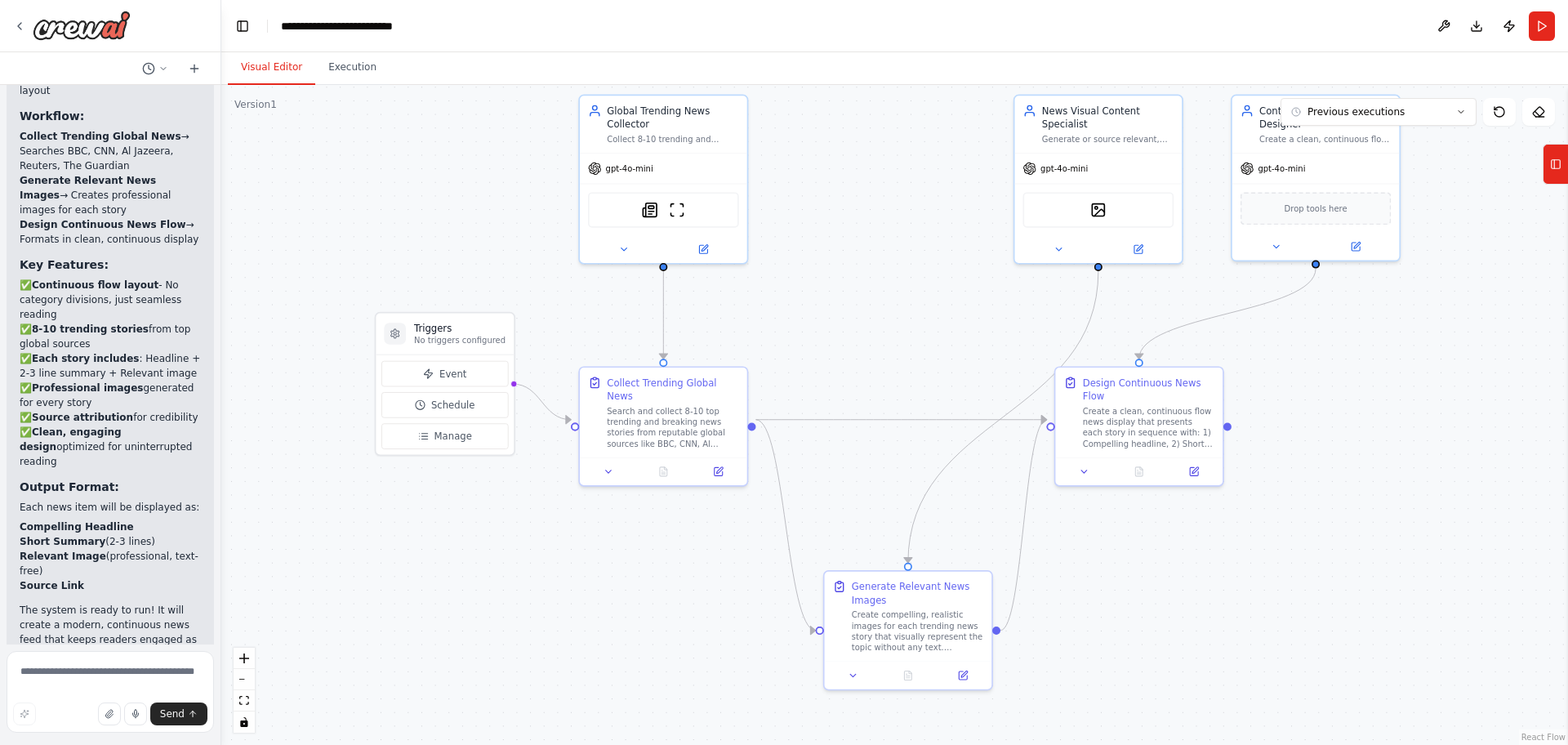
drag, startPoint x: 1391, startPoint y: 544, endPoint x: 1280, endPoint y: 408, distance: 175.5
click at [1280, 408] on div ".deletable-edge-delete-btn { width: 20px; height: 20px; border: 0px solid #ffff…" at bounding box center [894, 414] width 1347 height 660
drag, startPoint x: 690, startPoint y: 531, endPoint x: 497, endPoint y: 541, distance: 193.3
click at [497, 541] on div ".deletable-edge-delete-btn { width: 20px; height: 20px; border: 0px solid #ffff…" at bounding box center [894, 414] width 1347 height 660
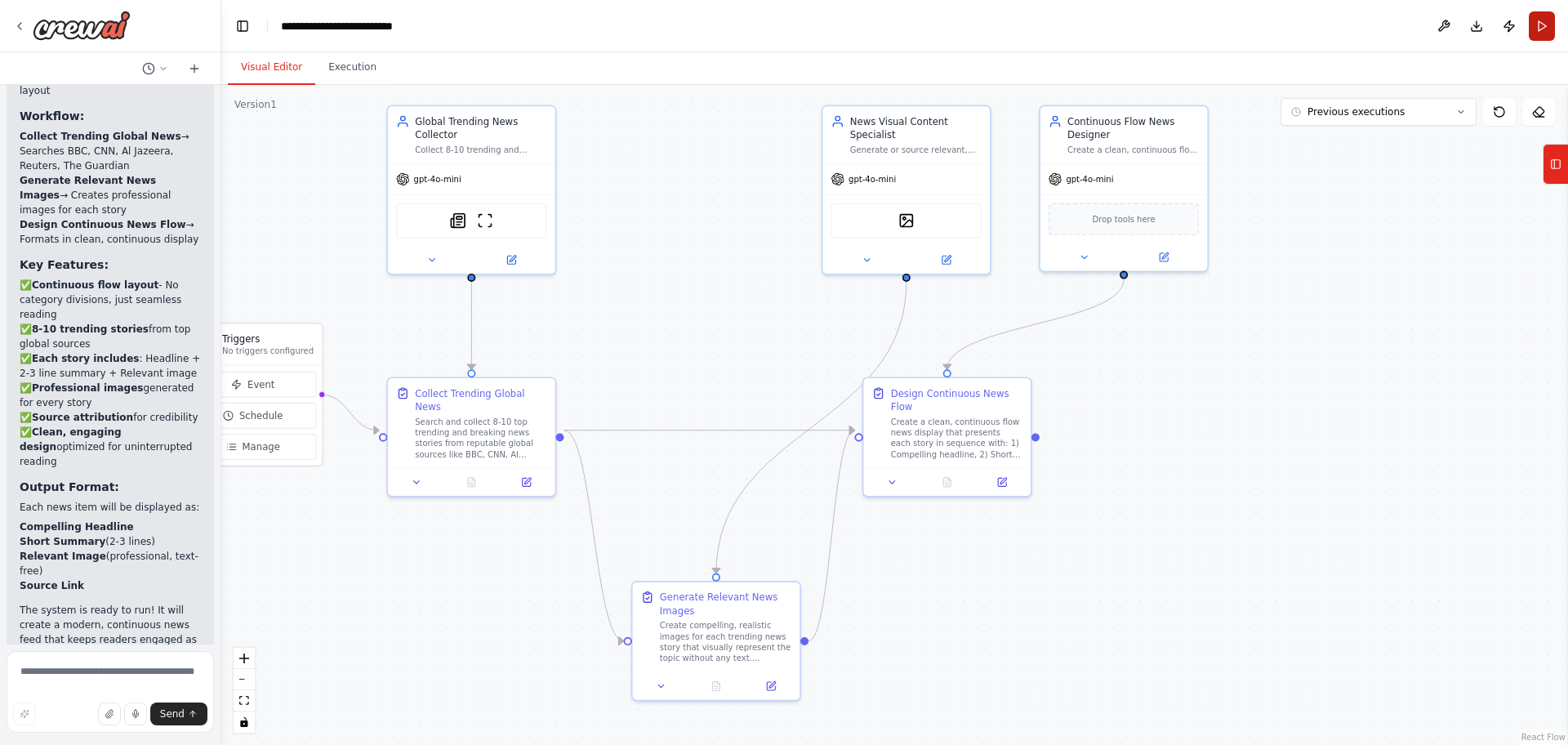
click at [1549, 20] on button "Run" at bounding box center [1542, 26] width 26 height 30
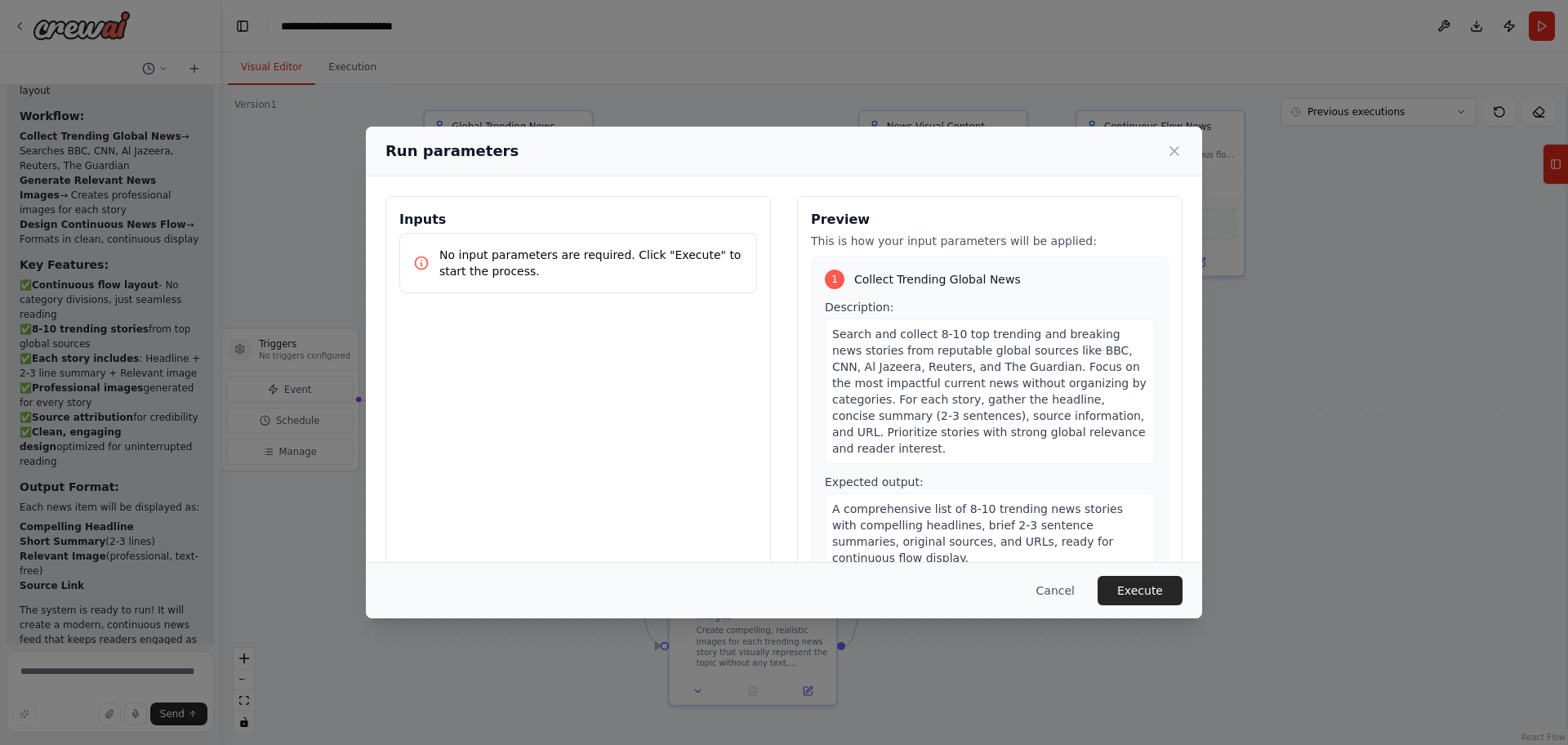
drag, startPoint x: 1257, startPoint y: 475, endPoint x: 1288, endPoint y: 479, distance: 31.3
click at [1294, 479] on body "You are an advanced Multilingual AI News Aggregator Agent. 🎯 GOAL: Fetch the la…" at bounding box center [784, 372] width 1568 height 745
click at [1139, 589] on button "Execute" at bounding box center [1140, 591] width 85 height 30
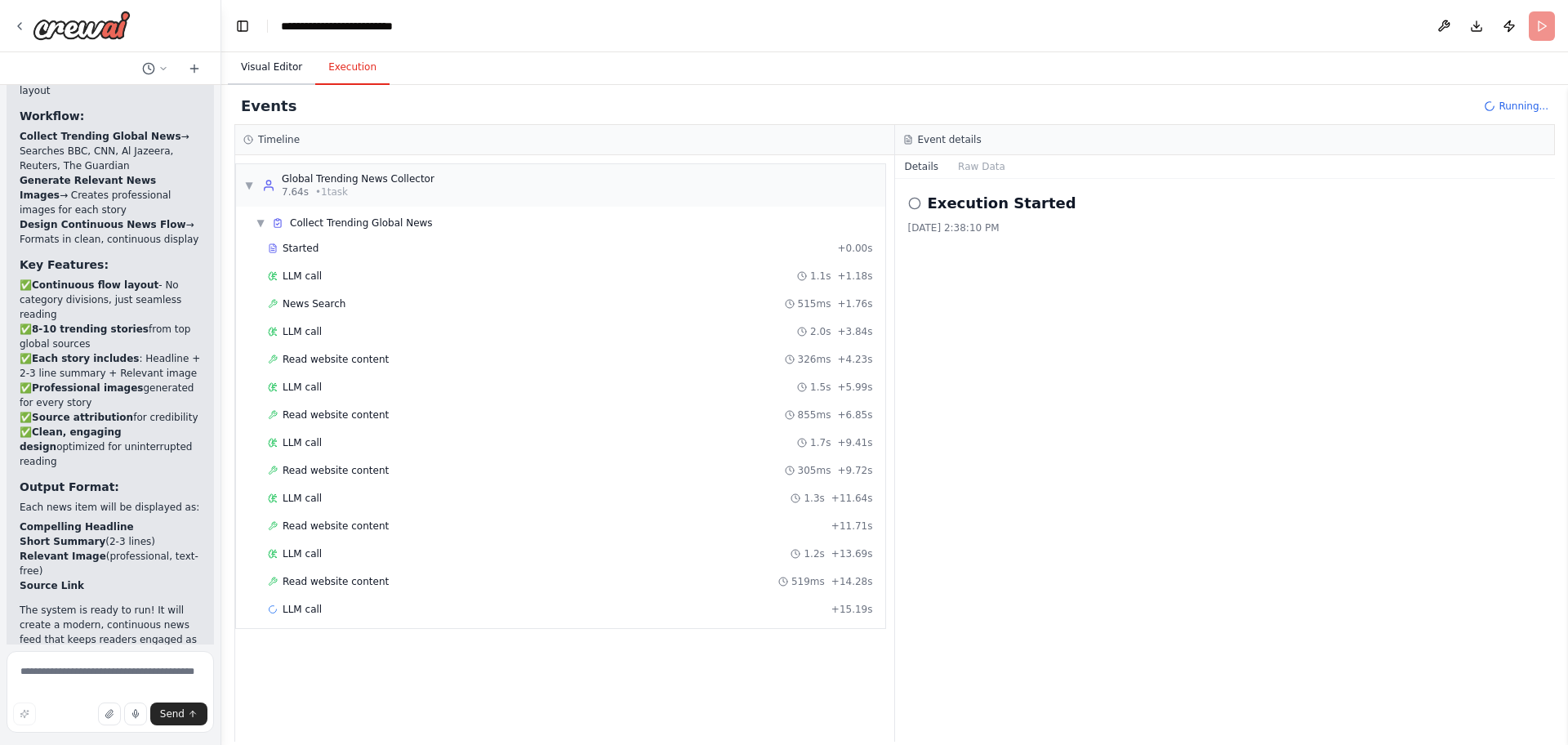
click at [271, 56] on button "Visual Editor" at bounding box center [272, 67] width 87 height 34
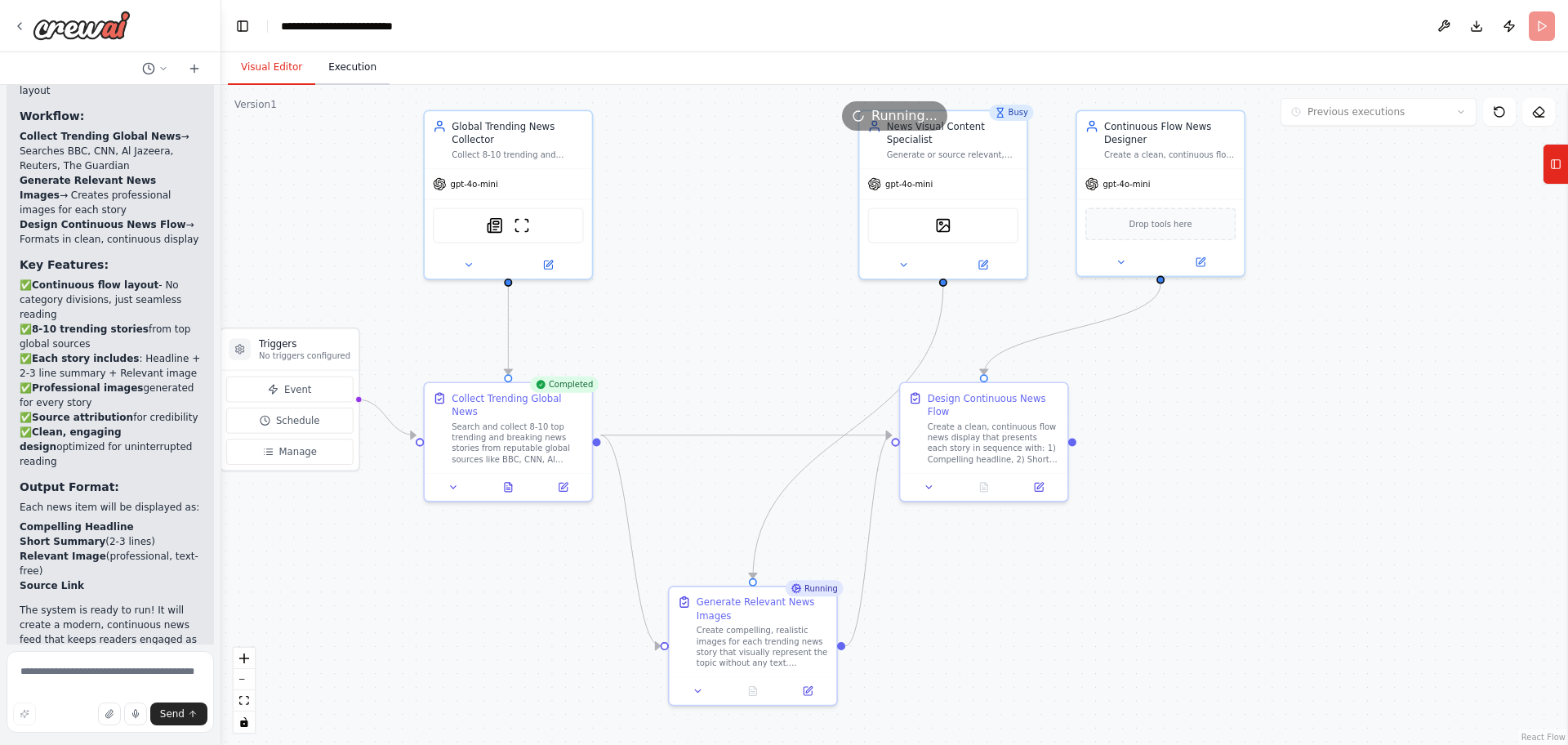
click at [331, 63] on button "Execution" at bounding box center [352, 67] width 74 height 34
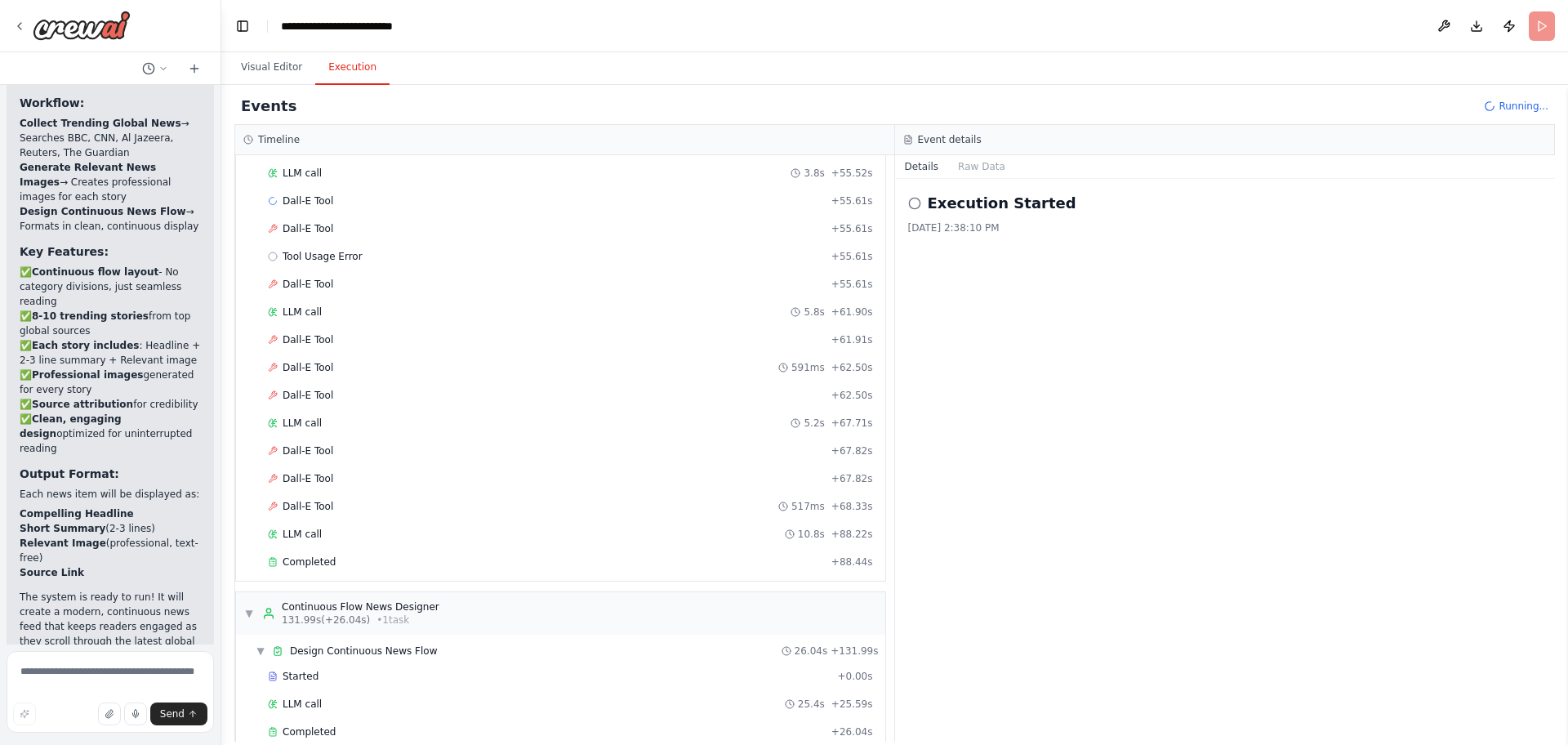
scroll to position [3134, 0]
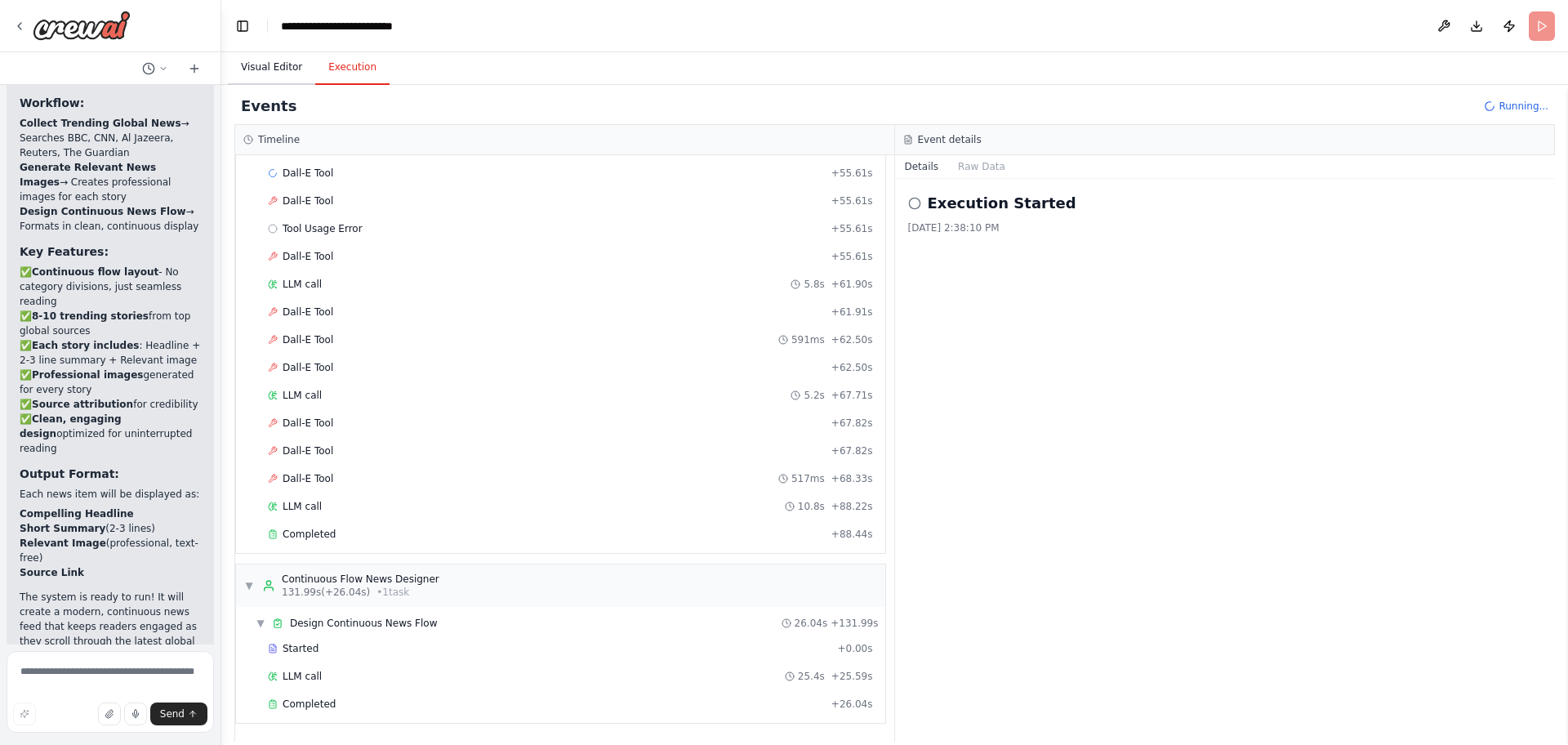
click at [274, 76] on button "Visual Editor" at bounding box center [272, 67] width 87 height 34
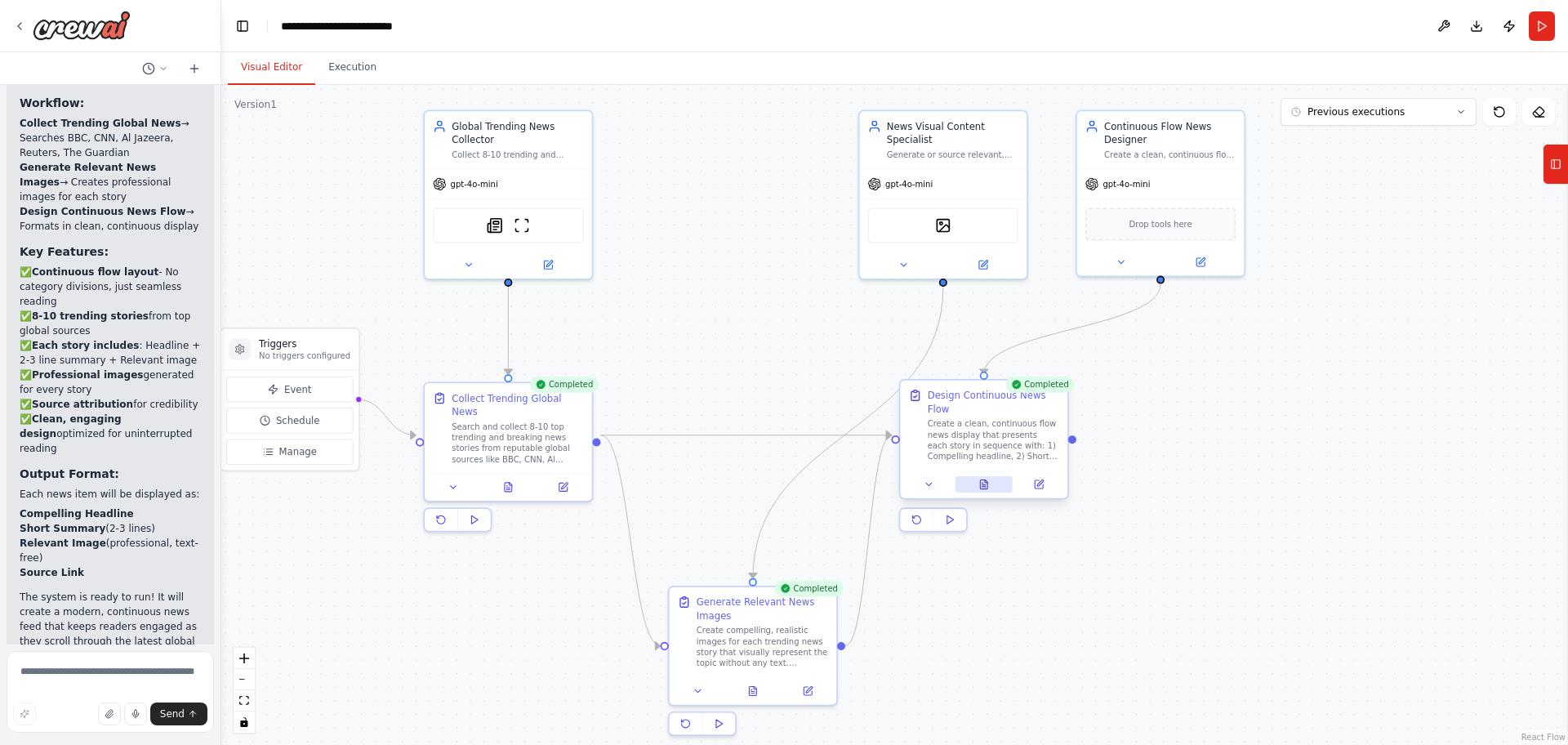
click at [996, 479] on button at bounding box center [983, 484] width 57 height 17
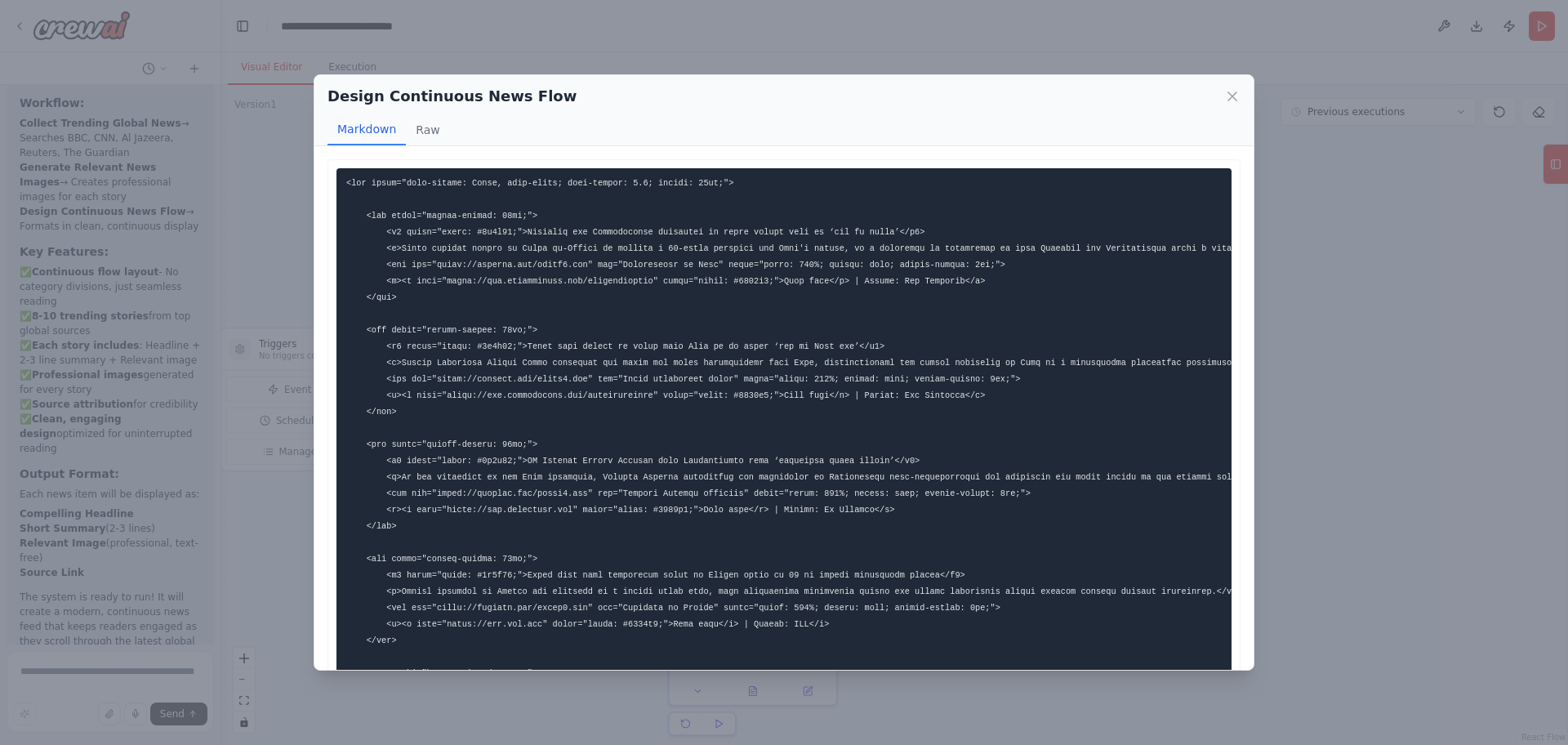
scroll to position [804, 0]
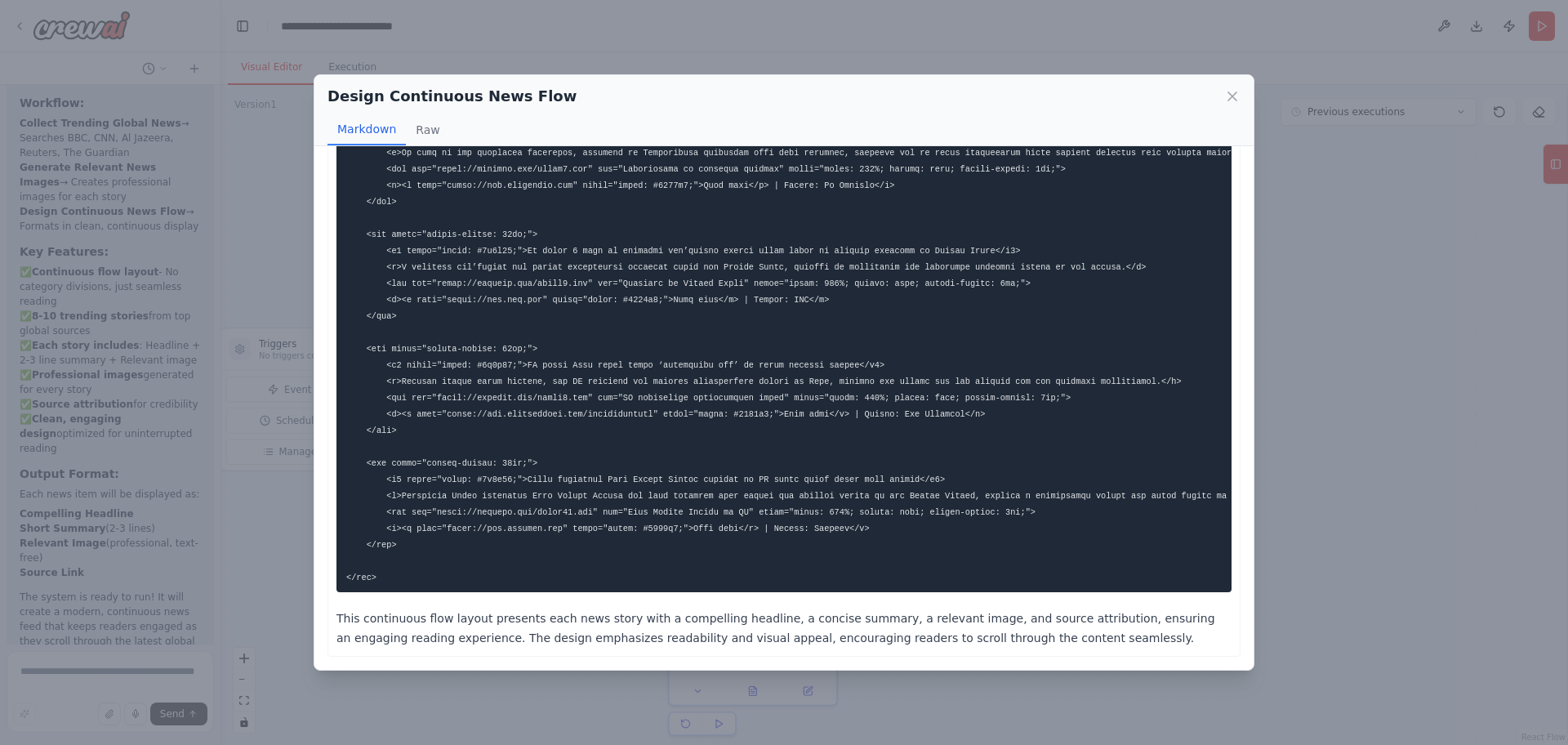
click at [1397, 569] on div "Design Continuous News Flow Markdown Raw This continuous flow layout presents e…" at bounding box center [784, 372] width 1568 height 745
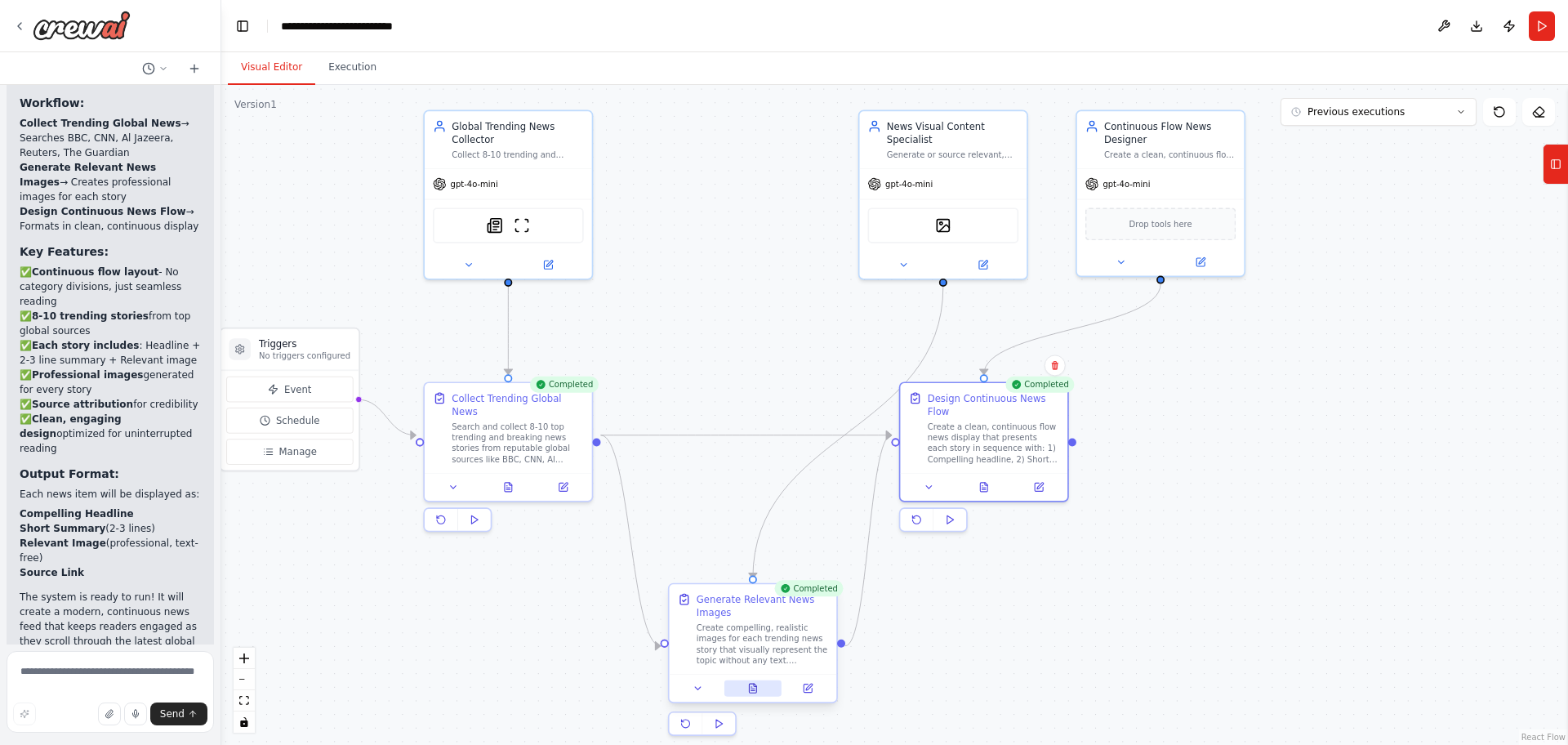
click at [755, 696] on button at bounding box center [753, 688] width 57 height 17
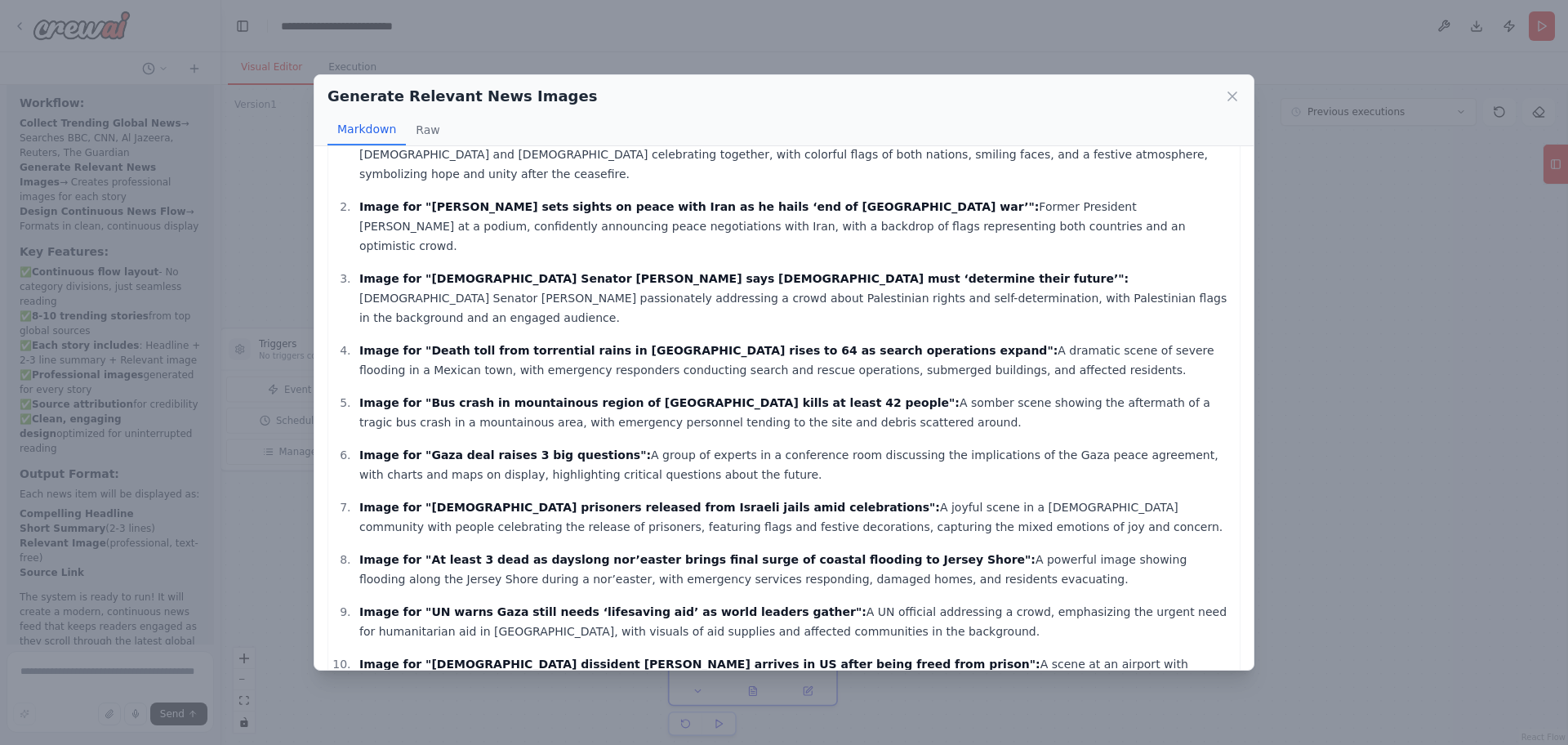
scroll to position [0, 0]
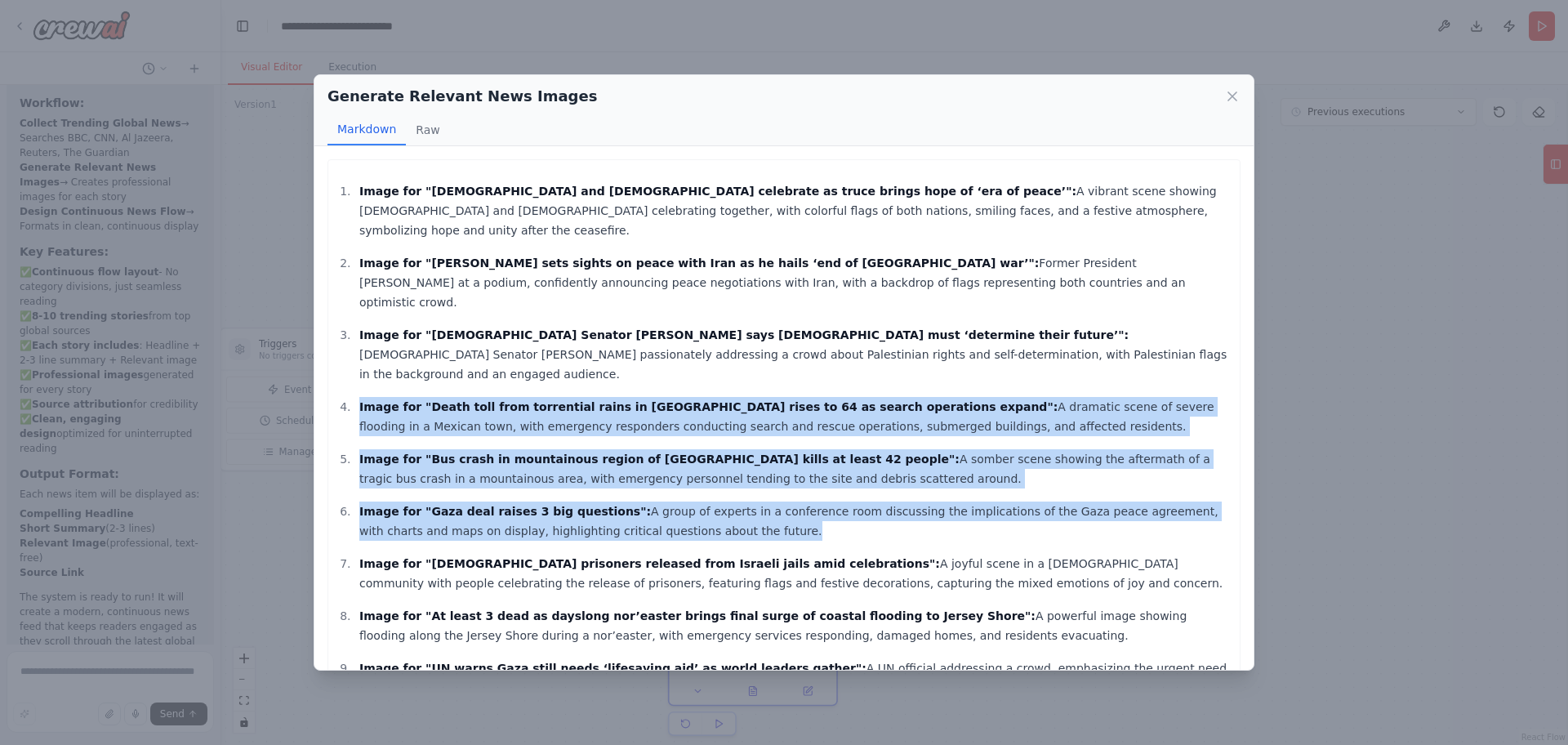
drag, startPoint x: 1273, startPoint y: 327, endPoint x: 1269, endPoint y: 486, distance: 159.1
click at [1269, 486] on div "Generate Relevant News Images Markdown Raw Image for "[DEMOGRAPHIC_DATA] and [D…" at bounding box center [784, 372] width 1568 height 745
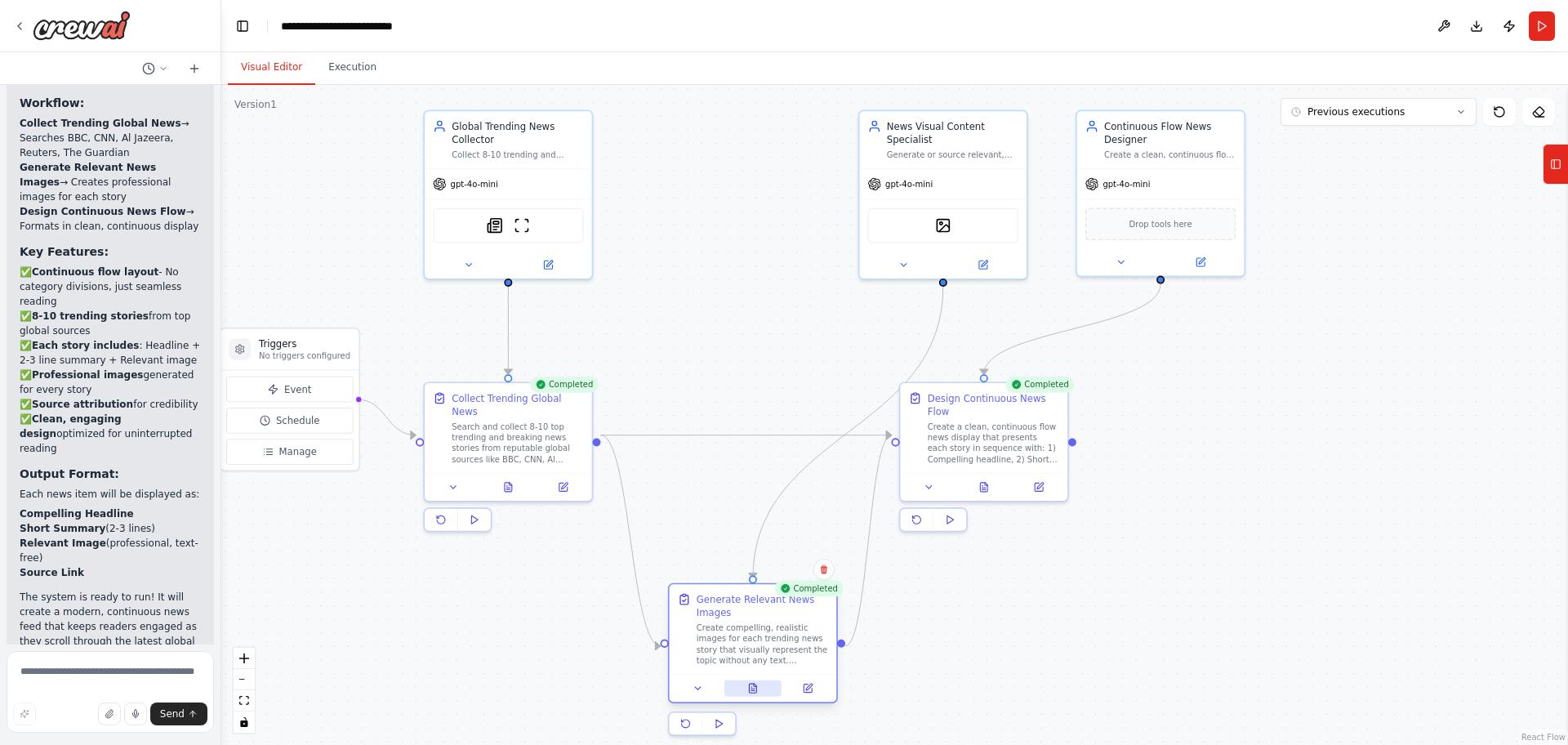
click at [752, 691] on icon at bounding box center [753, 691] width 3 height 0
